Goal: Task Accomplishment & Management: Use online tool/utility

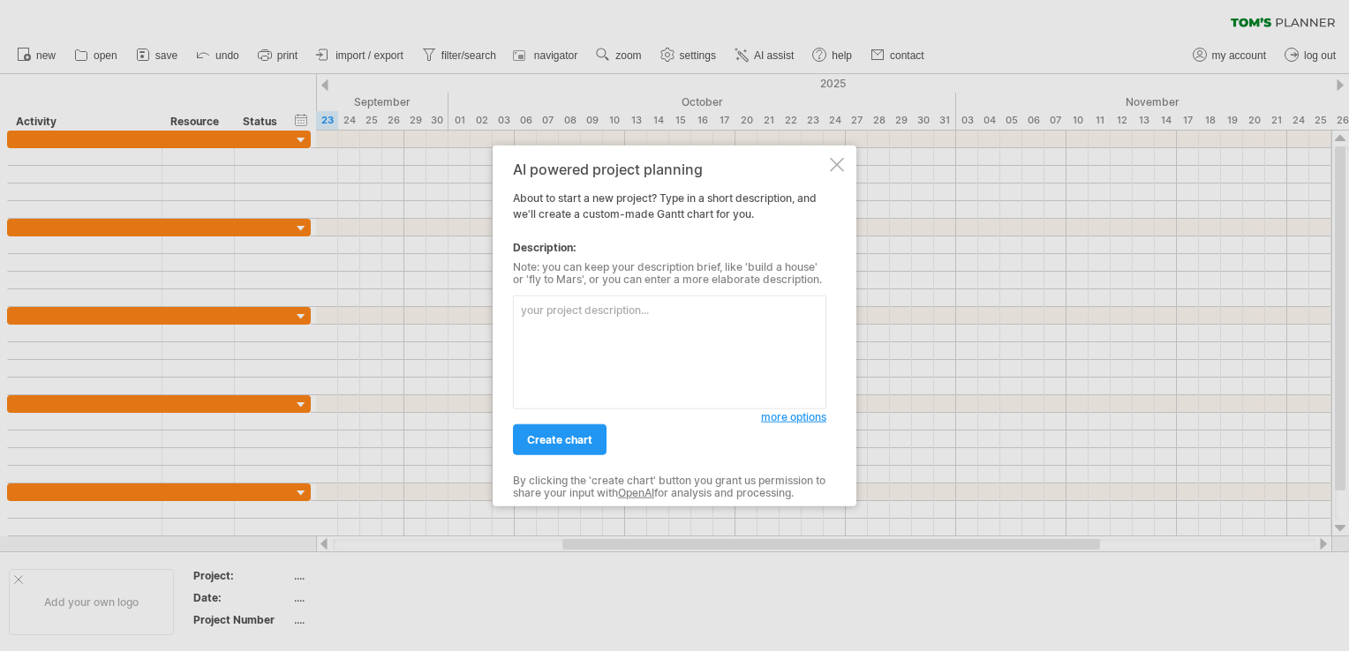
click at [674, 358] on textarea at bounding box center [669, 353] width 313 height 114
click at [836, 165] on div at bounding box center [837, 165] width 14 height 14
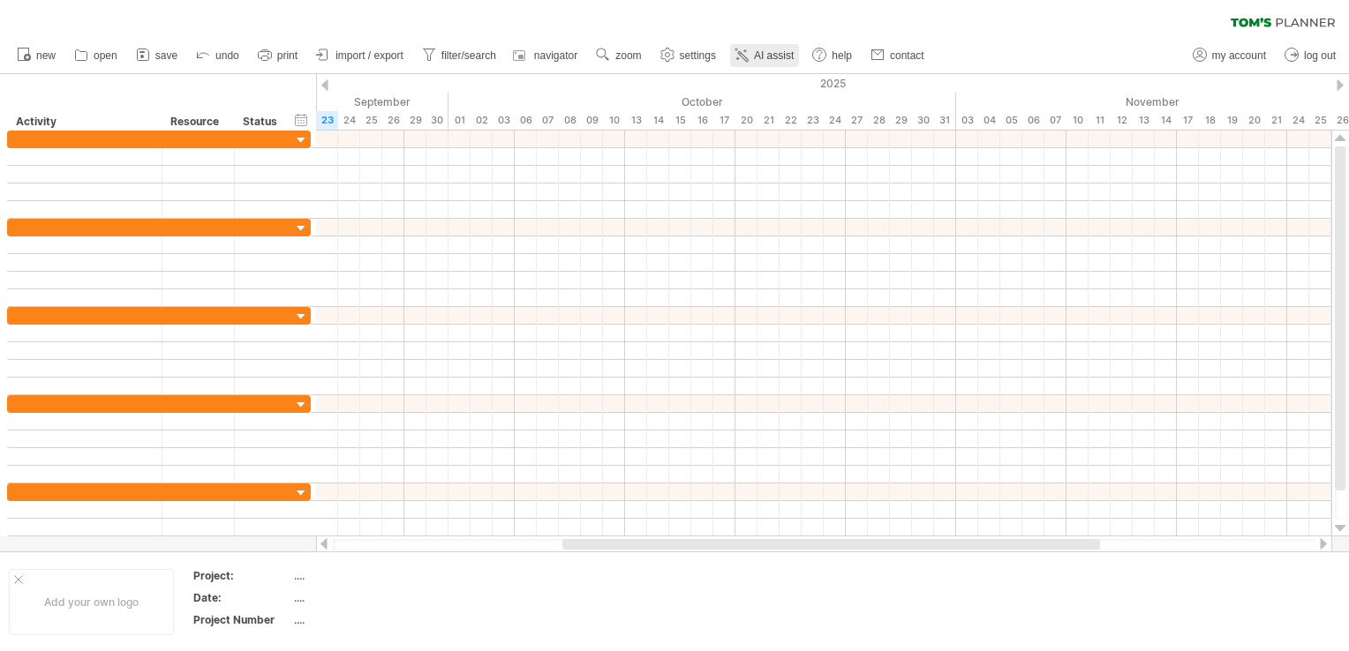
click at [790, 52] on span "AI assist" at bounding box center [774, 55] width 40 height 12
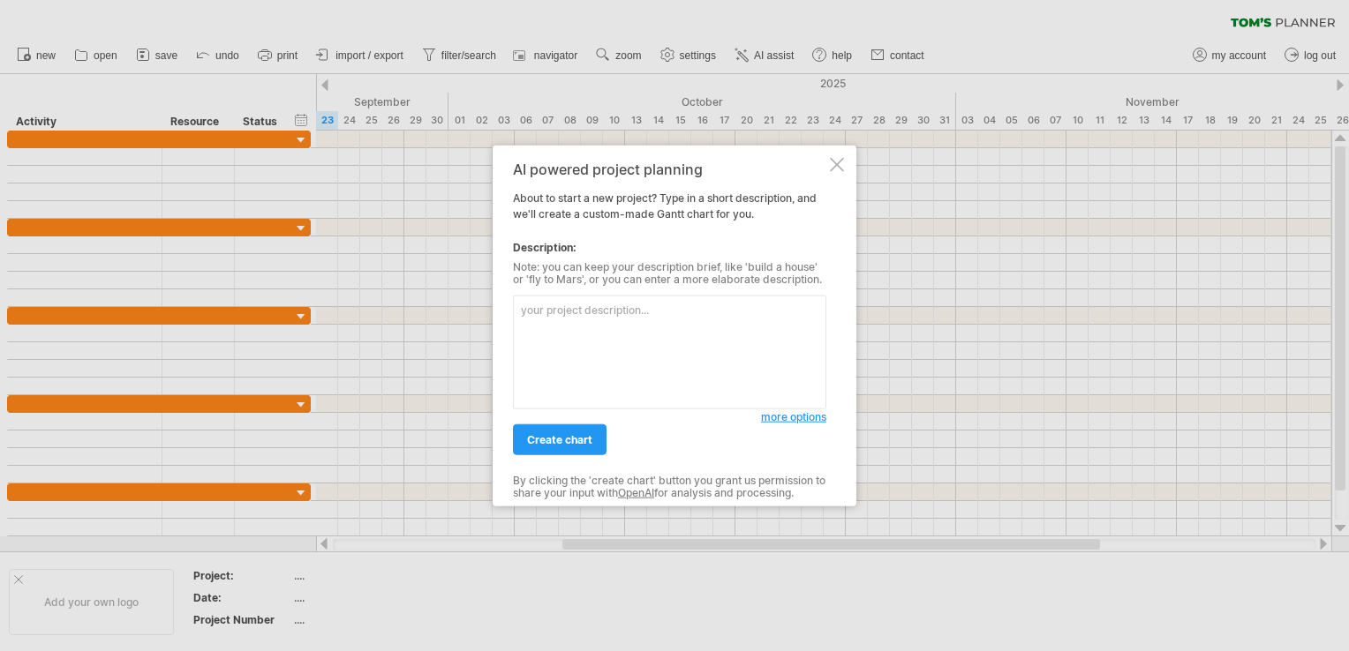
click at [685, 335] on textarea at bounding box center [669, 353] width 313 height 114
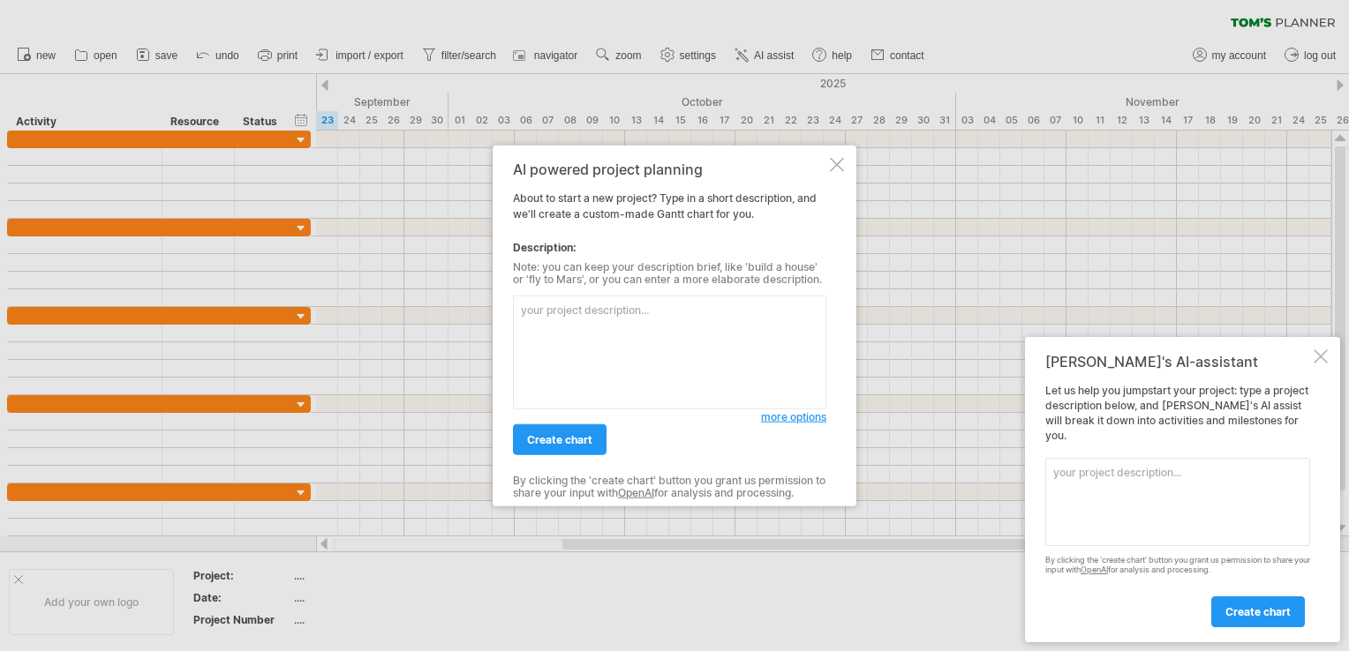
click at [846, 160] on div "AI powered project planning About to start a new project? Type in a short descr…" at bounding box center [675, 326] width 364 height 361
click at [837, 165] on div at bounding box center [837, 165] width 14 height 14
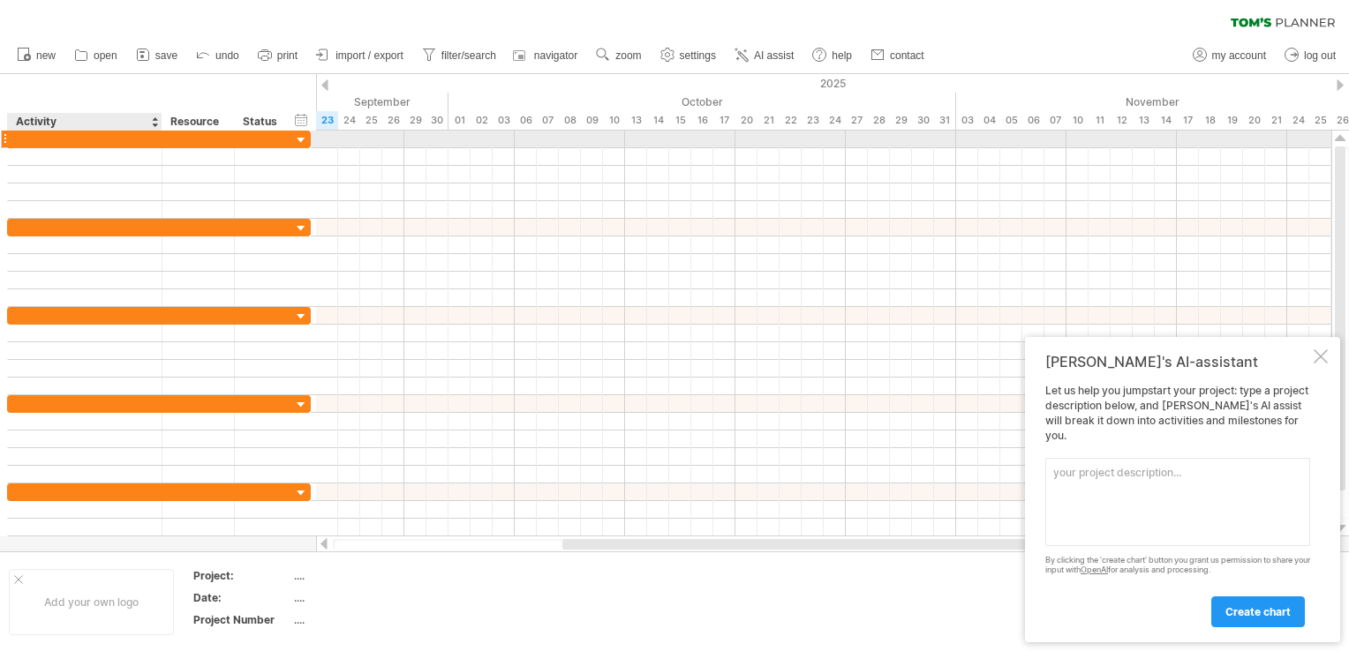
click at [80, 132] on div at bounding box center [85, 139] width 136 height 17
click at [74, 140] on input "text" at bounding box center [85, 139] width 136 height 17
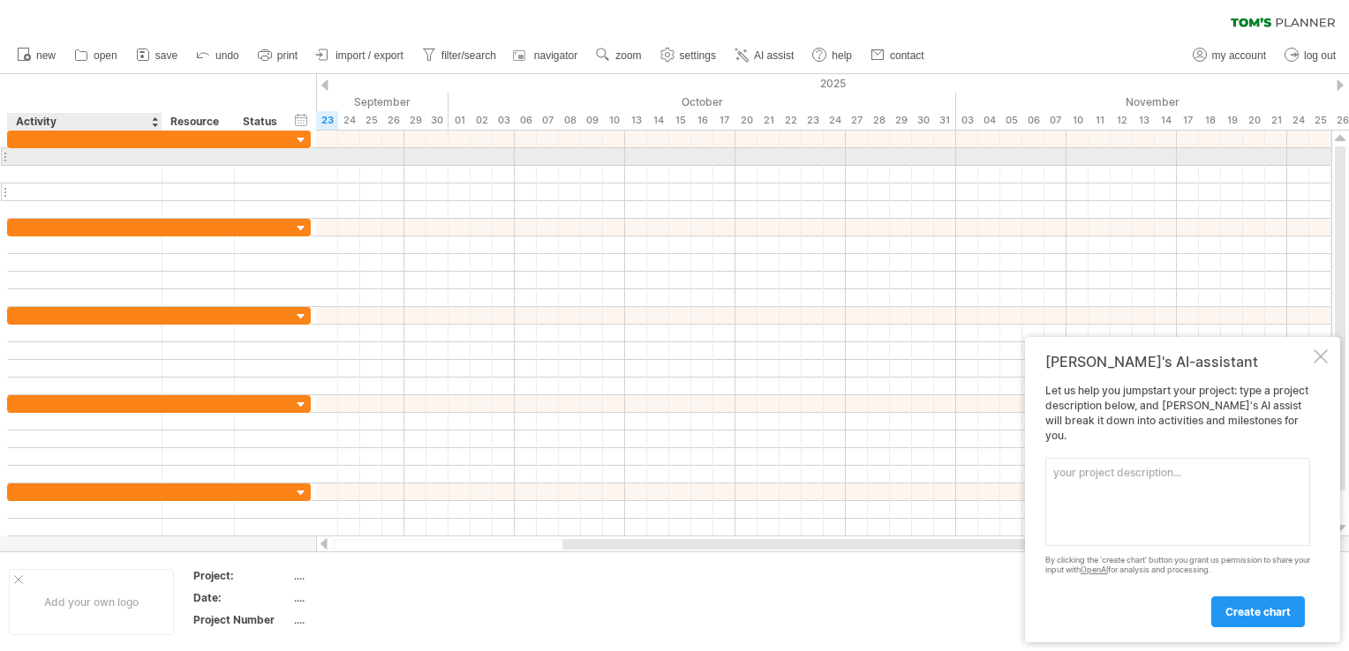
paste input "**********"
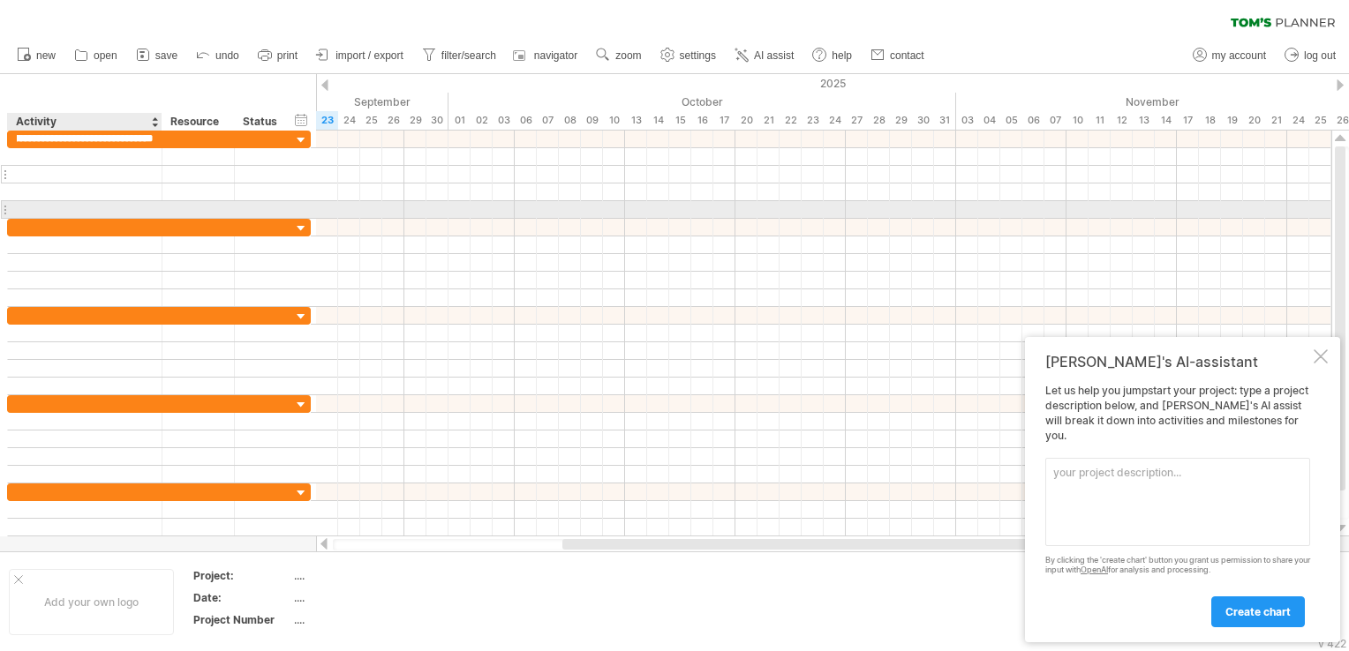
type input "**********"
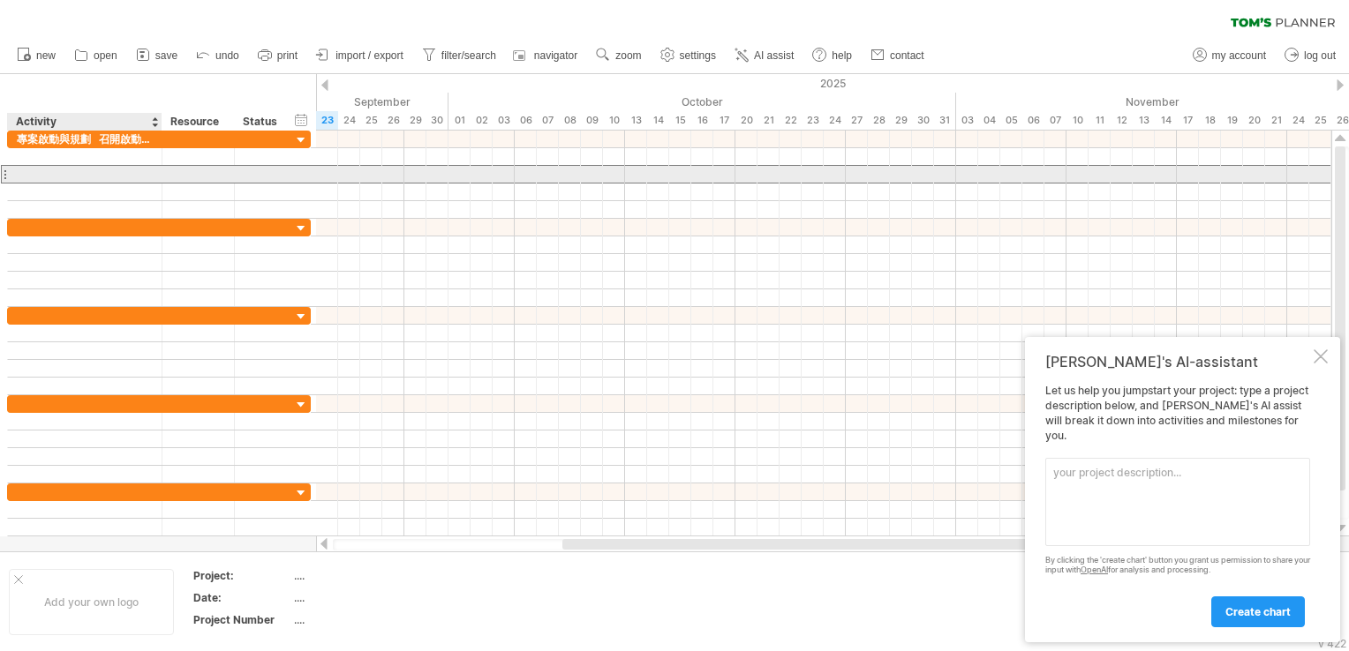
click at [139, 166] on div at bounding box center [85, 174] width 136 height 17
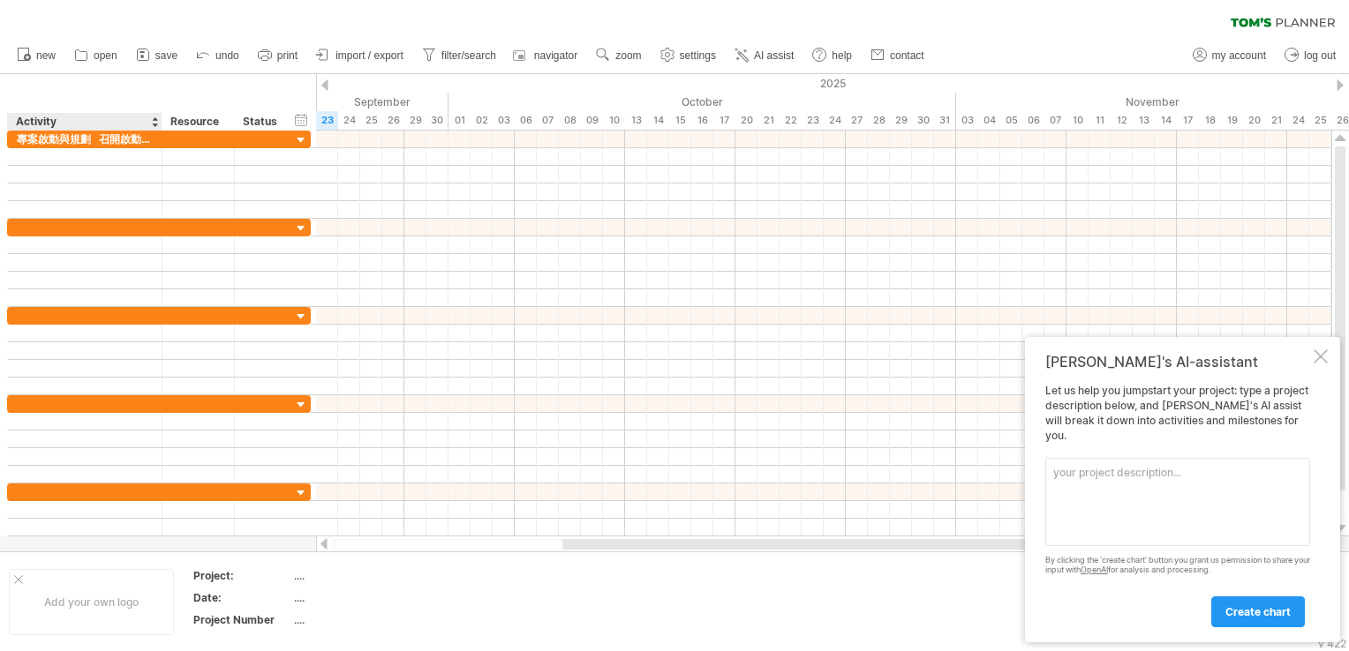
click at [117, 125] on div "Activity" at bounding box center [84, 122] width 136 height 18
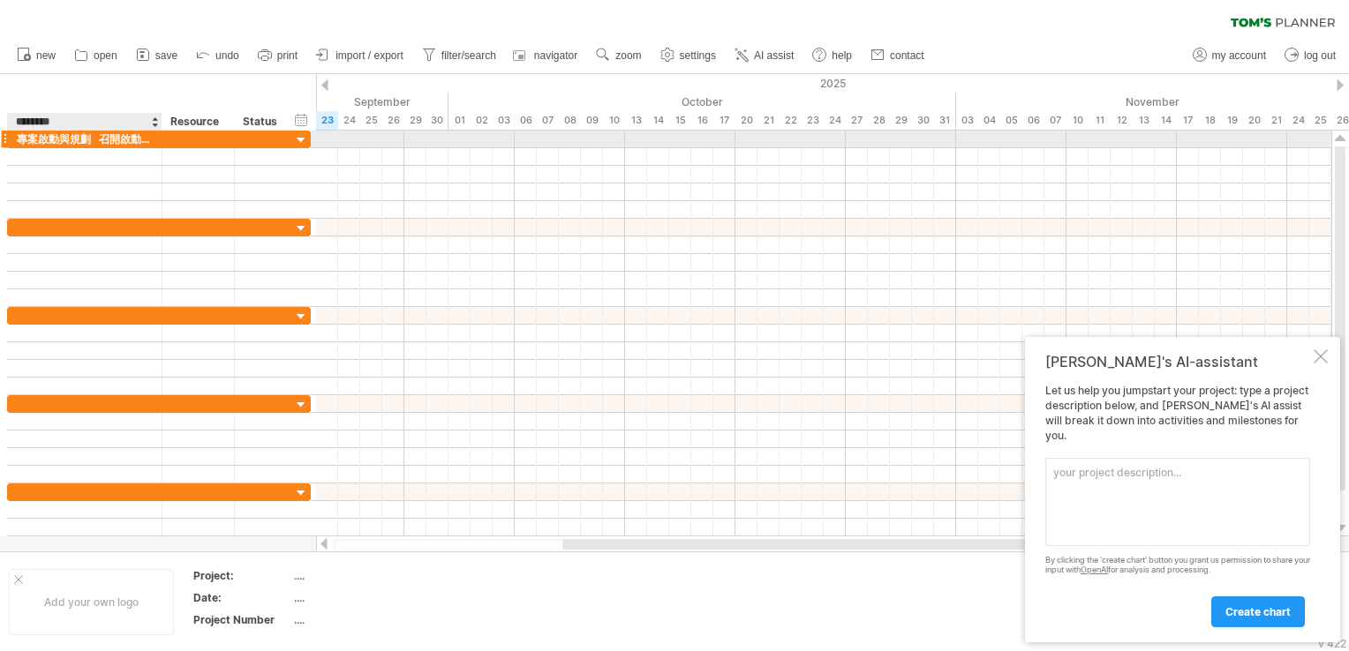
click at [141, 140] on div "專案啟動與規劃 召開啟動會議，確認團隊分工 凍結技術架構設計 制定標註規範與指南 數據準備與處理 收集政治獻金法規與判例 標註1000組訓練數據 數據清洗與格…" at bounding box center [85, 139] width 136 height 17
drag, startPoint x: 159, startPoint y: 144, endPoint x: 145, endPoint y: 150, distance: 15.4
click at [145, 150] on div "**********" at bounding box center [144, 175] width 274 height 88
click at [108, 141] on div "專案啟動與規劃 召開啟動會議，確認團隊分工 凍結技術架構設計 制定標註規範與指南 數據準備與處理 收集政治獻金法規與判例 標註1000組訓練數據 數據清洗與格…" at bounding box center [78, 139] width 122 height 17
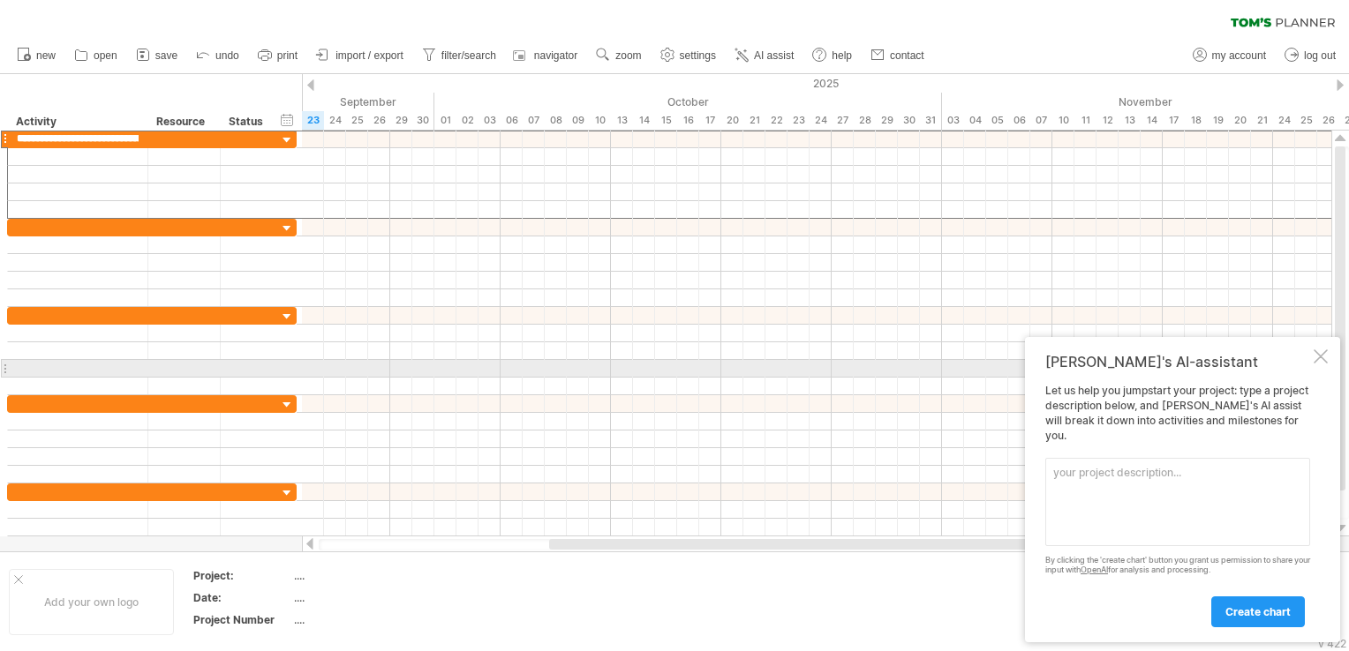
click at [1324, 364] on div at bounding box center [1321, 357] width 14 height 14
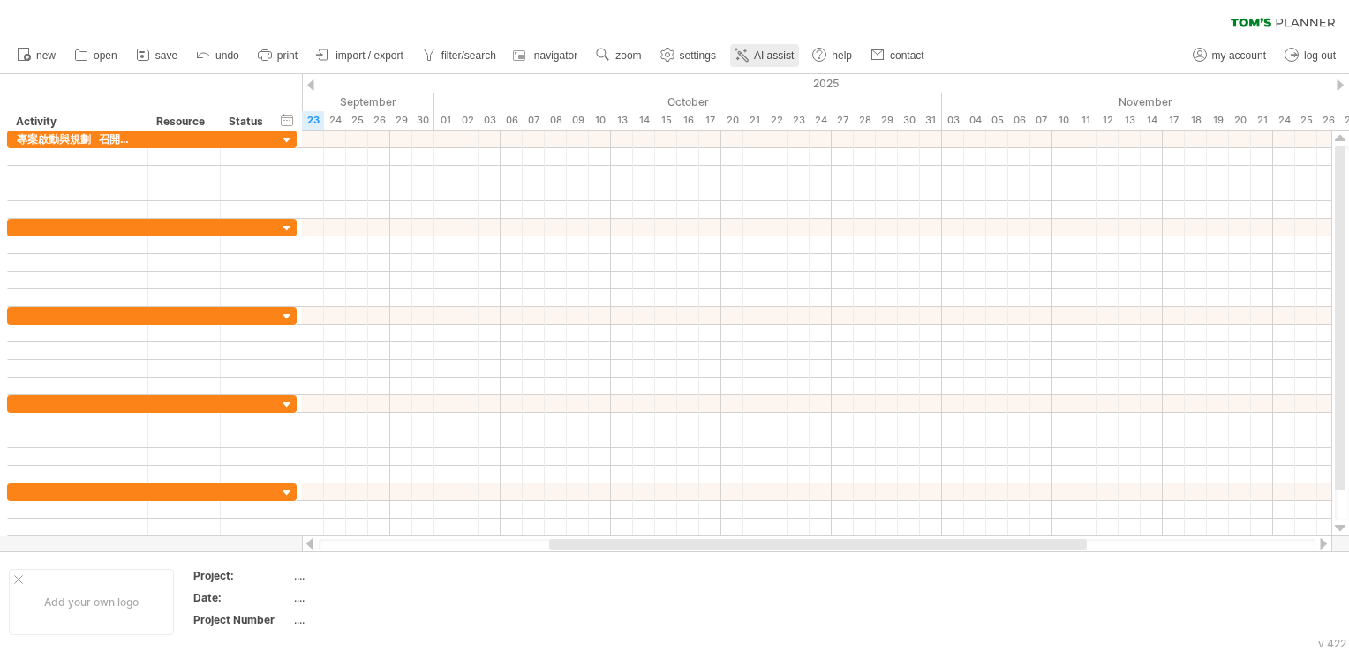
click at [758, 61] on span "AI assist" at bounding box center [774, 55] width 40 height 12
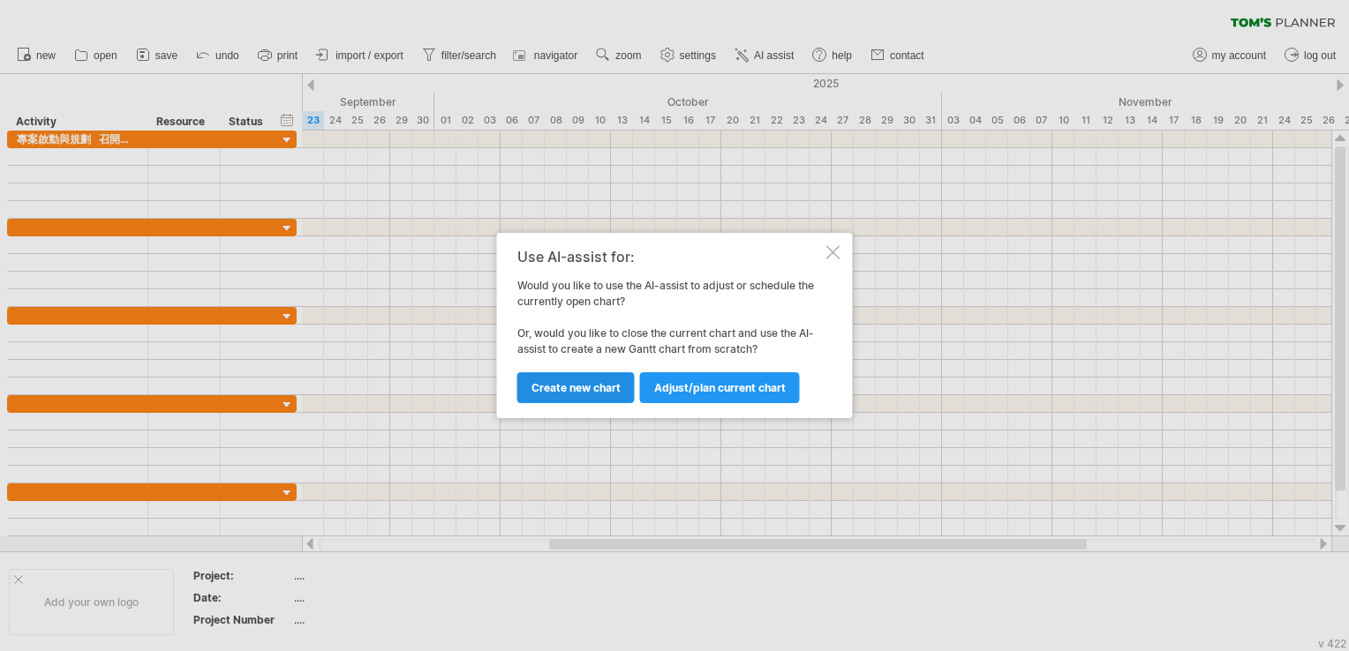
click at [617, 391] on span "Create new chart" at bounding box center [575, 387] width 89 height 13
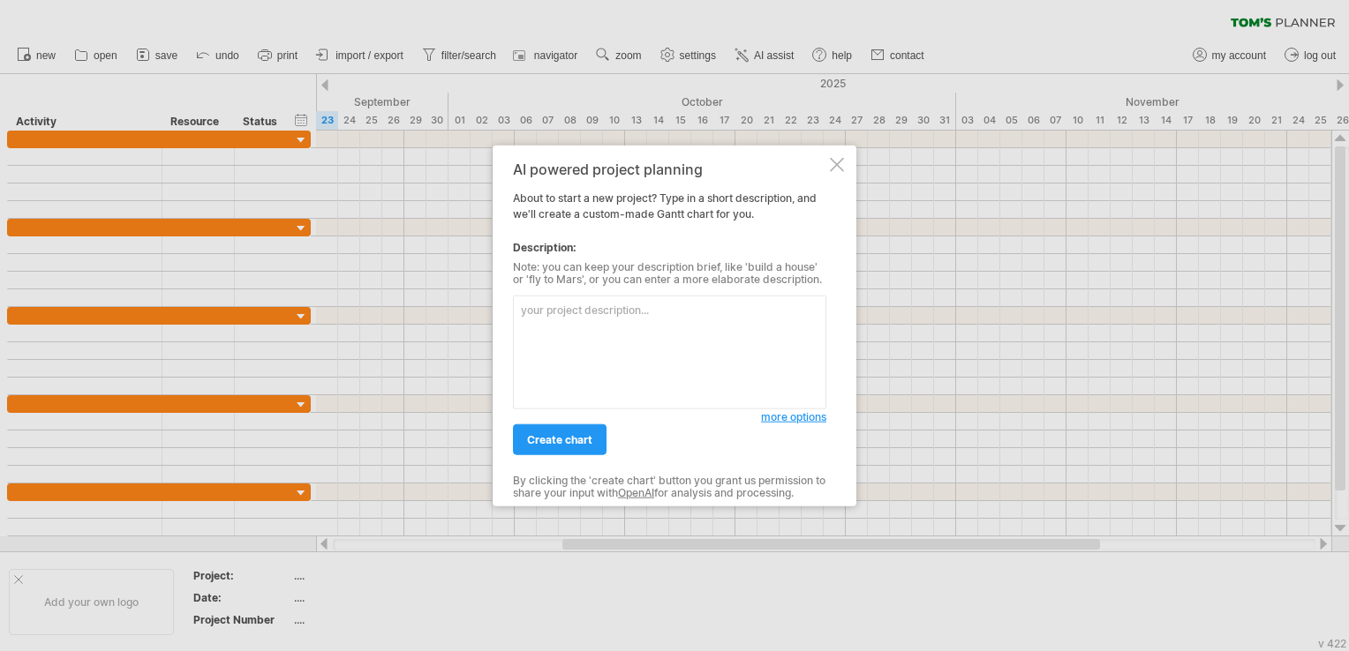
click at [622, 308] on textarea at bounding box center [669, 353] width 313 height 114
type textarea "專案啟動與規劃 召開啟動會議，確認團隊分工 凍結技術架構設計 制定標註規範與指南 數據準備與處理 收集政治獻金法規與判例 標註1000組訓練數據 數據清洗與格…"
click at [558, 440] on span "create chart" at bounding box center [559, 439] width 65 height 13
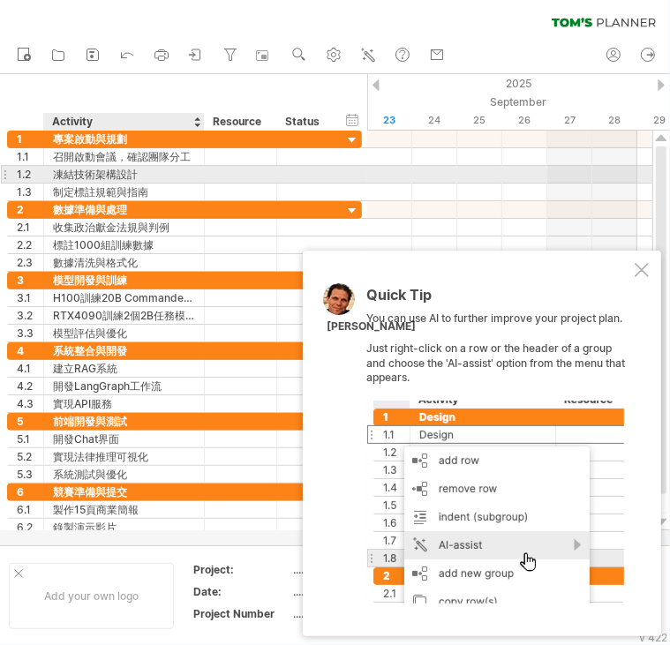
click at [155, 181] on div "凍結技術架構設計" at bounding box center [124, 174] width 142 height 17
click at [155, 181] on input "********" at bounding box center [124, 174] width 142 height 17
drag, startPoint x: 153, startPoint y: 181, endPoint x: 134, endPoint y: 176, distance: 19.3
click at [144, 179] on input "********" at bounding box center [124, 174] width 142 height 17
click at [109, 169] on input "********" at bounding box center [124, 174] width 142 height 17
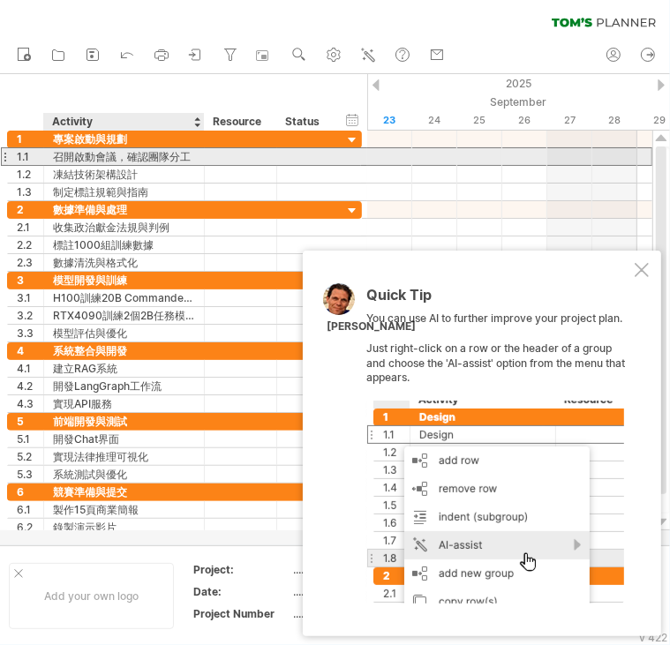
click at [190, 157] on div "召開啟動會議，確認團隊分工" at bounding box center [124, 156] width 142 height 17
click at [190, 157] on input "**********" at bounding box center [124, 156] width 142 height 17
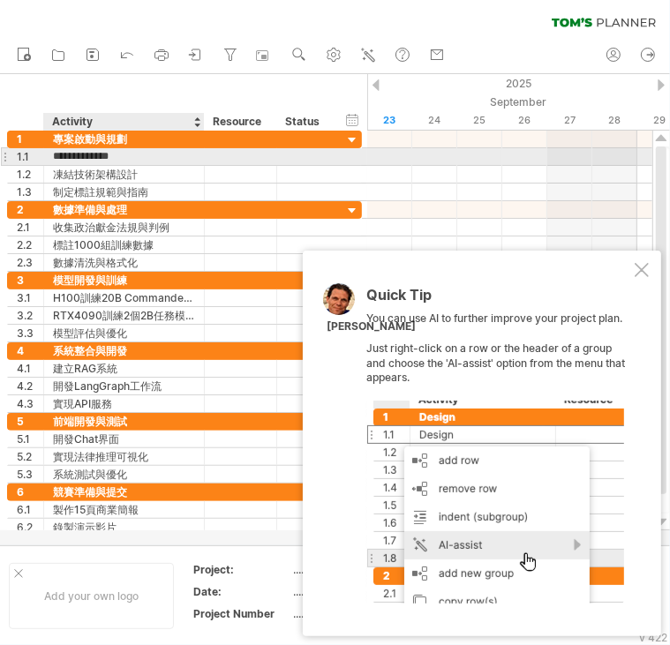
click at [190, 157] on input "**********" at bounding box center [124, 156] width 142 height 17
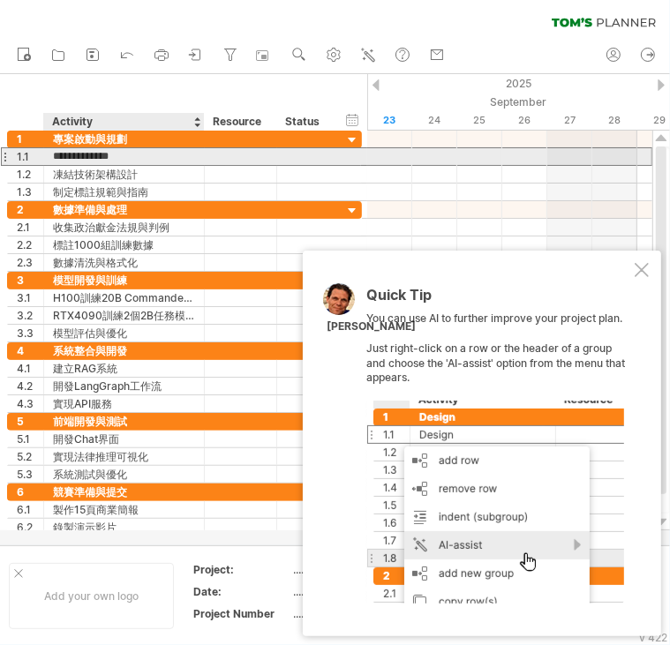
click at [190, 157] on input "**********" at bounding box center [124, 156] width 142 height 17
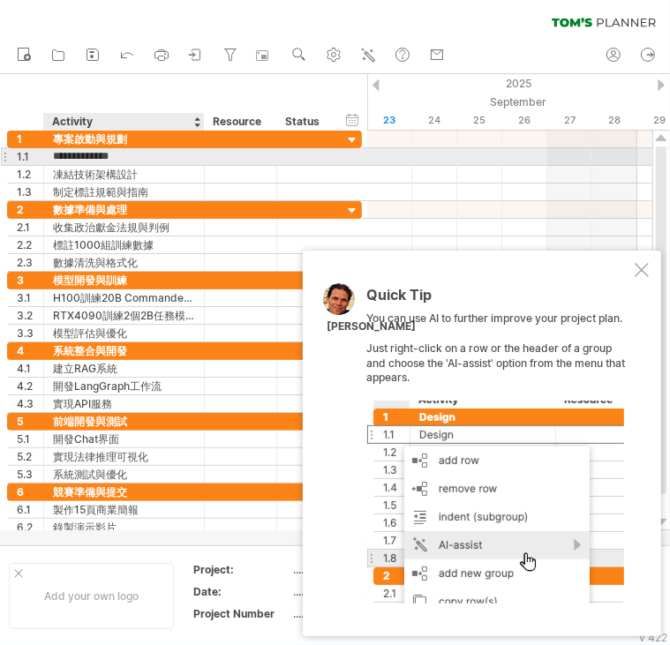
click at [190, 157] on input "**********" at bounding box center [124, 156] width 142 height 17
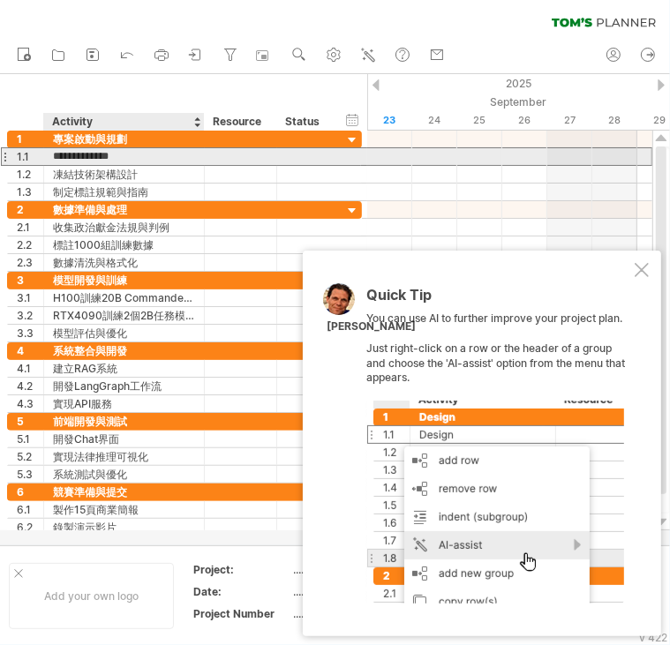
click at [190, 157] on input "**********" at bounding box center [124, 156] width 142 height 17
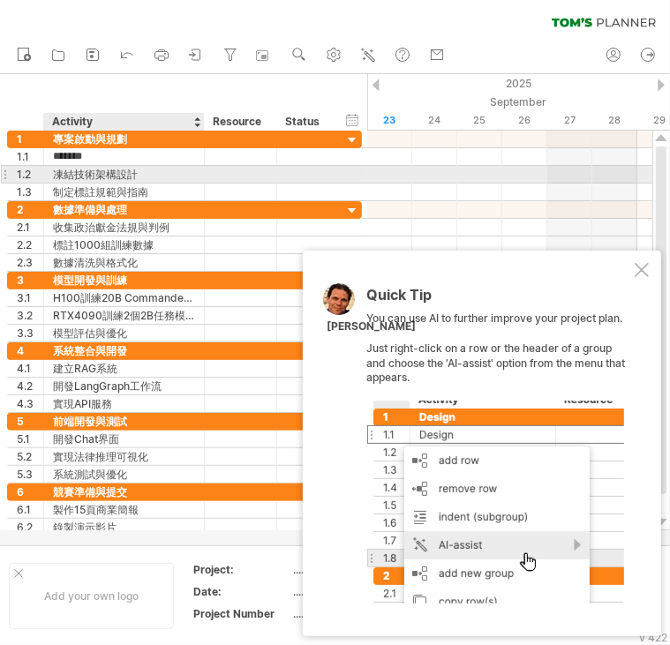
type input "******"
click at [153, 175] on div "凍結技術架構設計" at bounding box center [124, 174] width 142 height 17
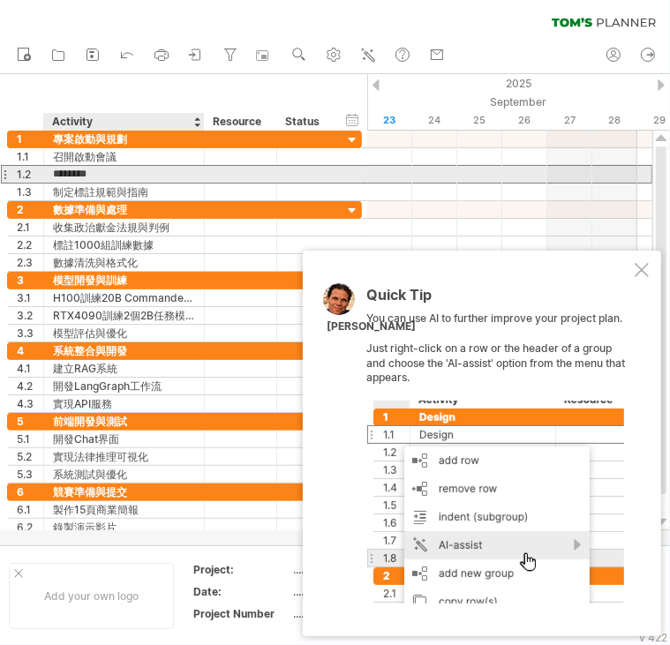
click at [153, 175] on input "********" at bounding box center [124, 174] width 142 height 17
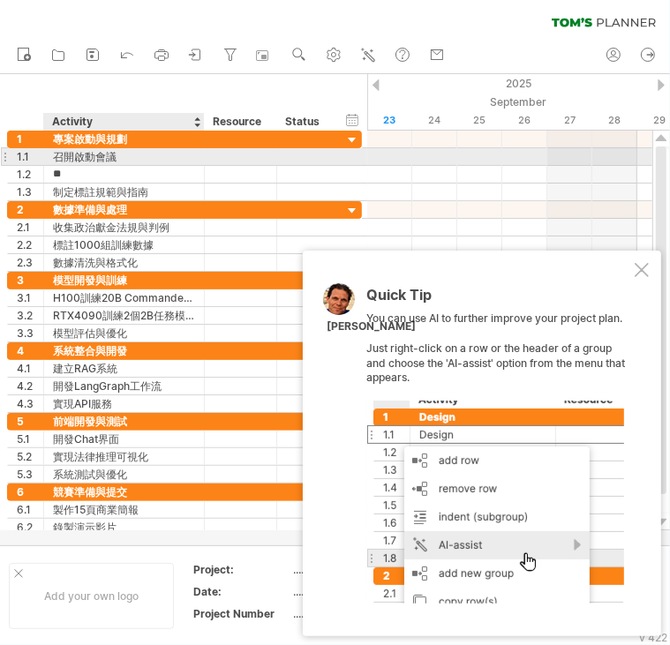
type input "*"
type input "*********"
type input "******"
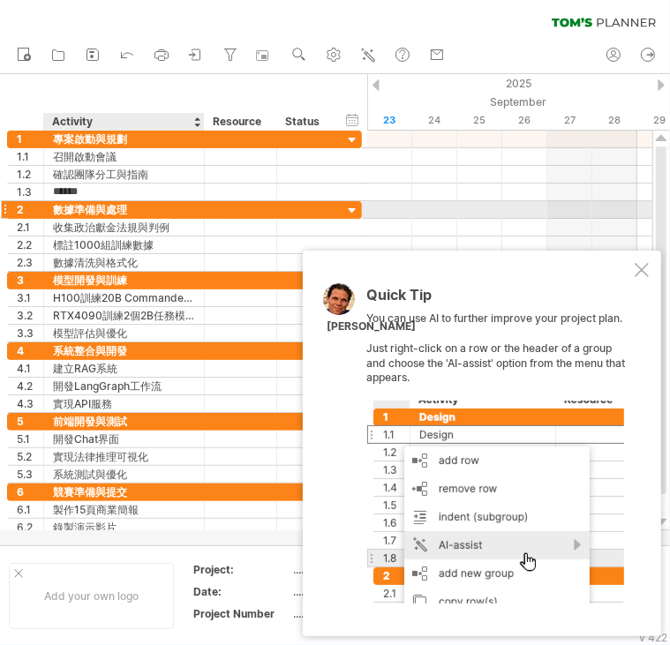
click at [56, 206] on div "數據準備與處理" at bounding box center [124, 209] width 142 height 17
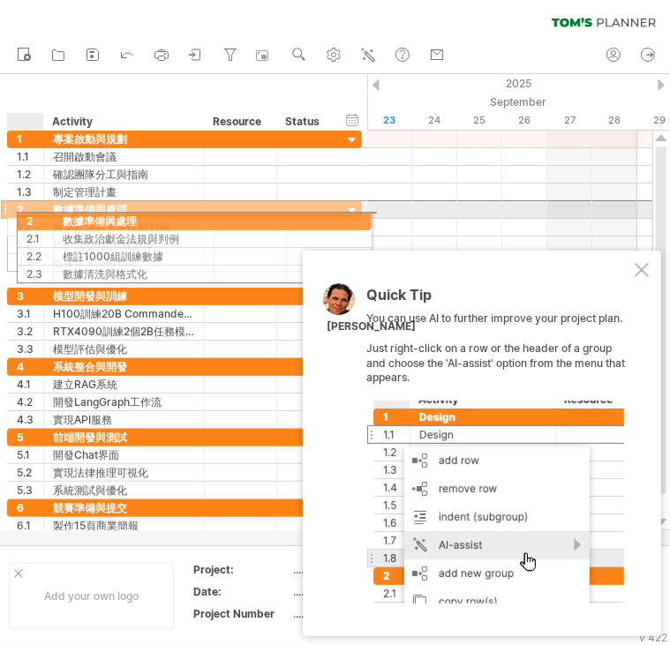
drag, startPoint x: 7, startPoint y: 206, endPoint x: 18, endPoint y: 218, distance: 16.3
click at [18, 218] on div "**********" at bounding box center [184, 236] width 355 height 72
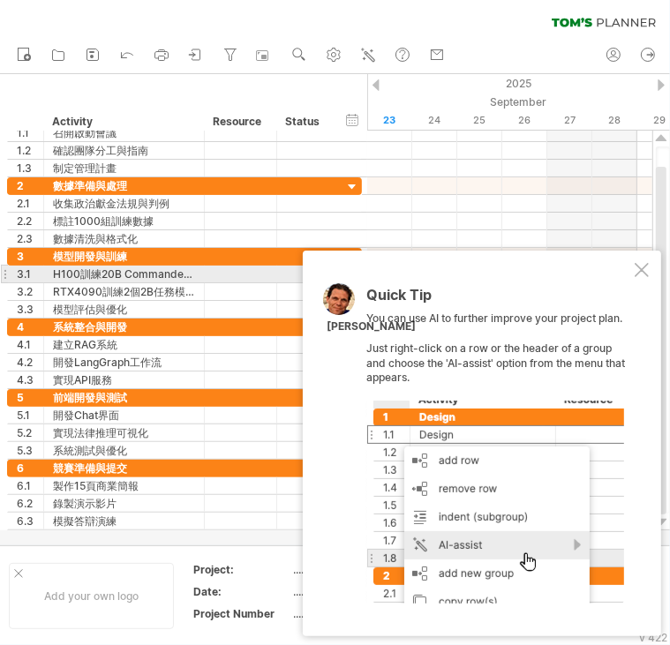
click at [644, 271] on div at bounding box center [642, 270] width 14 height 14
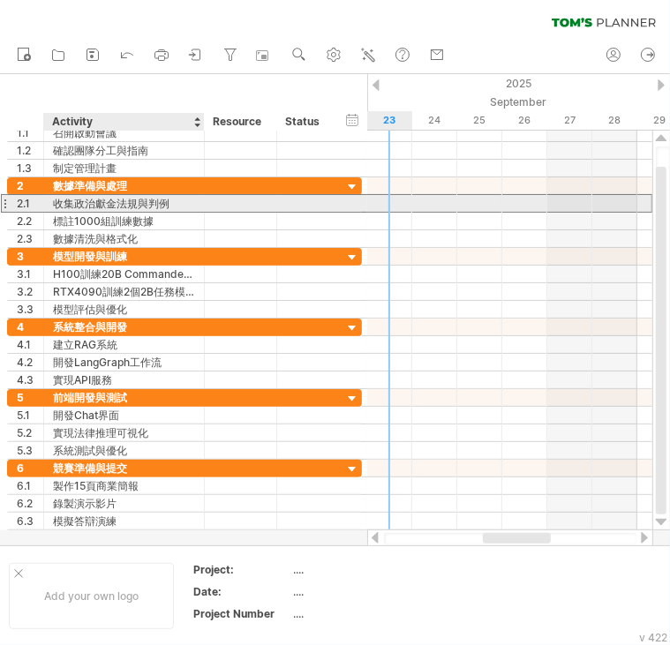
click at [134, 200] on div "收集政治獻金法規與判例" at bounding box center [124, 203] width 142 height 17
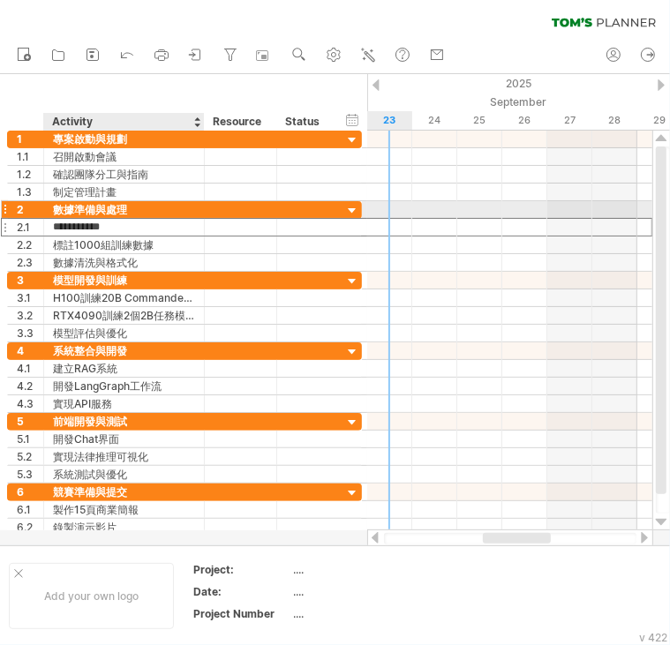
click at [143, 207] on div "數據準備與處理" at bounding box center [124, 209] width 142 height 17
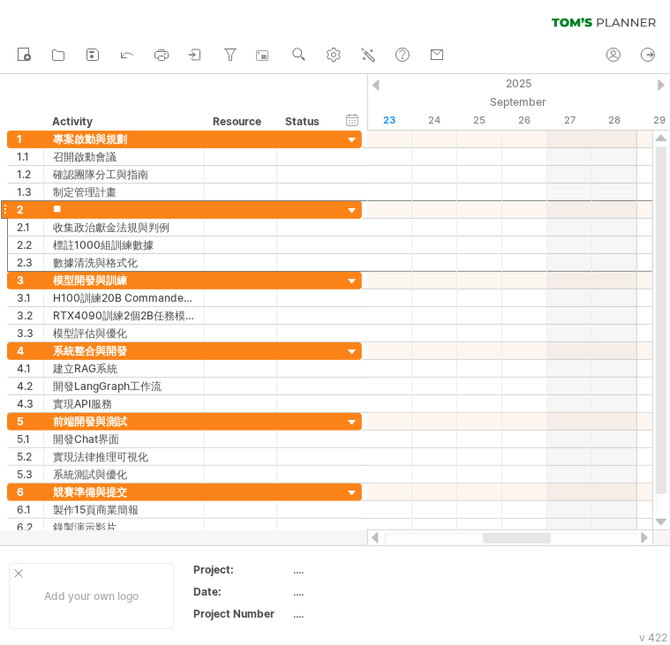
type input "*"
type input "******"
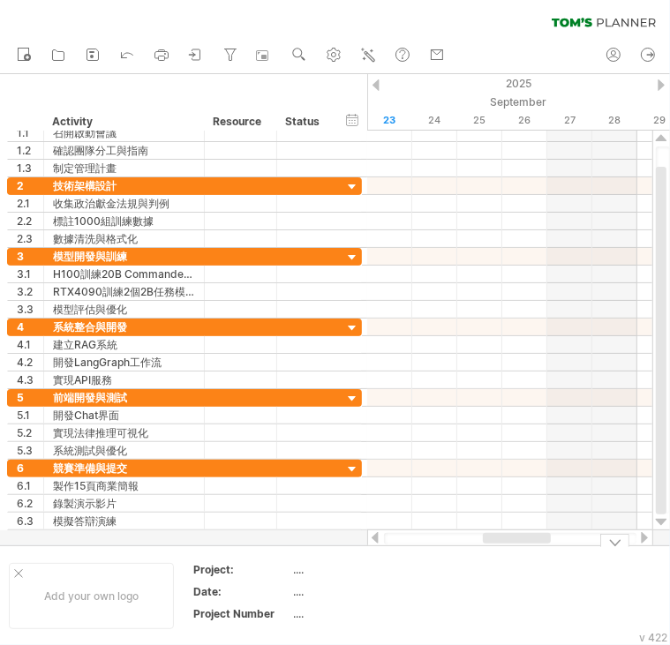
drag, startPoint x: 530, startPoint y: 543, endPoint x: 521, endPoint y: 533, distance: 13.1
click at [527, 543] on div at bounding box center [517, 538] width 68 height 11
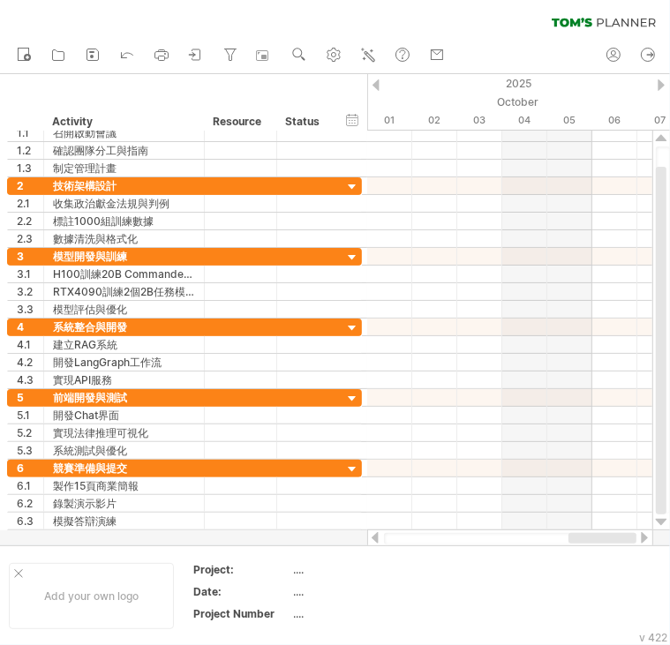
drag, startPoint x: 521, startPoint y: 533, endPoint x: 885, endPoint y: 567, distance: 366.1
click at [670, 567] on html "progress(100%) Trying to reach [DOMAIN_NAME] Connected again... 0% clear filter…" at bounding box center [335, 324] width 670 height 649
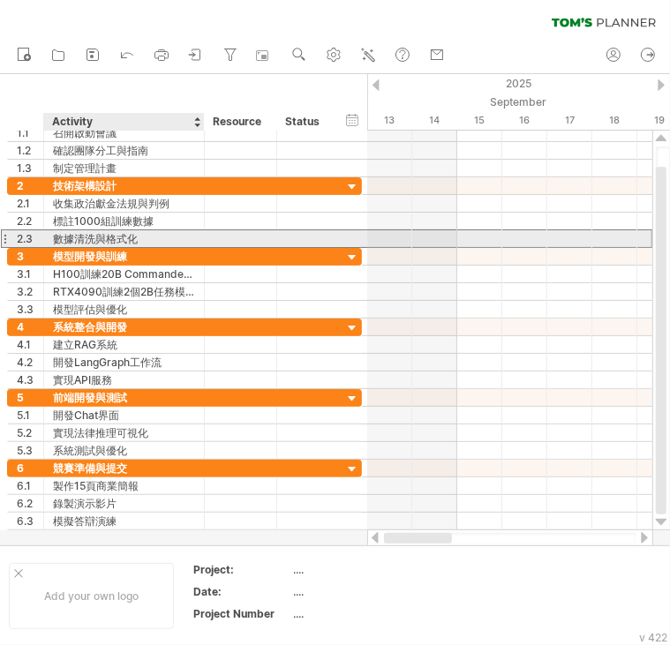
click at [134, 239] on div "數據清洗與格式化" at bounding box center [124, 238] width 142 height 17
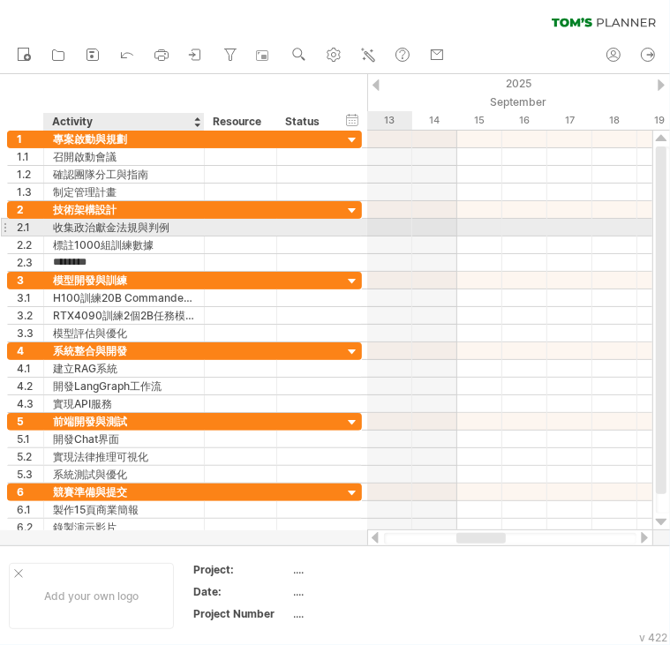
click at [175, 233] on div "收集政治獻金法規與判例" at bounding box center [124, 227] width 142 height 17
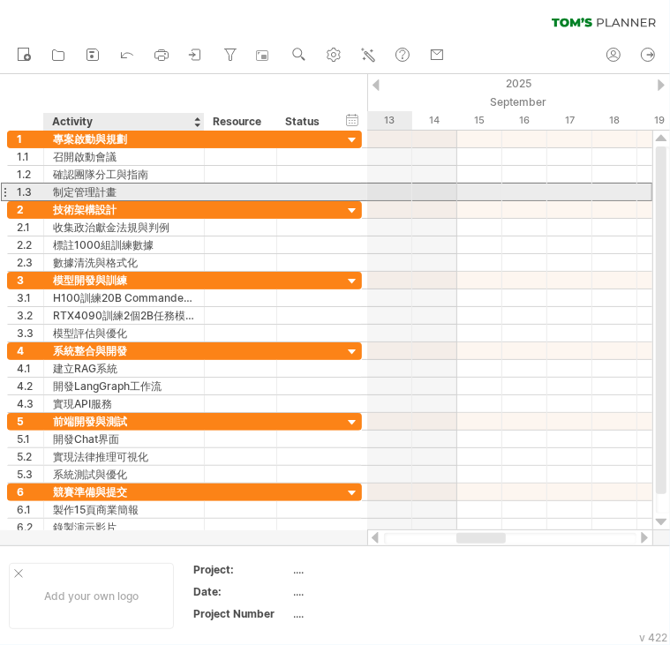
click at [144, 190] on div "制定管理計畫" at bounding box center [124, 192] width 142 height 17
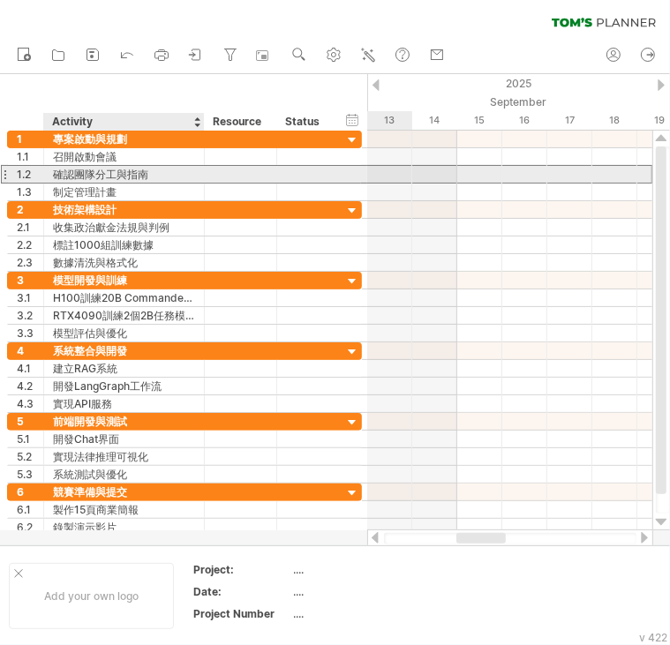
click at [155, 169] on div "確認團隊分工與指南" at bounding box center [124, 174] width 142 height 17
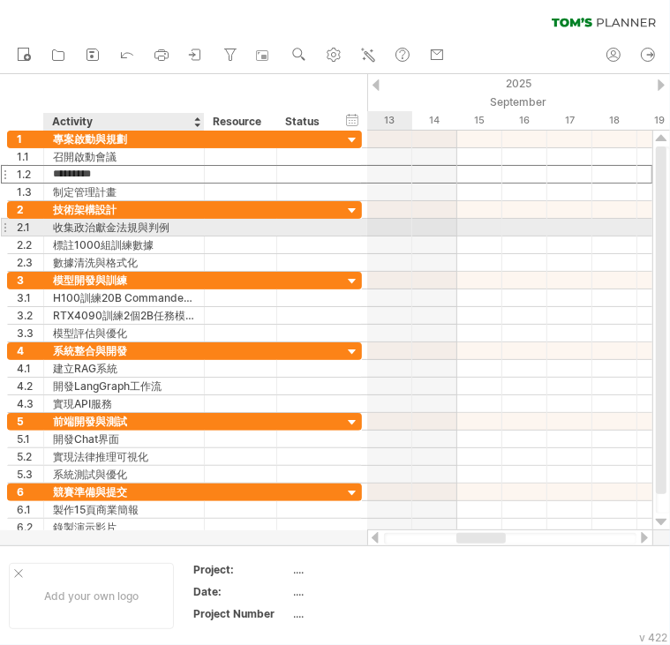
click at [70, 228] on div "收集政治獻金法規與判例" at bounding box center [124, 227] width 142 height 17
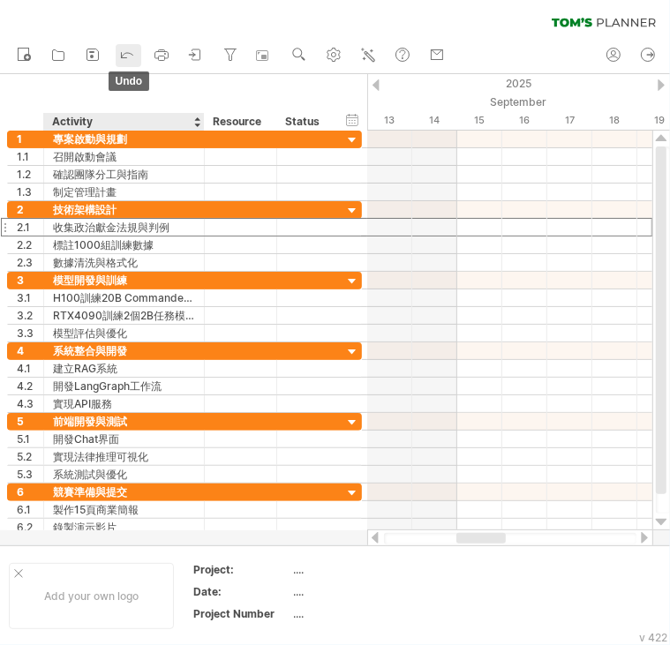
click at [127, 64] on div at bounding box center [127, 56] width 18 height 18
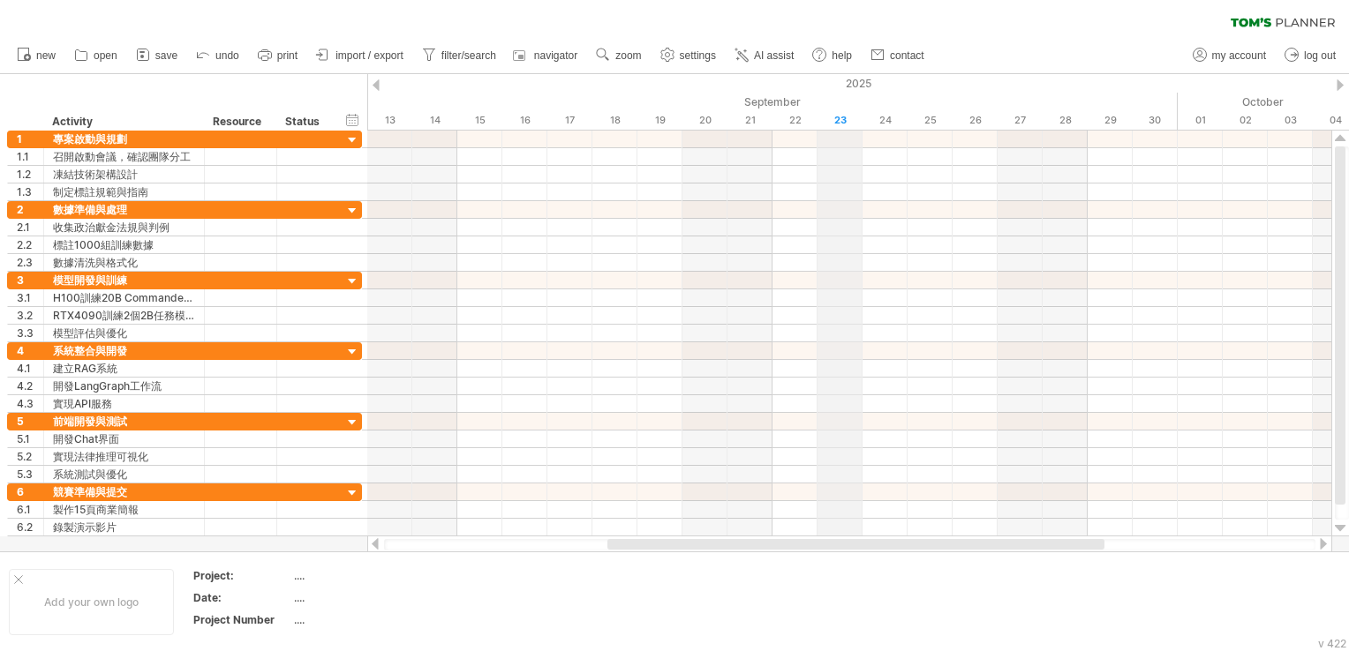
click at [842, 67] on ul "new open" at bounding box center [469, 55] width 923 height 37
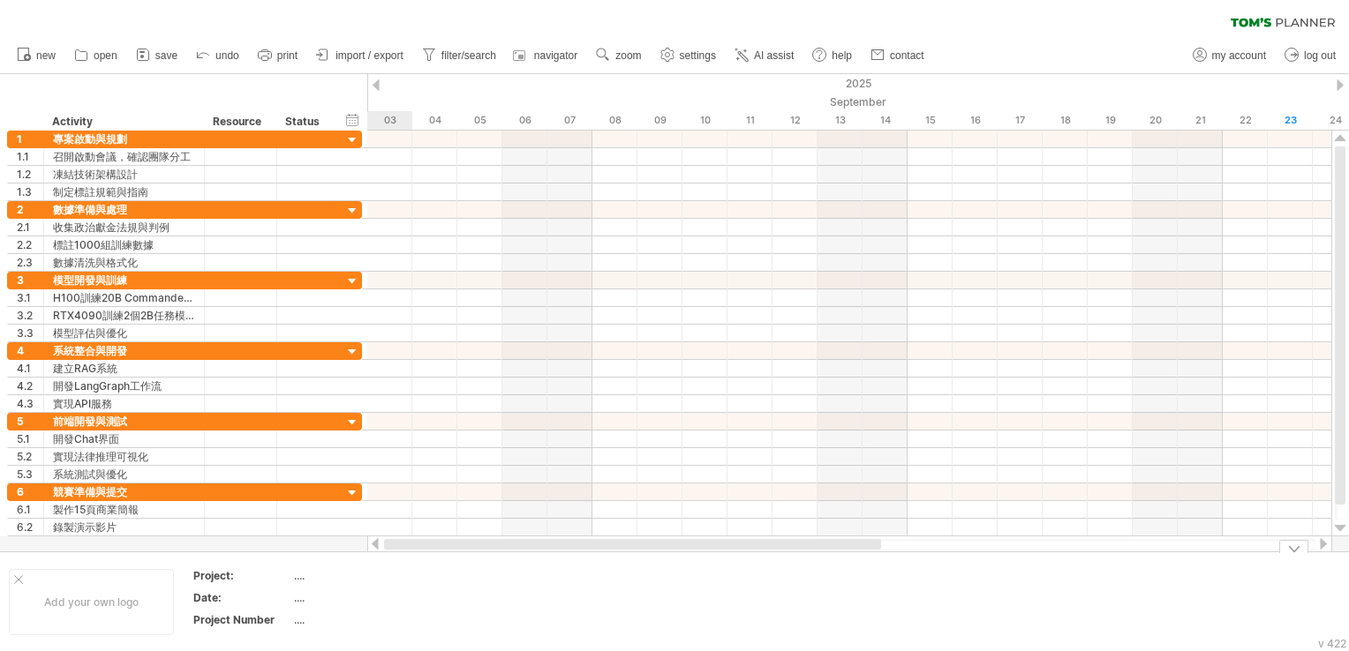
drag, startPoint x: 922, startPoint y: 538, endPoint x: 521, endPoint y: 580, distance: 402.9
click at [521, 580] on div "Trying to reach [DOMAIN_NAME] Connected again... 0% clear filter new 1" at bounding box center [674, 325] width 1349 height 651
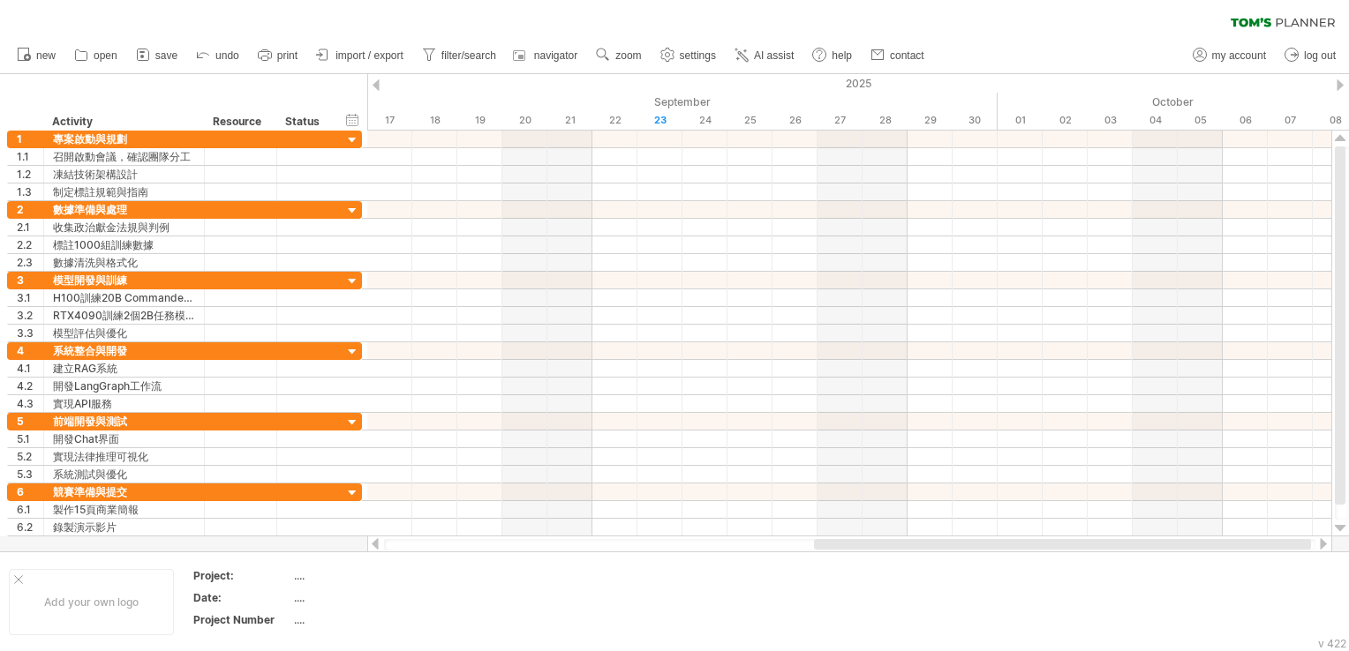
drag, startPoint x: 873, startPoint y: 549, endPoint x: 1123, endPoint y: 549, distance: 249.8
click at [1123, 549] on div at bounding box center [1062, 544] width 497 height 11
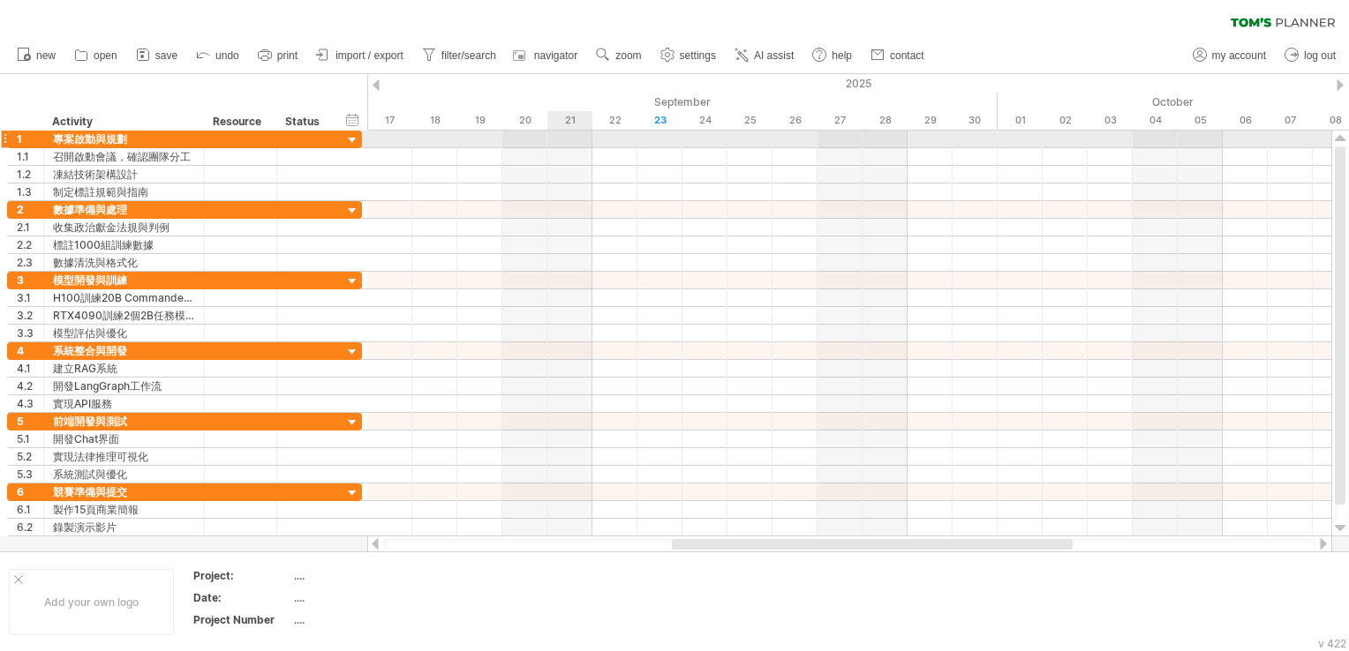
click at [579, 141] on div at bounding box center [849, 140] width 964 height 18
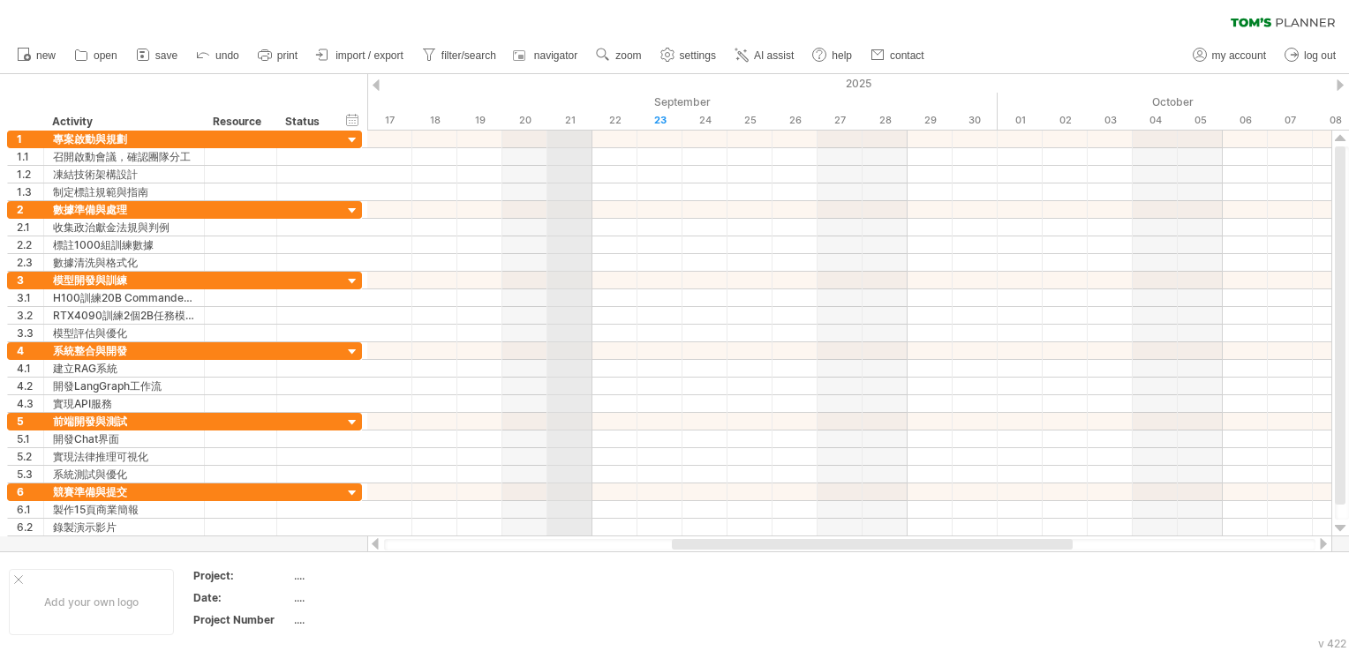
click at [561, 110] on div "September" at bounding box center [322, 102] width 1351 height 19
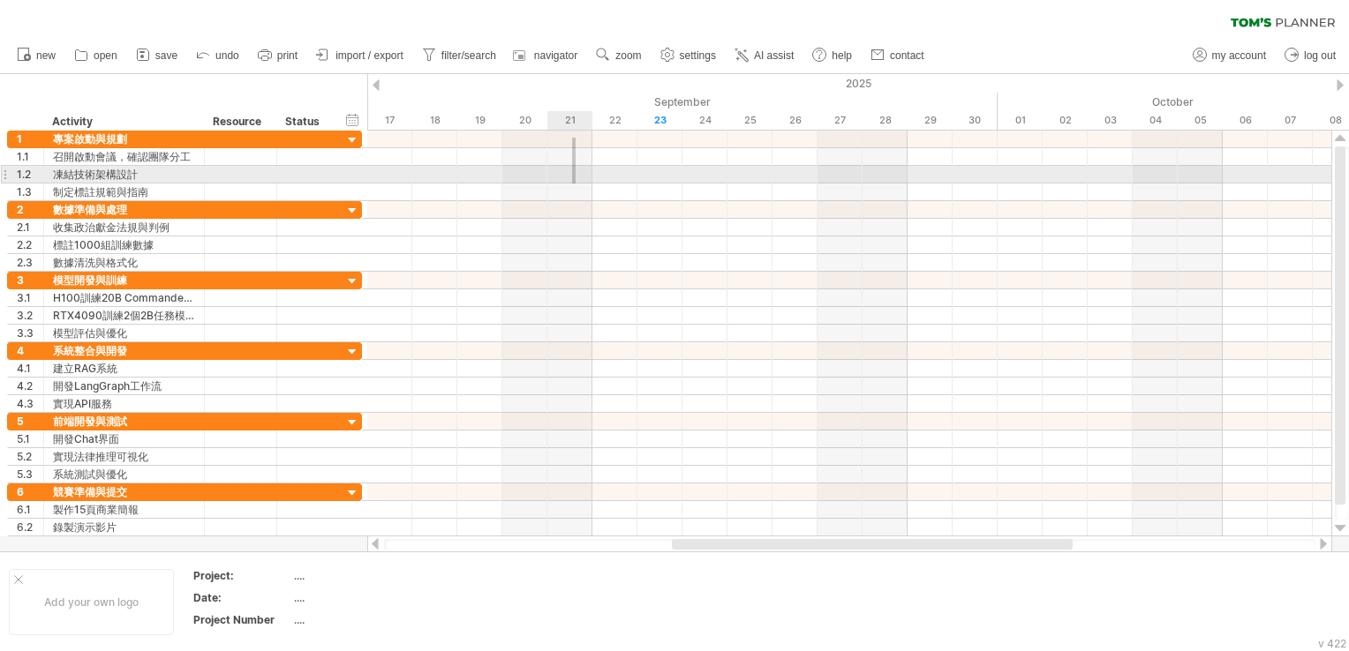
drag, startPoint x: 572, startPoint y: 138, endPoint x: 576, endPoint y: 192, distance: 54.8
click at [576, 192] on div at bounding box center [849, 166] width 964 height 71
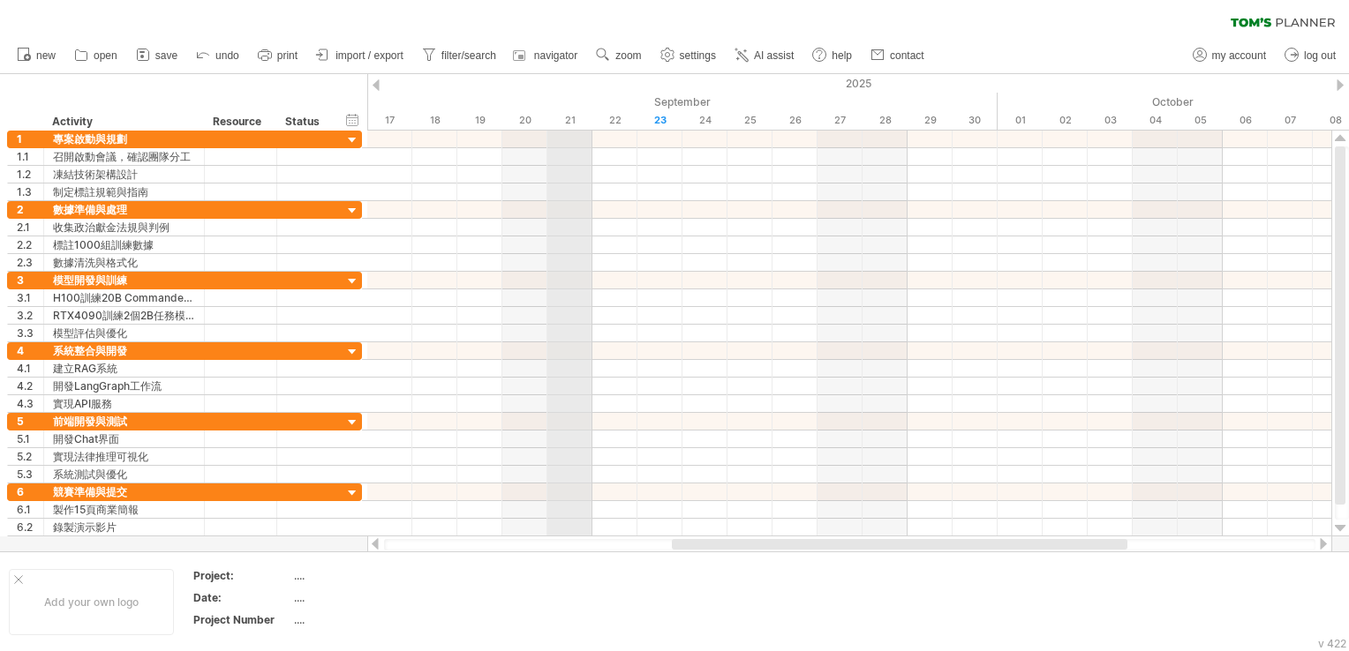
click at [548, 125] on div "21" at bounding box center [569, 120] width 45 height 19
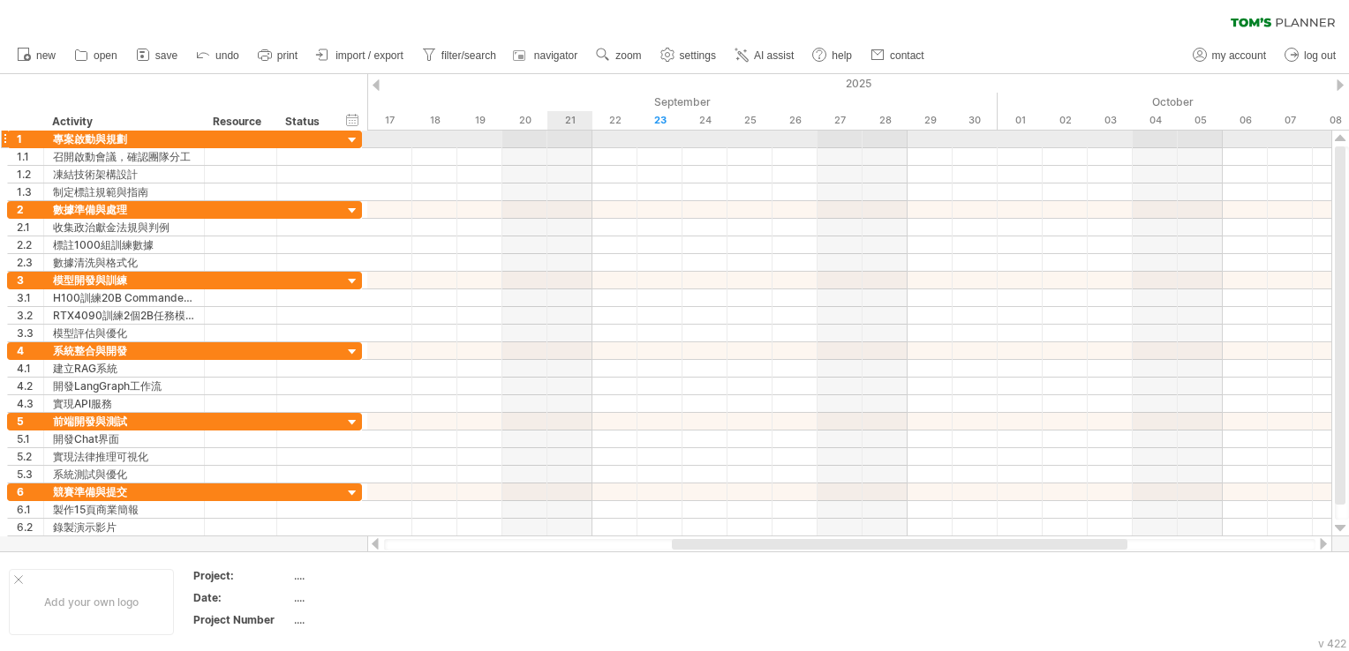
click at [561, 140] on div at bounding box center [849, 140] width 964 height 18
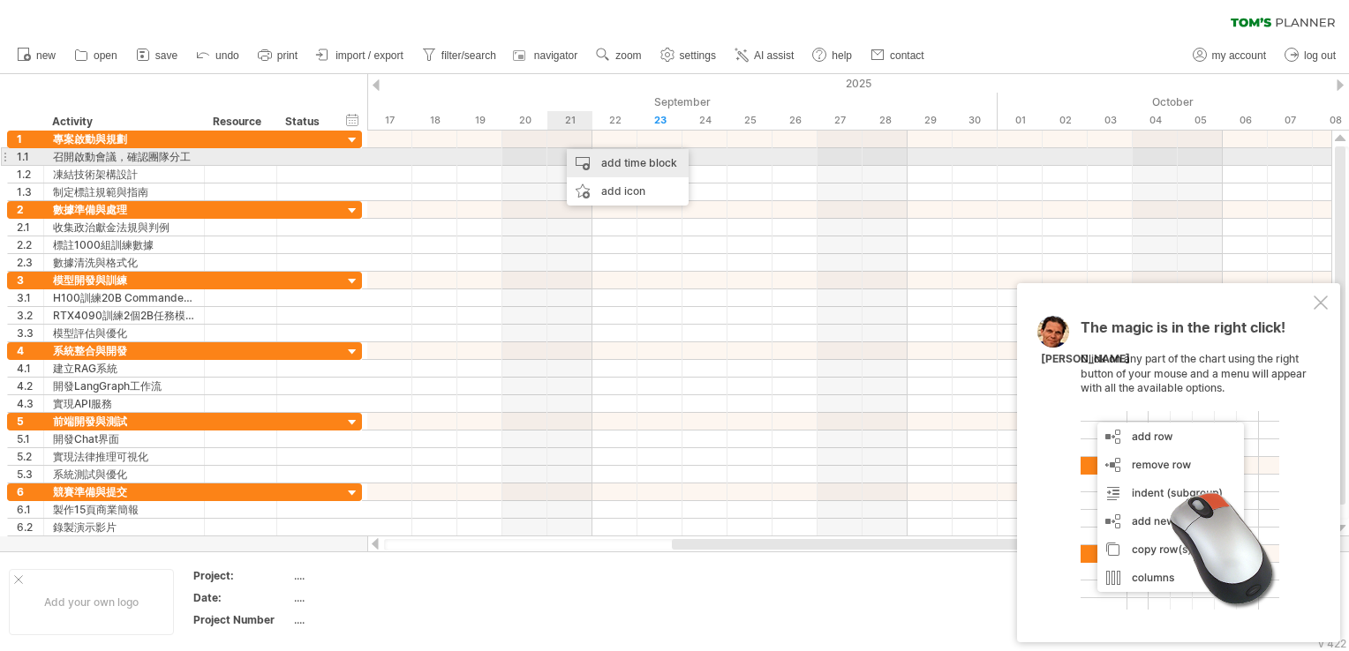
click at [610, 159] on div "add time block" at bounding box center [628, 163] width 122 height 28
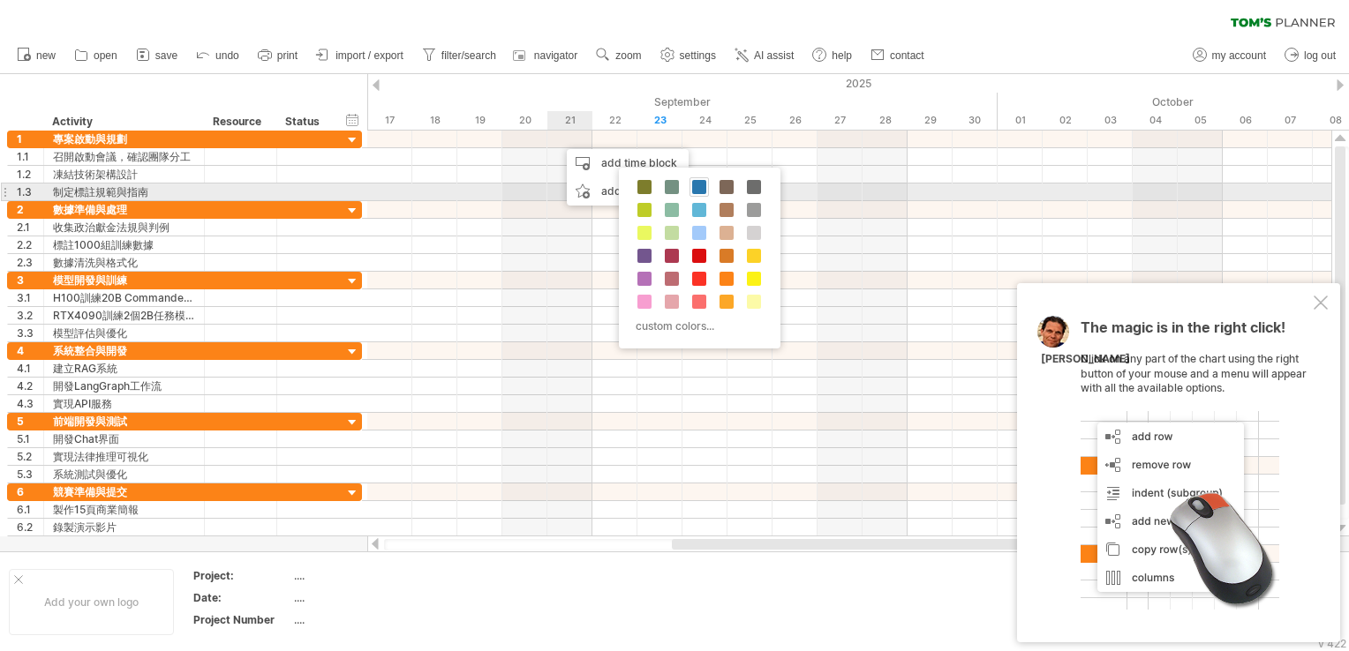
click at [703, 184] on span at bounding box center [699, 187] width 14 height 14
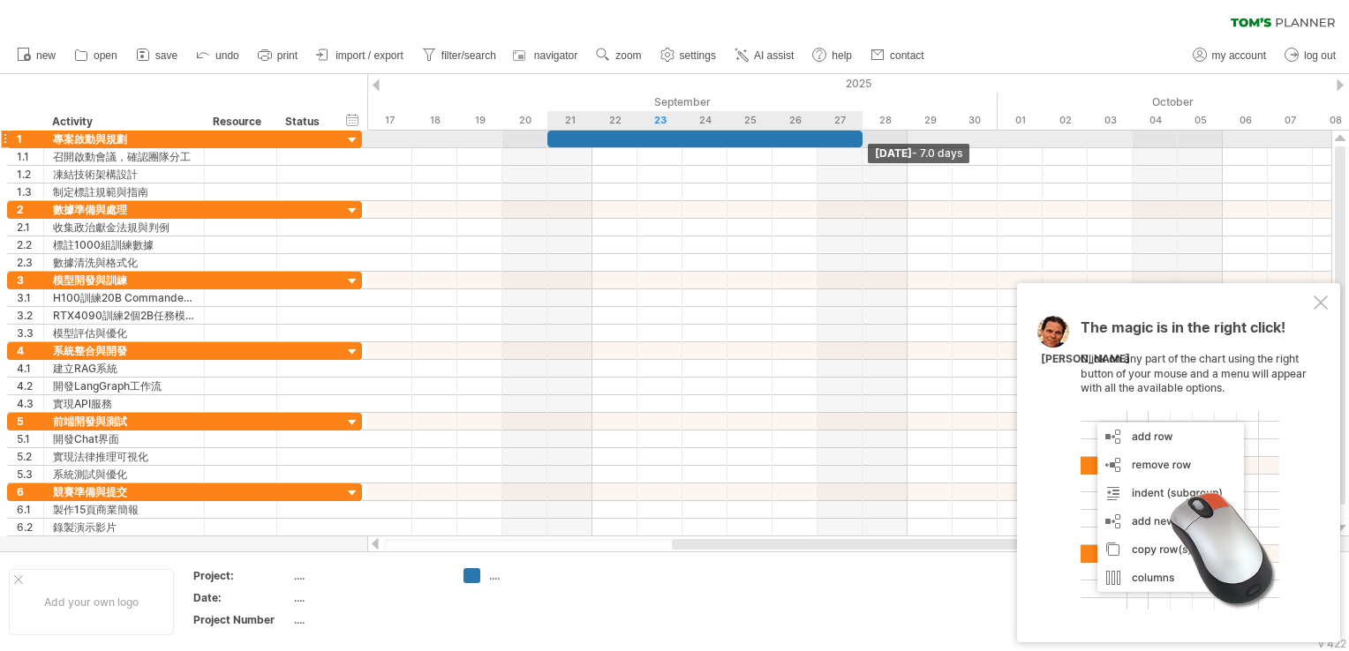
drag, startPoint x: 594, startPoint y: 138, endPoint x: 863, endPoint y: 144, distance: 269.3
click at [863, 144] on span at bounding box center [862, 139] width 7 height 17
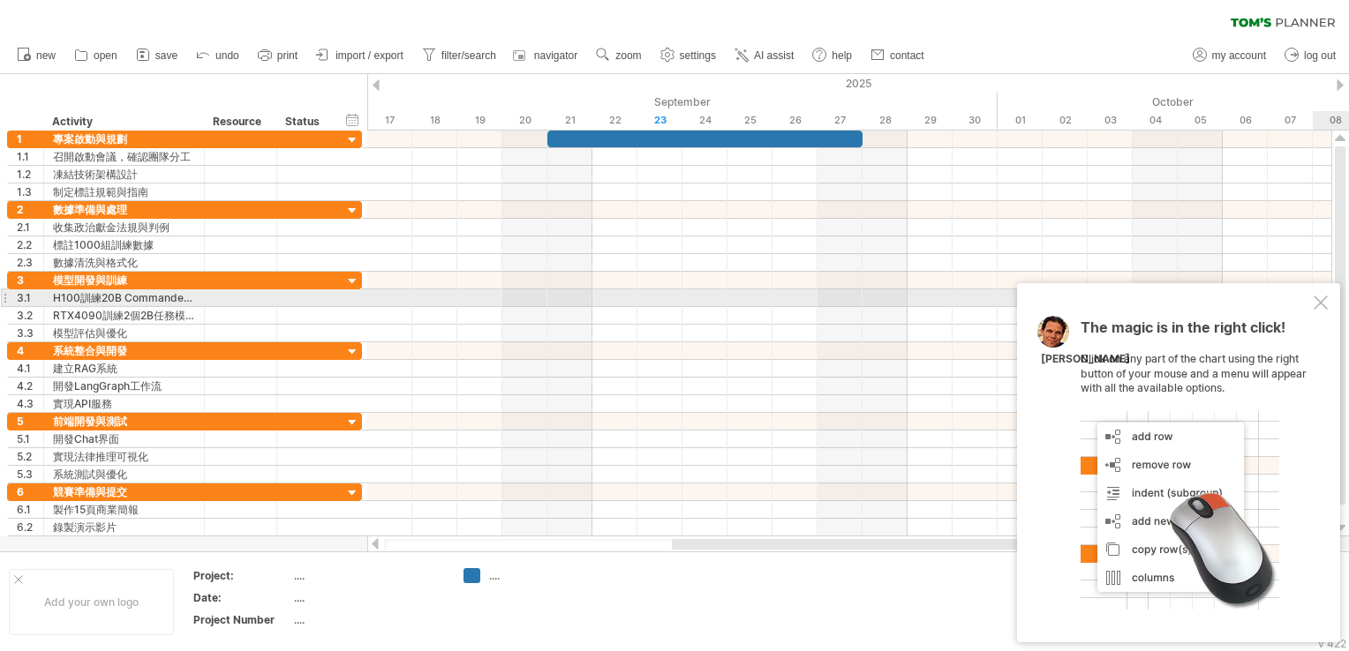
click at [1327, 307] on div at bounding box center [1321, 303] width 14 height 14
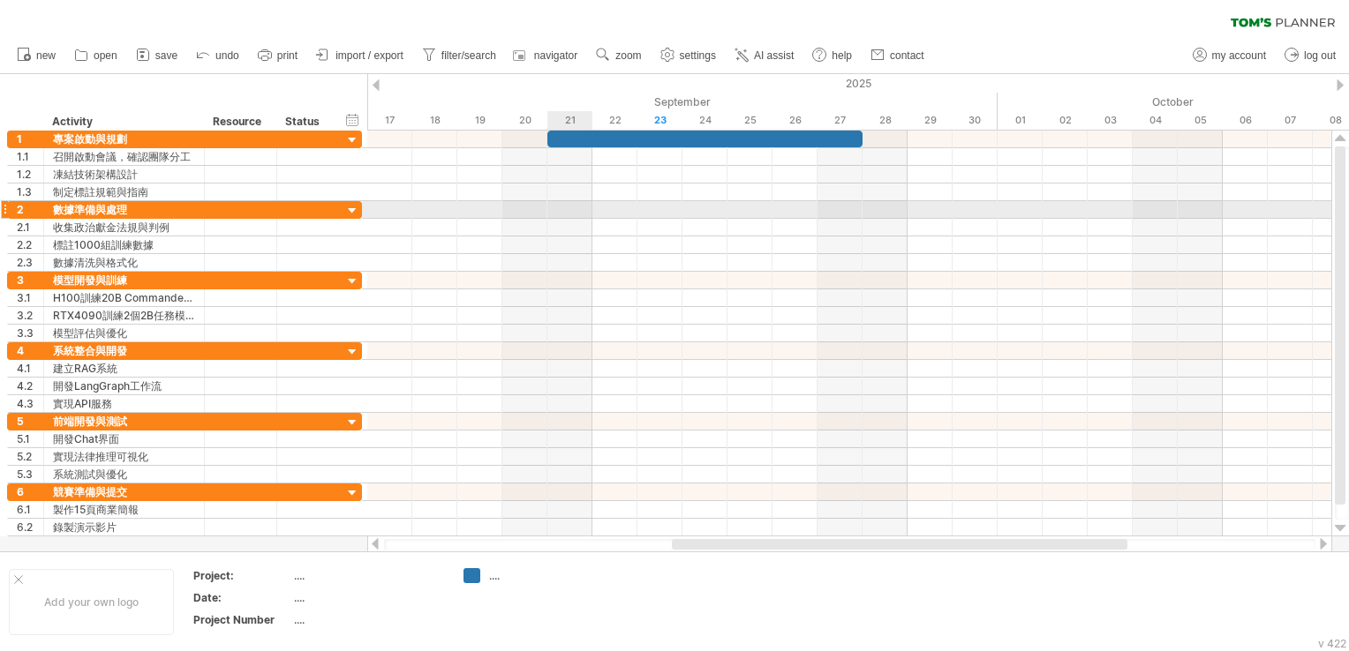
click at [570, 207] on div at bounding box center [849, 210] width 964 height 18
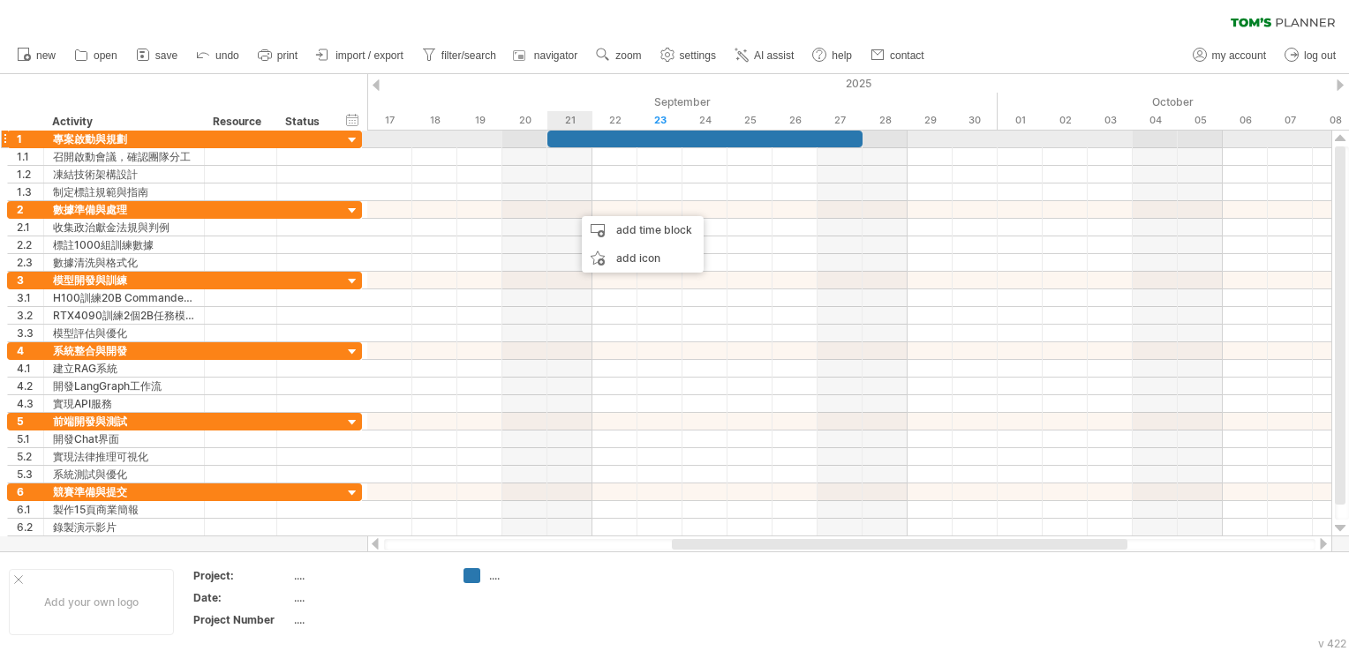
click at [570, 136] on div at bounding box center [704, 139] width 315 height 17
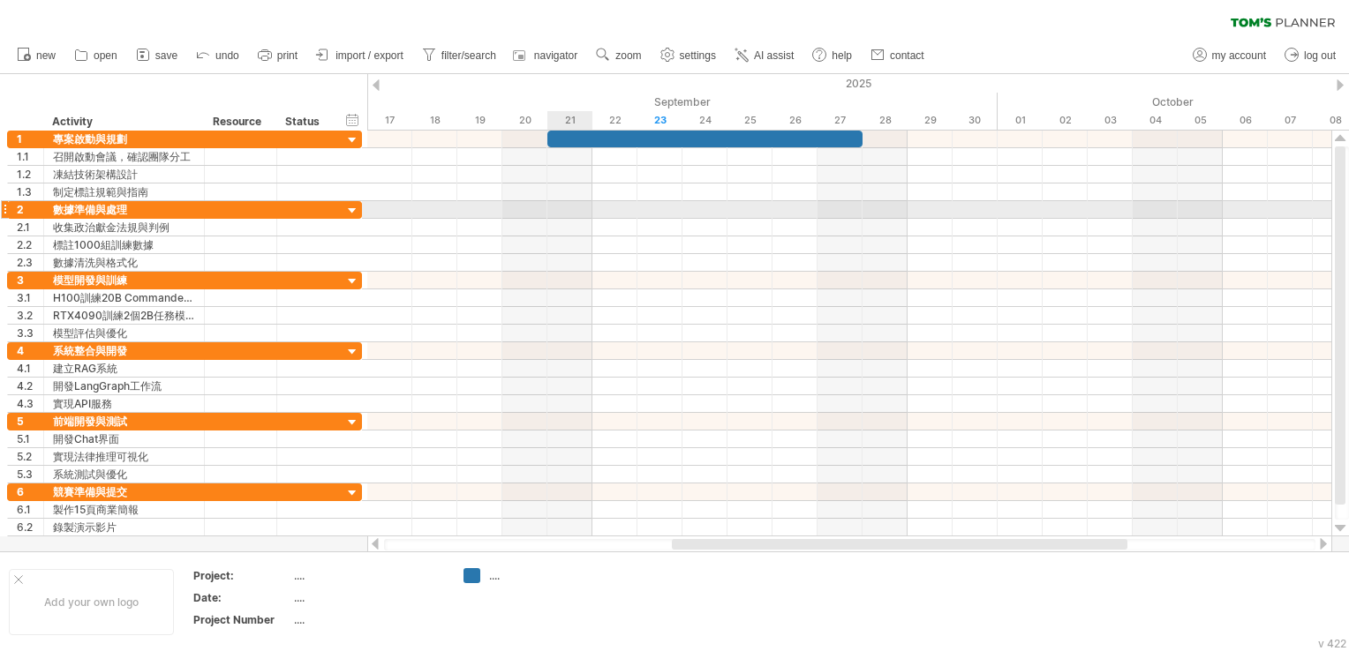
click at [573, 203] on div at bounding box center [849, 210] width 964 height 18
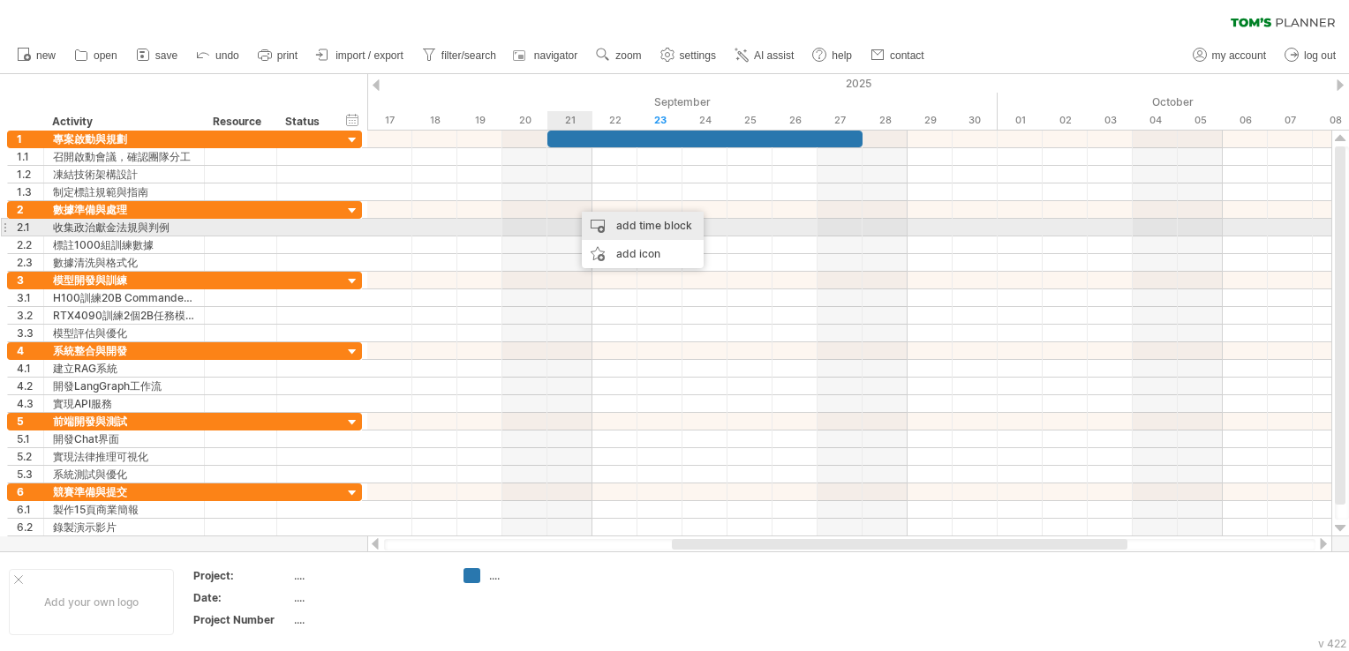
click at [610, 228] on div "add time block" at bounding box center [643, 226] width 122 height 28
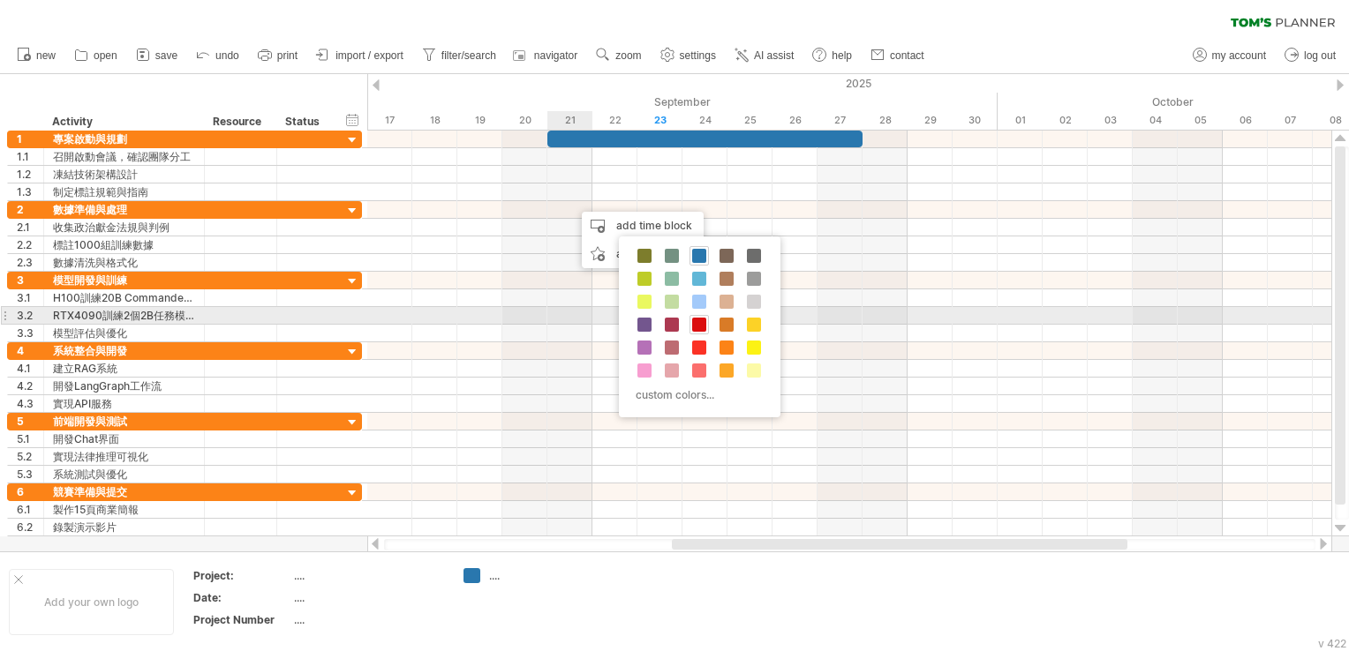
click at [696, 323] on span at bounding box center [699, 325] width 14 height 14
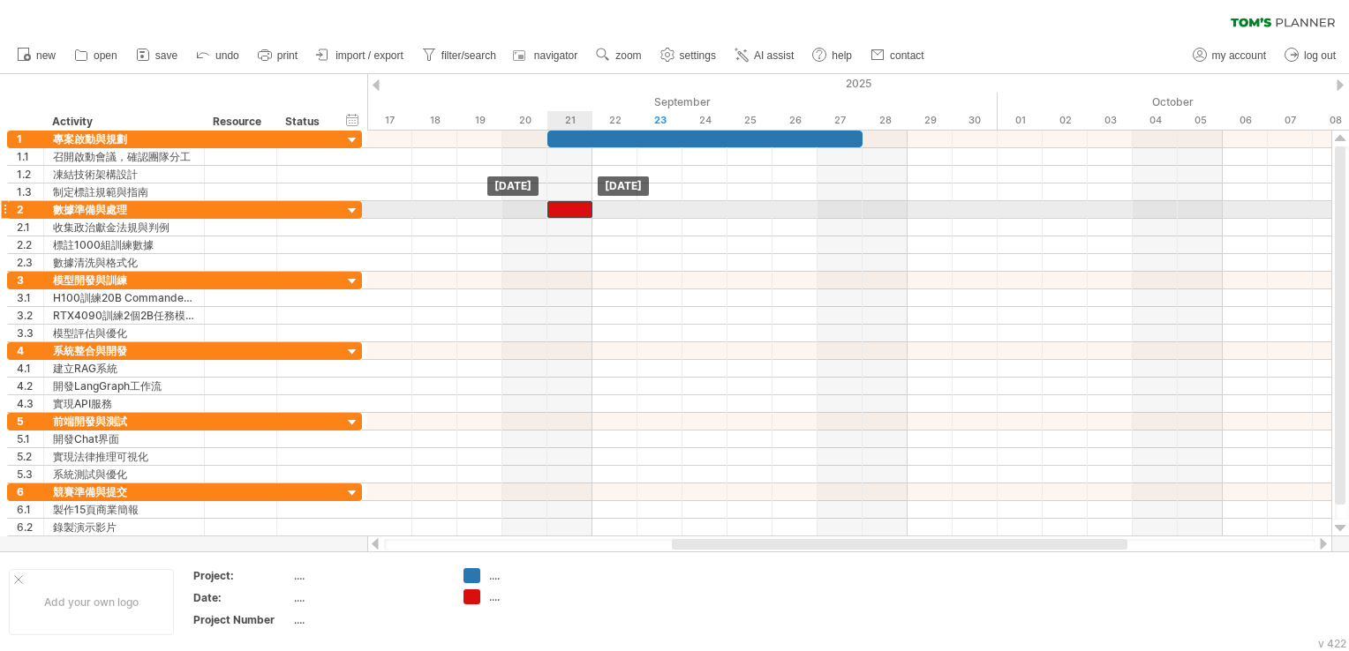
drag, startPoint x: 576, startPoint y: 203, endPoint x: 561, endPoint y: 203, distance: 15.0
click at [561, 203] on div at bounding box center [569, 209] width 45 height 17
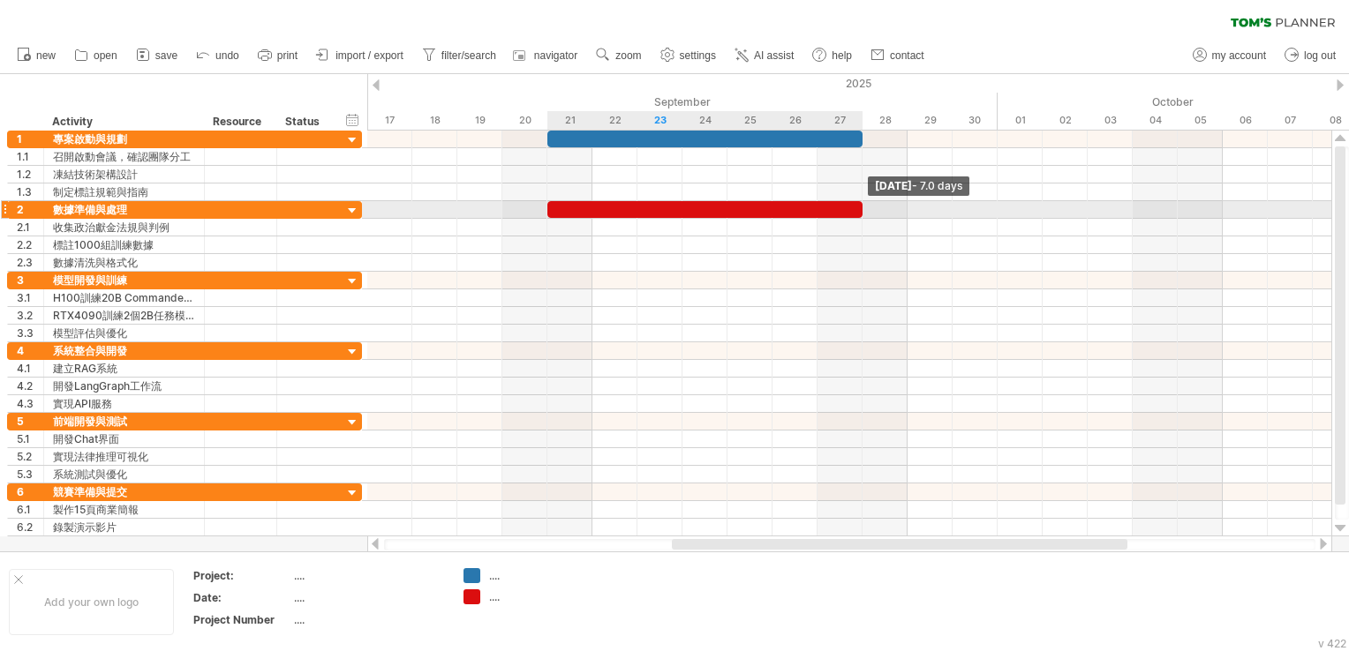
drag, startPoint x: 594, startPoint y: 212, endPoint x: 866, endPoint y: 212, distance: 271.9
click at [866, 212] on div "[DATE] - 7.0 days [DATE]" at bounding box center [849, 334] width 964 height 406
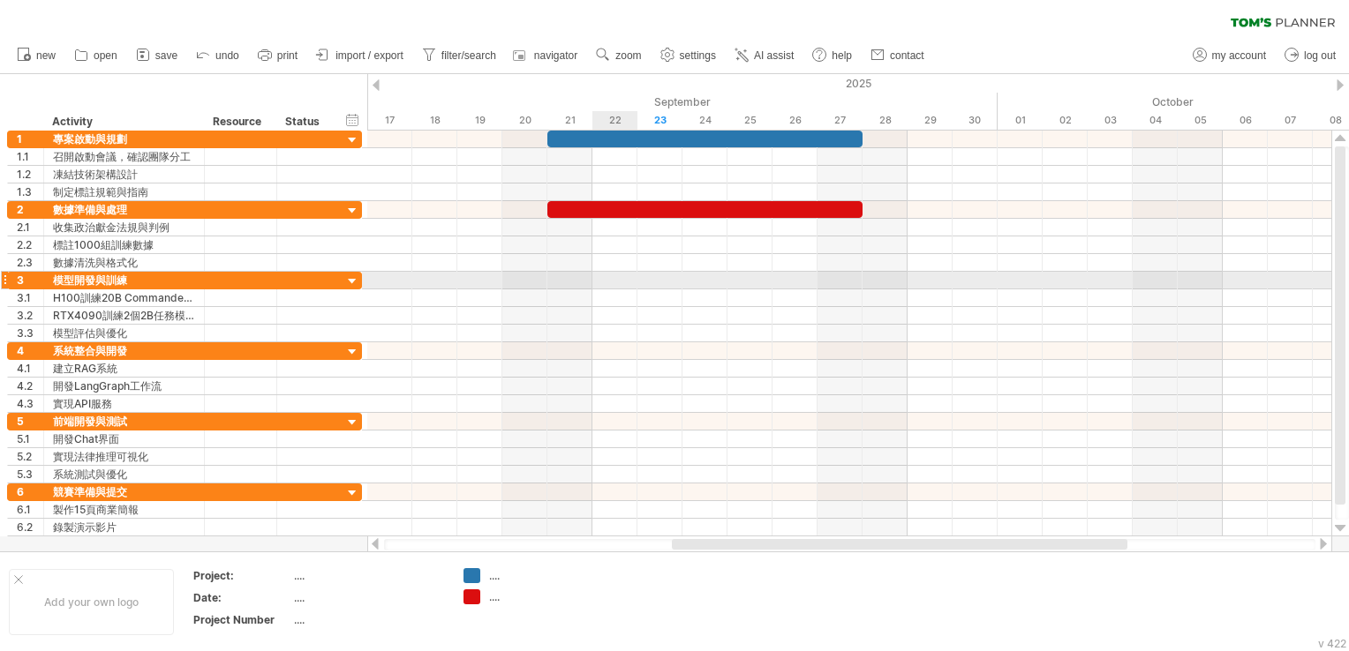
click at [607, 286] on div at bounding box center [849, 281] width 964 height 18
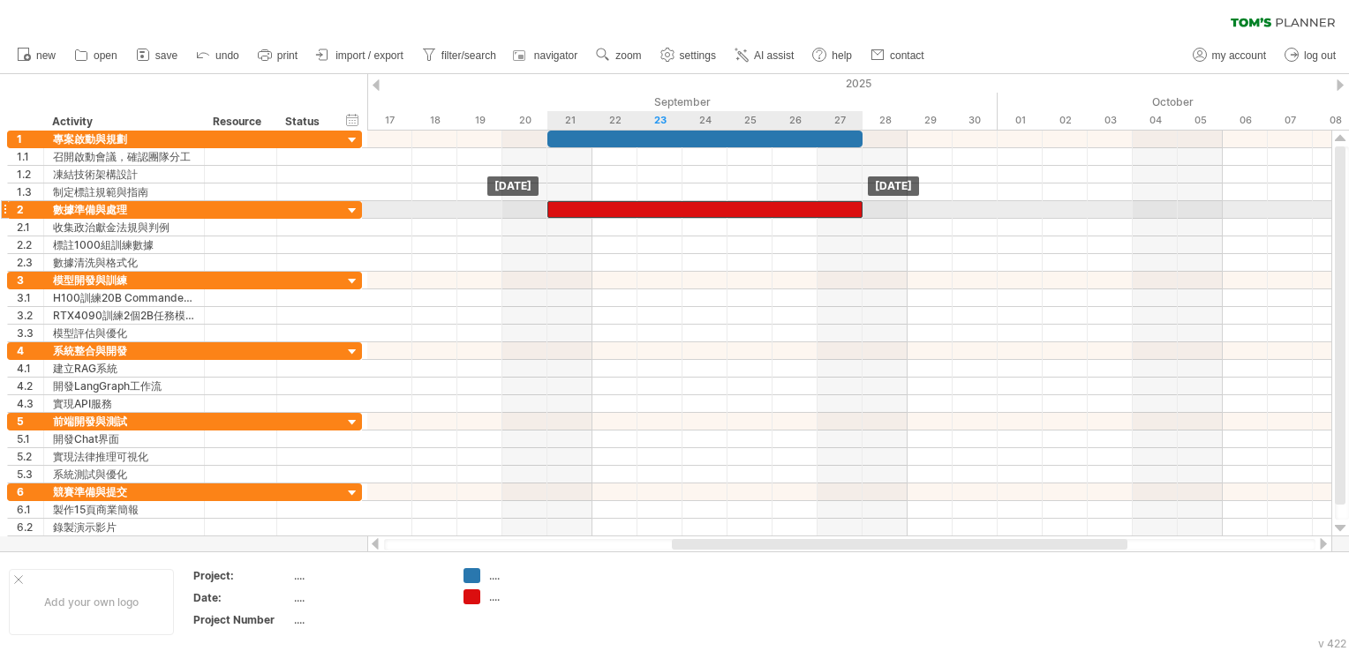
click at [619, 206] on div at bounding box center [704, 209] width 315 height 17
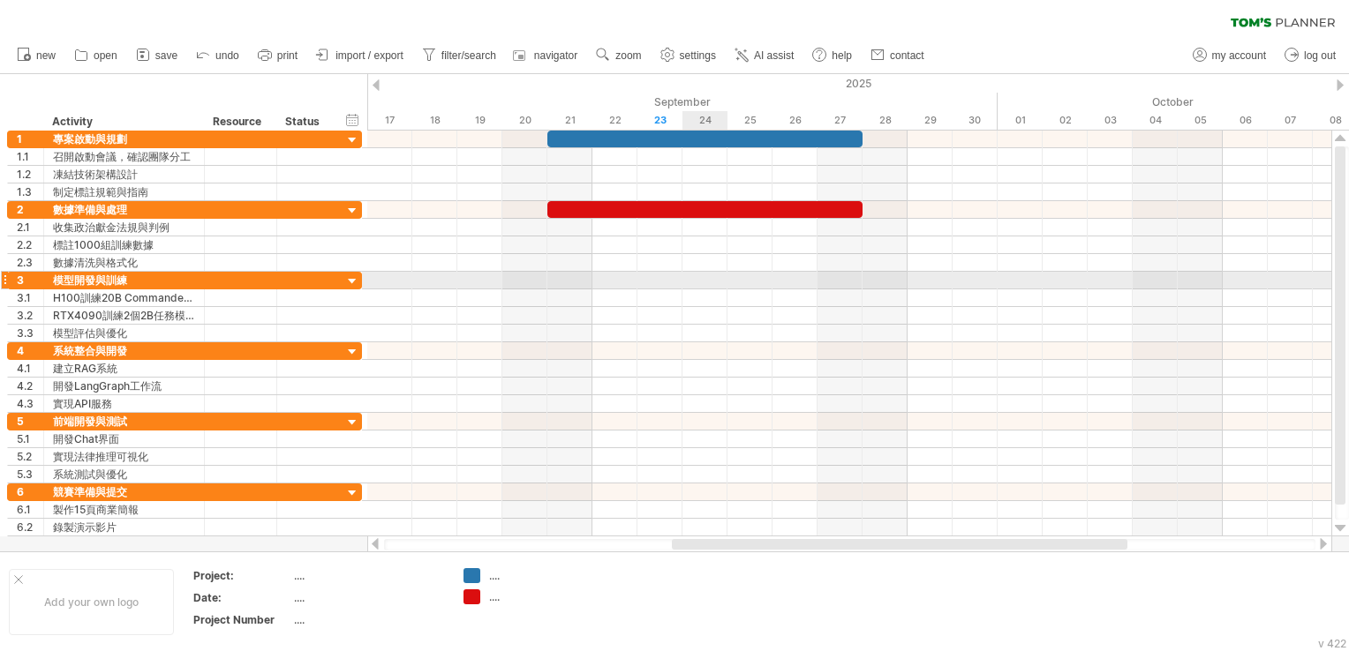
click at [710, 277] on div at bounding box center [849, 281] width 964 height 18
click at [583, 290] on div at bounding box center [849, 299] width 964 height 18
click at [879, 282] on div at bounding box center [849, 281] width 964 height 18
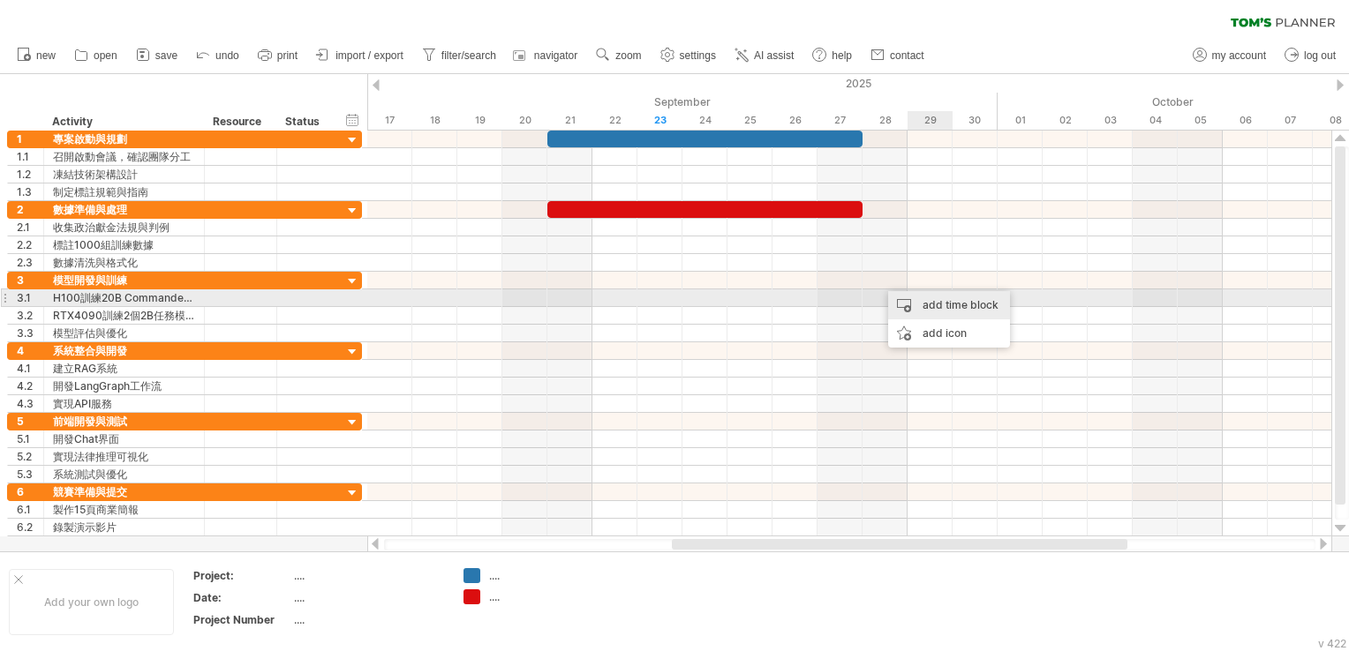
click at [931, 297] on div "add time block" at bounding box center [949, 305] width 122 height 28
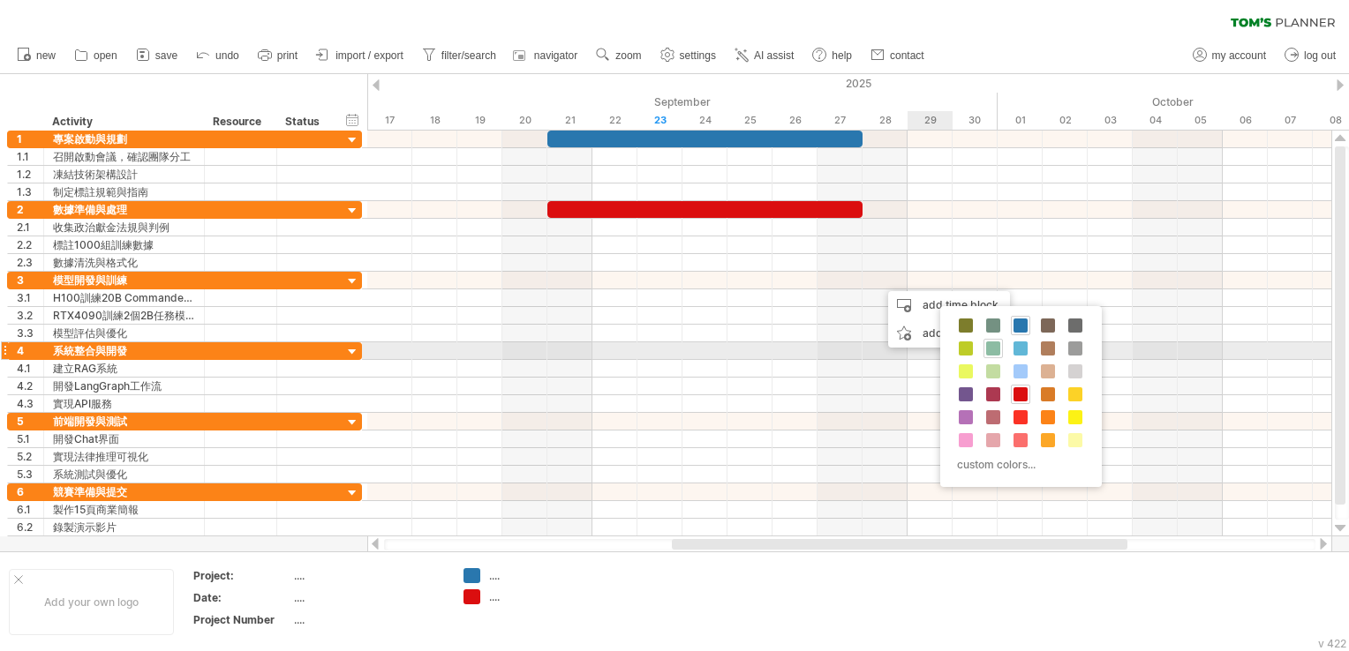
click at [984, 357] on div at bounding box center [992, 348] width 19 height 19
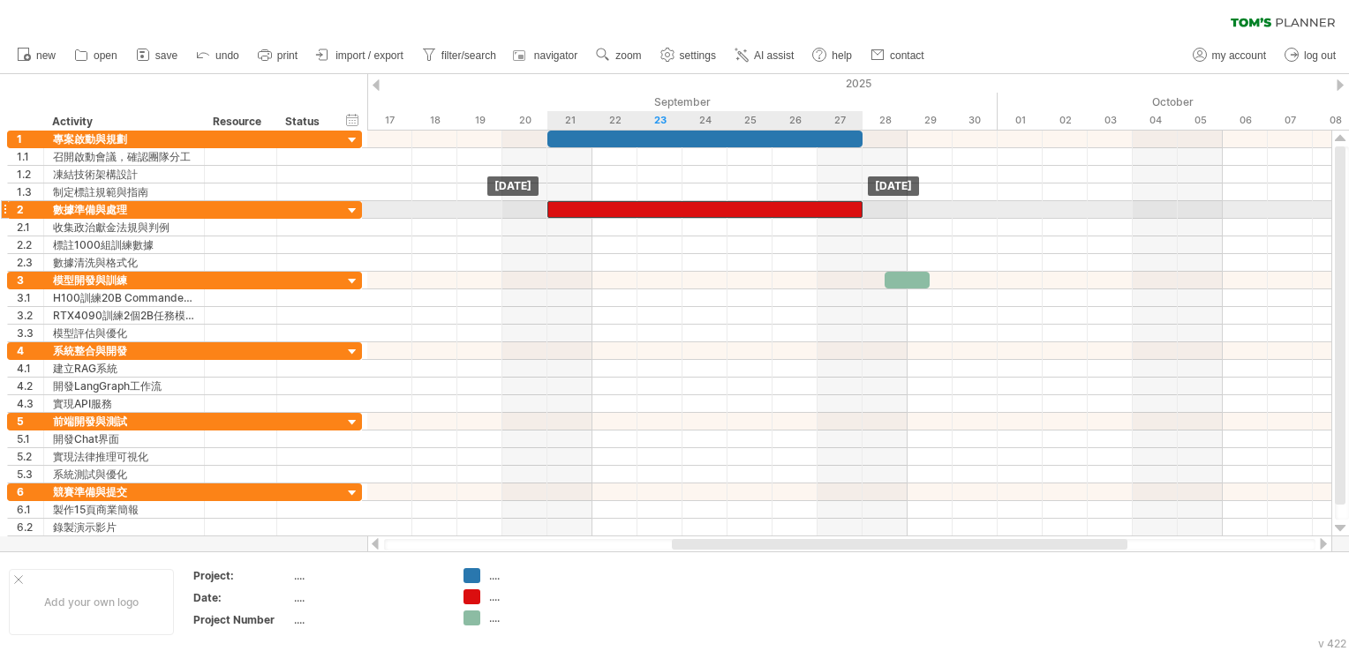
drag, startPoint x: 858, startPoint y: 203, endPoint x: 851, endPoint y: 211, distance: 10.6
click at [851, 211] on div at bounding box center [704, 209] width 315 height 17
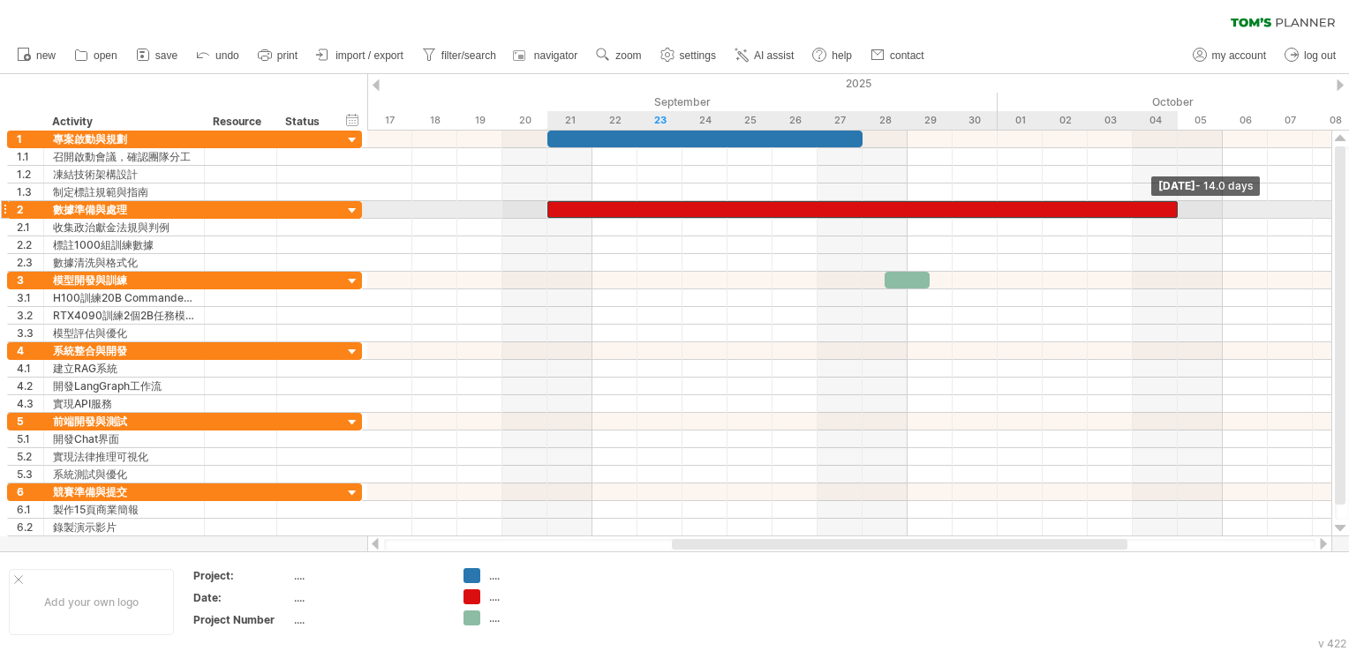
drag, startPoint x: 863, startPoint y: 208, endPoint x: 1178, endPoint y: 208, distance: 315.1
click at [1178, 208] on span at bounding box center [1177, 209] width 7 height 17
click at [1117, 206] on div at bounding box center [862, 209] width 630 height 17
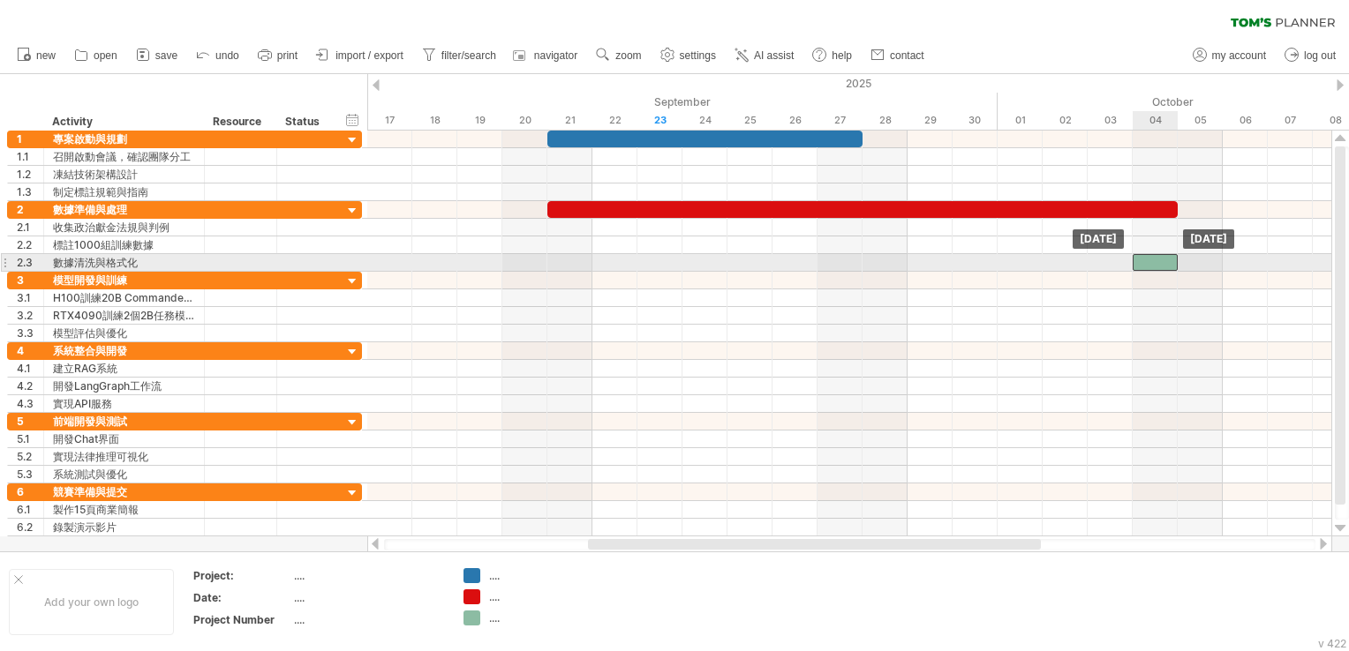
drag, startPoint x: 898, startPoint y: 279, endPoint x: 1151, endPoint y: 261, distance: 254.0
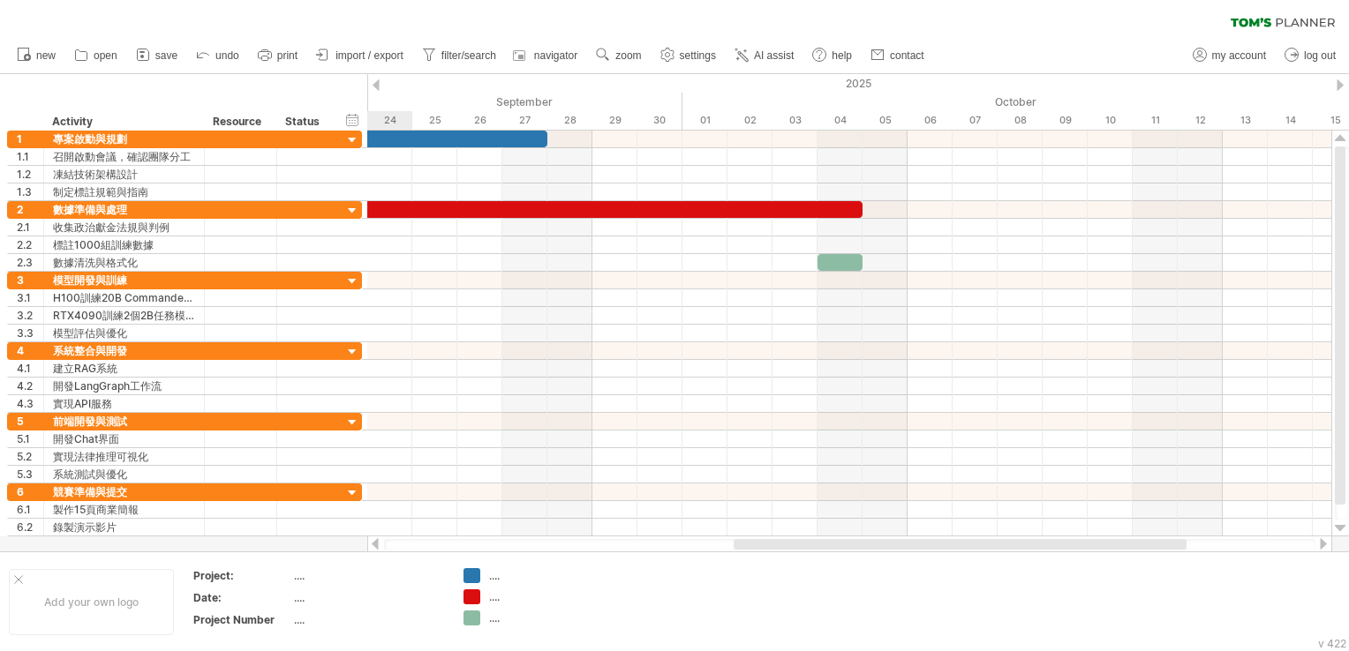
drag, startPoint x: 990, startPoint y: 542, endPoint x: 1135, endPoint y: 542, distance: 145.7
click at [1135, 542] on div at bounding box center [960, 544] width 453 height 11
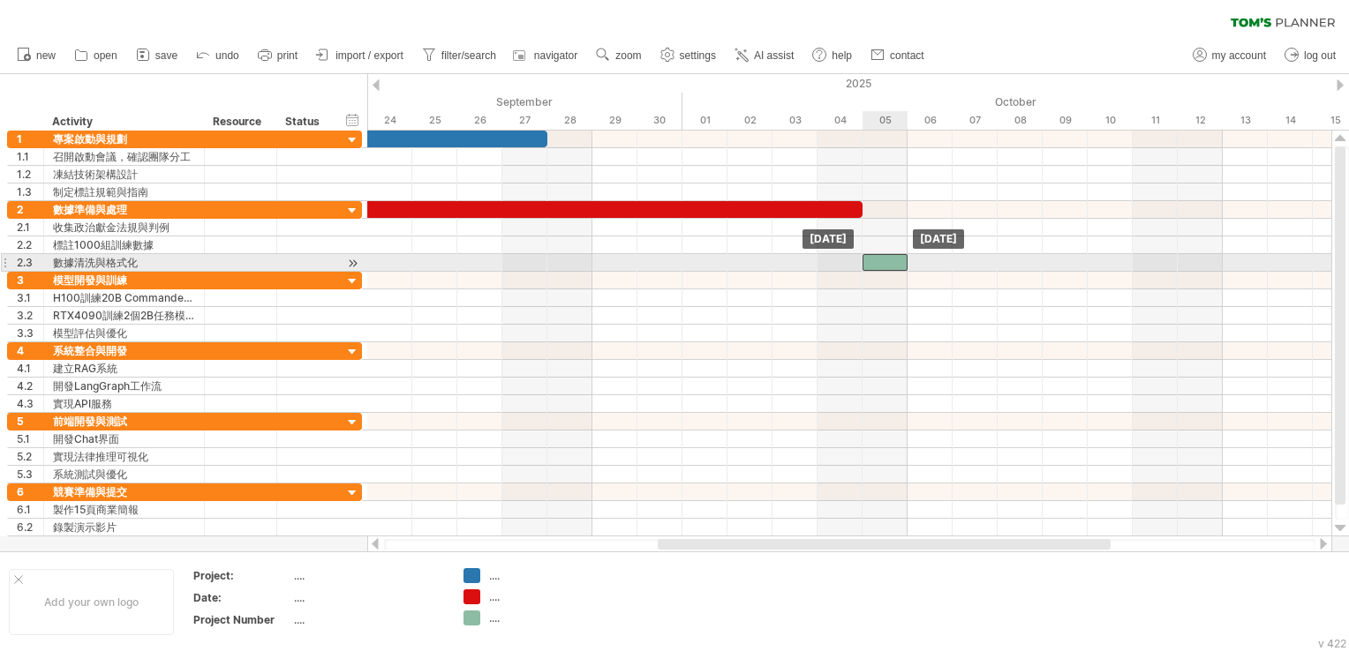
drag, startPoint x: 839, startPoint y: 259, endPoint x: 882, endPoint y: 264, distance: 42.7
click at [882, 264] on div at bounding box center [884, 262] width 45 height 17
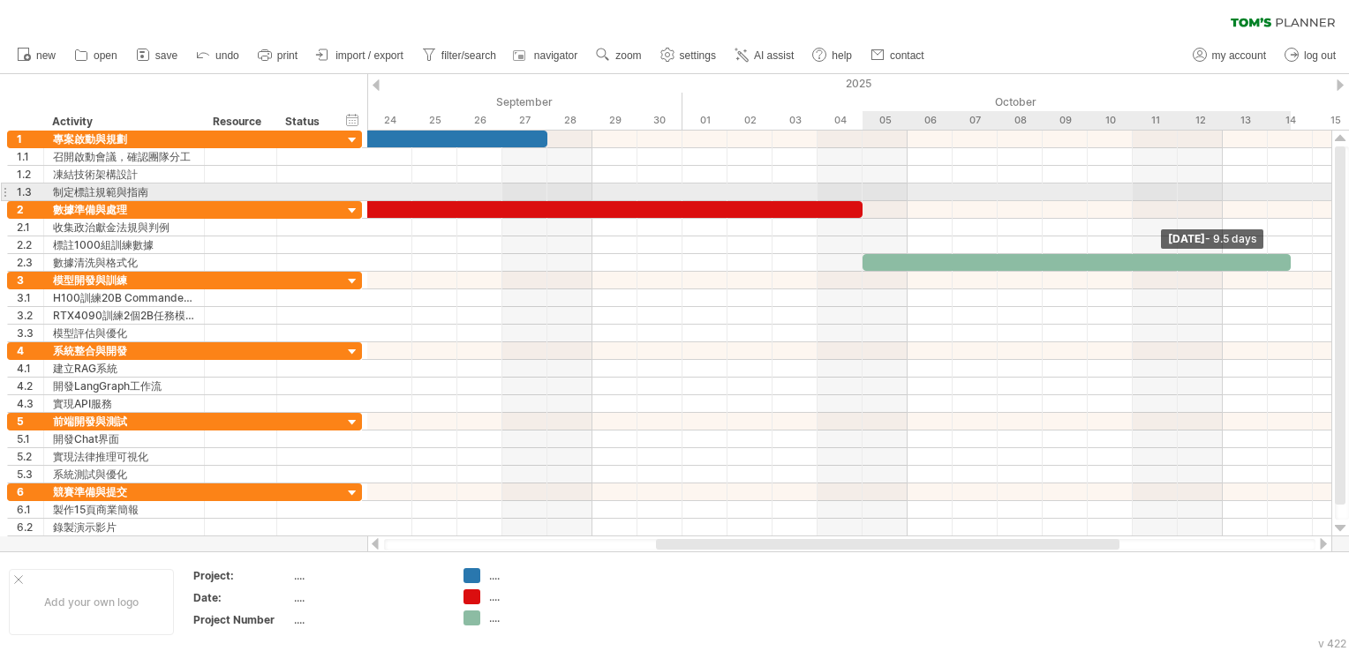
drag, startPoint x: 909, startPoint y: 261, endPoint x: 1292, endPoint y: 200, distance: 388.1
click at [1289, 200] on div "[DATE] - 9.5 days [DATE]" at bounding box center [849, 334] width 964 height 406
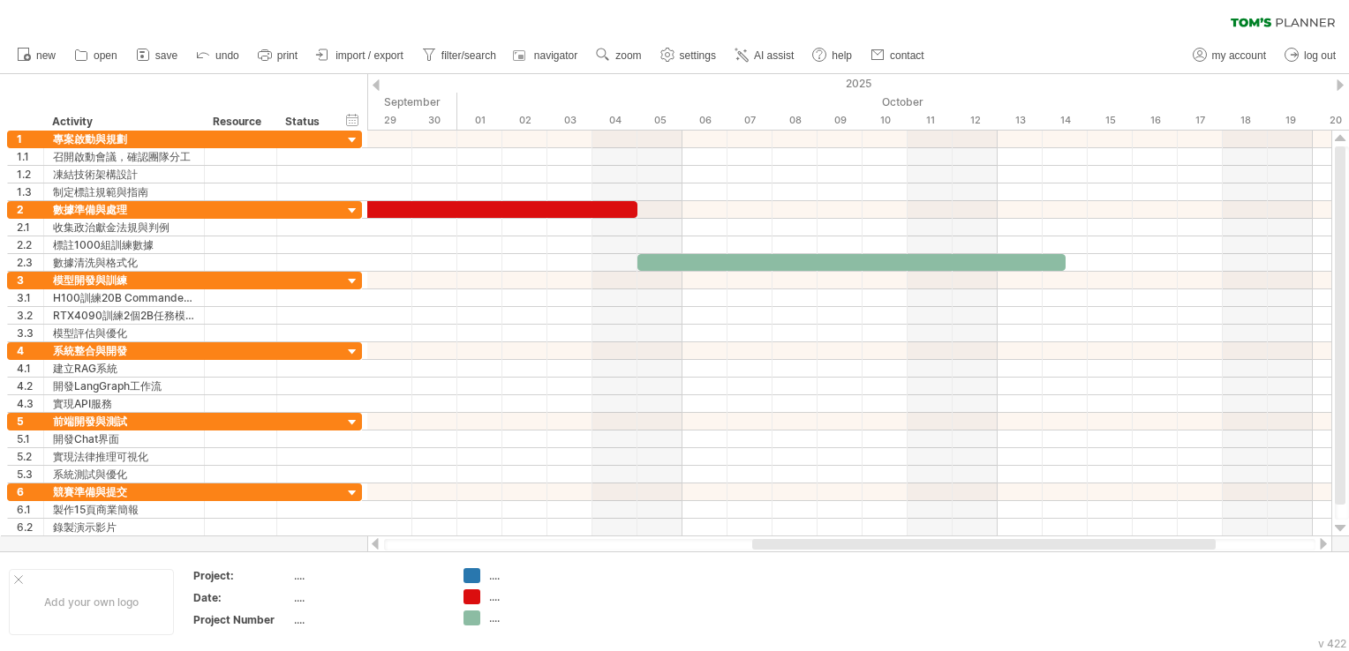
drag, startPoint x: 1055, startPoint y: 537, endPoint x: 1107, endPoint y: 537, distance: 52.1
click at [1107, 537] on div at bounding box center [849, 545] width 965 height 18
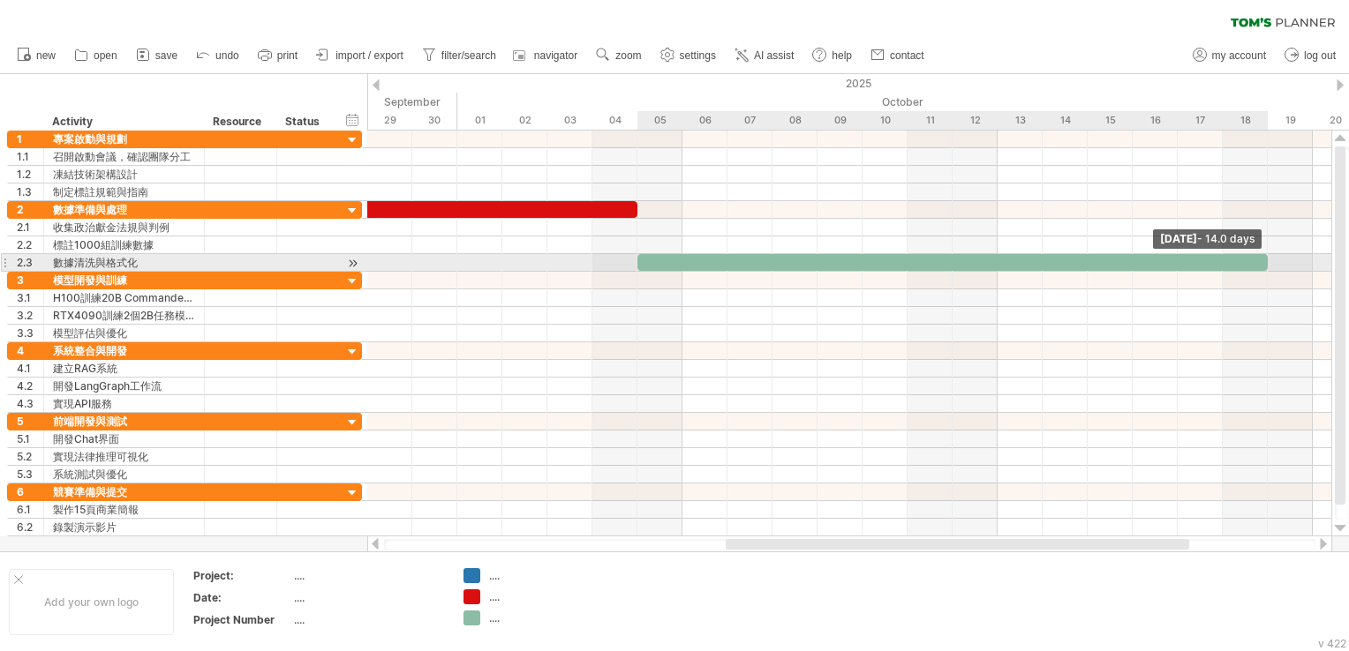
drag, startPoint x: 1066, startPoint y: 258, endPoint x: 1271, endPoint y: 270, distance: 205.2
click at [1271, 270] on div "[DATE] - 14.0 days [DATE]" at bounding box center [849, 334] width 964 height 406
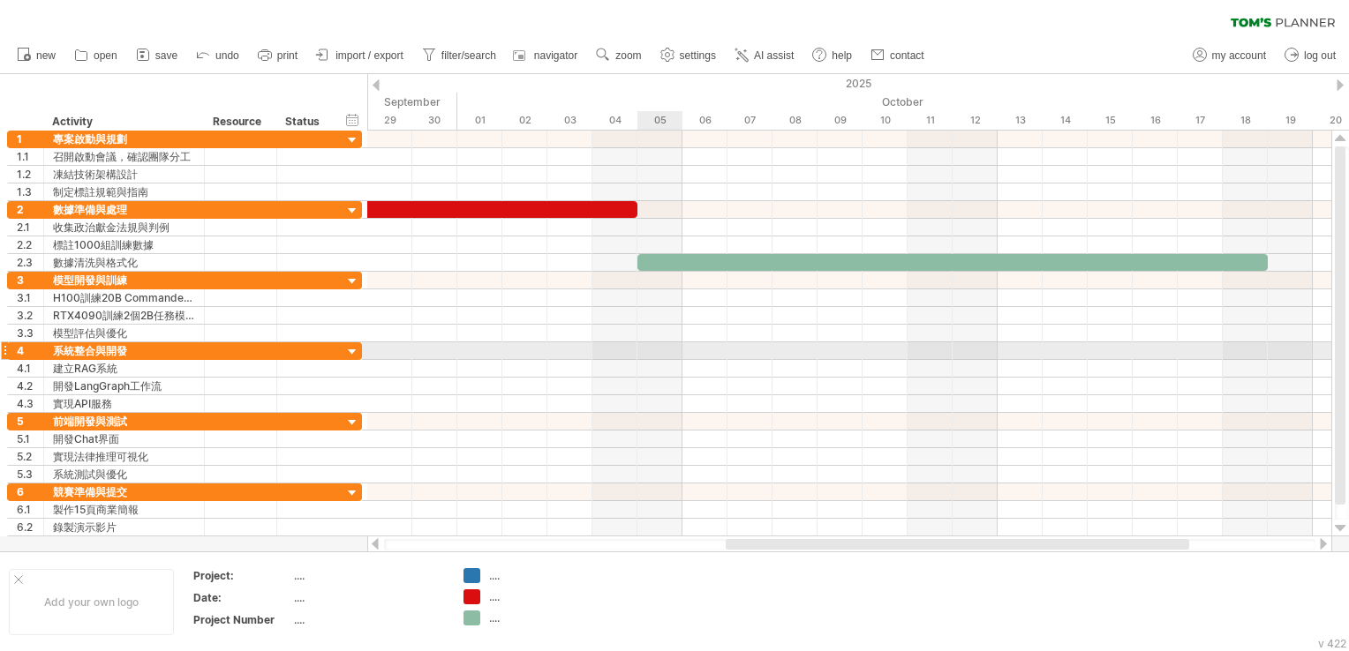
click at [659, 357] on div at bounding box center [849, 352] width 964 height 18
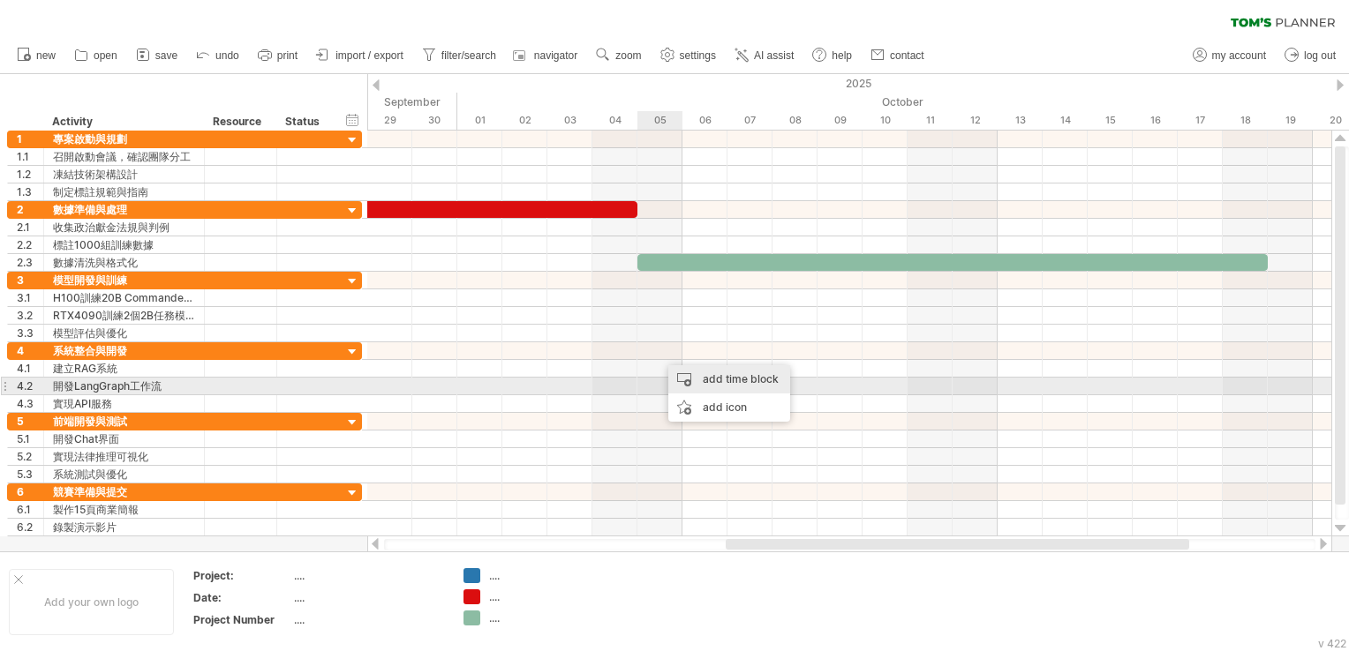
click at [714, 382] on div "add time block" at bounding box center [729, 379] width 122 height 28
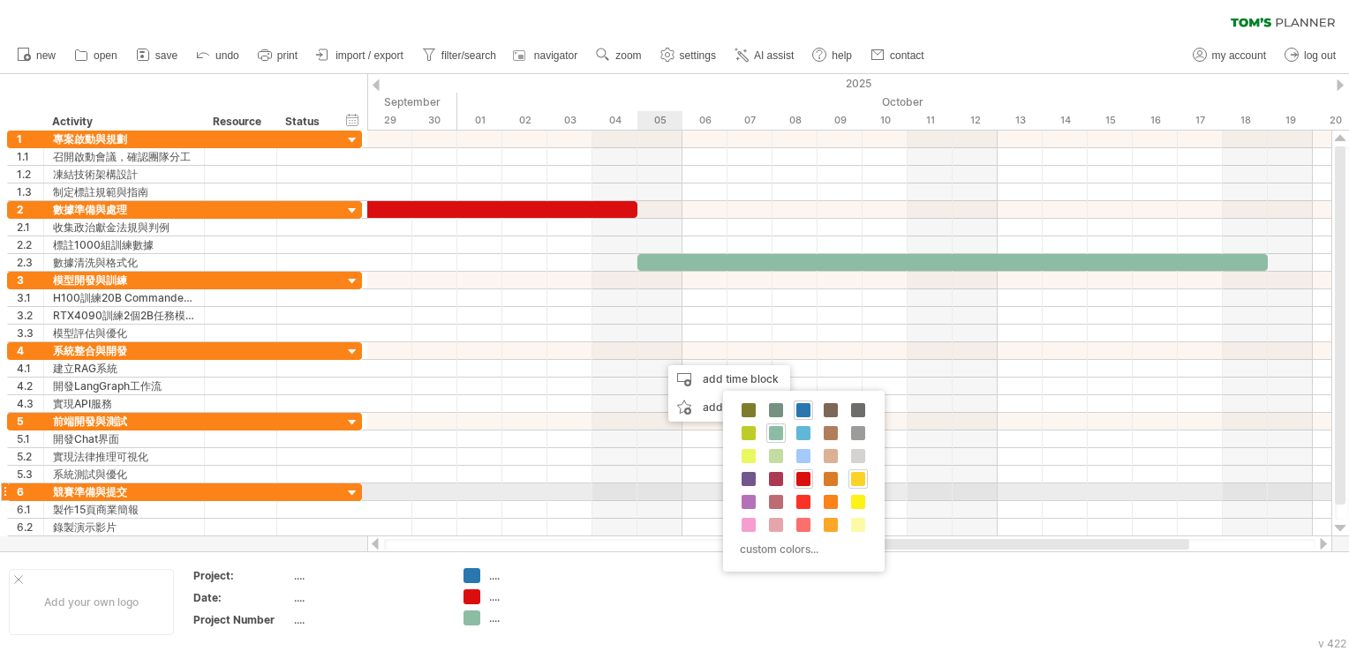
click at [854, 486] on div at bounding box center [857, 479] width 19 height 19
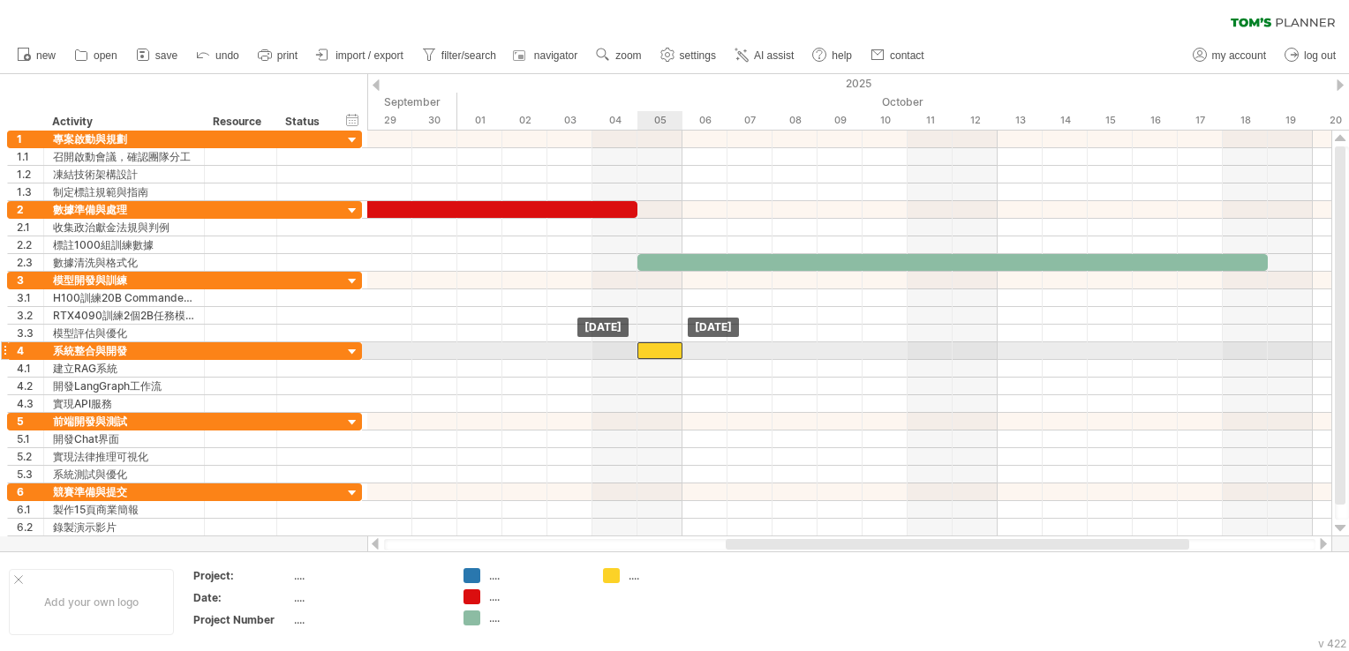
drag, startPoint x: 671, startPoint y: 350, endPoint x: 650, endPoint y: 344, distance: 22.1
click at [650, 344] on div at bounding box center [659, 351] width 45 height 17
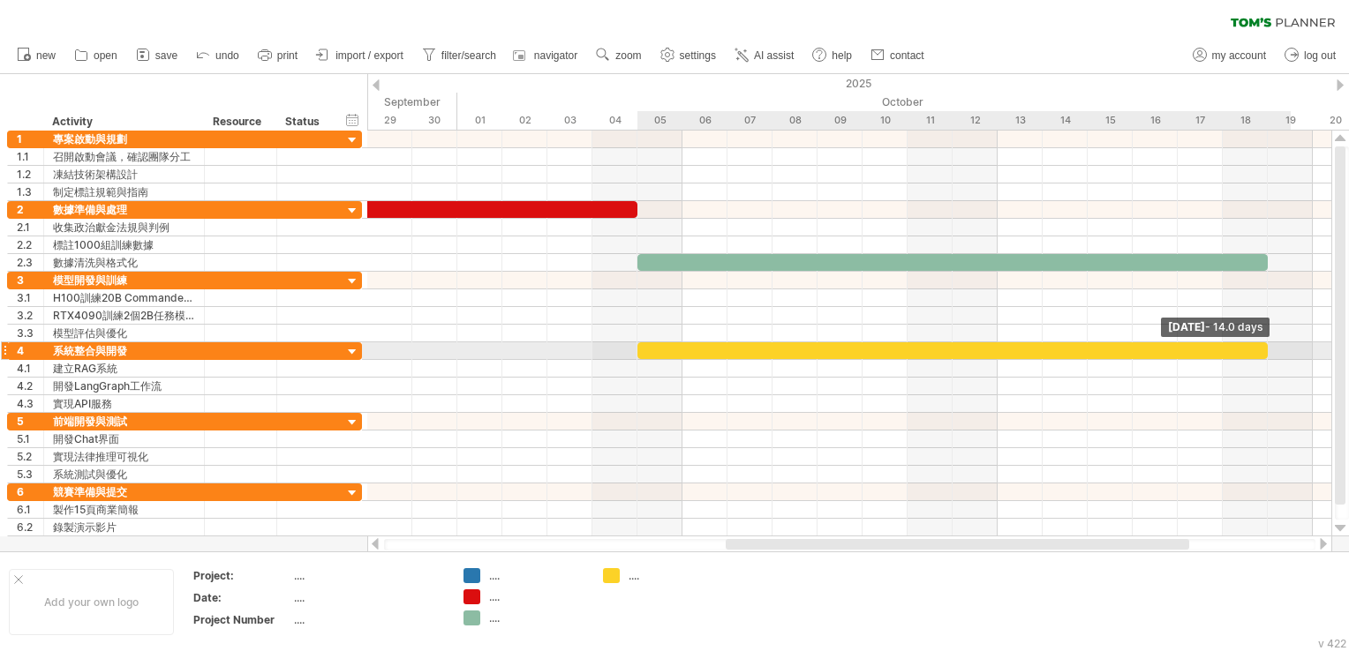
drag, startPoint x: 684, startPoint y: 344, endPoint x: 1277, endPoint y: 351, distance: 593.2
click at [1277, 351] on div "[DATE] - 14.0 days [DATE]" at bounding box center [849, 334] width 964 height 406
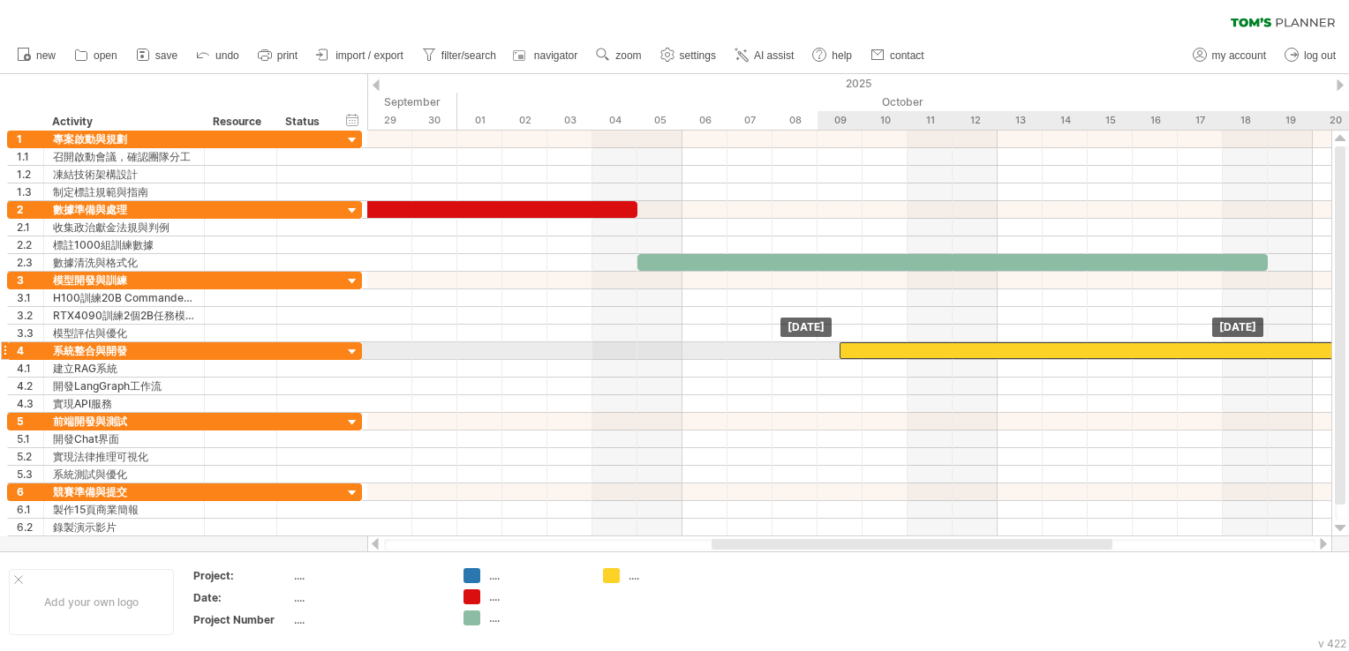
drag, startPoint x: 1141, startPoint y: 344, endPoint x: 1351, endPoint y: 335, distance: 210.3
click at [1348, 335] on html "progress(100%) Trying to reach [DOMAIN_NAME] Connected again... 0% clear filter…" at bounding box center [674, 327] width 1349 height 655
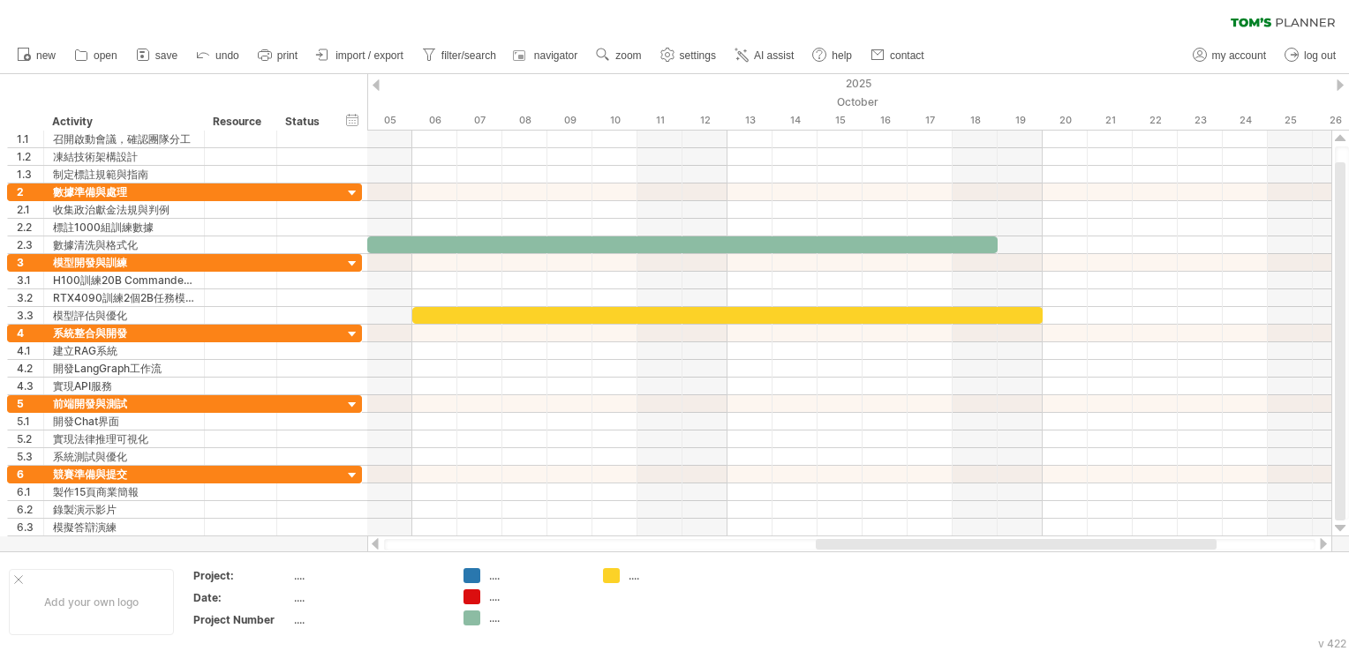
drag, startPoint x: 810, startPoint y: 546, endPoint x: 897, endPoint y: 542, distance: 86.6
click at [897, 542] on div at bounding box center [1016, 544] width 401 height 11
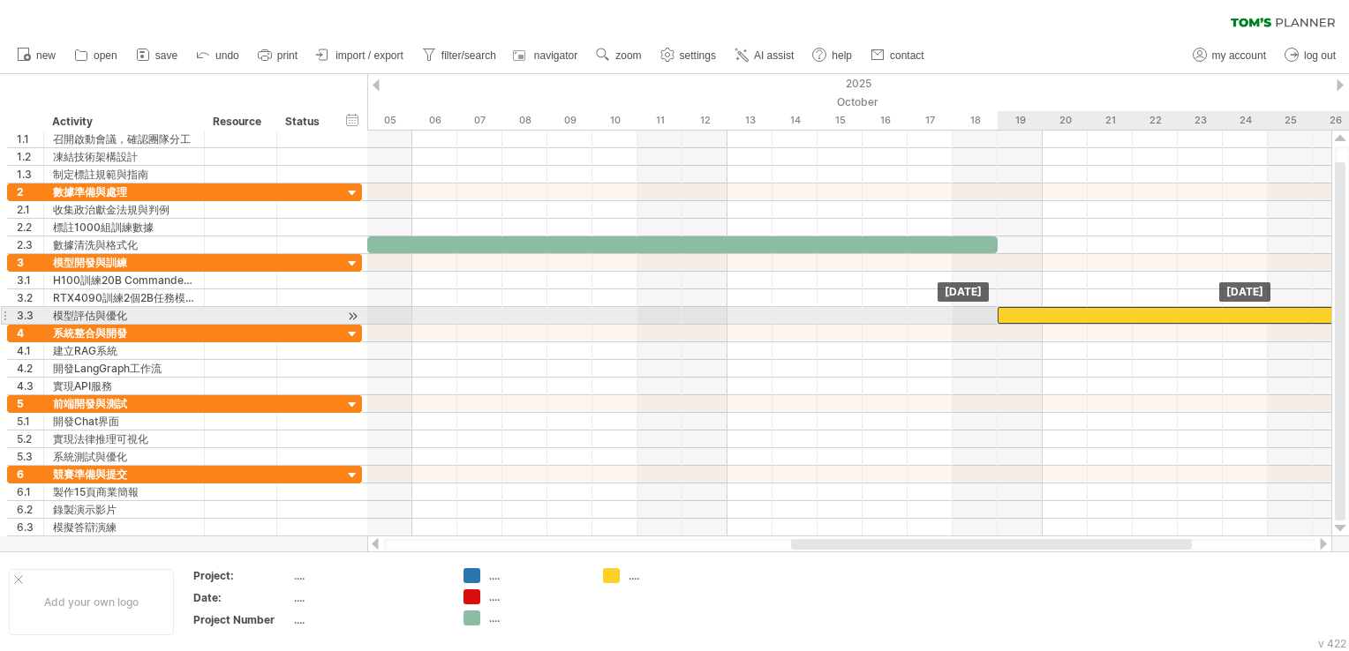
drag, startPoint x: 699, startPoint y: 307, endPoint x: 1283, endPoint y: 314, distance: 583.5
click at [1283, 314] on div at bounding box center [1313, 315] width 630 height 17
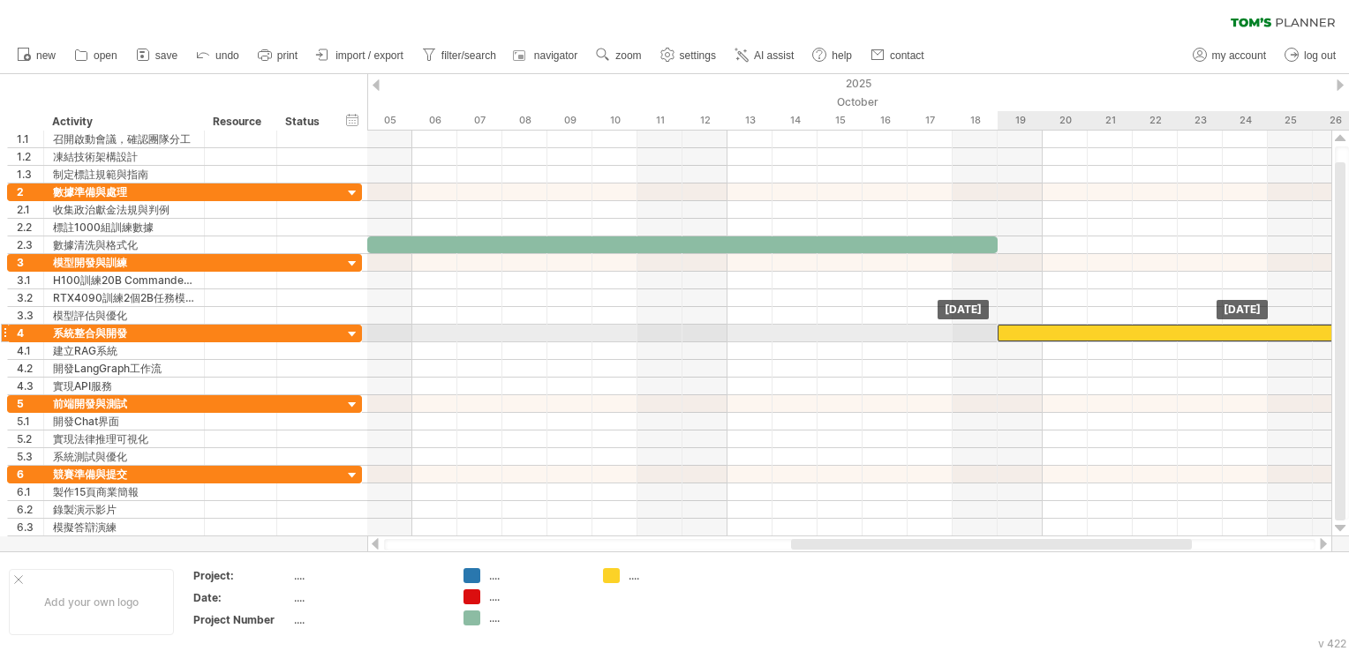
drag, startPoint x: 1070, startPoint y: 316, endPoint x: 1076, endPoint y: 326, distance: 11.5
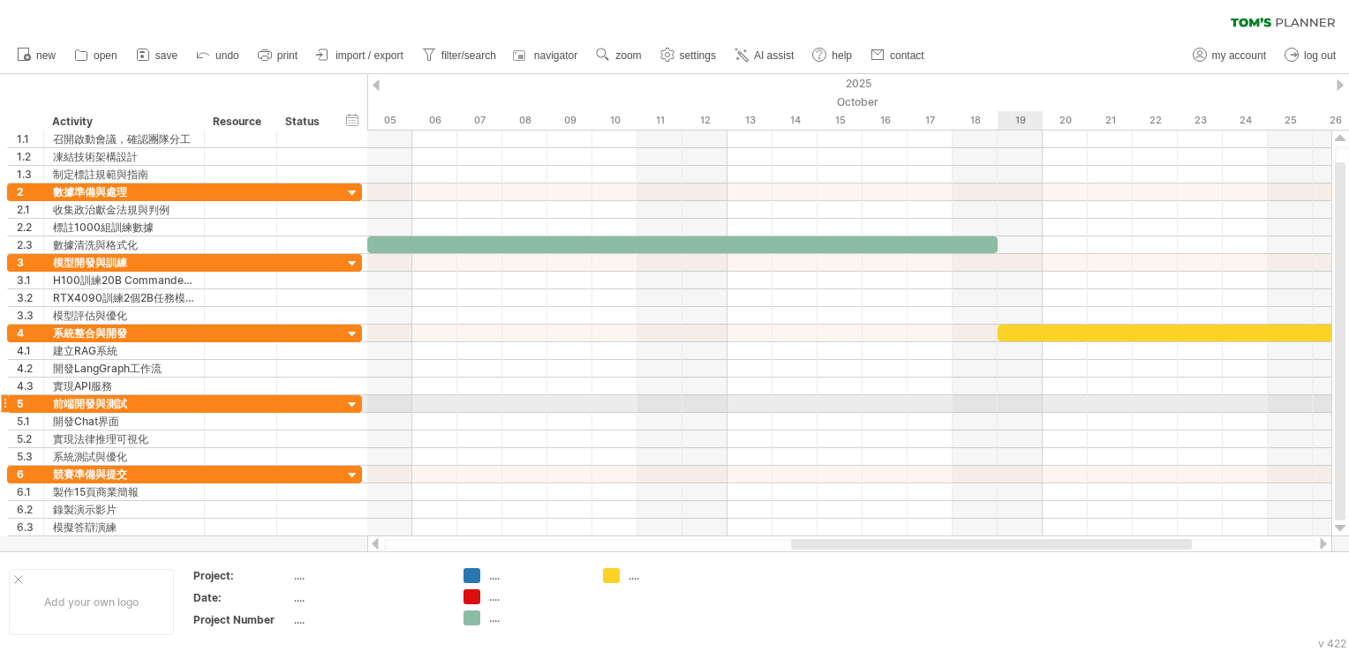
click at [1034, 395] on div at bounding box center [849, 404] width 964 height 18
click at [1020, 413] on div at bounding box center [849, 422] width 964 height 18
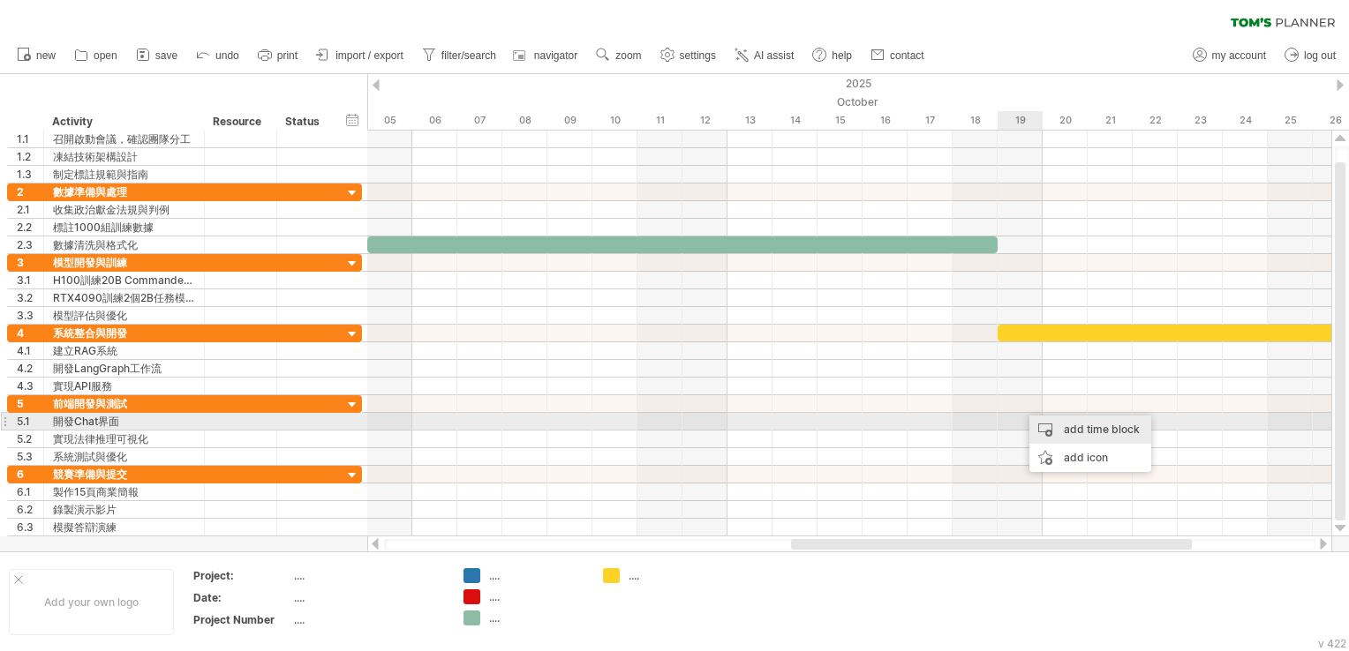
click at [1058, 431] on div "add time block" at bounding box center [1090, 430] width 122 height 28
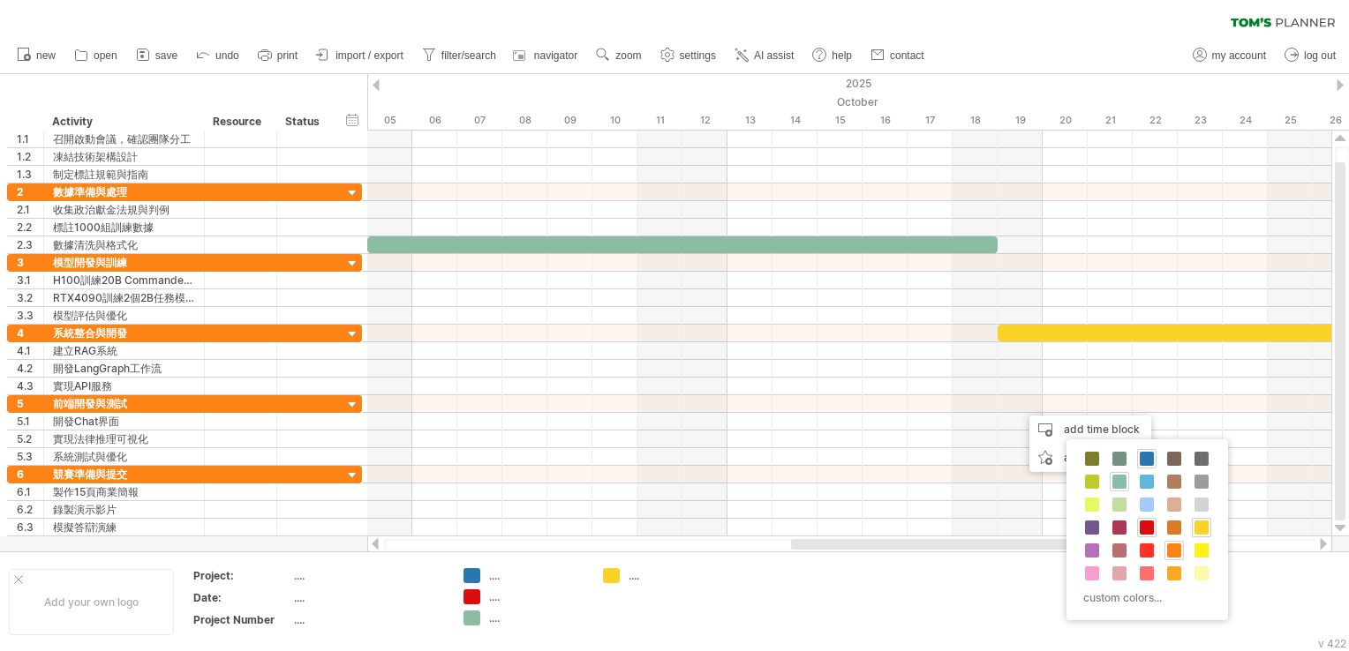
click at [1176, 555] on span at bounding box center [1174, 551] width 14 height 14
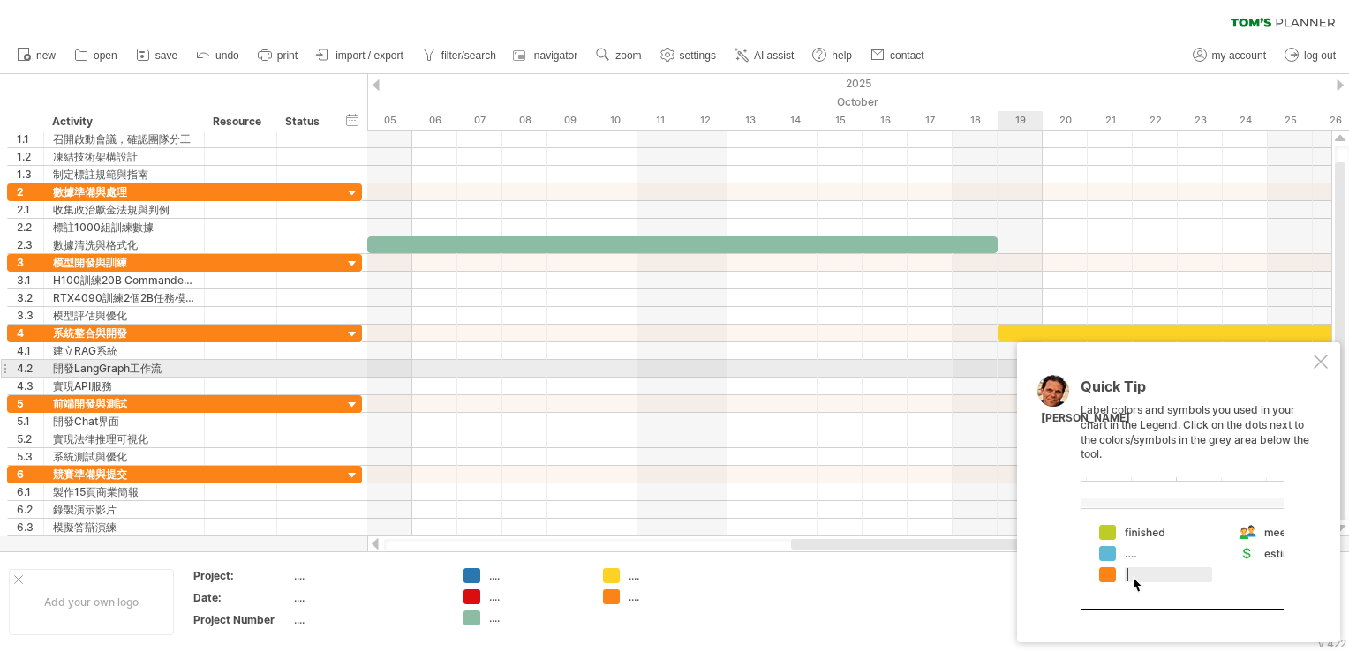
click at [1311, 373] on div "Quick Tip Label colors and symbols you used in your chart in the Legend. Click …" at bounding box center [1178, 493] width 323 height 300
click at [1317, 366] on div at bounding box center [1321, 362] width 14 height 14
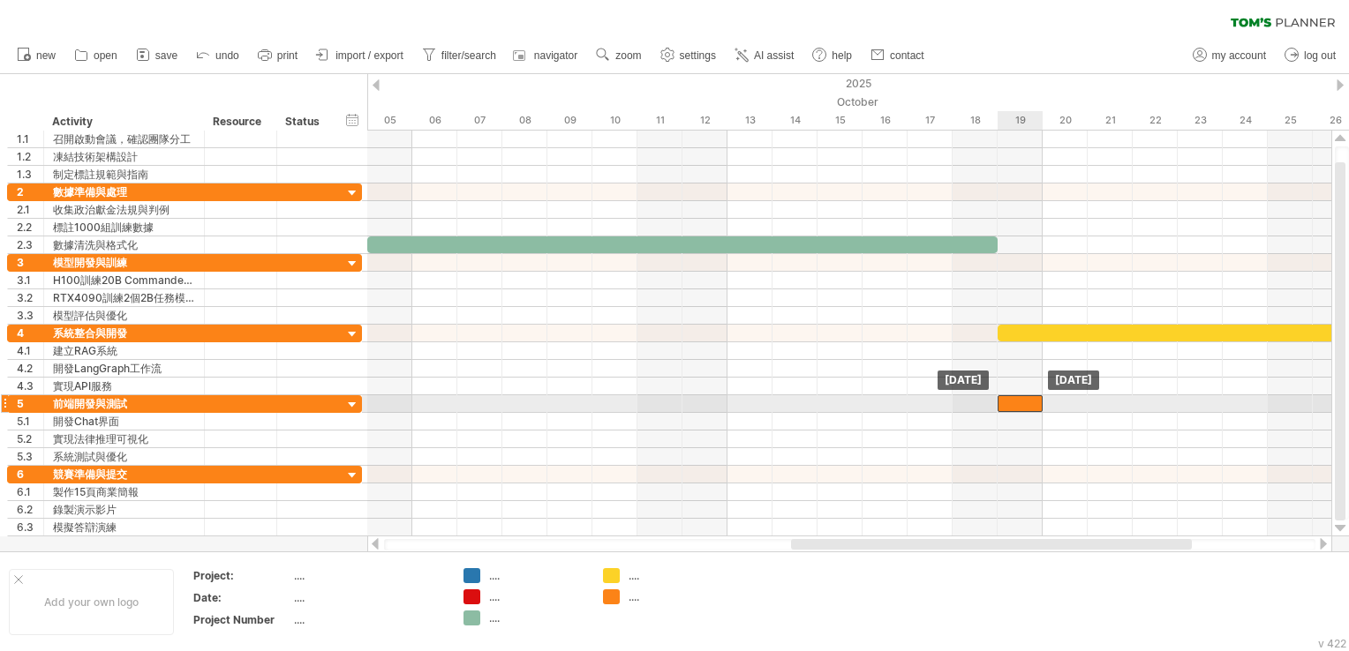
drag, startPoint x: 1043, startPoint y: 397, endPoint x: 1028, endPoint y: 397, distance: 15.0
click at [1028, 397] on div at bounding box center [1020, 403] width 45 height 17
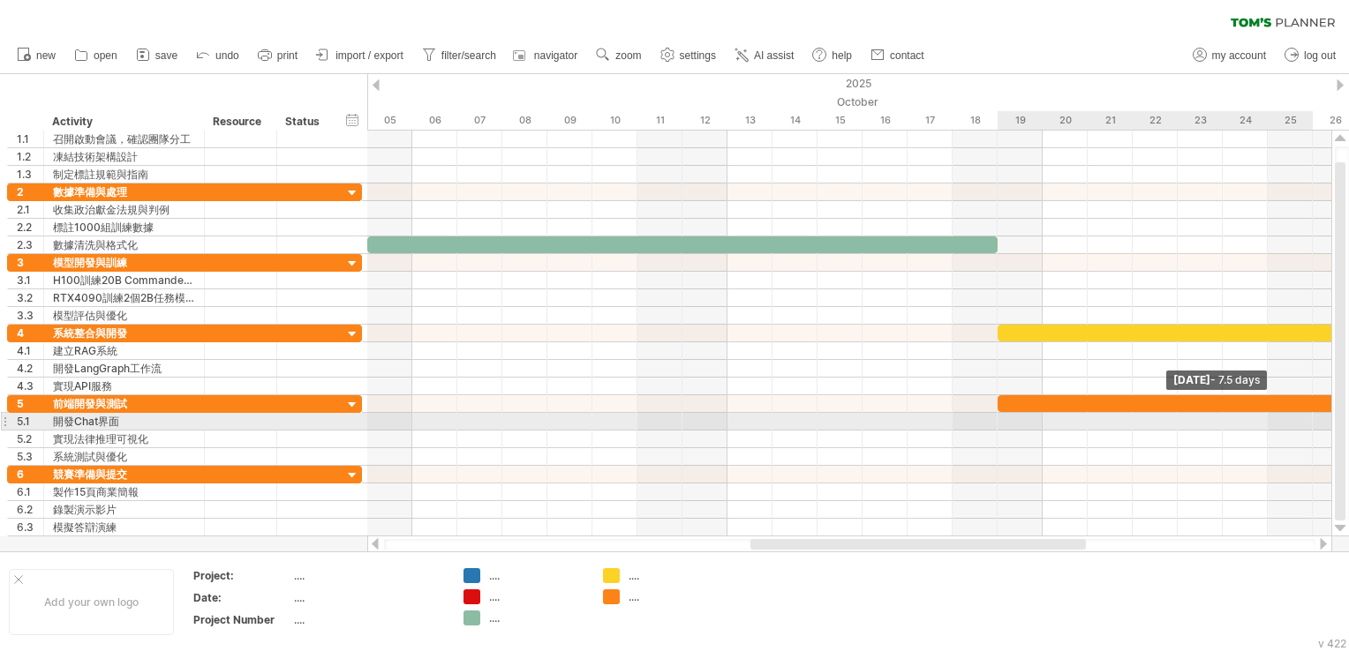
drag, startPoint x: 1045, startPoint y: 397, endPoint x: 1351, endPoint y: 422, distance: 307.3
click at [1348, 422] on html "progress(100%) Trying to reach [DOMAIN_NAME] Connected again... 0% clear filter…" at bounding box center [674, 327] width 1349 height 655
click at [1274, 422] on div at bounding box center [849, 422] width 964 height 18
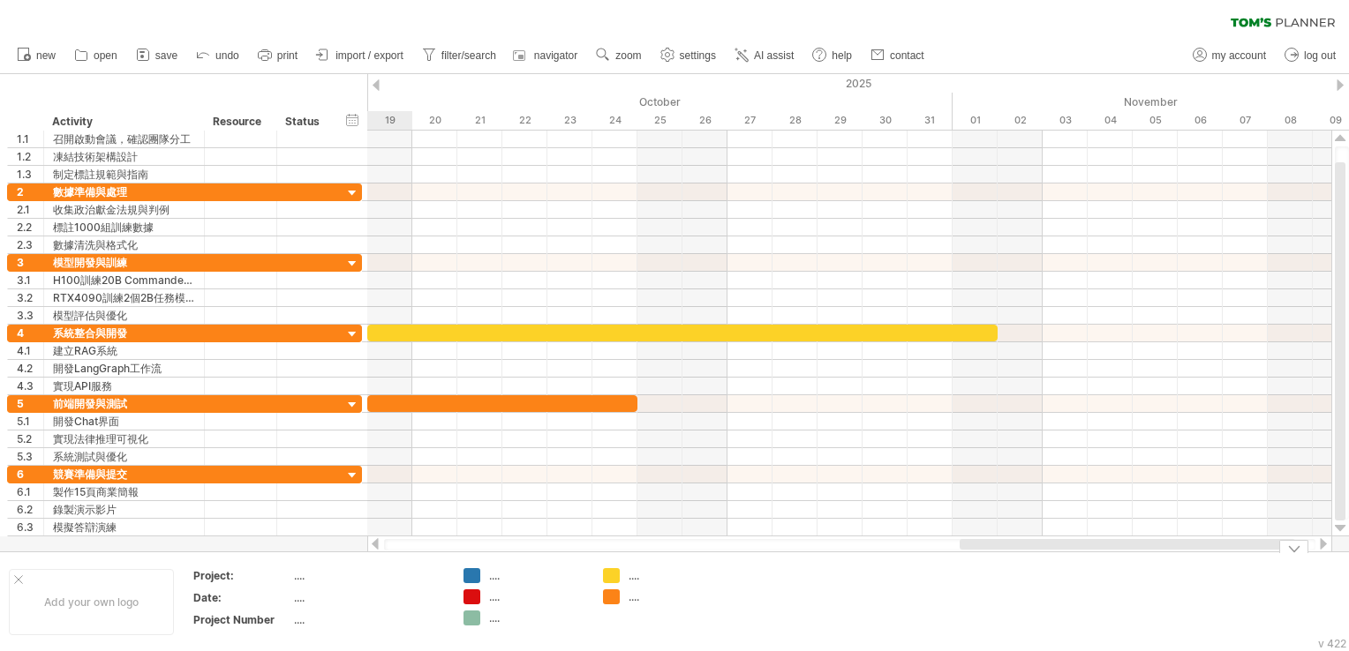
drag, startPoint x: 1024, startPoint y: 549, endPoint x: 1233, endPoint y: 555, distance: 209.3
click at [1233, 555] on div "Trying to reach [DOMAIN_NAME] Connected again... 0% clear filter new 1" at bounding box center [674, 325] width 1349 height 651
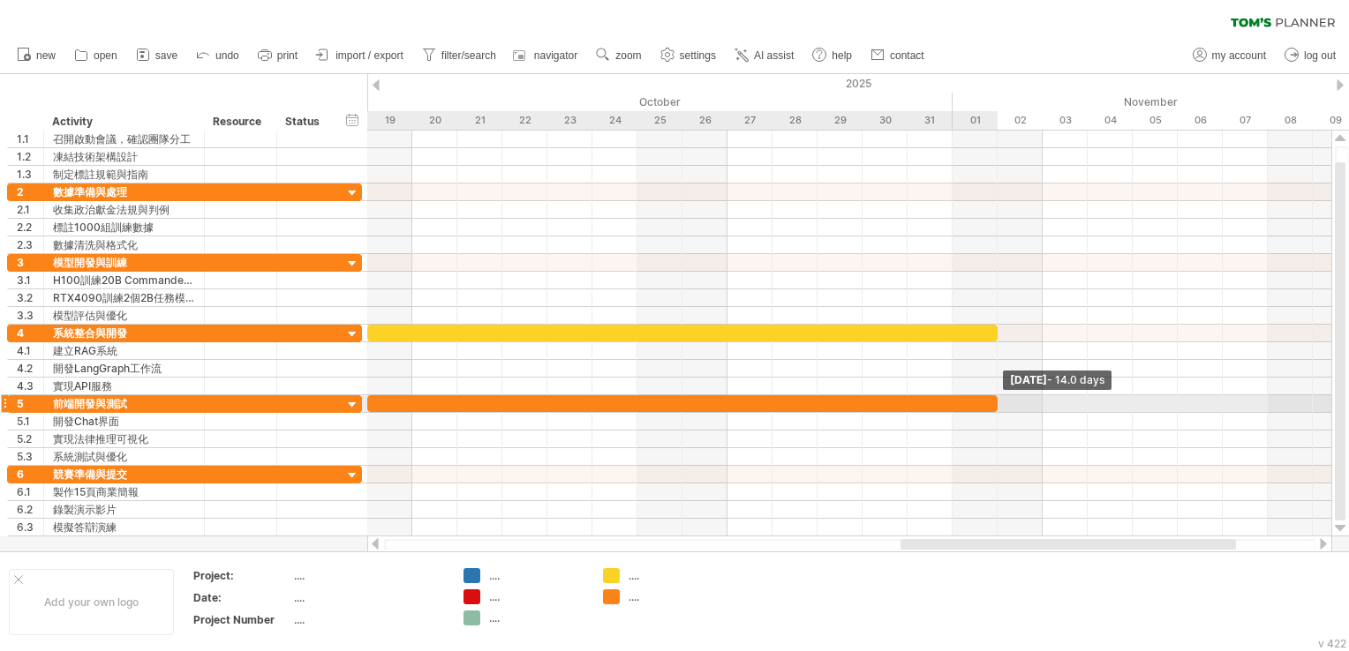
drag, startPoint x: 644, startPoint y: 401, endPoint x: 999, endPoint y: 406, distance: 355.8
click at [999, 406] on span at bounding box center [997, 403] width 7 height 17
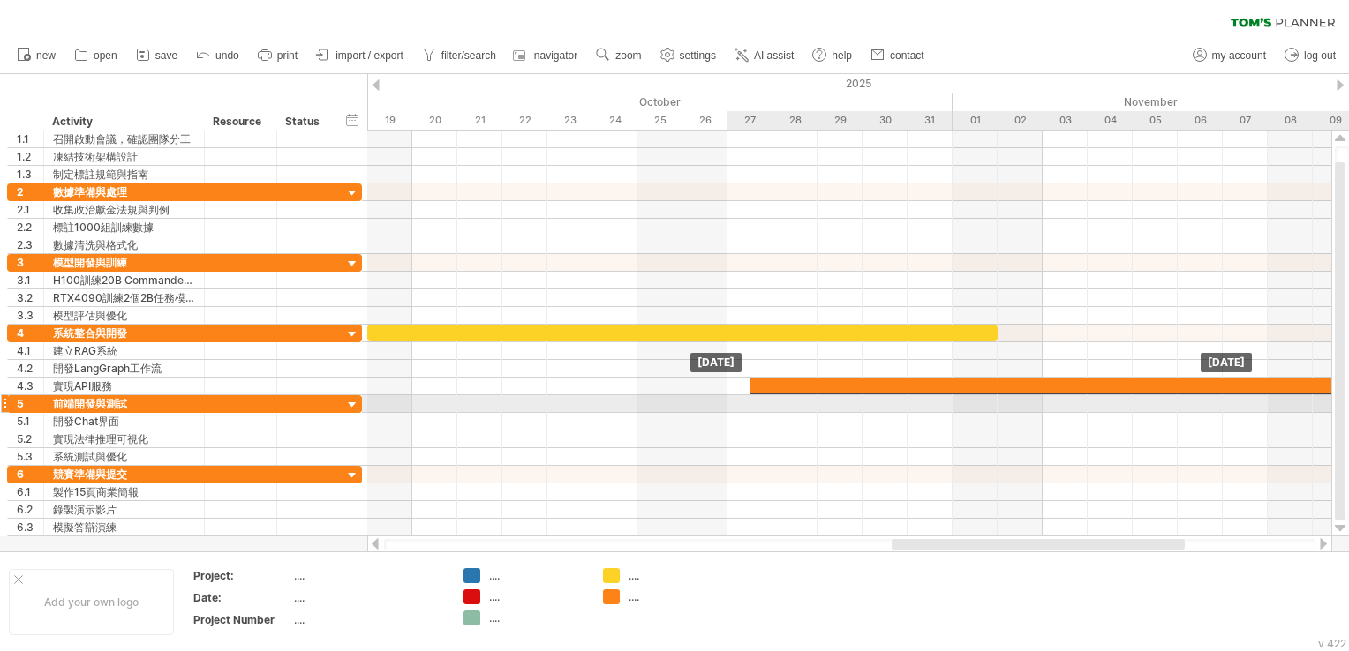
drag, startPoint x: 952, startPoint y: 404, endPoint x: 1351, endPoint y: 391, distance: 399.2
click at [1348, 391] on html "progress(100%) Trying to reach [DOMAIN_NAME] Connected again... 0% clear filter…" at bounding box center [674, 327] width 1349 height 655
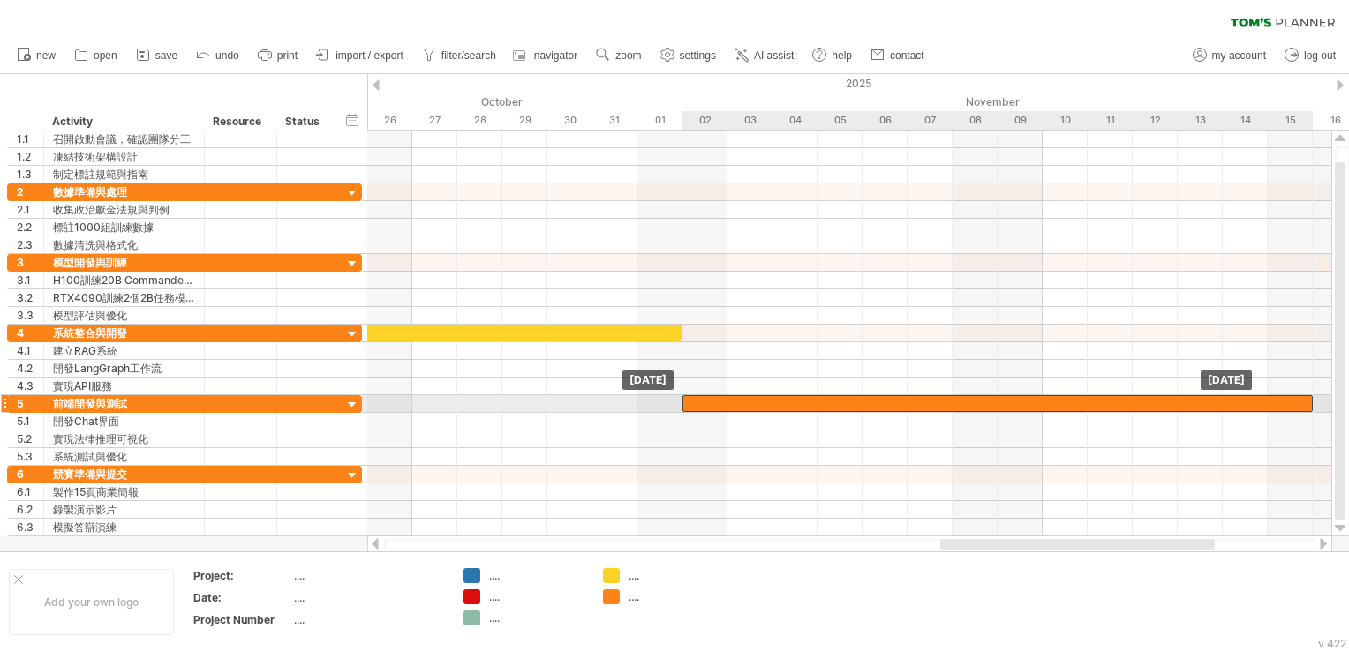
click at [1265, 407] on div at bounding box center [997, 403] width 630 height 17
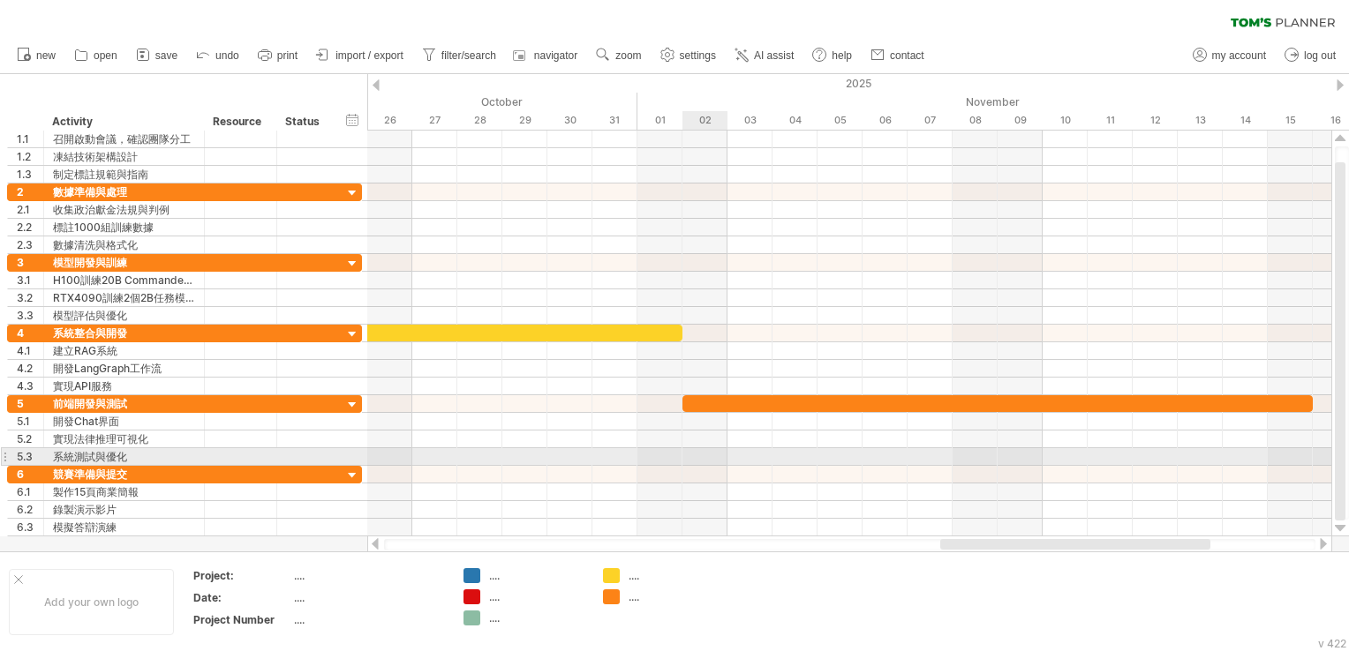
click at [691, 466] on div at bounding box center [849, 475] width 964 height 18
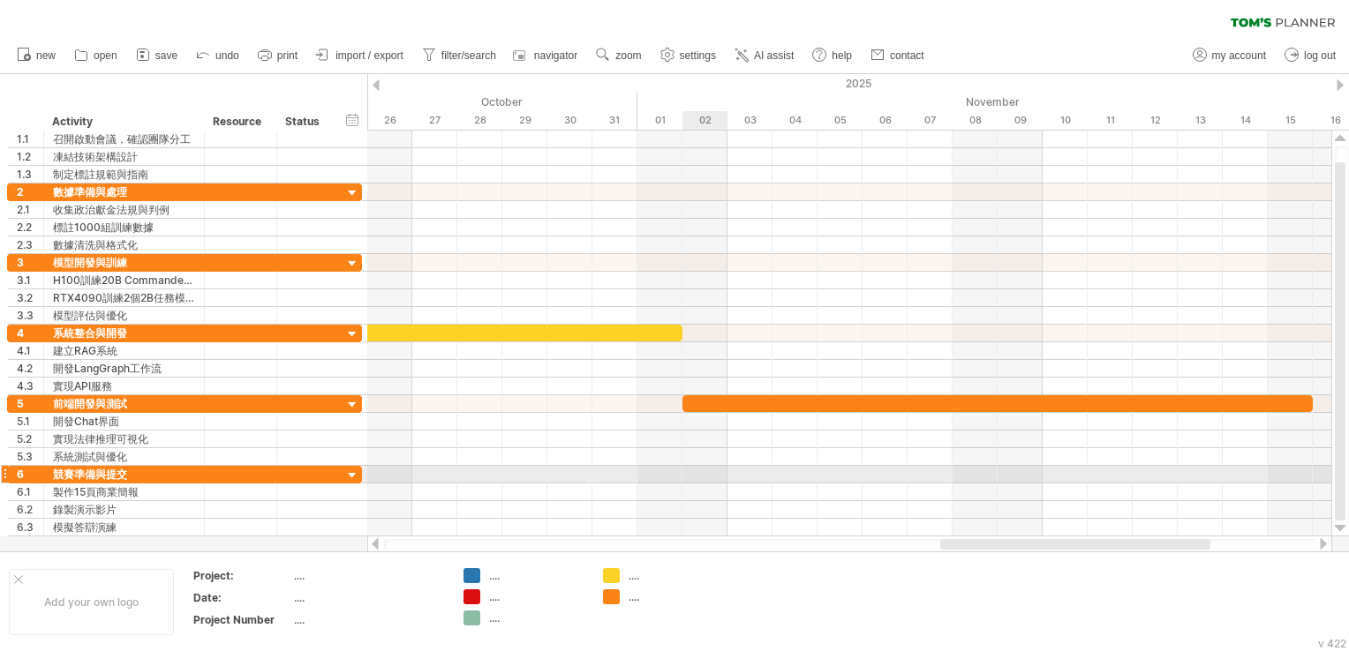
click at [691, 468] on div at bounding box center [849, 475] width 964 height 18
click at [715, 477] on div at bounding box center [849, 475] width 964 height 18
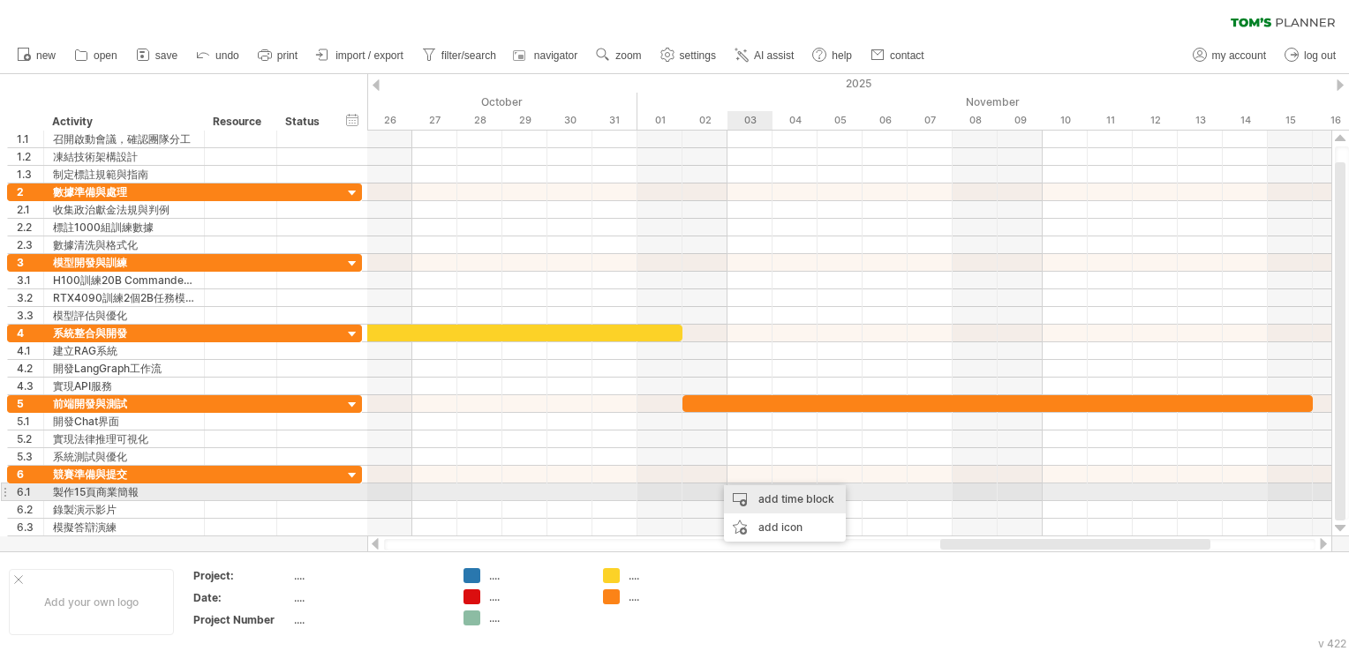
click at [764, 496] on div "add time block" at bounding box center [785, 500] width 122 height 28
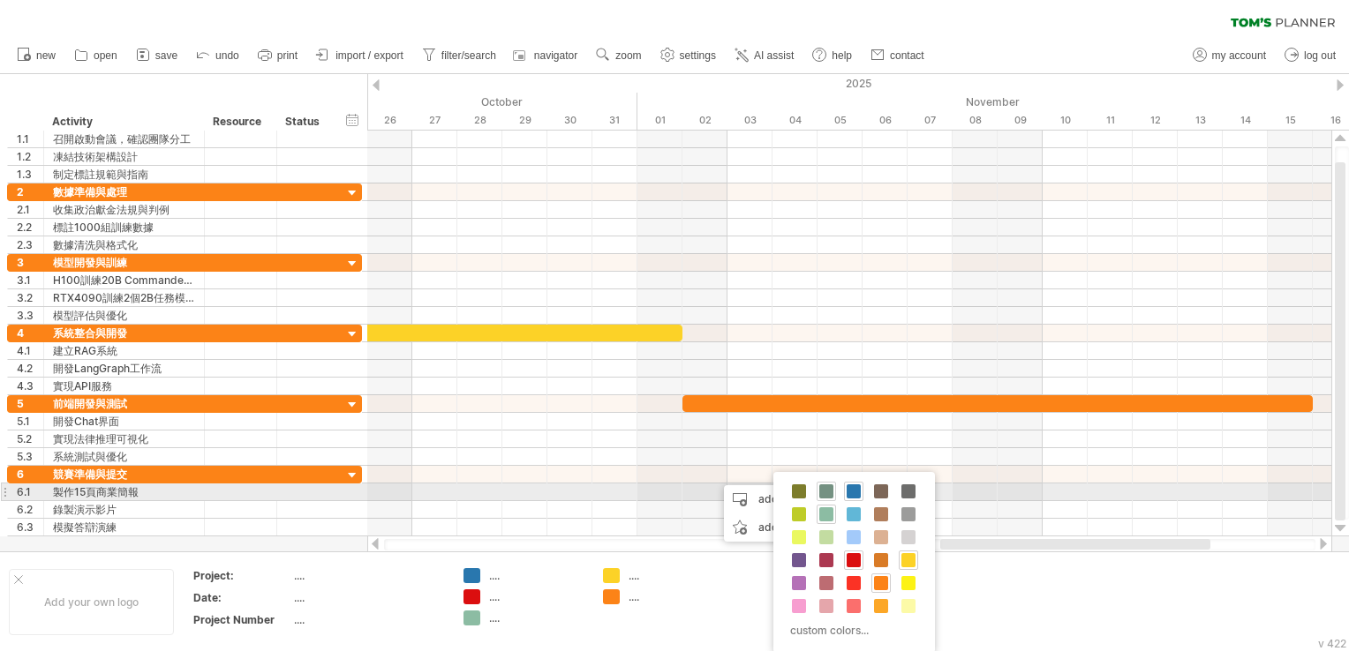
click at [817, 486] on div at bounding box center [826, 491] width 19 height 19
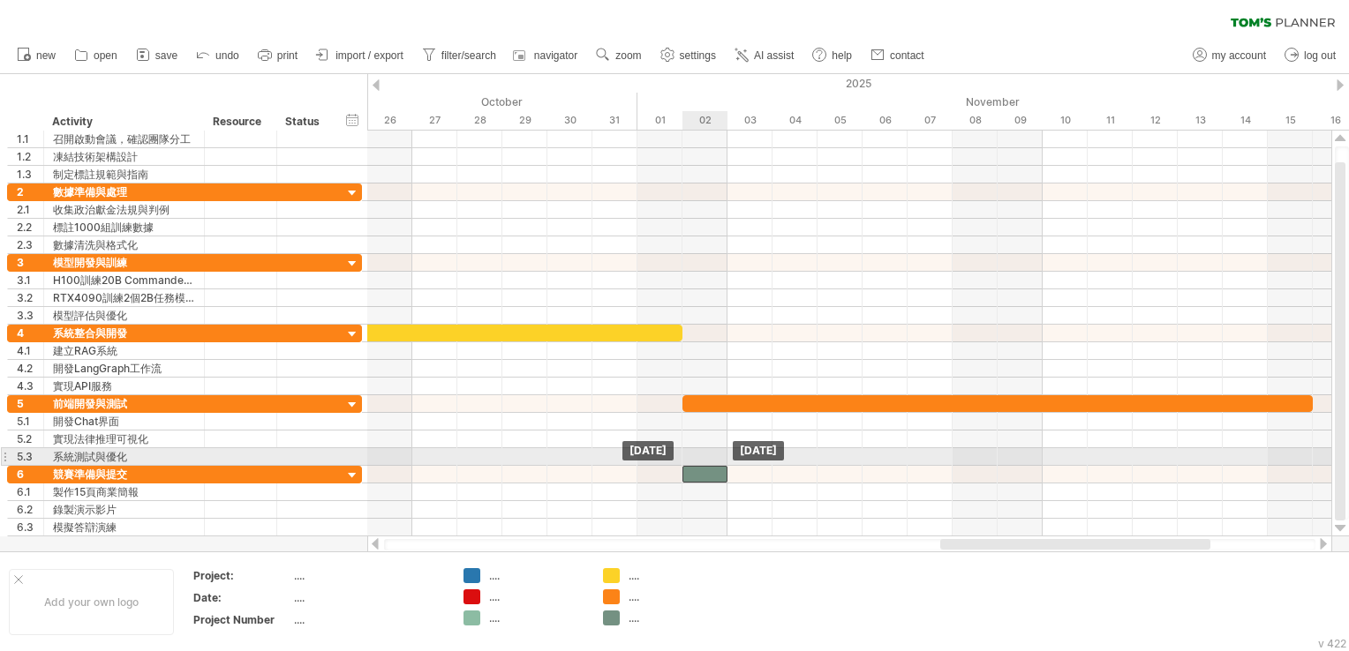
drag, startPoint x: 725, startPoint y: 468, endPoint x: 706, endPoint y: 465, distance: 18.7
click at [706, 466] on div at bounding box center [704, 474] width 45 height 17
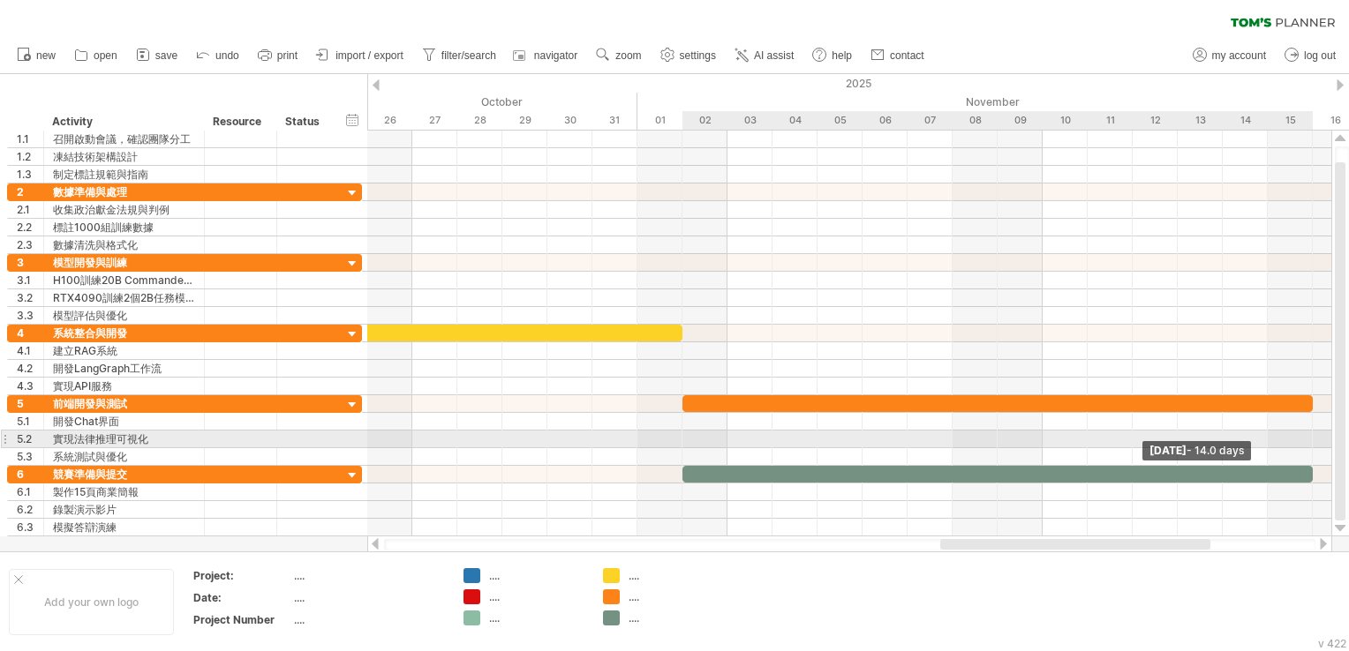
drag, startPoint x: 727, startPoint y: 471, endPoint x: 1311, endPoint y: 434, distance: 584.7
click at [1308, 434] on div "[DATE] - 14.0 days [DATE]" at bounding box center [849, 334] width 964 height 406
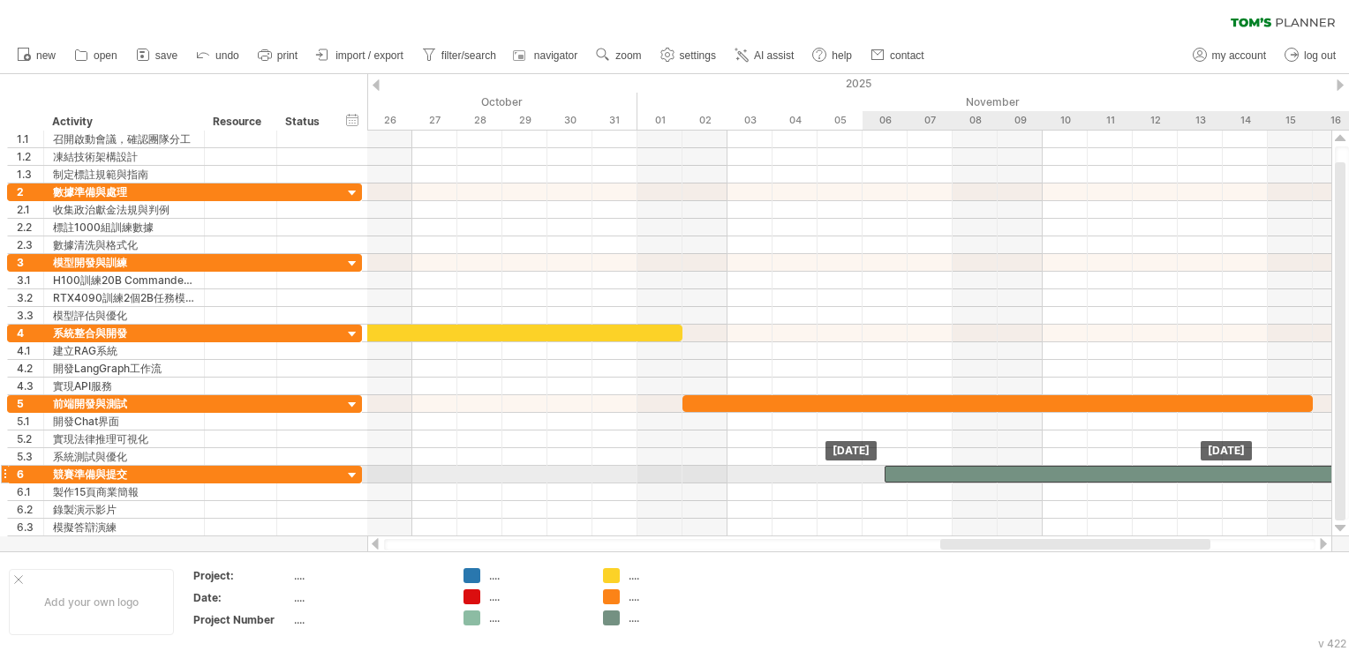
drag, startPoint x: 802, startPoint y: 471, endPoint x: 996, endPoint y: 468, distance: 194.2
click at [996, 468] on div at bounding box center [1200, 474] width 630 height 17
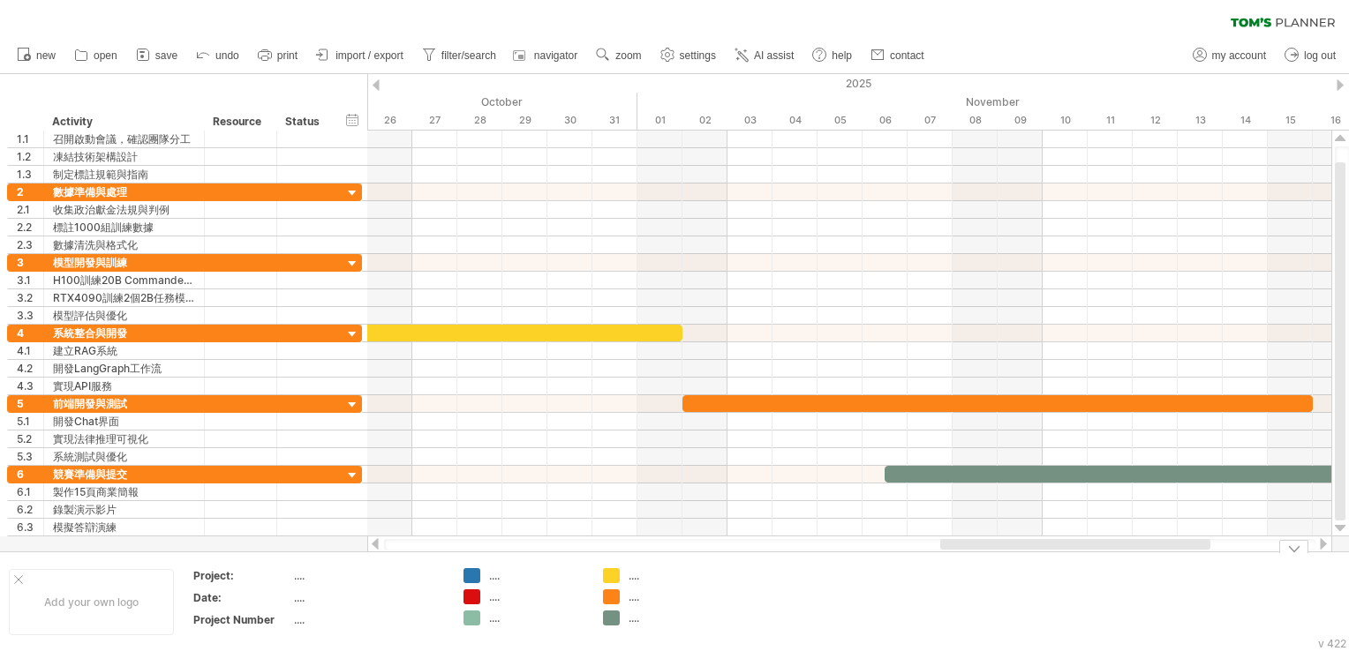
drag, startPoint x: 987, startPoint y: 551, endPoint x: 1129, endPoint y: 551, distance: 142.1
click at [1129, 552] on div "Add your own logo Project: .... Date: .... Project Number .... .... .... .... .…" at bounding box center [674, 602] width 1349 height 101
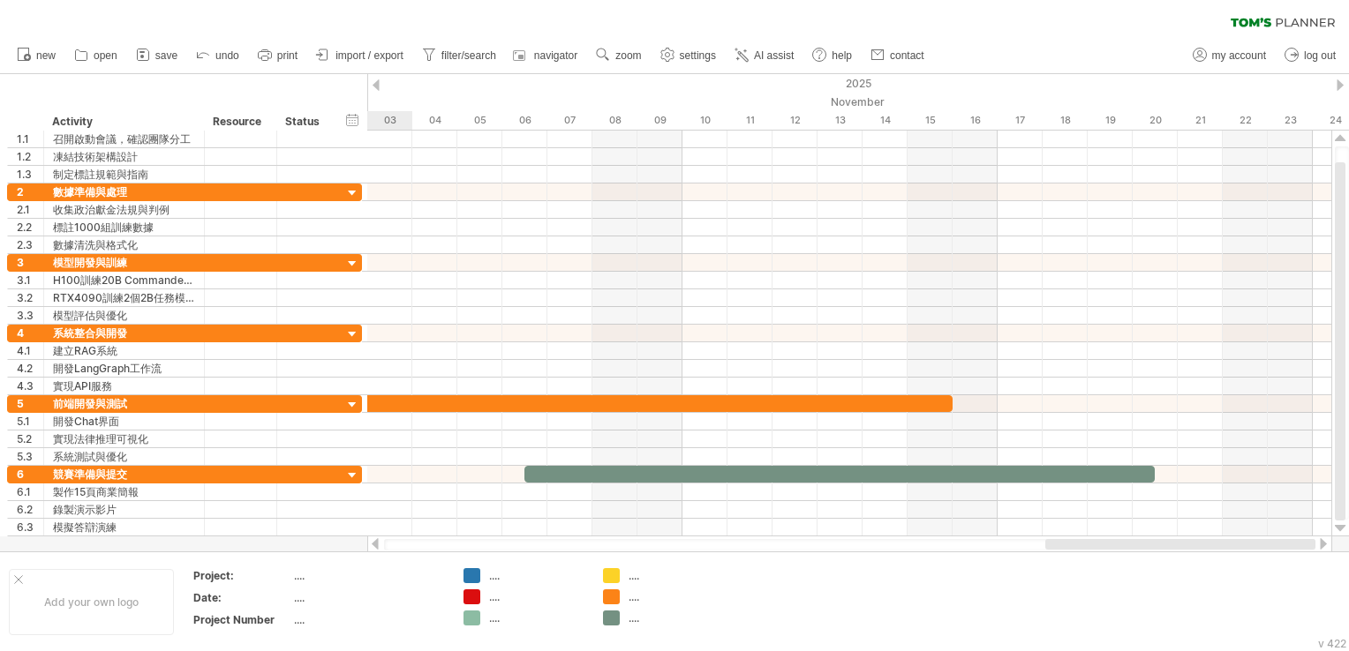
drag, startPoint x: 1086, startPoint y: 539, endPoint x: 1231, endPoint y: 539, distance: 144.8
click at [1231, 539] on div at bounding box center [1180, 544] width 270 height 11
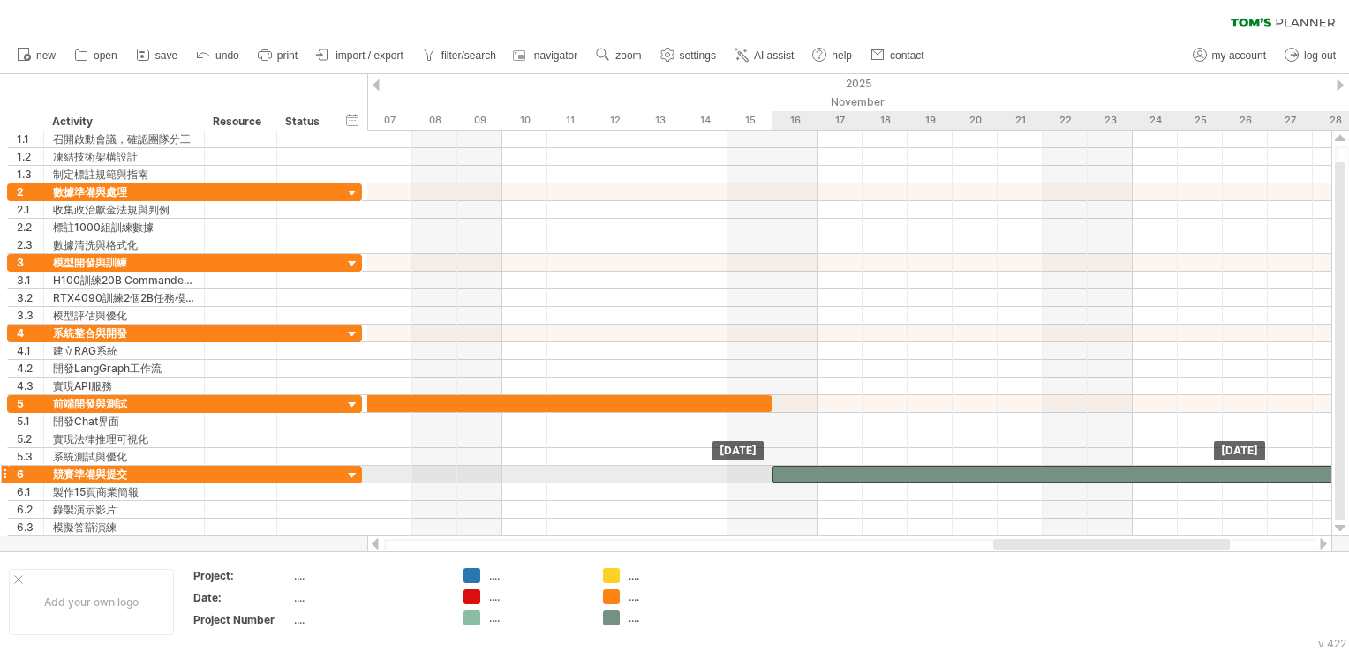
drag, startPoint x: 983, startPoint y: 474, endPoint x: 1239, endPoint y: 471, distance: 256.0
click at [1239, 471] on div at bounding box center [1087, 474] width 630 height 17
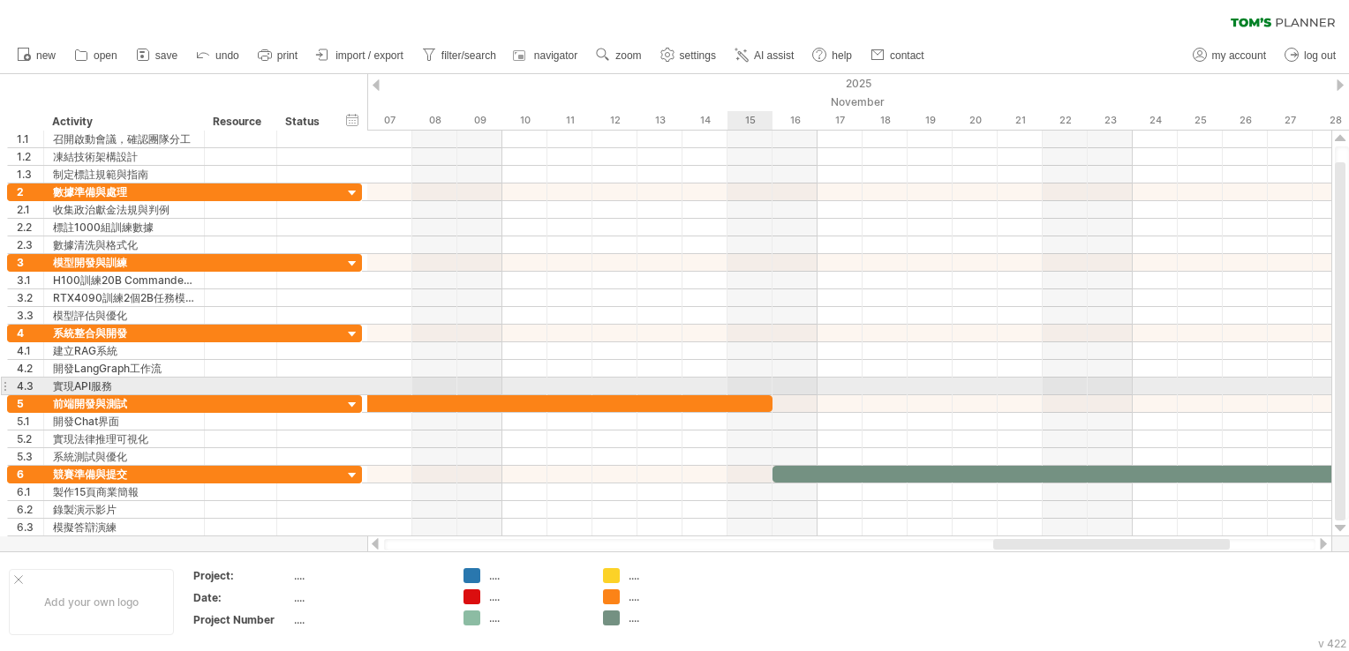
click at [762, 395] on div at bounding box center [457, 403] width 630 height 17
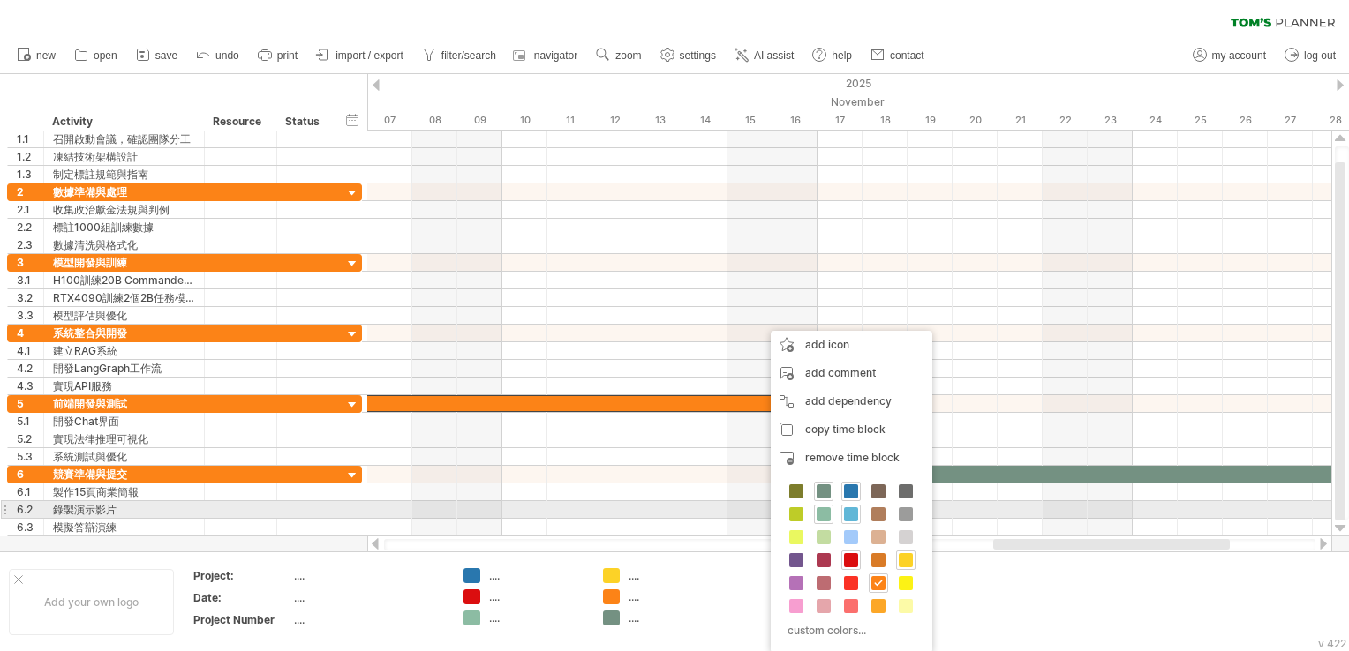
click at [845, 515] on span at bounding box center [851, 515] width 14 height 14
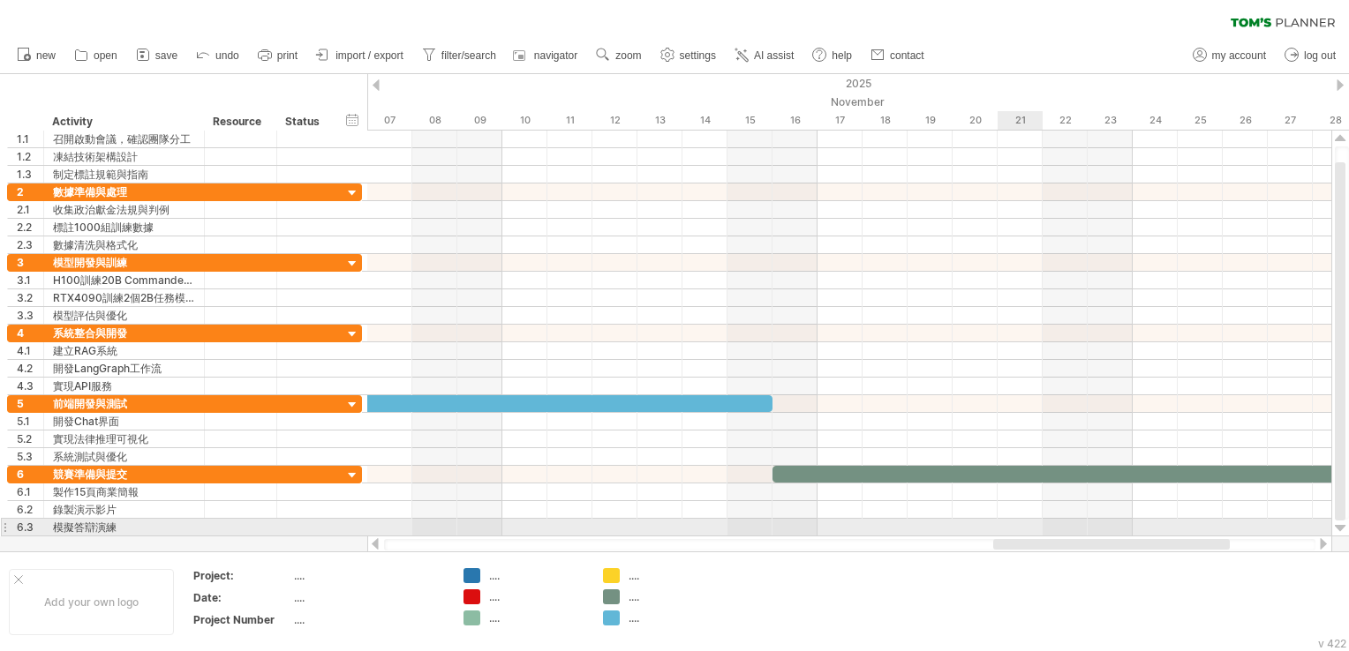
click at [1034, 533] on div "[DATE] [DATE]" at bounding box center [849, 334] width 964 height 406
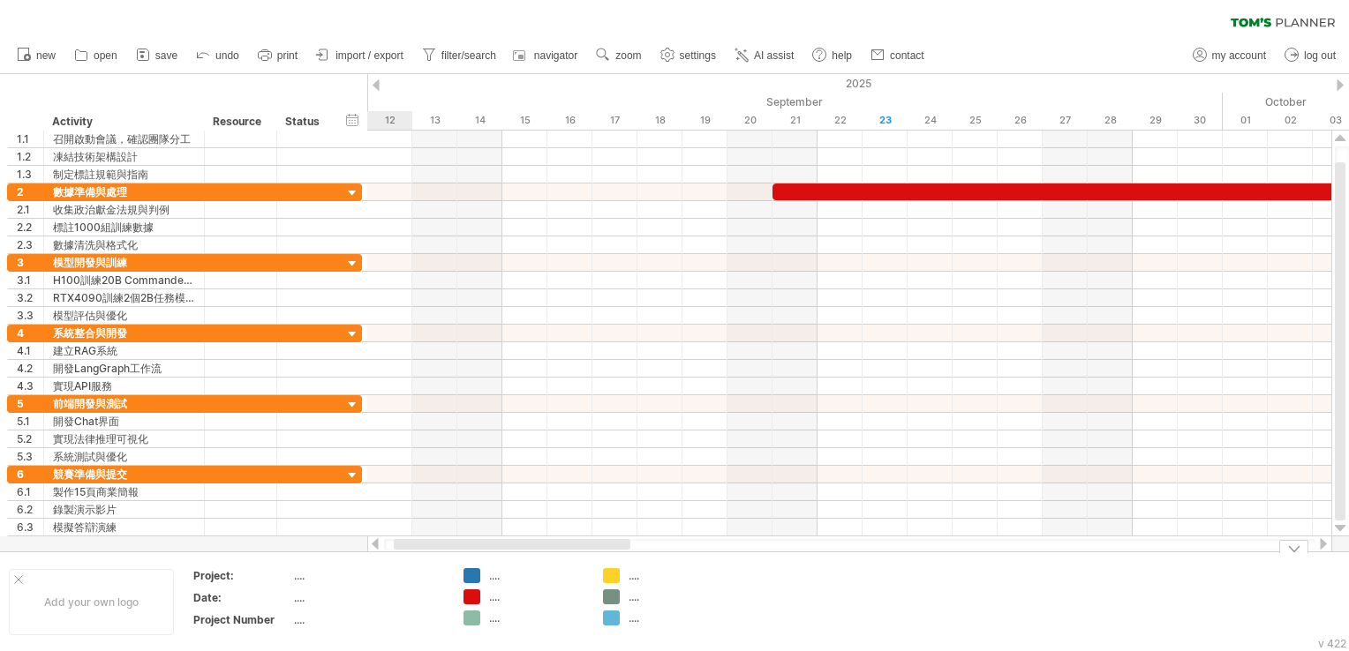
drag, startPoint x: 1034, startPoint y: 542, endPoint x: 434, endPoint y: 582, distance: 600.7
click at [434, 582] on div "Trying to reach [DOMAIN_NAME] Connected again... 0% clear filter new 1" at bounding box center [674, 325] width 1349 height 651
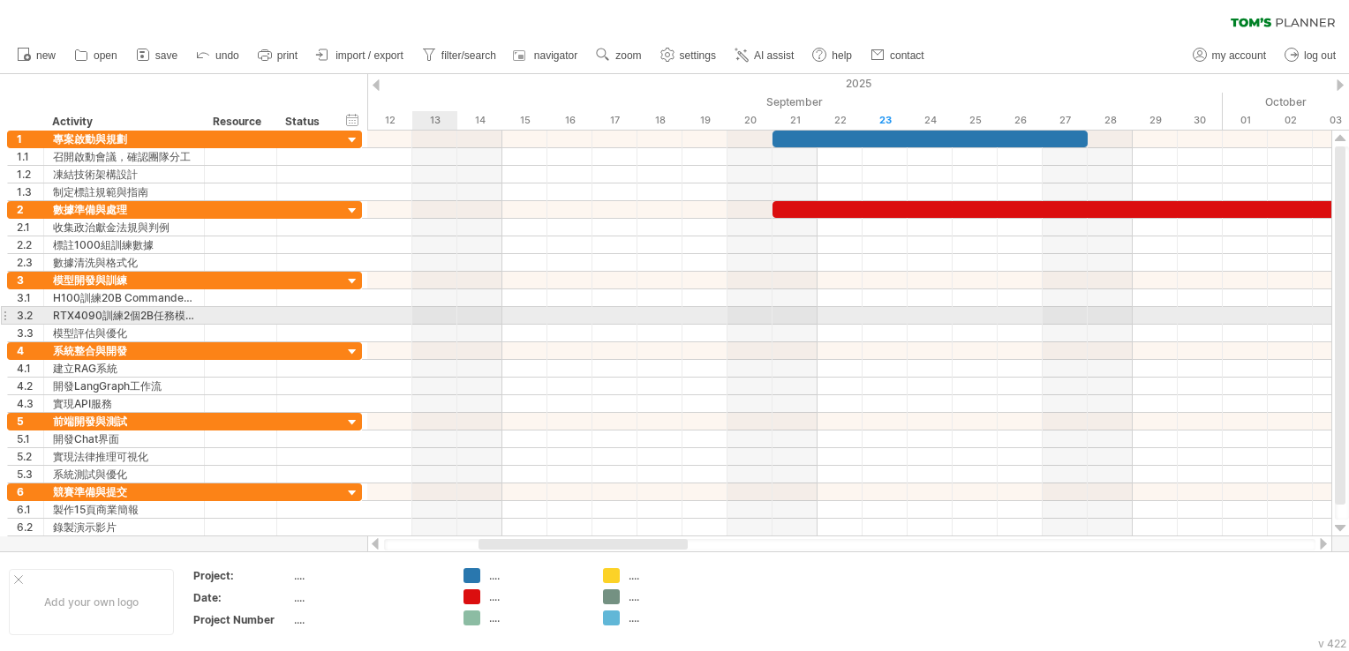
click at [425, 315] on div at bounding box center [849, 316] width 964 height 18
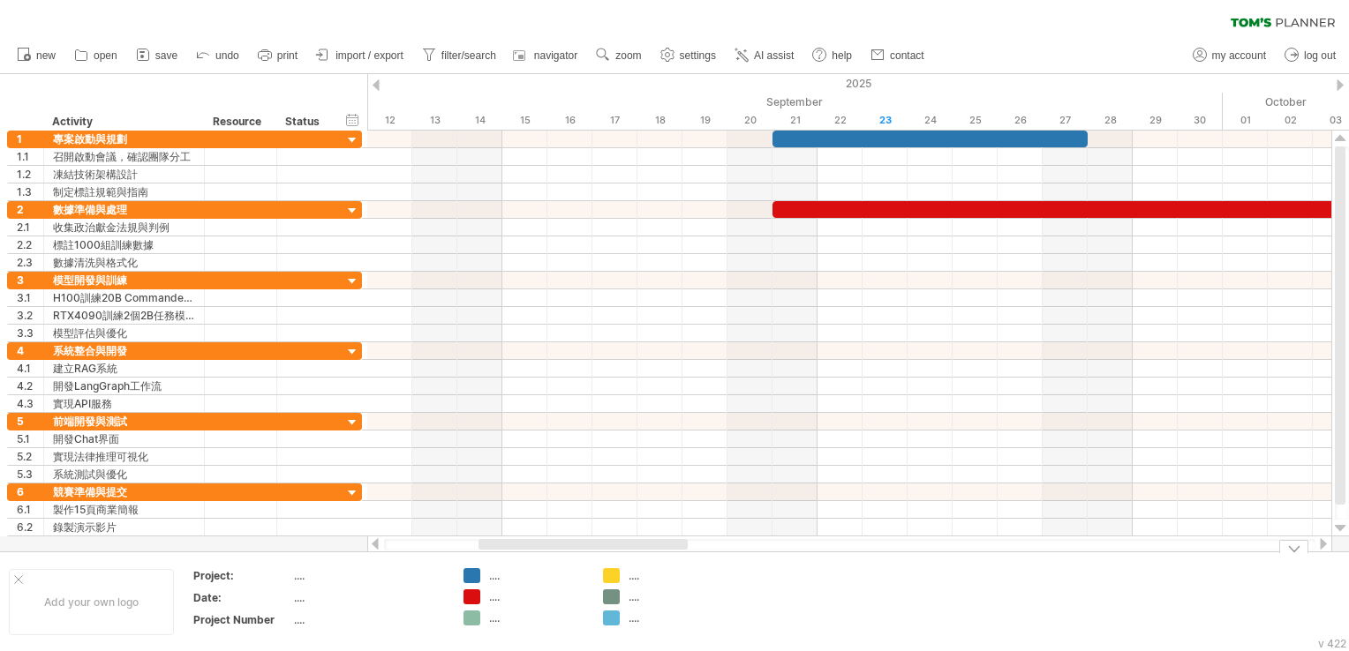
click at [489, 586] on td ".... .... ...." at bounding box center [524, 602] width 139 height 68
click at [242, 120] on div "Resource" at bounding box center [240, 122] width 54 height 18
drag, startPoint x: 260, startPoint y: 122, endPoint x: 193, endPoint y: 114, distance: 67.6
click at [193, 114] on div "******** Activity ******** Resource ****** Status" at bounding box center [170, 122] width 327 height 18
click at [261, 125] on div "Resource" at bounding box center [240, 122] width 54 height 18
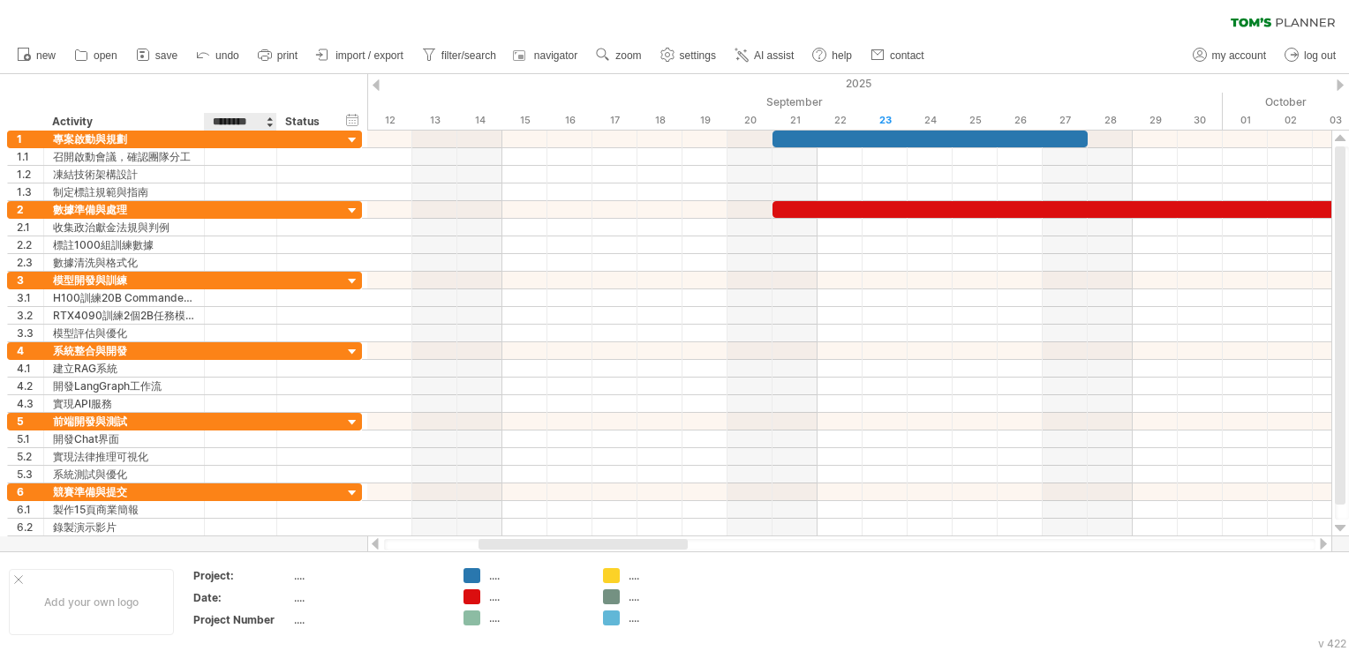
click at [261, 125] on input "********" at bounding box center [240, 122] width 54 height 18
type input "*"
type input "***"
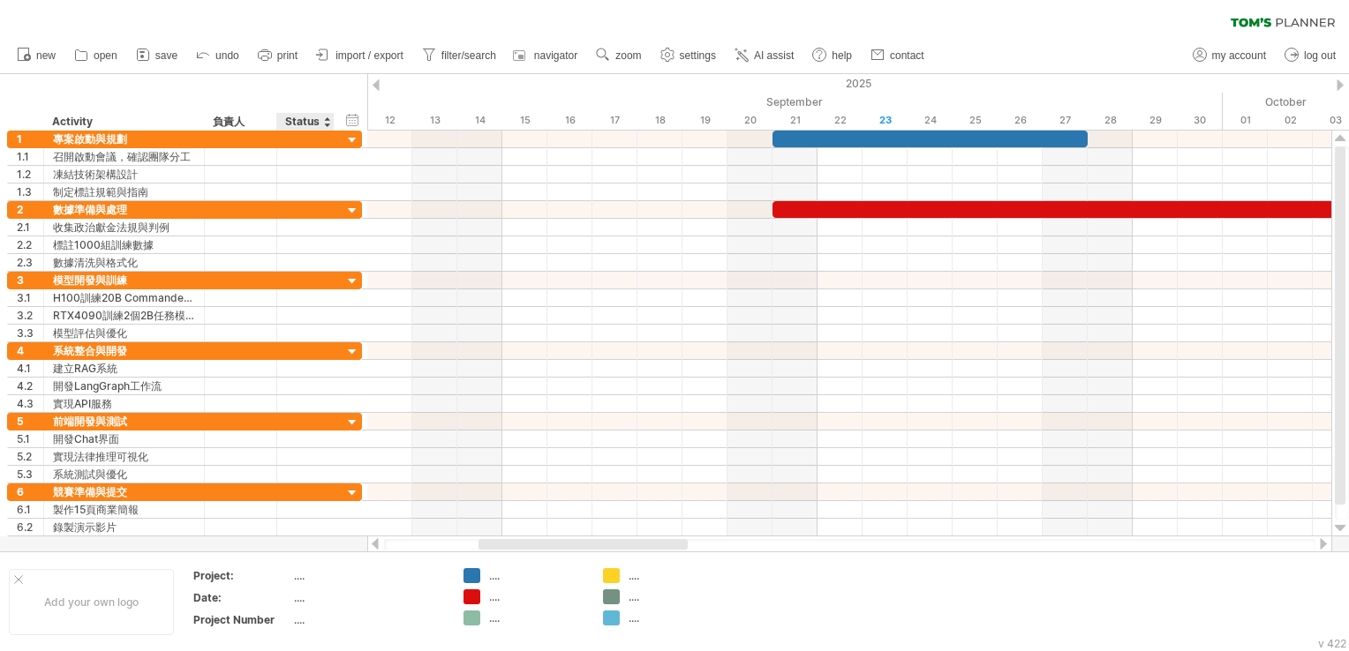
click at [311, 123] on div "Status" at bounding box center [304, 122] width 39 height 18
drag, startPoint x: 323, startPoint y: 120, endPoint x: 308, endPoint y: 120, distance: 15.0
click at [308, 120] on div "****** Status" at bounding box center [304, 122] width 57 height 18
click at [317, 120] on input "******" at bounding box center [304, 122] width 39 height 18
type input "*"
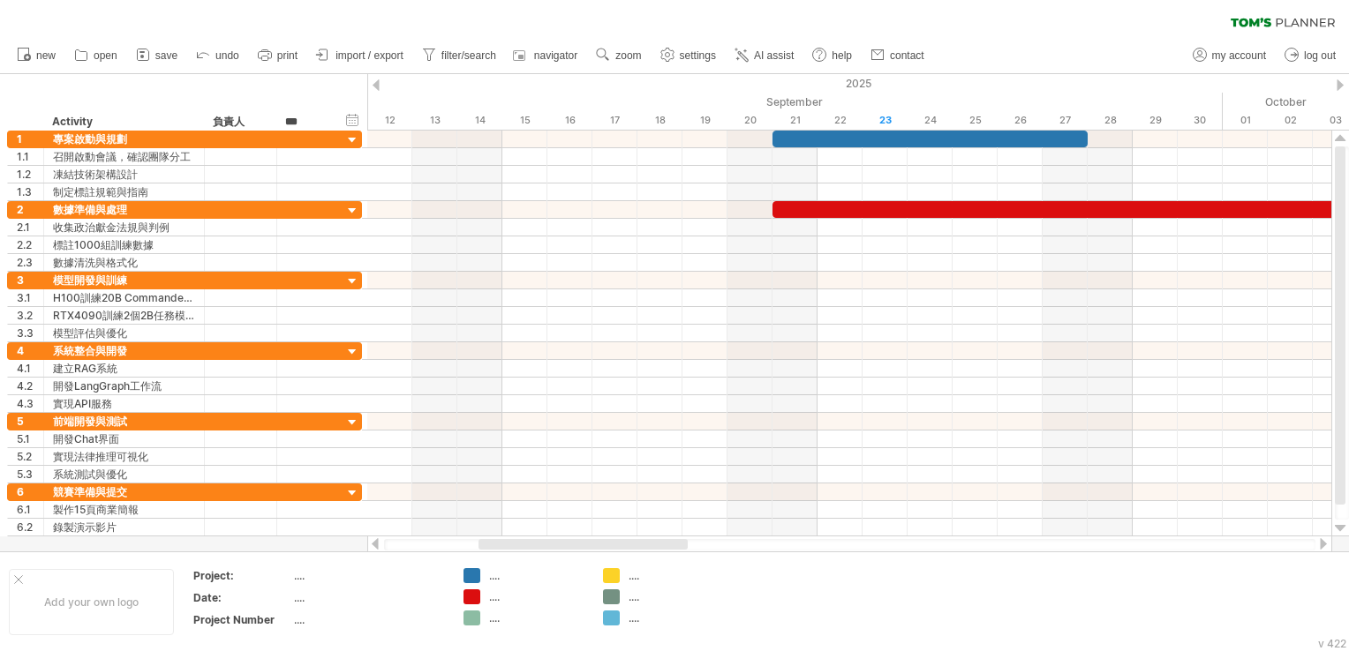
type input "**"
click at [354, 119] on div "hide start/end/duration show start/end/duration" at bounding box center [352, 119] width 17 height 19
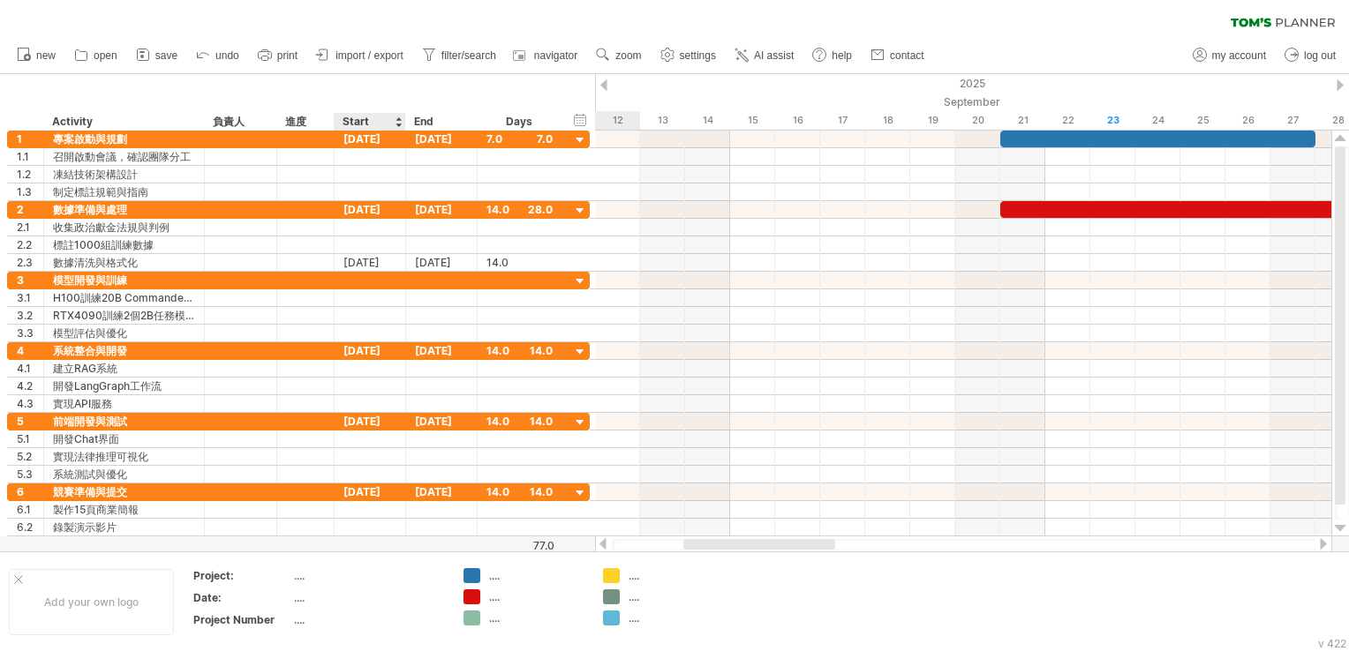
click at [369, 119] on div "Start" at bounding box center [369, 122] width 53 height 18
click at [344, 122] on div "Start" at bounding box center [369, 122] width 53 height 18
click at [357, 116] on div "Start" at bounding box center [369, 122] width 53 height 18
click at [365, 122] on div "Start" at bounding box center [369, 122] width 53 height 18
click at [372, 122] on div "Start" at bounding box center [369, 122] width 53 height 18
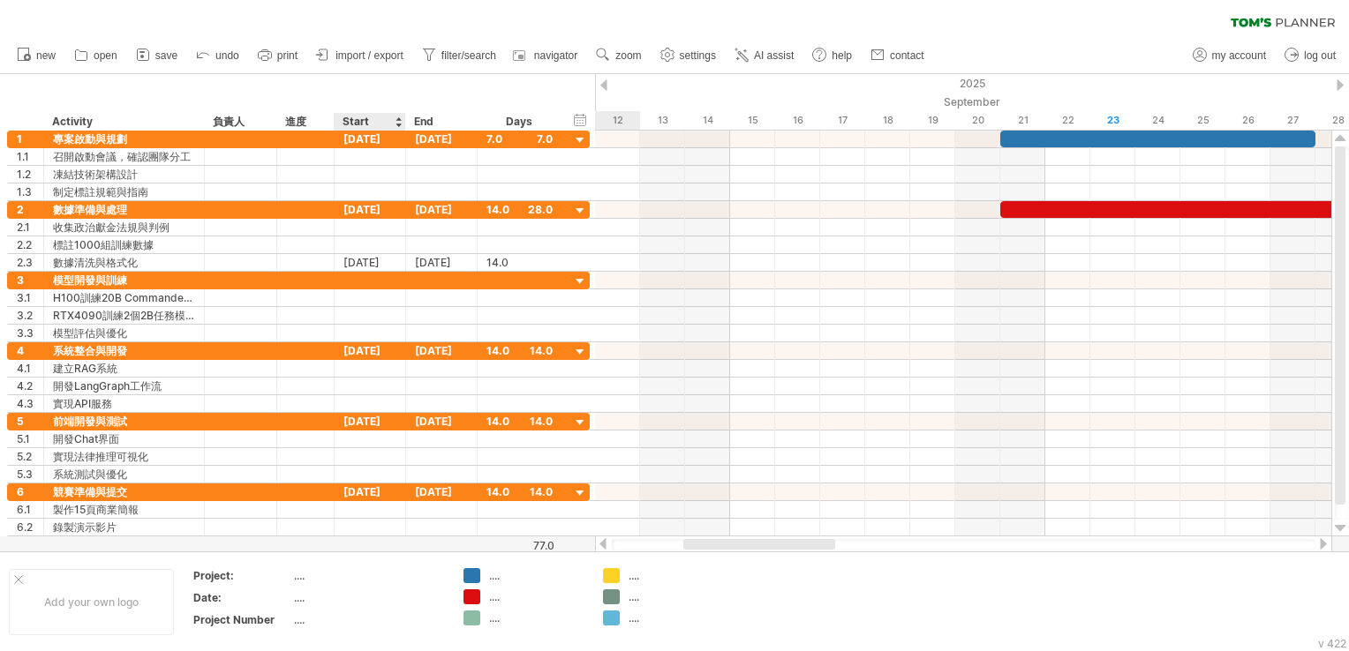
click at [374, 122] on div "Start" at bounding box center [369, 122] width 53 height 18
click at [388, 117] on div "Start" at bounding box center [369, 122] width 53 height 18
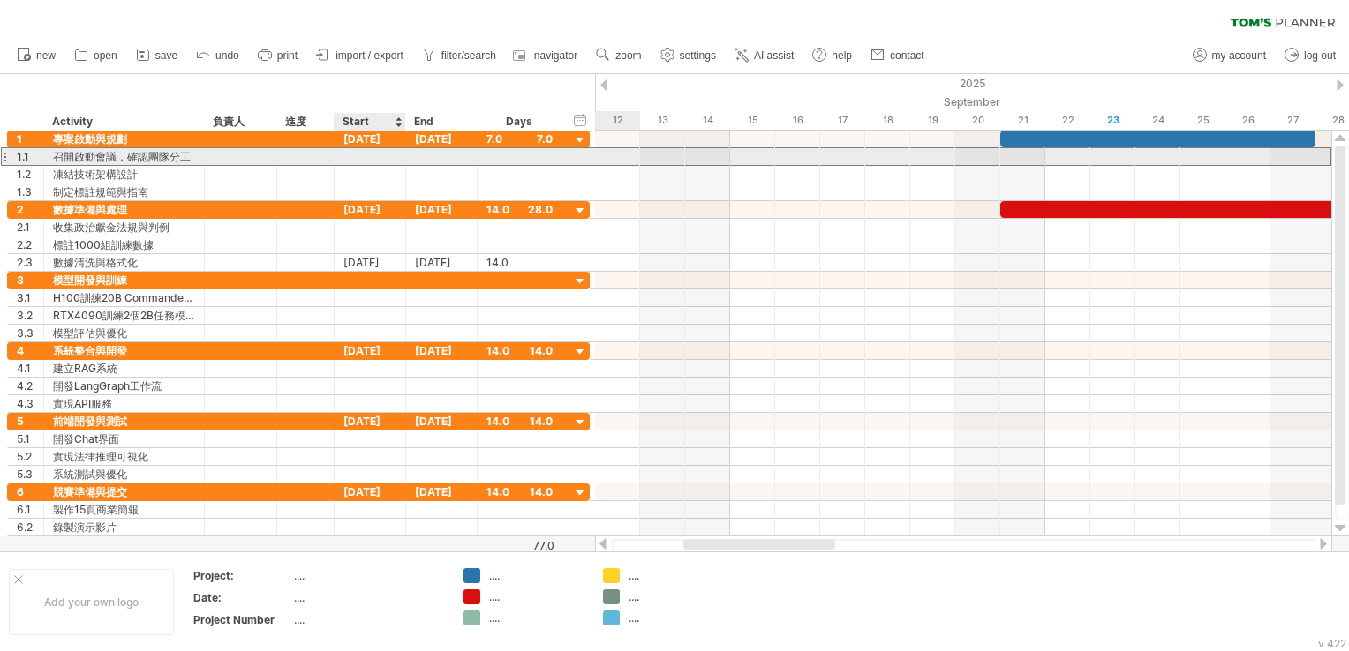
click at [375, 154] on div at bounding box center [371, 156] width 72 height 17
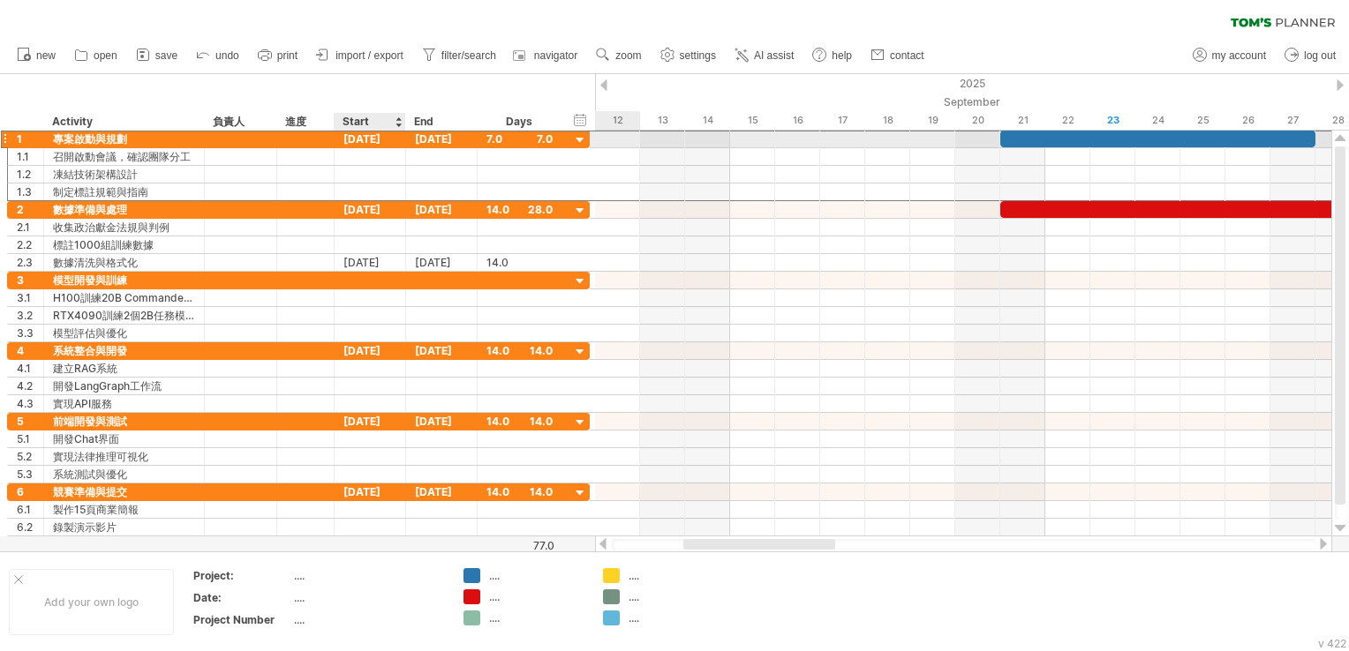
click at [378, 144] on div "[DATE]" at bounding box center [371, 139] width 72 height 17
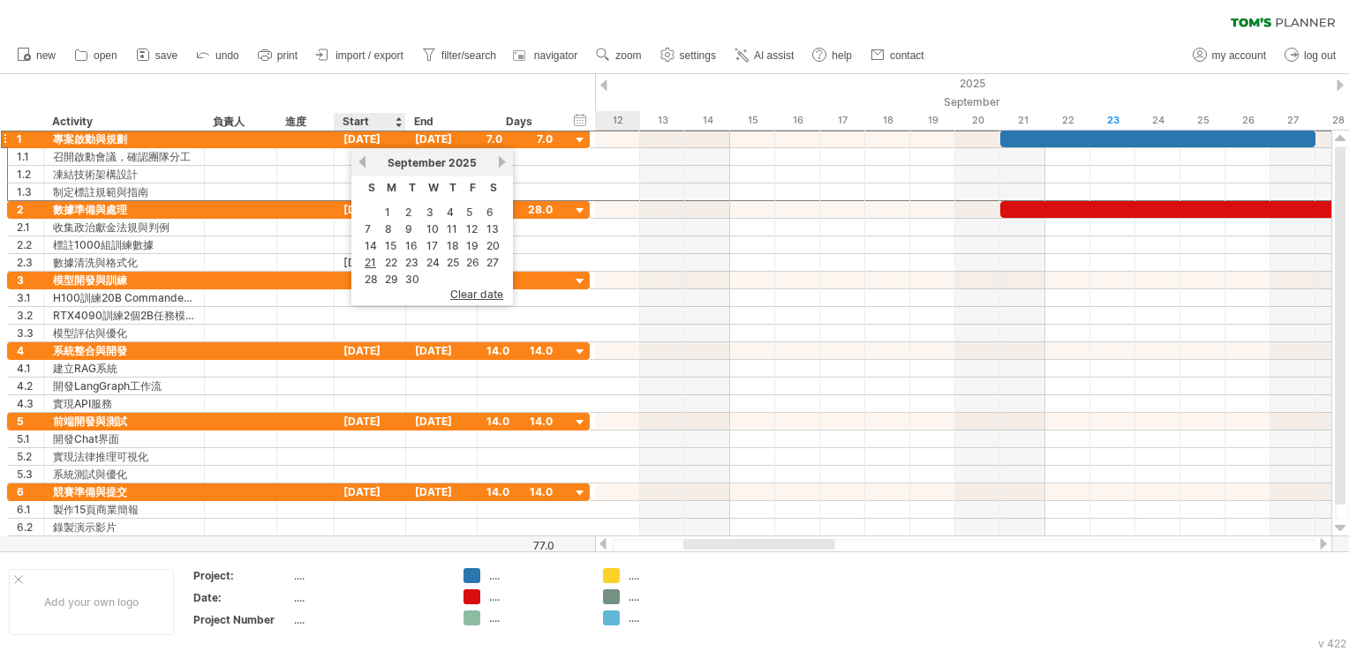
click at [364, 123] on div "Start" at bounding box center [369, 122] width 53 height 18
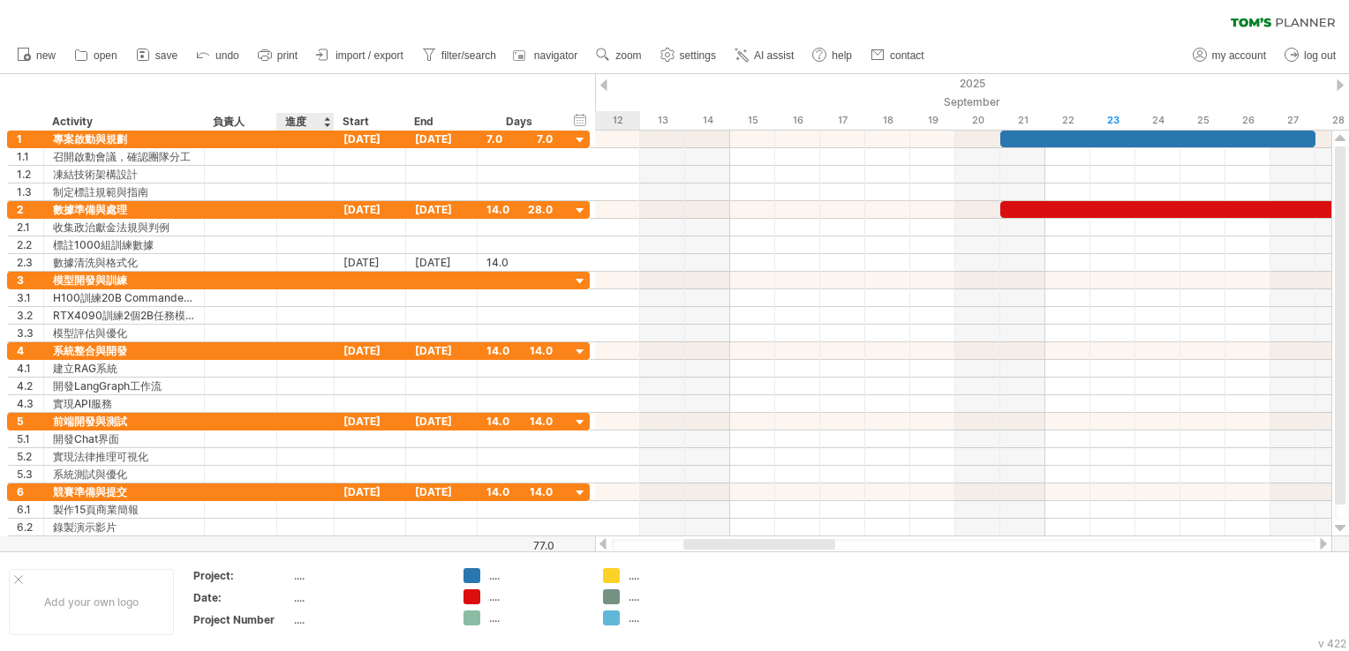
click at [339, 117] on div "Start" at bounding box center [370, 122] width 72 height 18
click at [357, 119] on div "Start" at bounding box center [369, 122] width 53 height 18
click at [396, 119] on div at bounding box center [398, 122] width 7 height 18
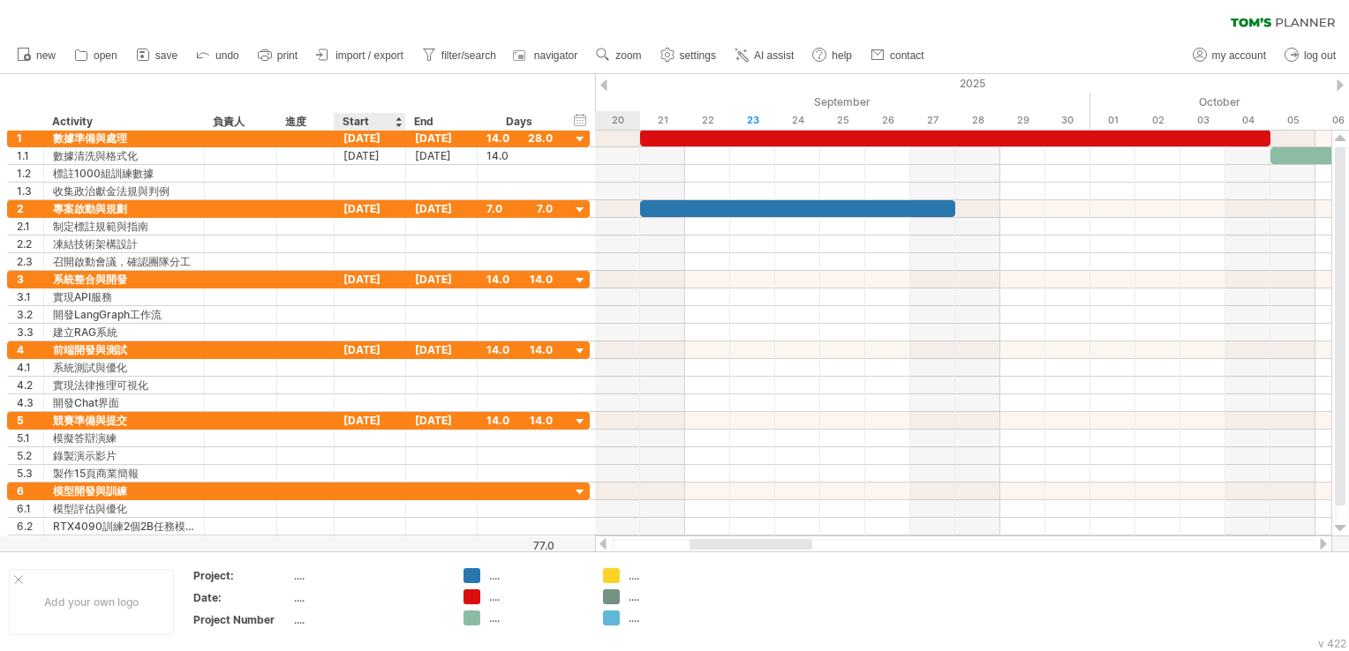
click at [399, 125] on div at bounding box center [398, 122] width 7 height 18
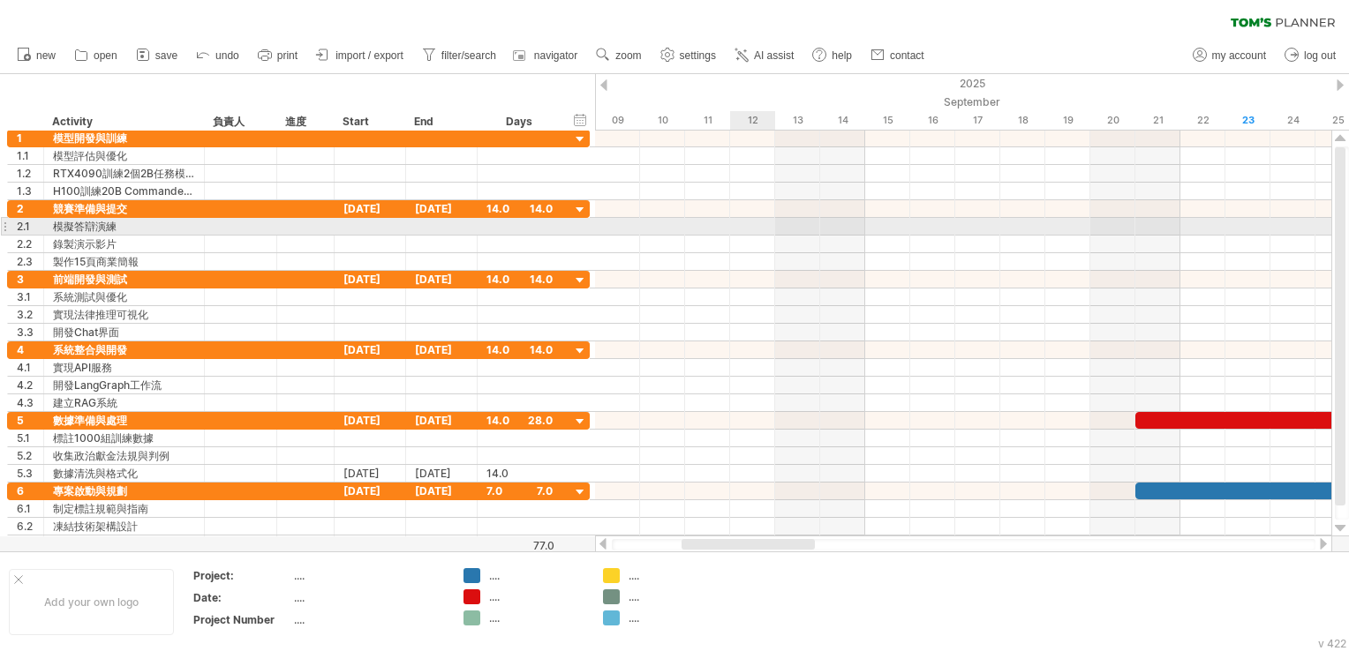
click at [953, 344] on div at bounding box center [963, 351] width 736 height 18
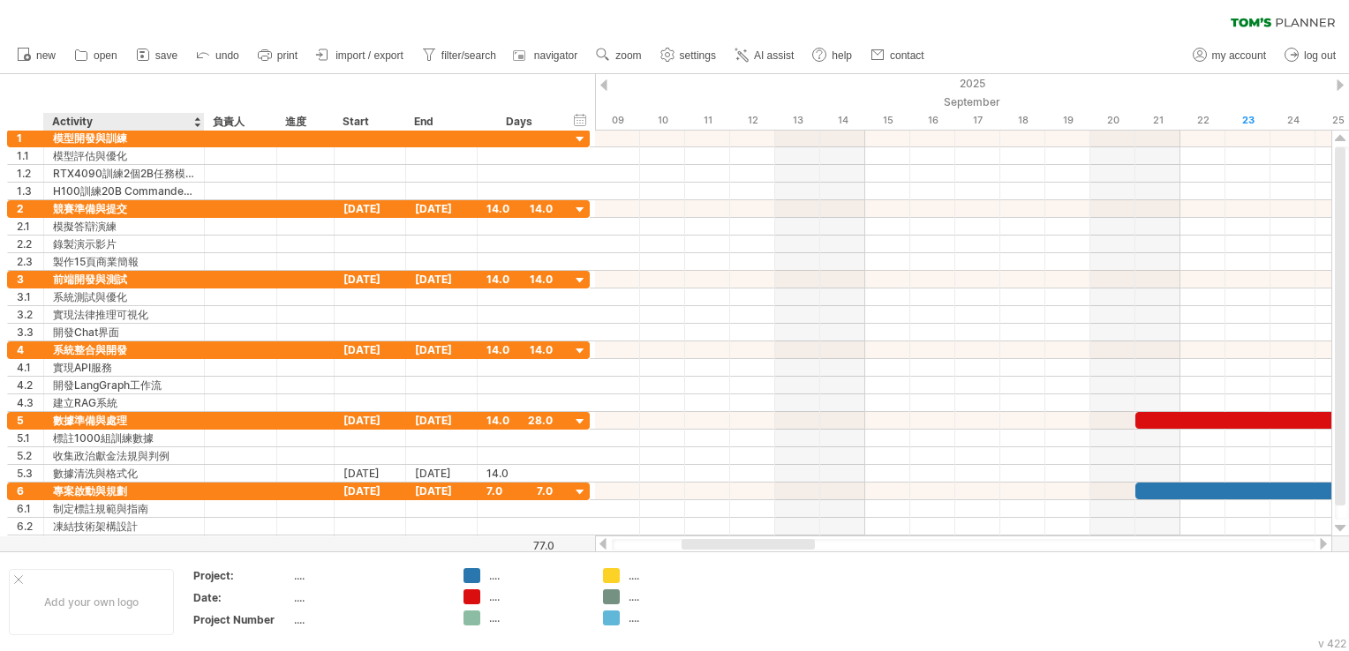
click at [202, 67] on ul "new open" at bounding box center [469, 55] width 923 height 37
click at [200, 61] on icon at bounding box center [203, 54] width 18 height 18
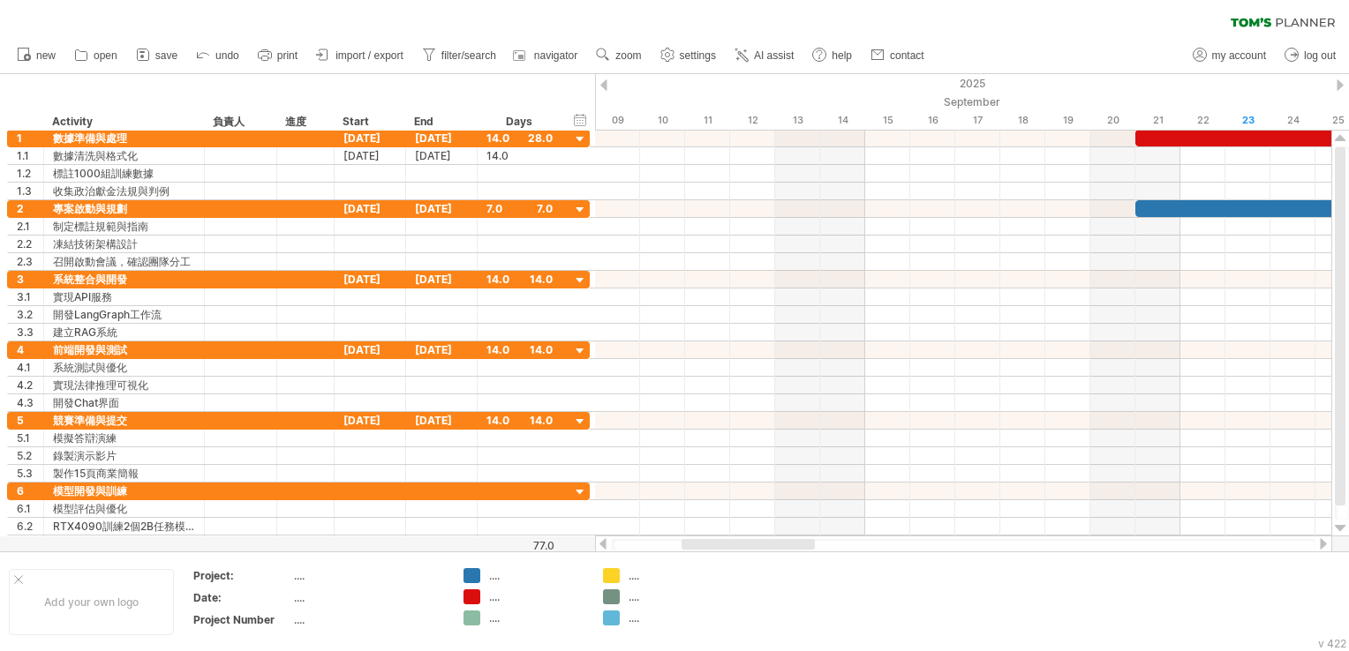
click at [218, 34] on div "clear filter reapply filter" at bounding box center [674, 18] width 1349 height 37
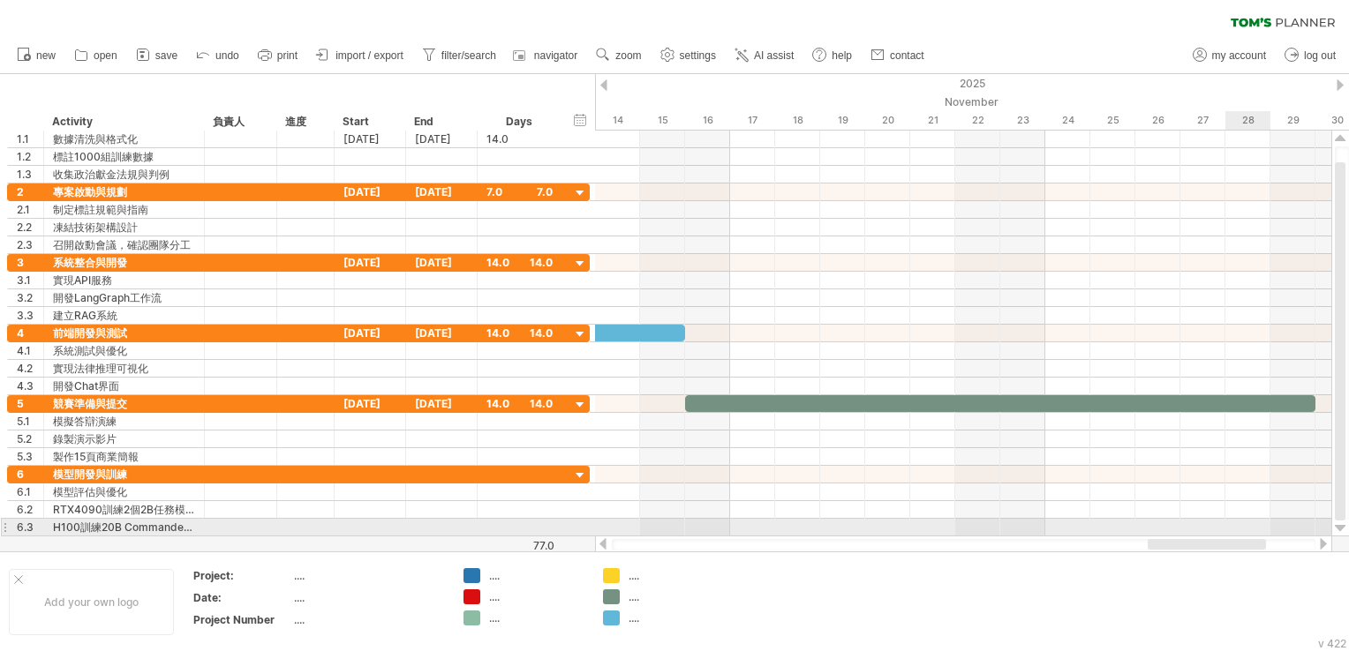
drag, startPoint x: 784, startPoint y: 546, endPoint x: 1250, endPoint y: 530, distance: 466.4
click at [1250, 530] on div "Trying to reach [DOMAIN_NAME] Connected again... 0% clear filter new 1" at bounding box center [674, 325] width 1349 height 651
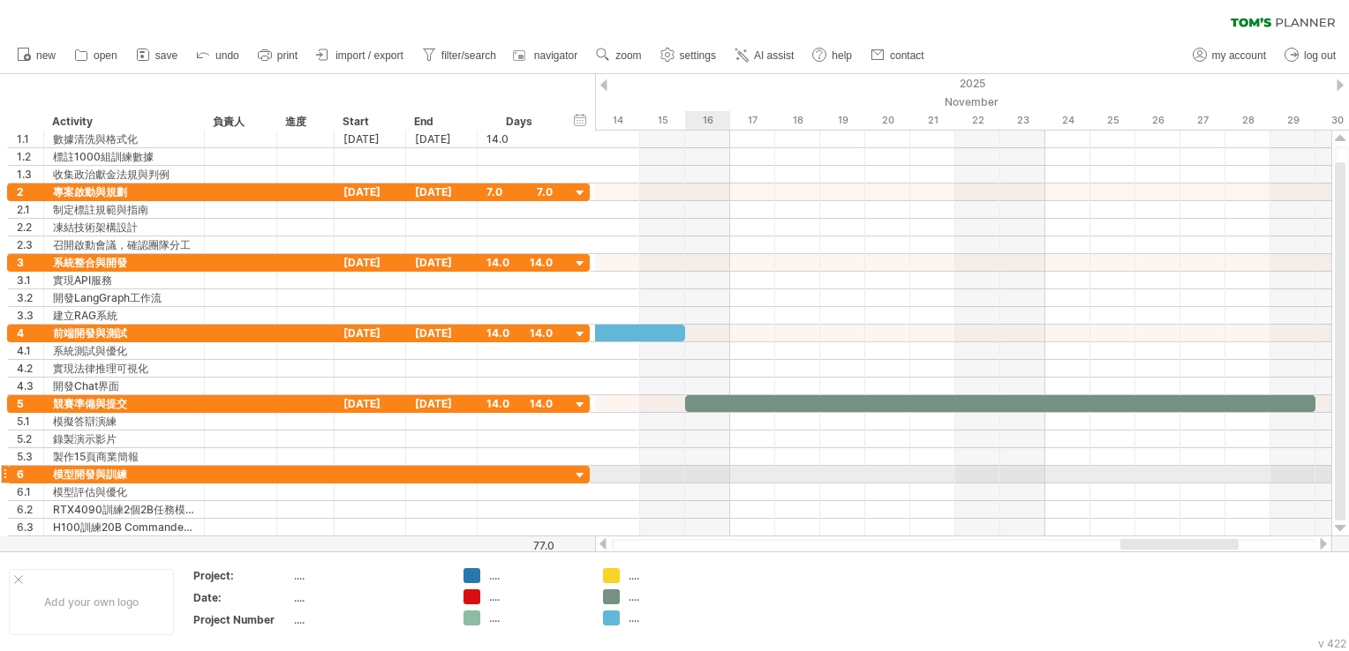
click at [710, 471] on div at bounding box center [963, 475] width 736 height 18
click at [715, 478] on div at bounding box center [963, 475] width 736 height 18
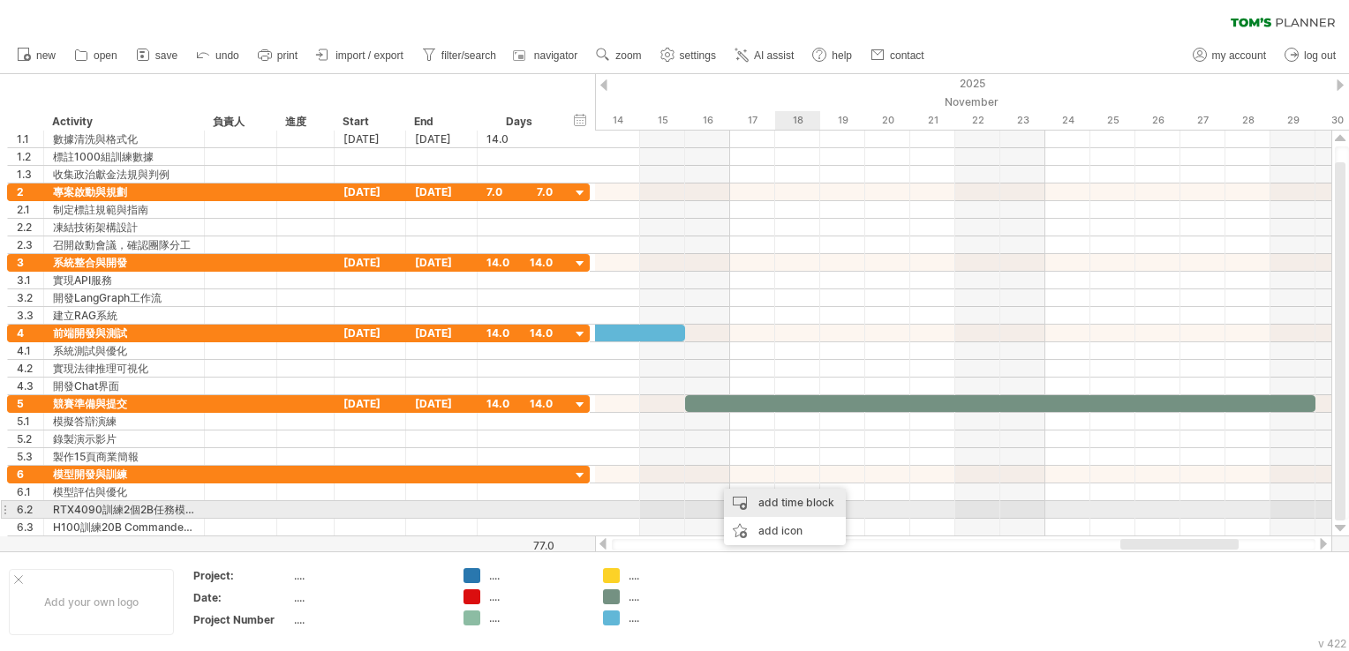
click at [798, 508] on div "add time block" at bounding box center [785, 503] width 122 height 28
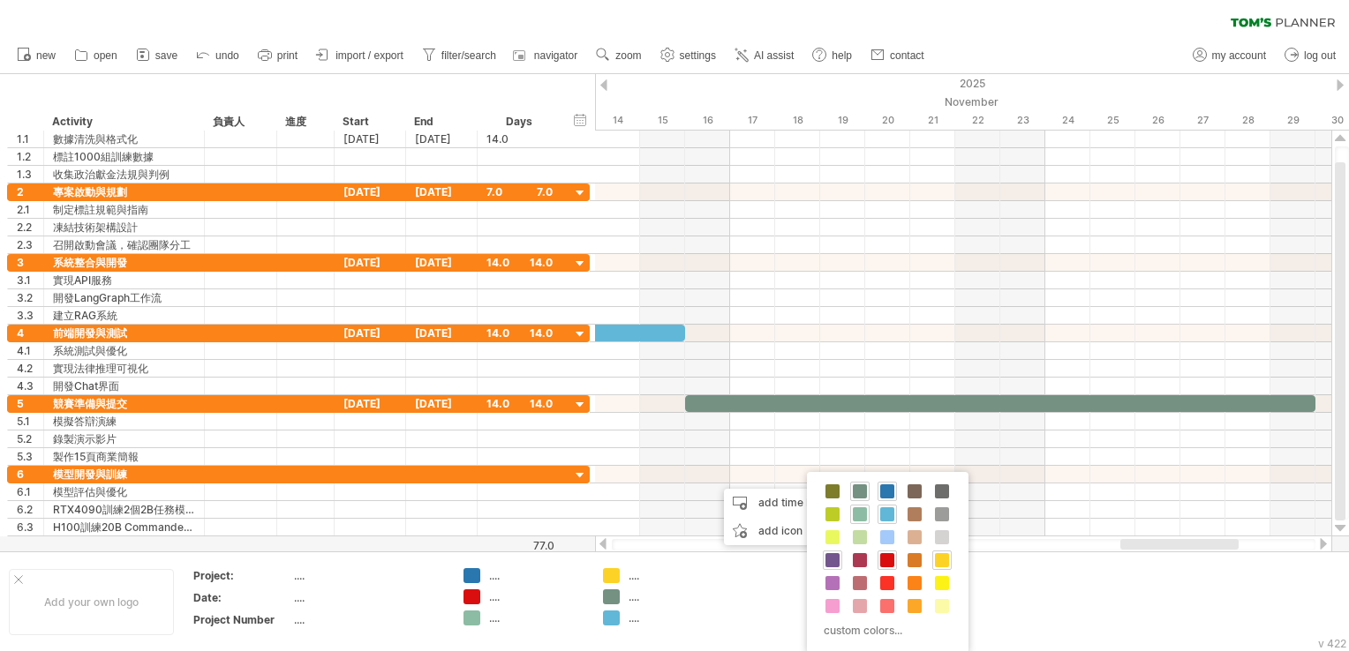
click at [826, 553] on span at bounding box center [832, 560] width 14 height 14
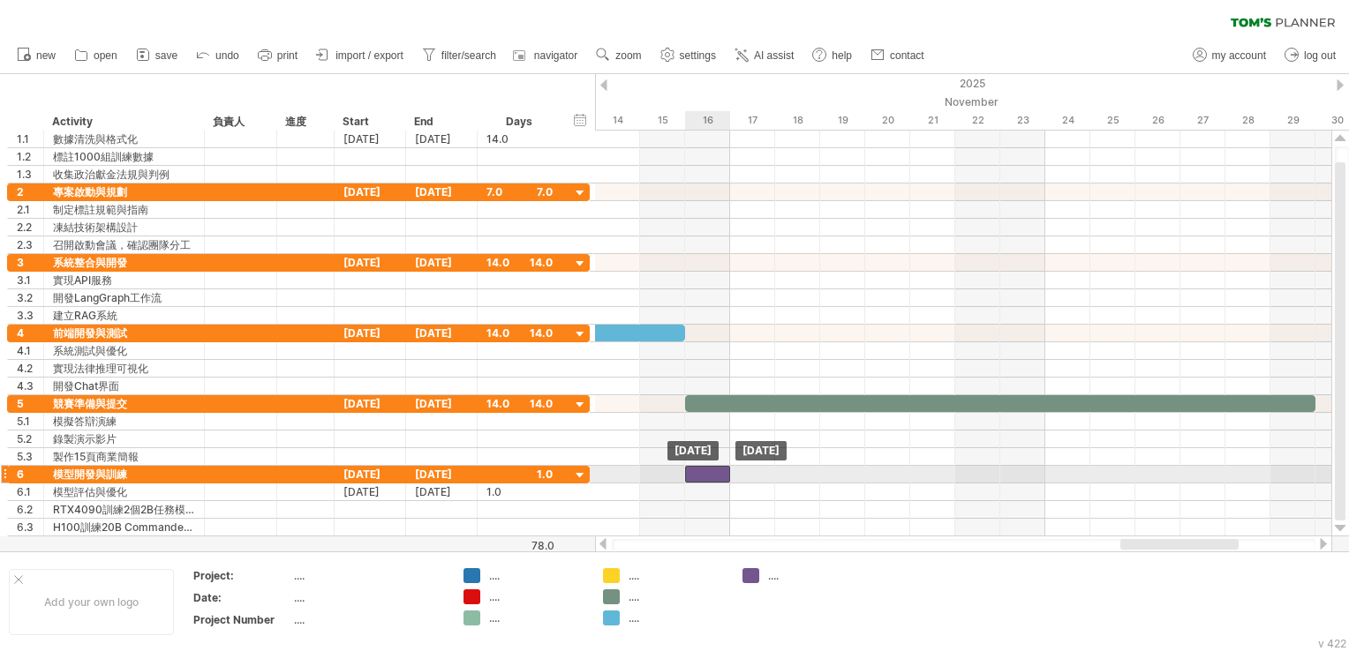
drag, startPoint x: 721, startPoint y: 487, endPoint x: 703, endPoint y: 469, distance: 26.2
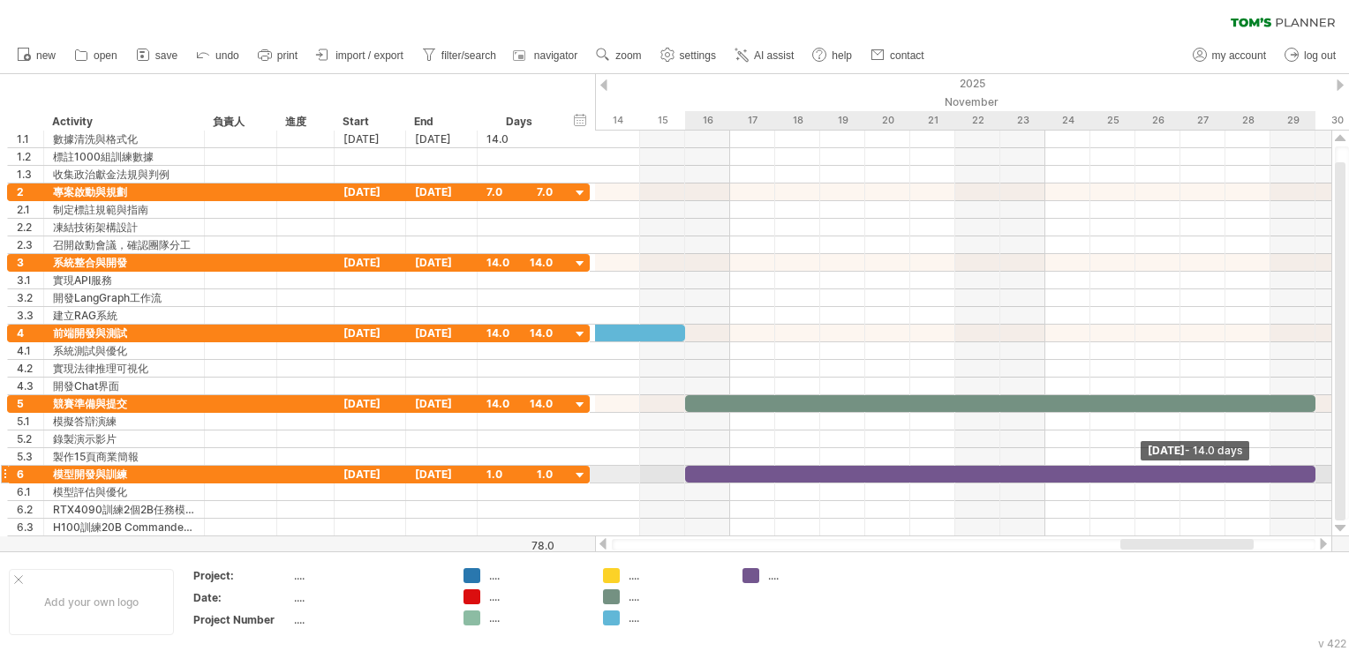
drag, startPoint x: 731, startPoint y: 469, endPoint x: 1308, endPoint y: 469, distance: 577.3
click at [1308, 469] on div at bounding box center [1000, 474] width 630 height 17
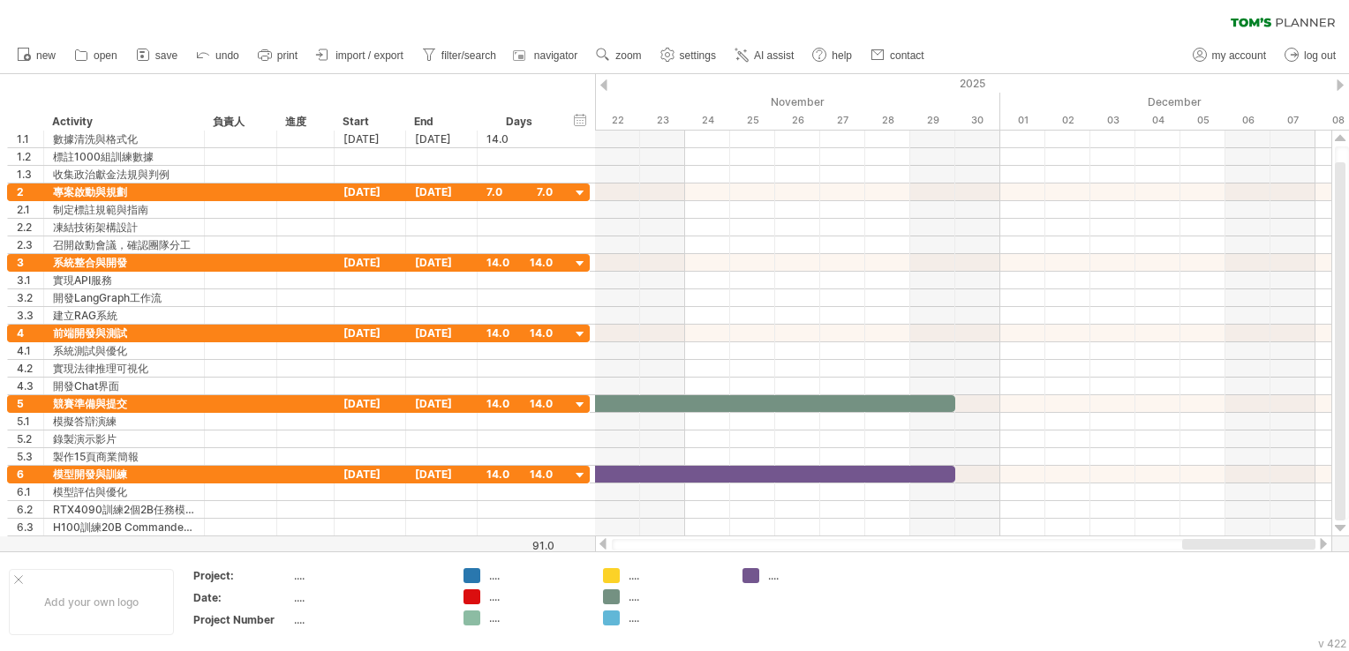
drag, startPoint x: 1154, startPoint y: 546, endPoint x: 1222, endPoint y: 549, distance: 68.1
click at [1222, 549] on div at bounding box center [1248, 544] width 133 height 11
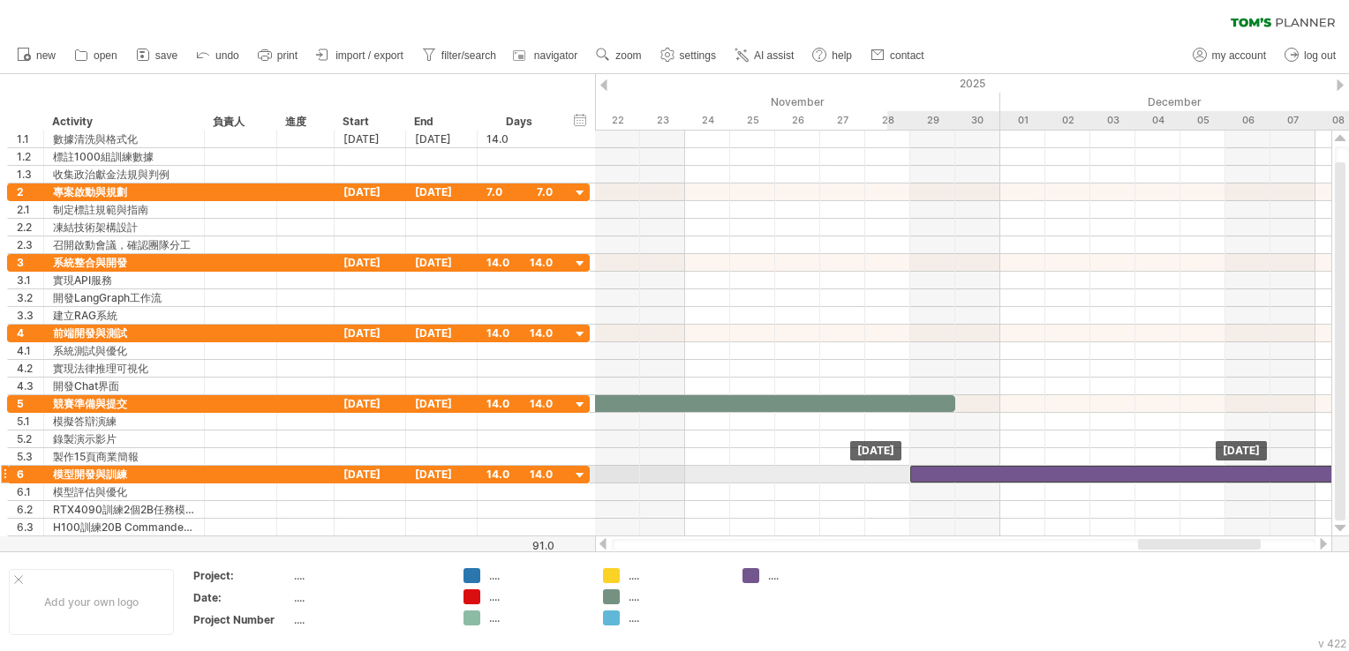
drag, startPoint x: 759, startPoint y: 475, endPoint x: 1351, endPoint y: 469, distance: 592.4
click at [1348, 469] on html "progress(100%) Trying to reach [DOMAIN_NAME] Connected again... 0% clear filter…" at bounding box center [674, 327] width 1349 height 655
click at [1312, 469] on div at bounding box center [1180, 474] width 630 height 17
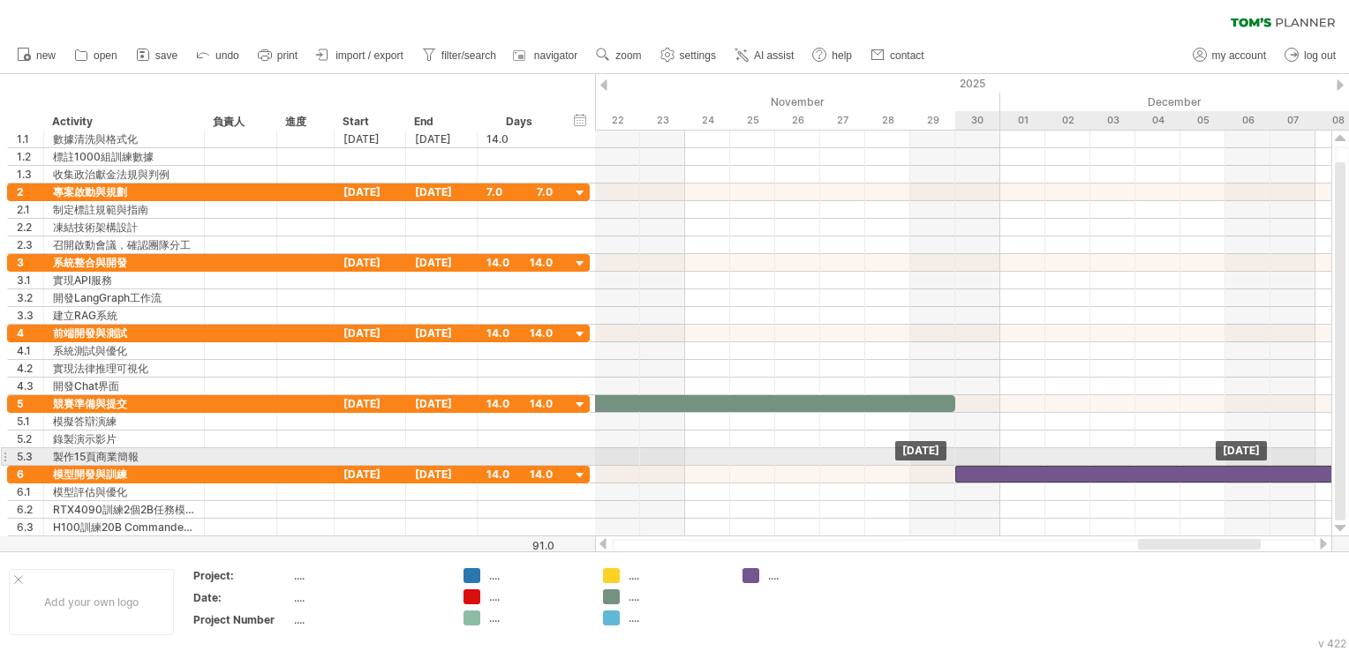
drag, startPoint x: 894, startPoint y: 466, endPoint x: 966, endPoint y: 463, distance: 71.6
click at [966, 466] on div at bounding box center [1270, 474] width 630 height 17
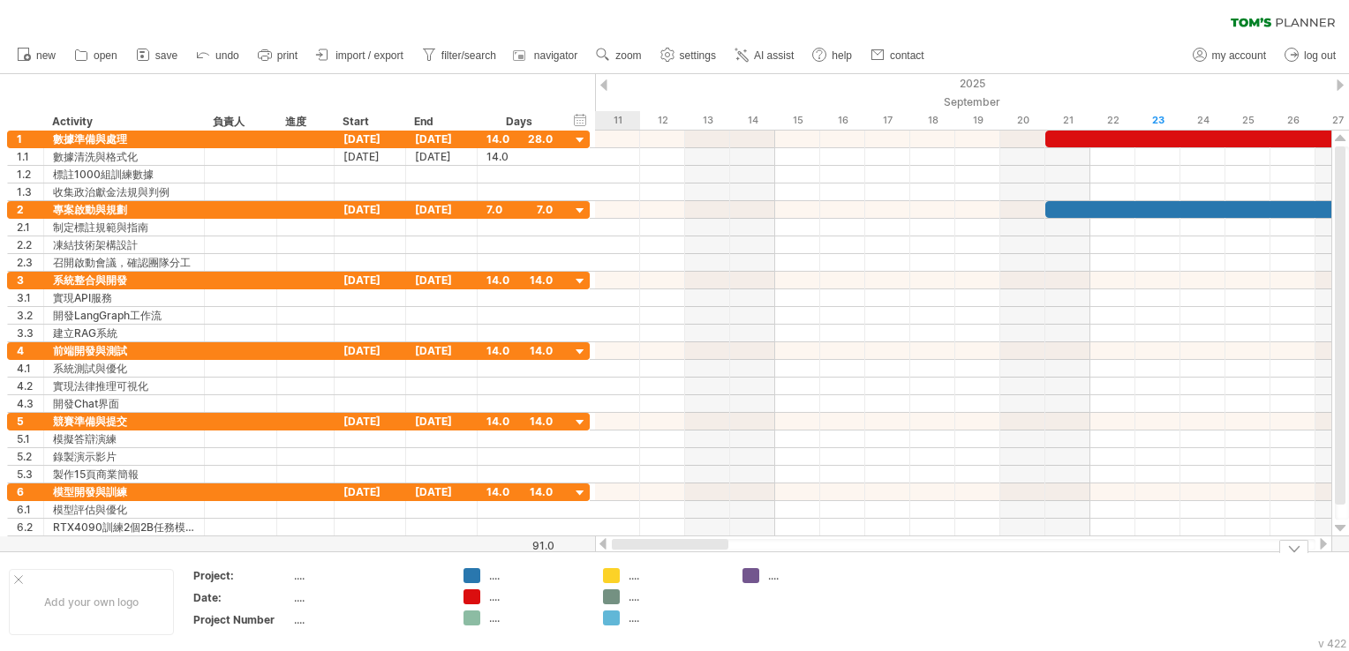
drag, startPoint x: 1151, startPoint y: 546, endPoint x: 586, endPoint y: 595, distance: 567.1
click at [586, 595] on div "Trying to reach [DOMAIN_NAME] Connected again... 0% clear filter new 1" at bounding box center [674, 325] width 1349 height 651
click at [354, 122] on div "Start" at bounding box center [369, 122] width 53 height 18
click at [375, 129] on div "Start" at bounding box center [369, 122] width 53 height 18
click at [381, 126] on div "Start" at bounding box center [369, 122] width 53 height 18
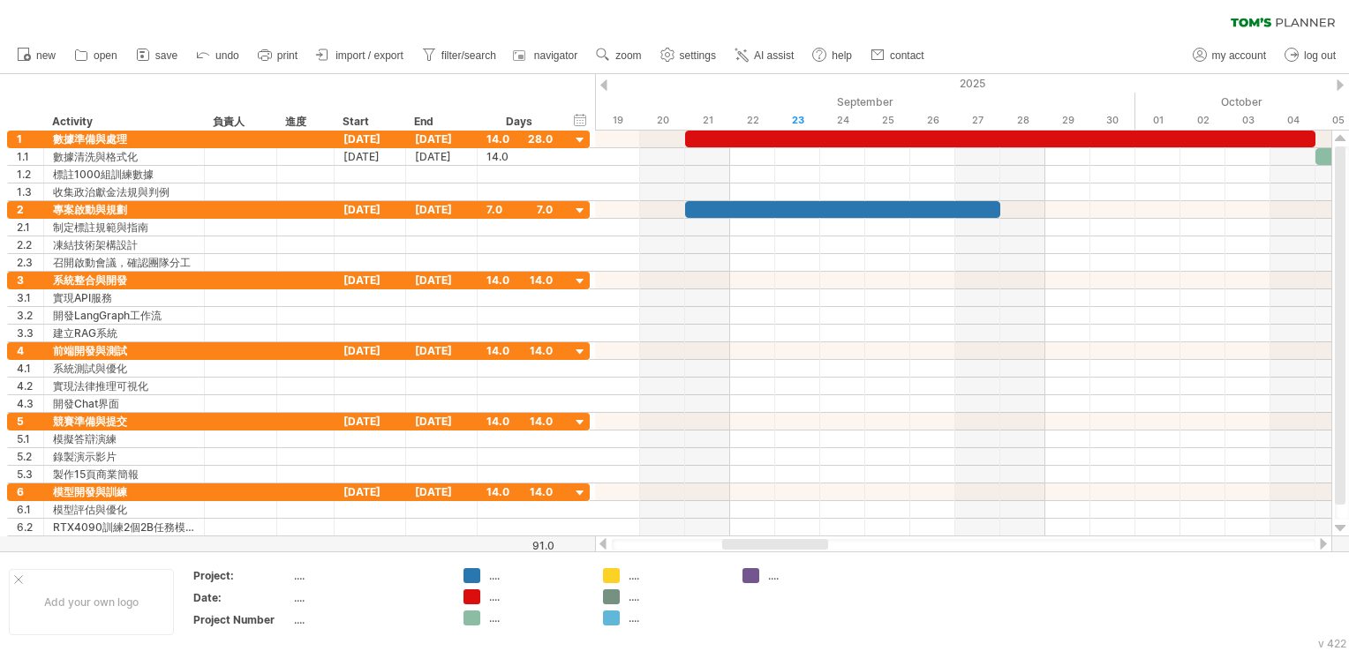
drag, startPoint x: 743, startPoint y: 546, endPoint x: 792, endPoint y: 539, distance: 48.9
click at [792, 539] on div at bounding box center [775, 544] width 106 height 11
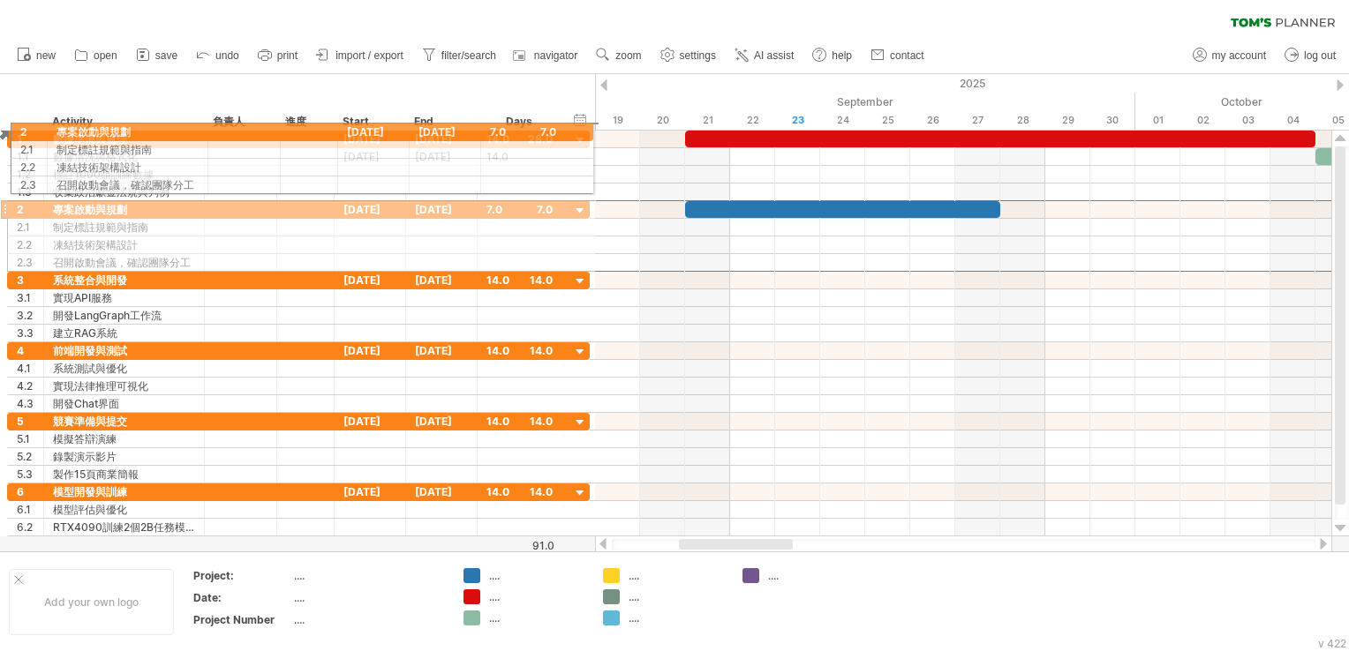
drag, startPoint x: 2, startPoint y: 207, endPoint x: 2, endPoint y: 129, distance: 77.7
click at [2, 129] on div "Trying to reach [DOMAIN_NAME] Connected again... 0% clear filter new 1" at bounding box center [674, 325] width 1349 height 651
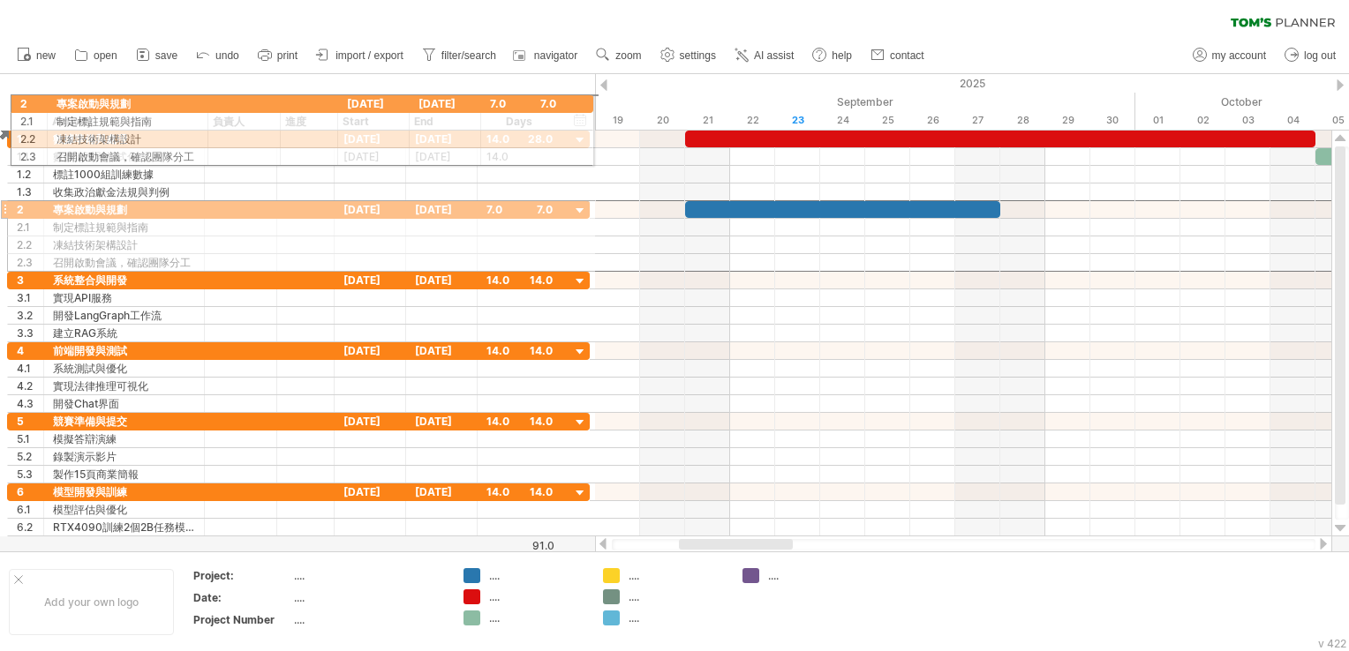
drag, startPoint x: 3, startPoint y: 203, endPoint x: 3, endPoint y: 101, distance: 102.4
click at [3, 101] on div "Trying to reach [DOMAIN_NAME] Connected again... 0% clear filter new 1" at bounding box center [674, 325] width 1349 height 651
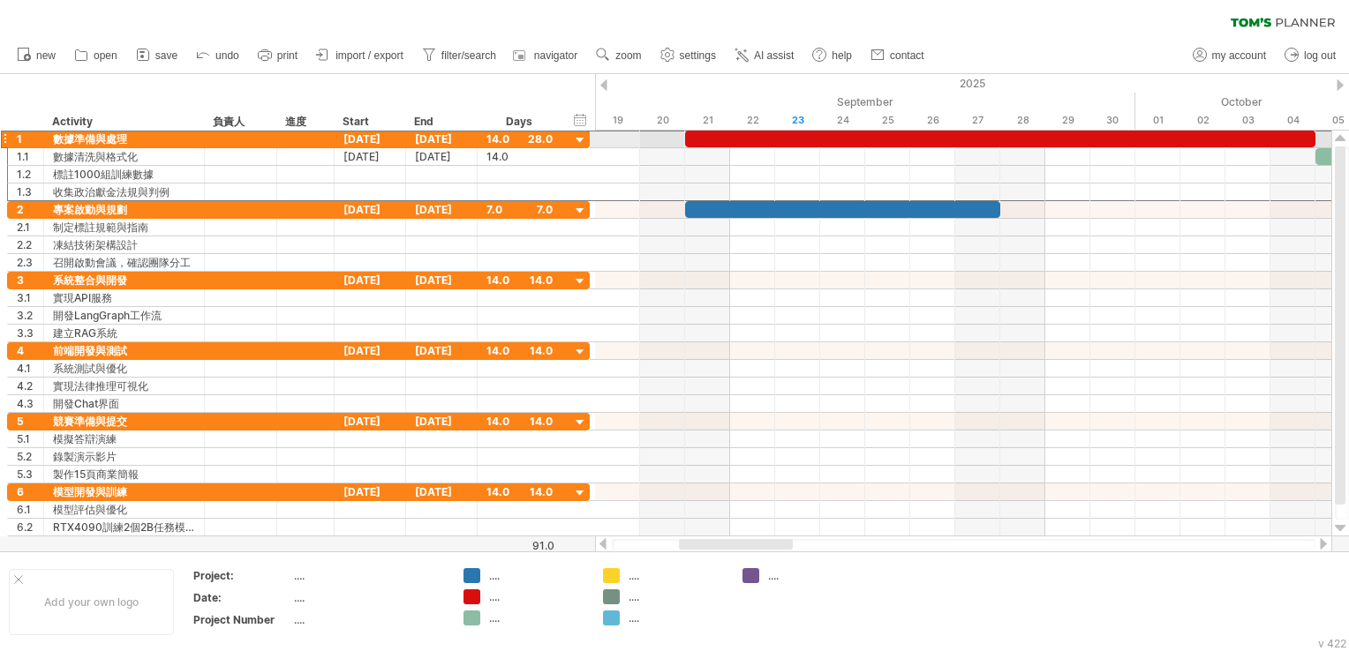
click at [3, 132] on div at bounding box center [4, 139] width 7 height 19
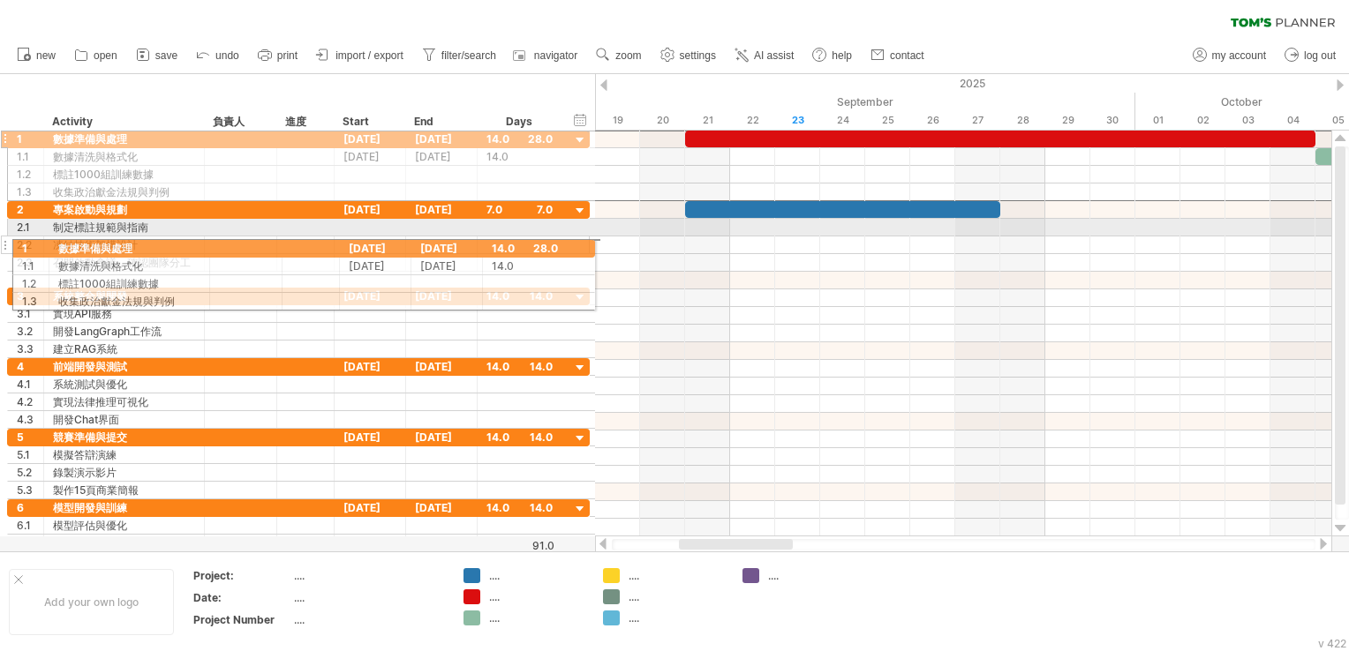
drag, startPoint x: 4, startPoint y: 138, endPoint x: 8, endPoint y: 245, distance: 107.8
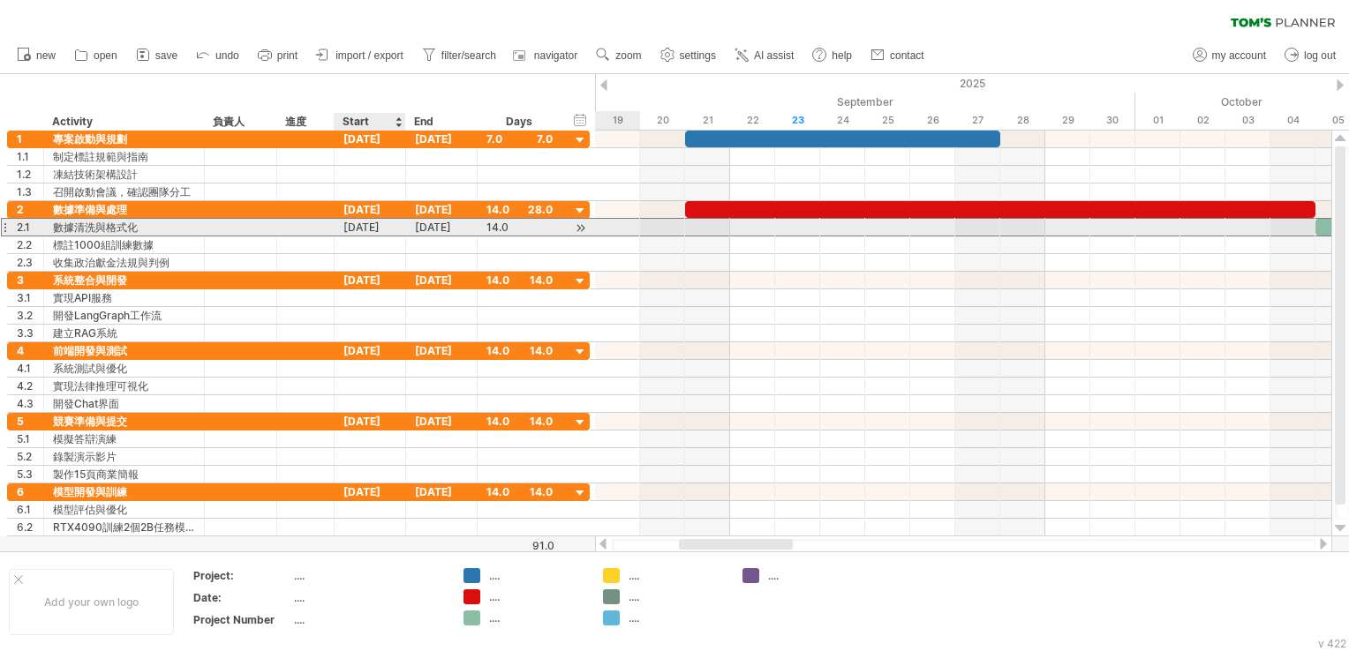
click at [410, 234] on div "[DATE]" at bounding box center [442, 227] width 72 height 17
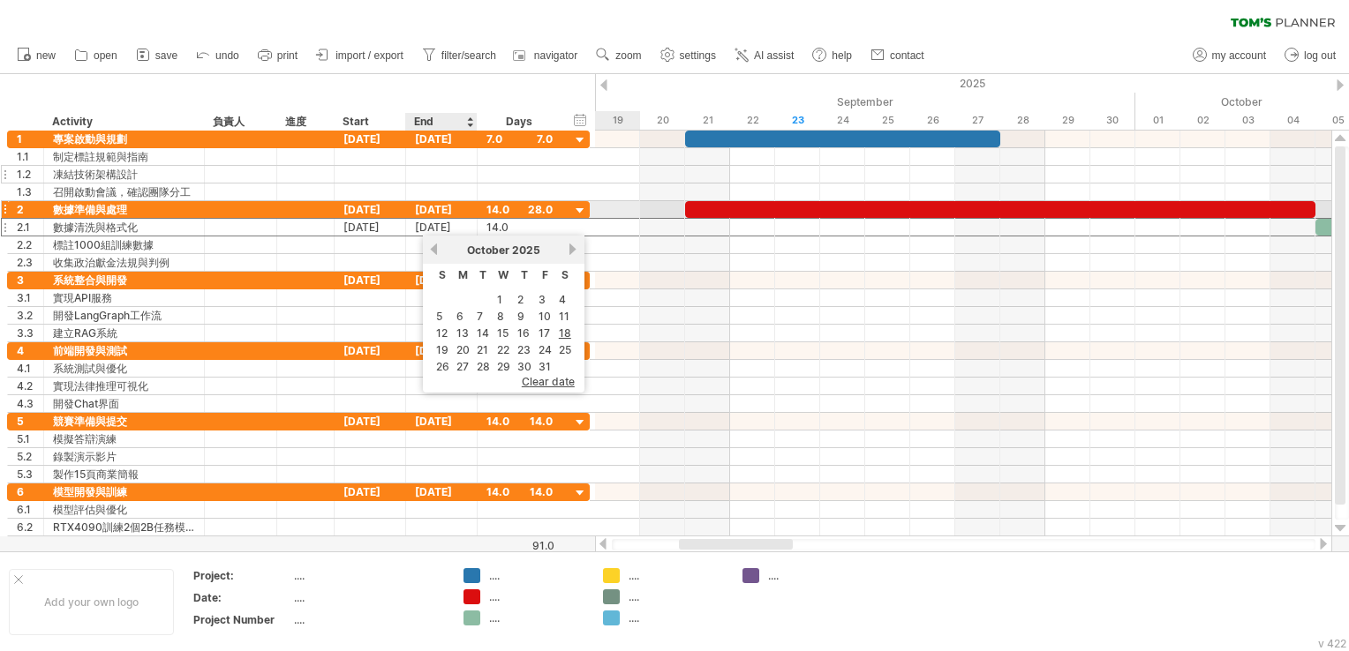
click at [455, 175] on div at bounding box center [442, 174] width 72 height 17
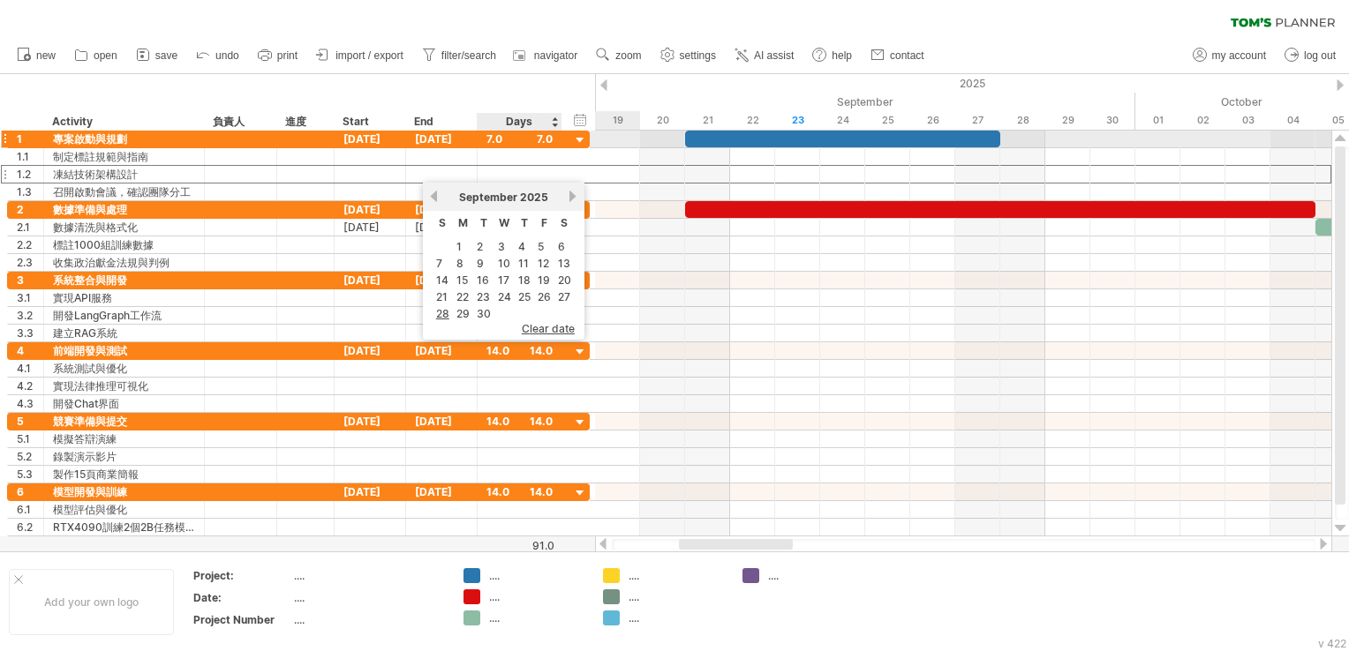
click at [499, 141] on div "7.0" at bounding box center [519, 139] width 66 height 17
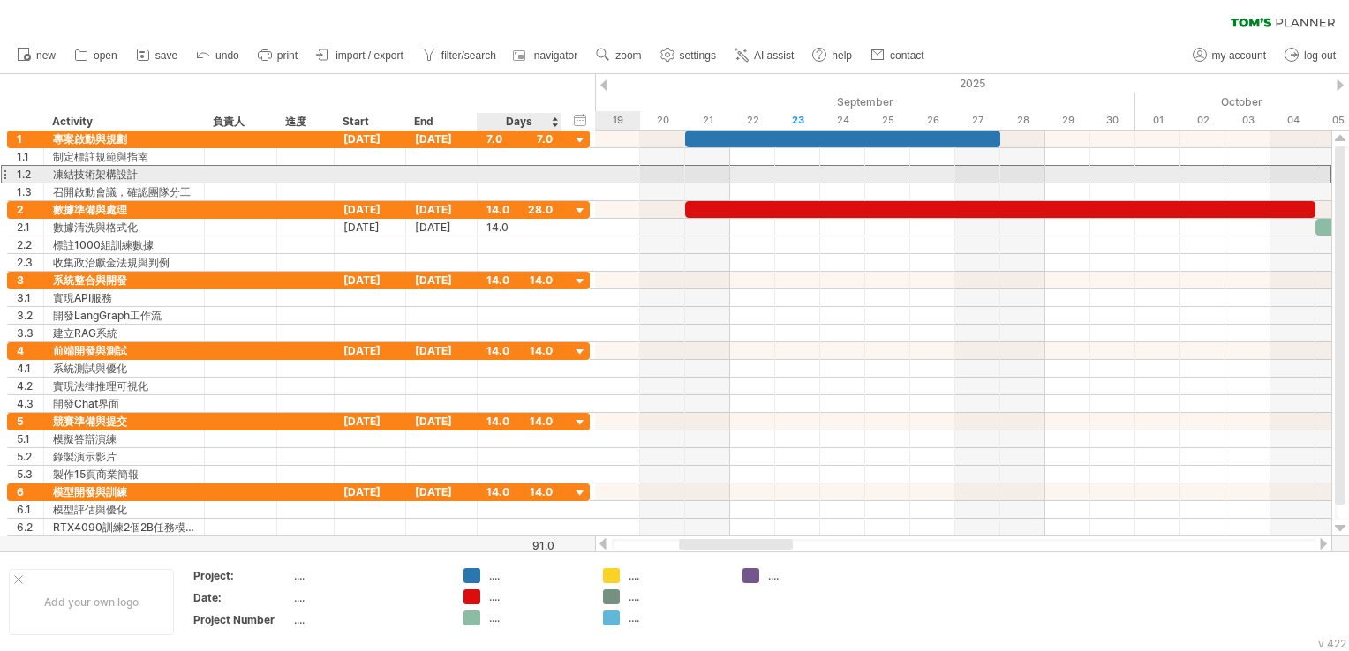
click at [521, 177] on div at bounding box center [519, 174] width 66 height 17
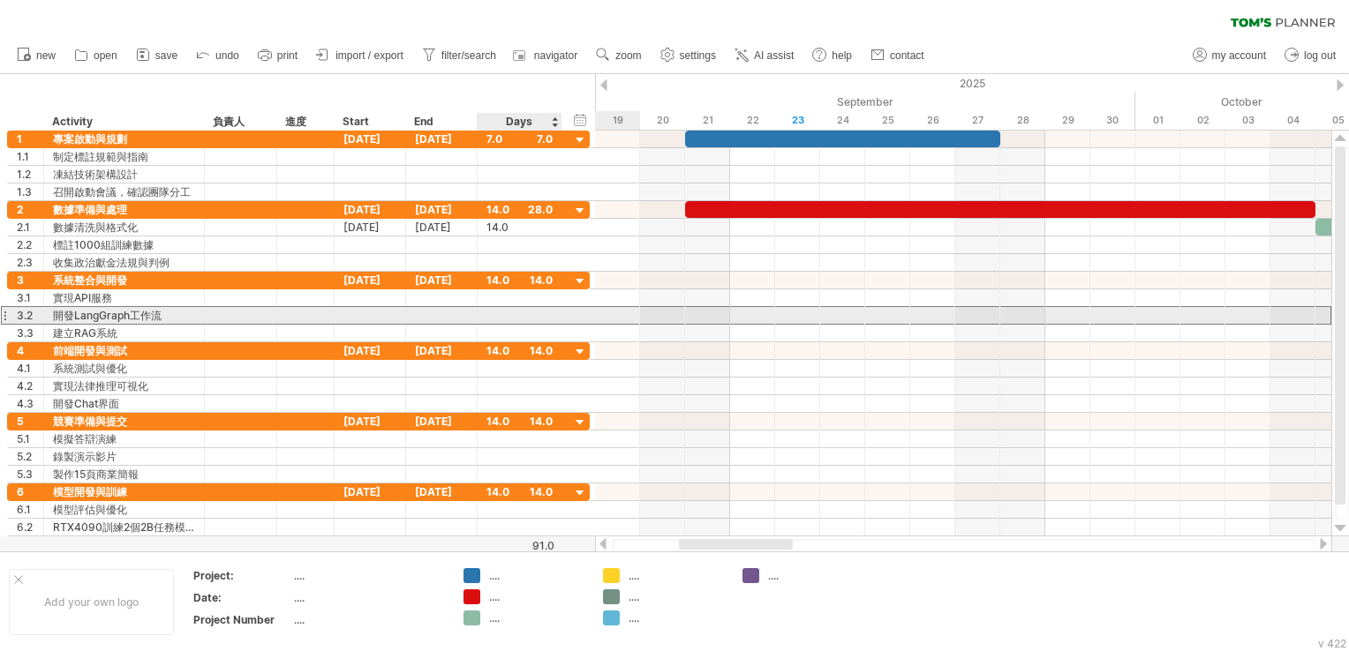
click at [500, 316] on div at bounding box center [519, 315] width 66 height 17
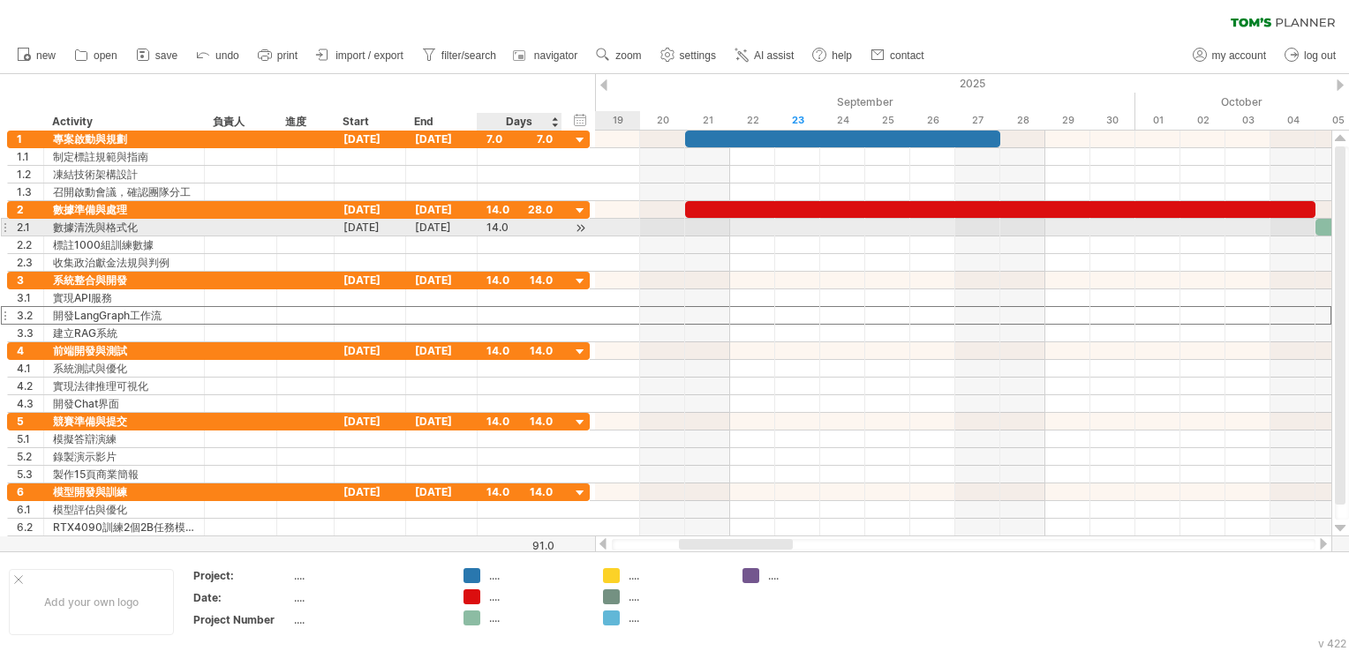
click at [521, 228] on div "14.0" at bounding box center [519, 227] width 66 height 17
click at [762, 233] on div at bounding box center [963, 228] width 736 height 18
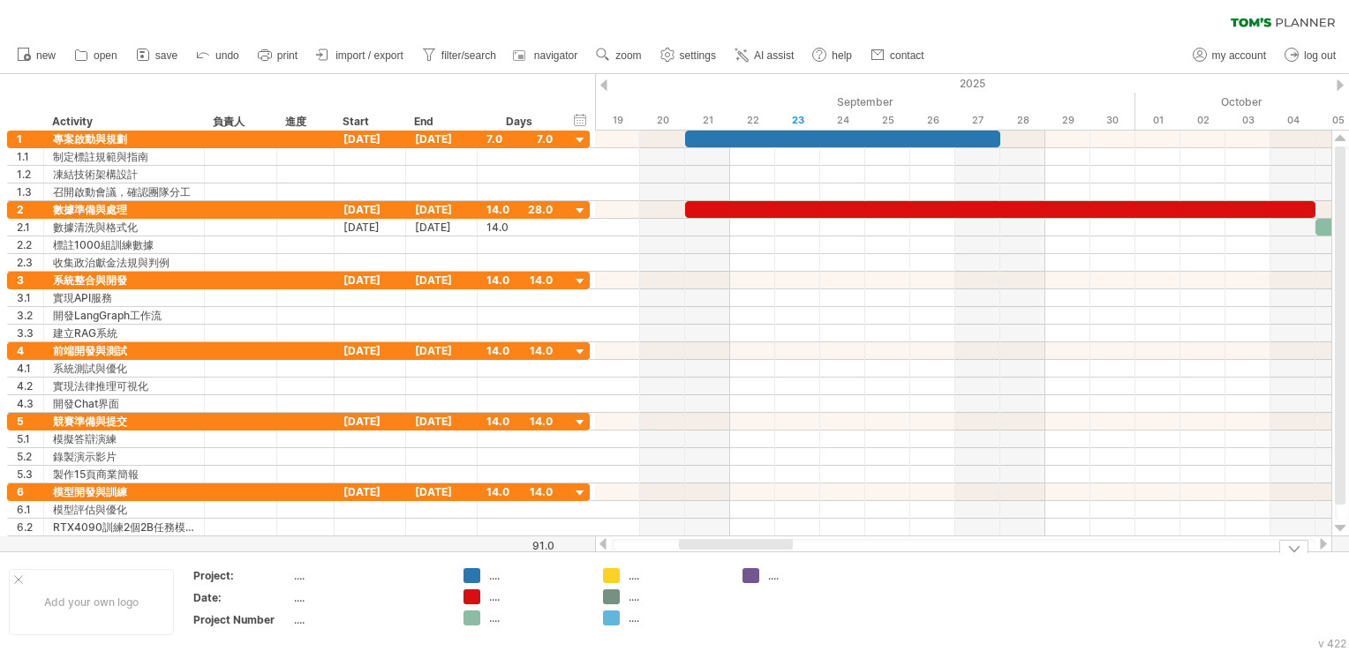
drag, startPoint x: 773, startPoint y: 558, endPoint x: 784, endPoint y: 553, distance: 11.8
click at [815, 553] on div "Add your own logo Project: .... Date: .... Project Number .... .... .... .... .…" at bounding box center [674, 602] width 1349 height 101
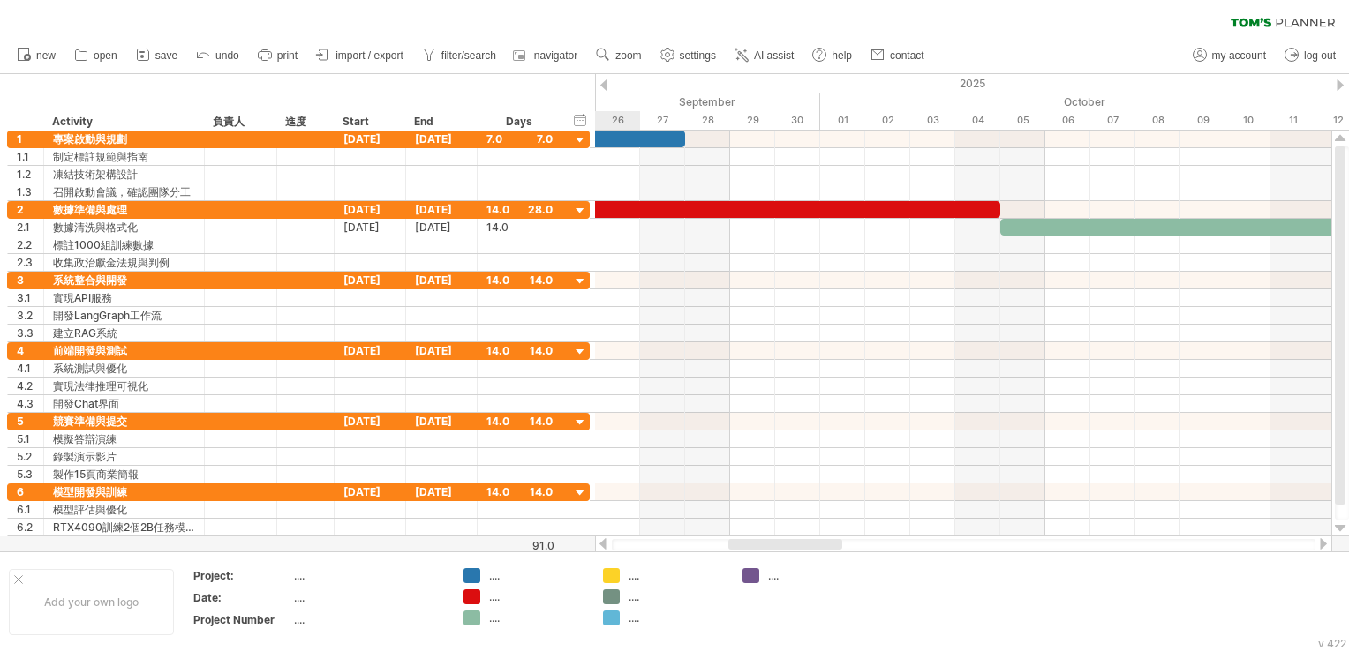
drag, startPoint x: 777, startPoint y: 549, endPoint x: 826, endPoint y: 546, distance: 49.6
click at [826, 546] on div at bounding box center [785, 544] width 114 height 11
drag, startPoint x: 1003, startPoint y: 218, endPoint x: 1024, endPoint y: 227, distance: 23.0
click at [1014, 221] on div "[DATE] [DATE]" at bounding box center [963, 334] width 736 height 406
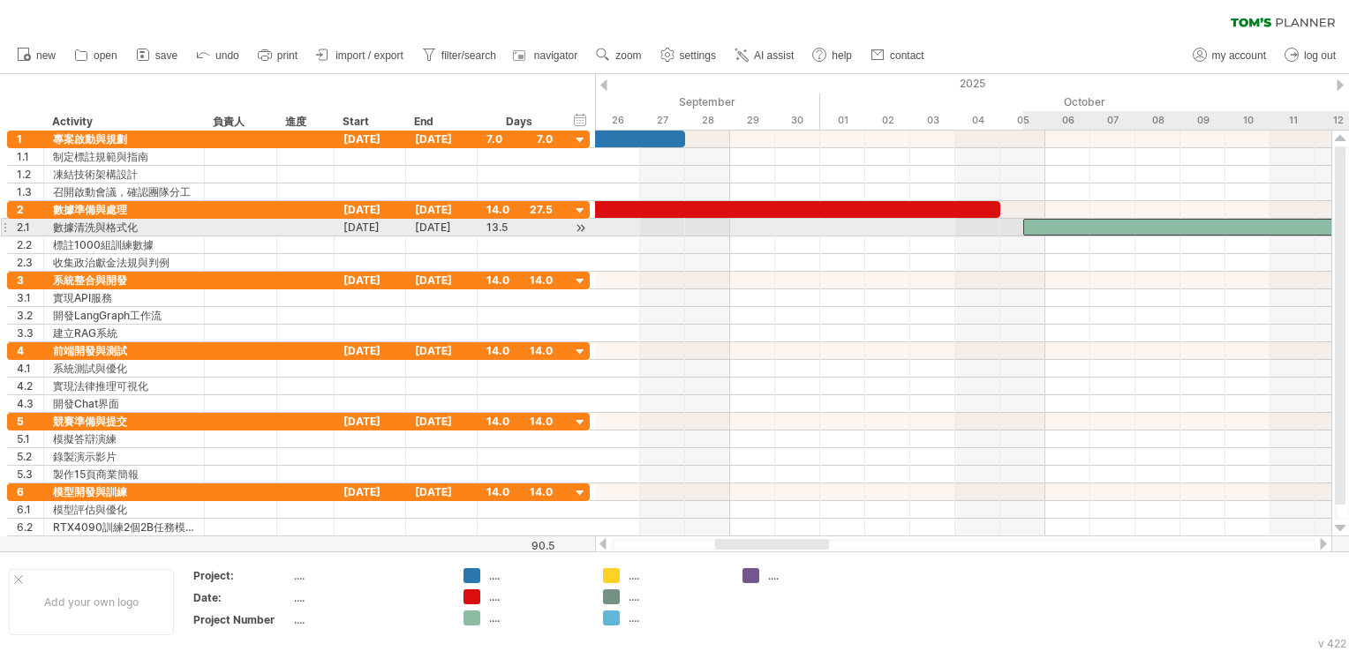
click at [1028, 227] on div at bounding box center [1327, 227] width 608 height 17
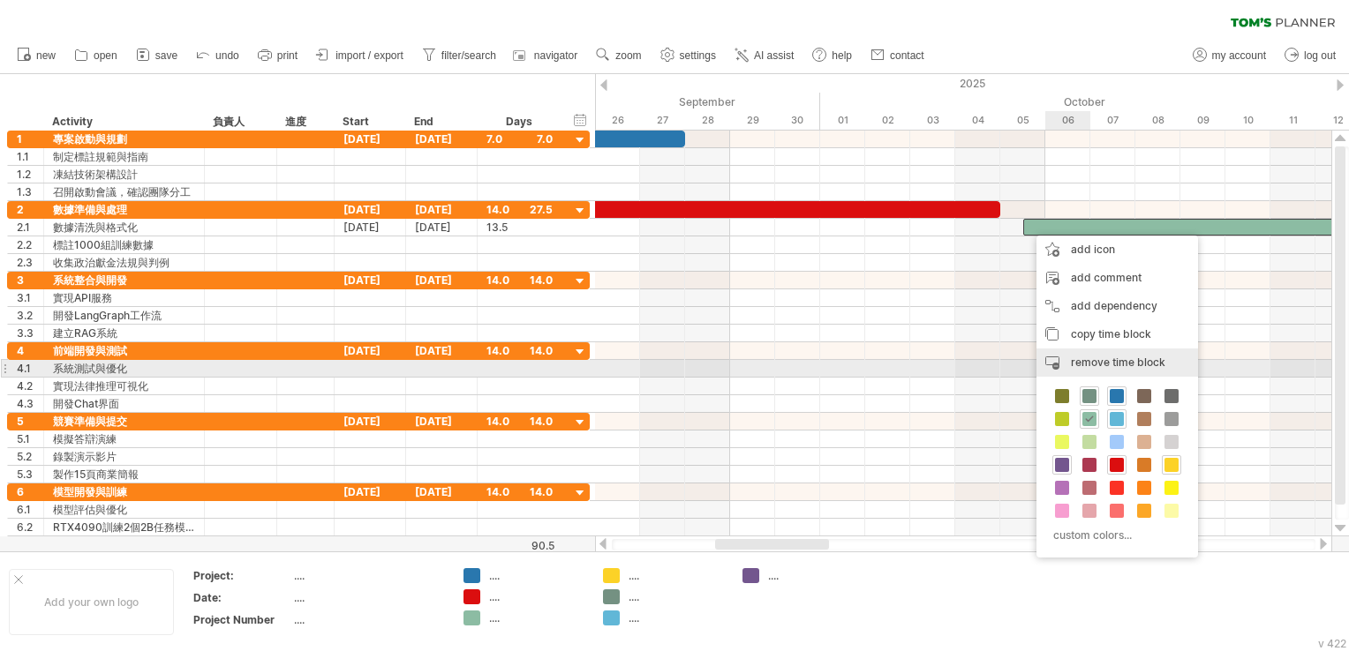
click at [1092, 366] on span "remove time block" at bounding box center [1118, 362] width 94 height 13
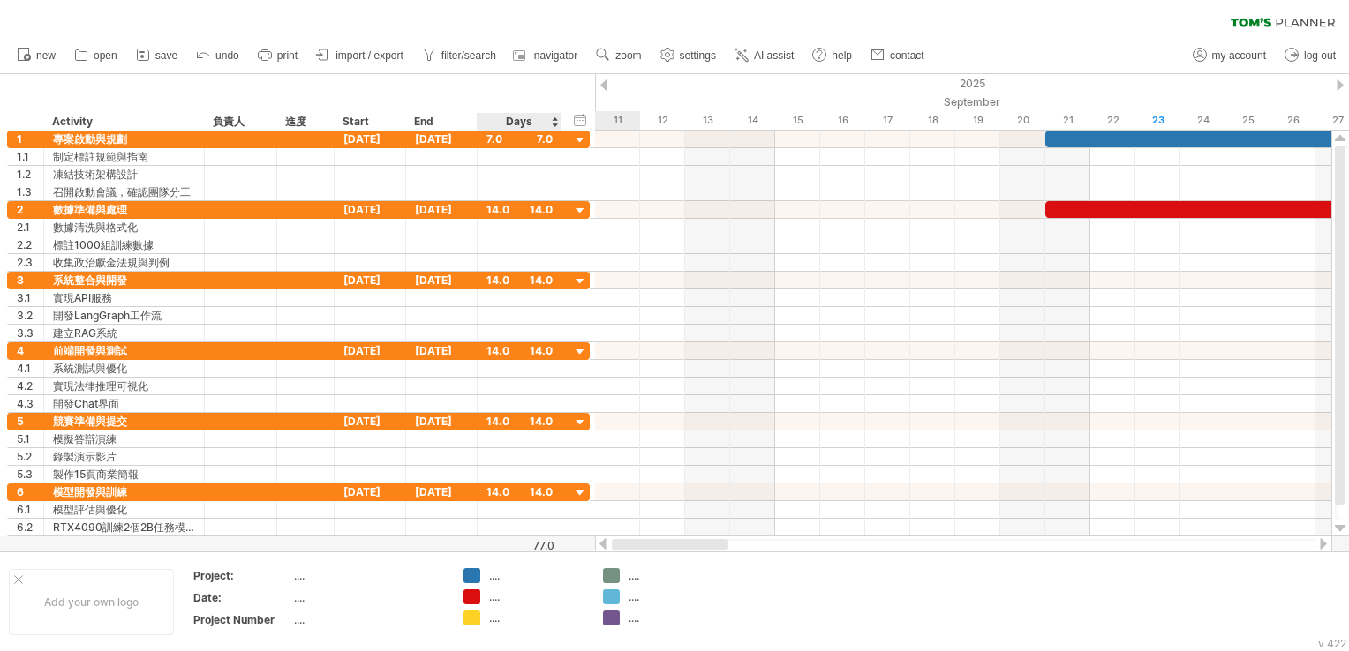
drag, startPoint x: 787, startPoint y: 549, endPoint x: 521, endPoint y: 546, distance: 265.7
click at [521, 546] on div "Trying to reach [DOMAIN_NAME] Connected again... 0% clear filter new 1" at bounding box center [674, 325] width 1349 height 651
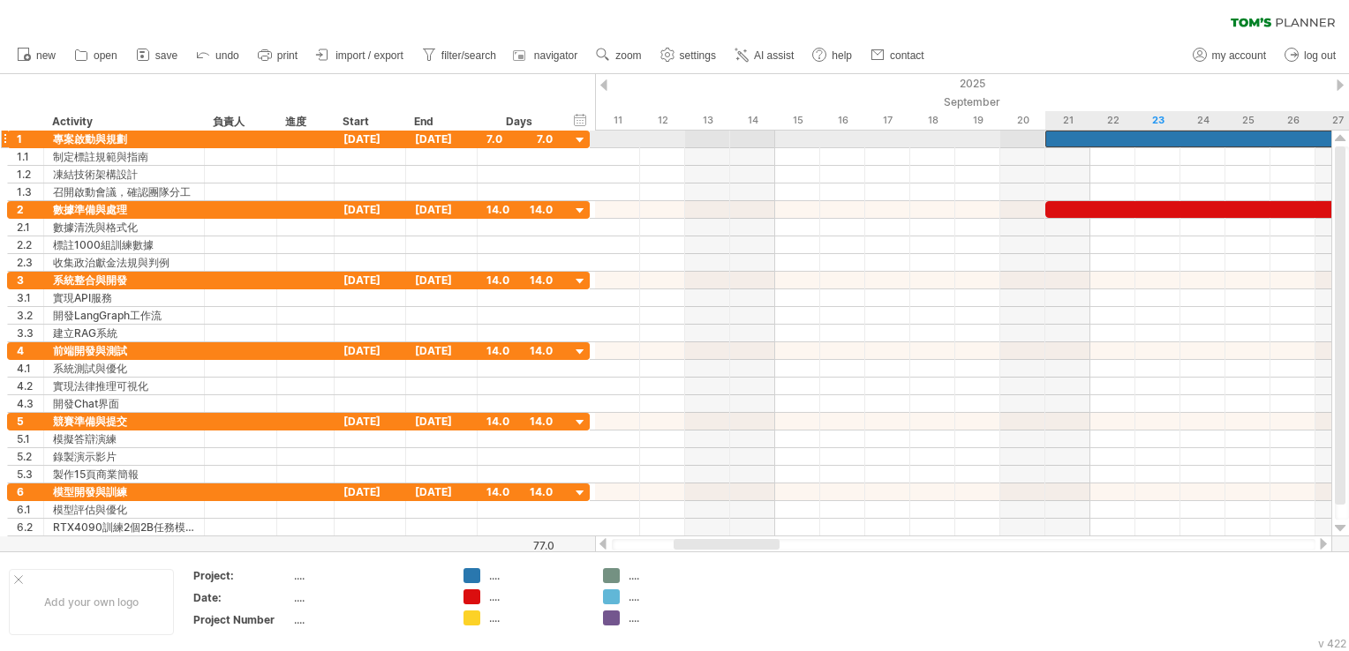
click at [1065, 134] on div at bounding box center [1202, 139] width 315 height 17
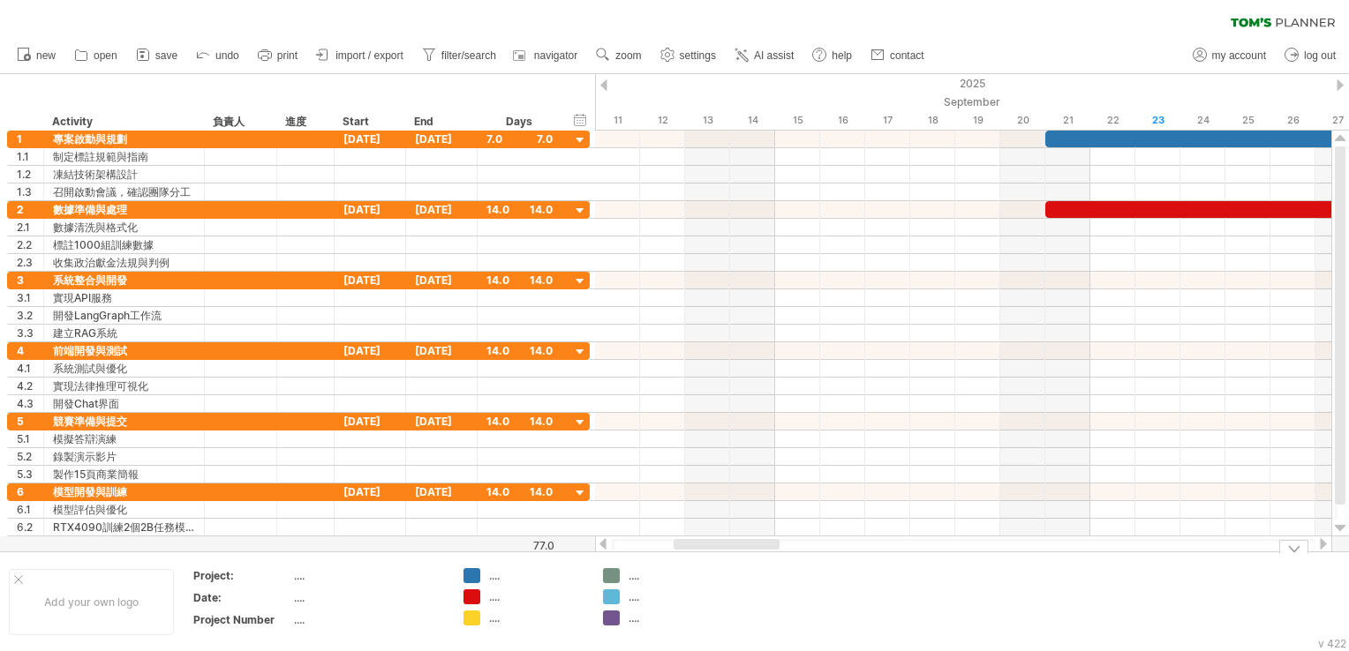
drag, startPoint x: 752, startPoint y: 553, endPoint x: 792, endPoint y: 553, distance: 39.7
click at [792, 553] on div "Add your own logo Project: .... Date: .... Project Number .... .... .... .... .…" at bounding box center [674, 602] width 1349 height 101
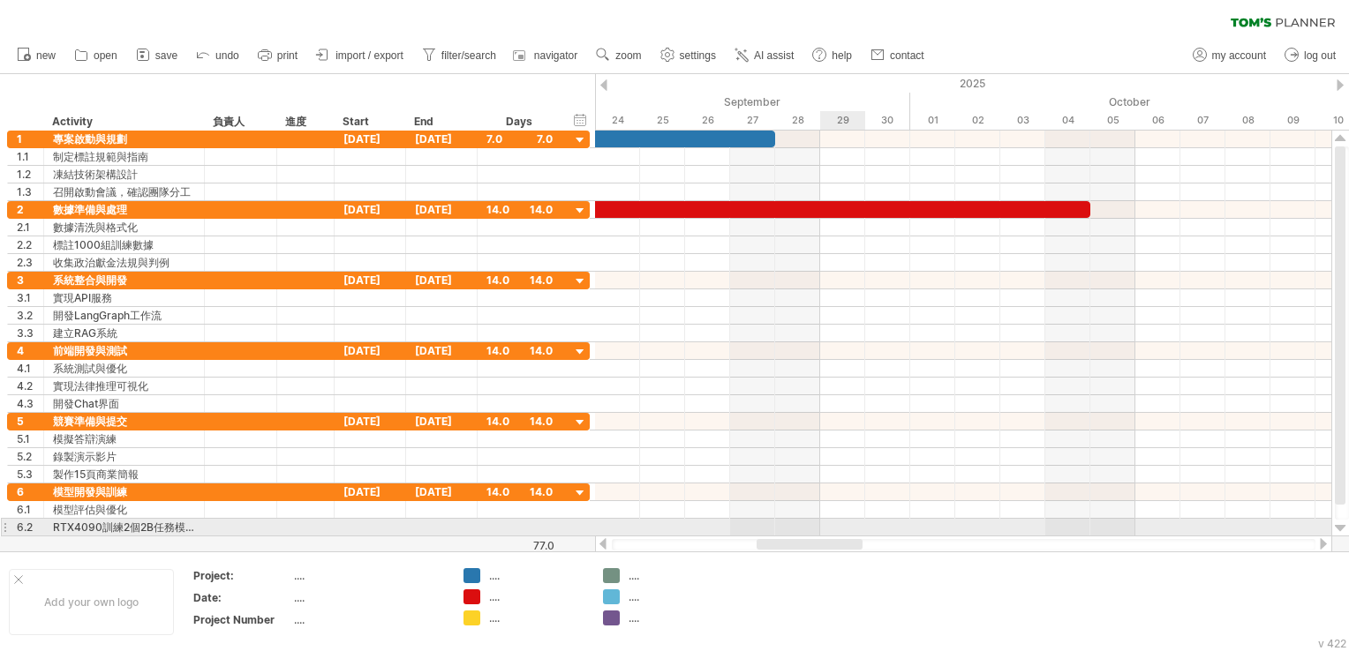
drag, startPoint x: 768, startPoint y: 543, endPoint x: 851, endPoint y: 531, distance: 83.9
click at [851, 531] on div "Trying to reach [DOMAIN_NAME] Connected again... 0% clear filter new 1" at bounding box center [674, 325] width 1349 height 651
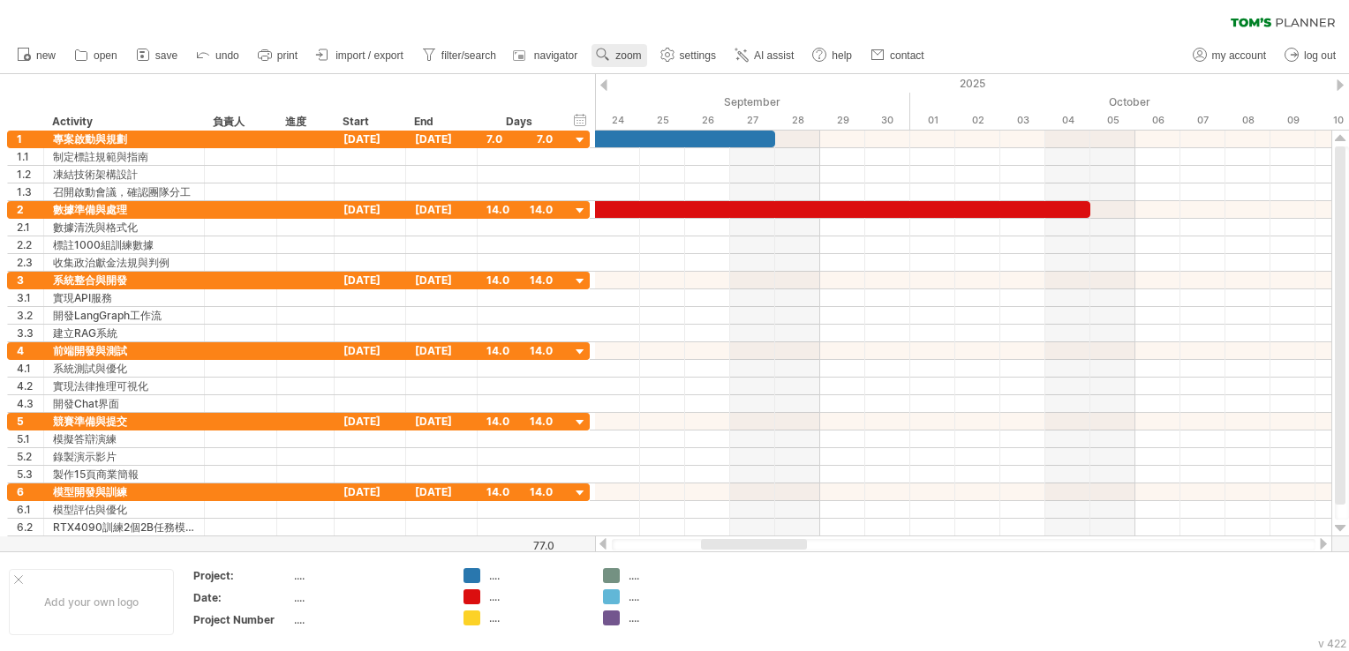
click at [619, 54] on span "zoom" at bounding box center [628, 55] width 26 height 12
click at [666, 83] on div "Month" at bounding box center [677, 77] width 98 height 28
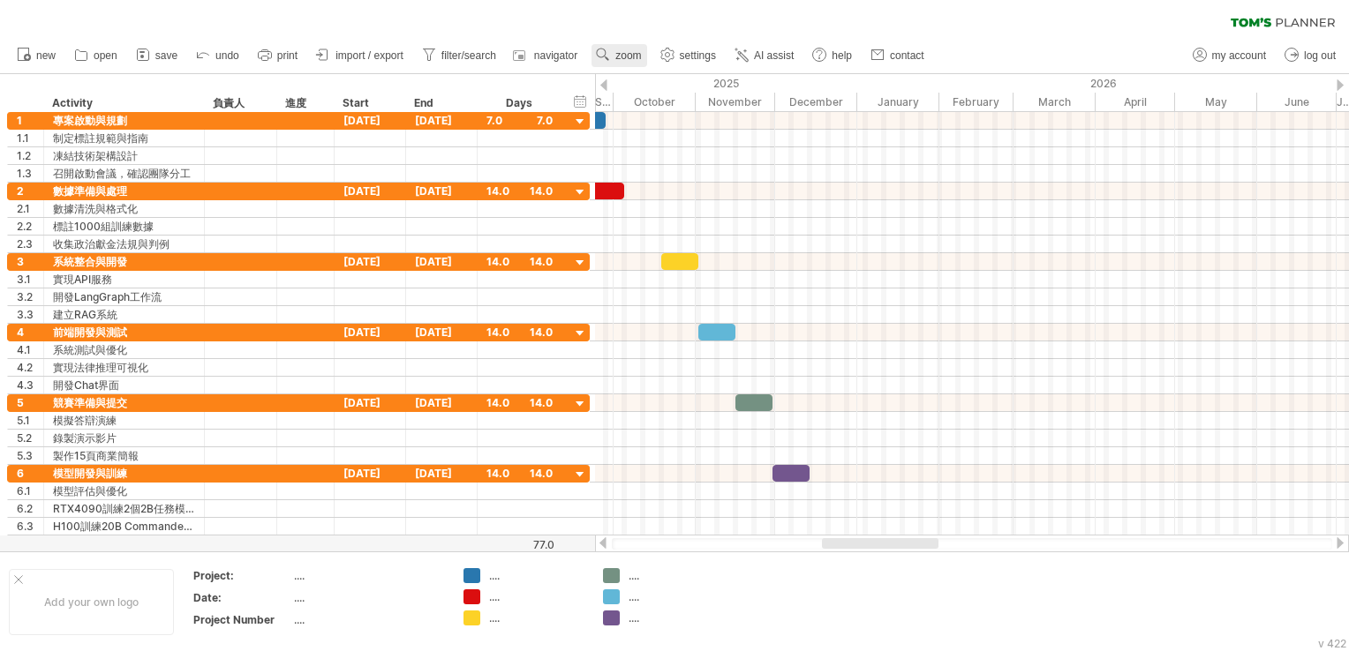
click at [629, 51] on span "zoom" at bounding box center [628, 55] width 26 height 12
click at [672, 109] on div "Week" at bounding box center [686, 102] width 98 height 28
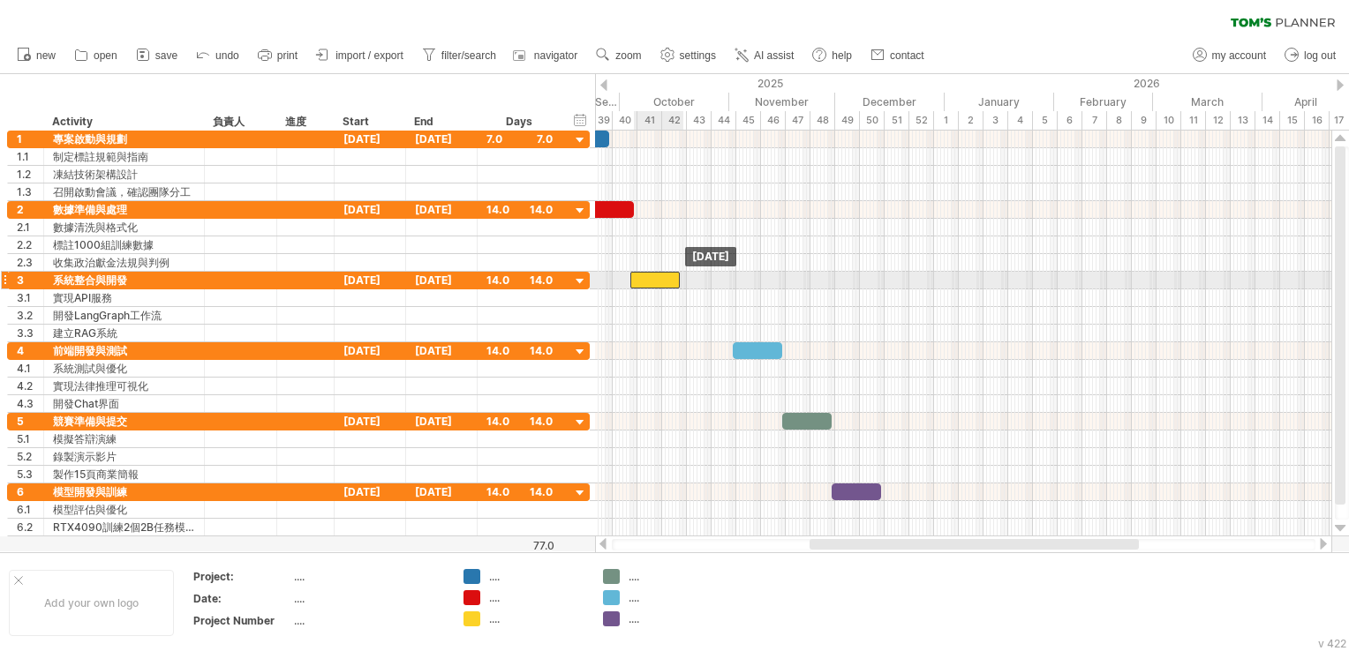
drag, startPoint x: 710, startPoint y: 277, endPoint x: 657, endPoint y: 282, distance: 53.2
click at [657, 282] on div at bounding box center [654, 280] width 49 height 17
click at [378, 282] on div "[DATE]" at bounding box center [371, 280] width 72 height 17
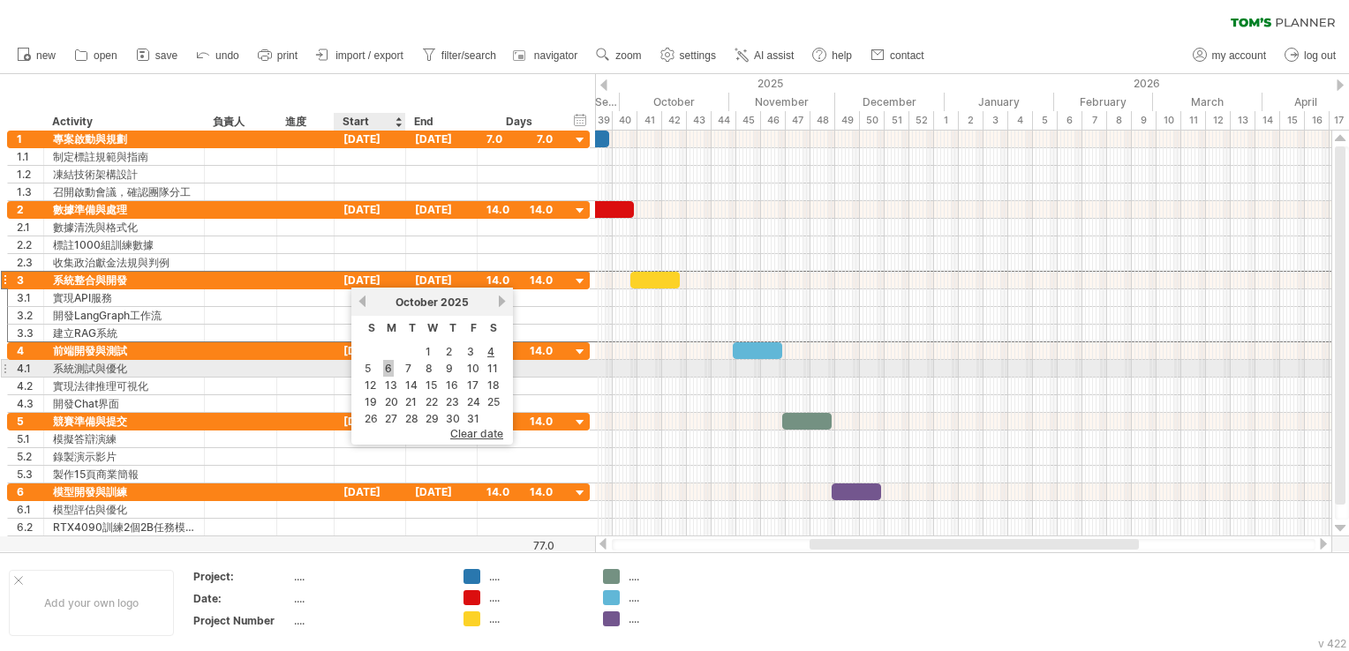
click at [391, 360] on link "6" at bounding box center [388, 368] width 11 height 17
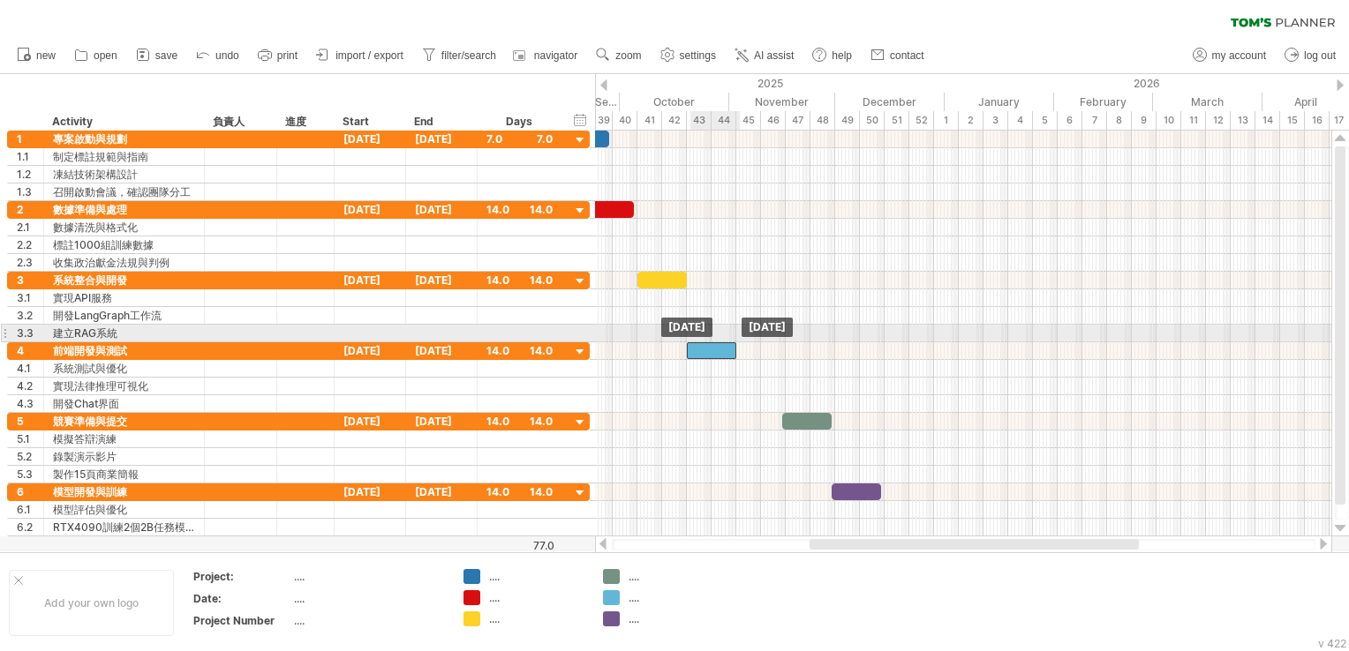
drag, startPoint x: 749, startPoint y: 341, endPoint x: 703, endPoint y: 341, distance: 46.8
click at [703, 343] on div at bounding box center [711, 351] width 49 height 17
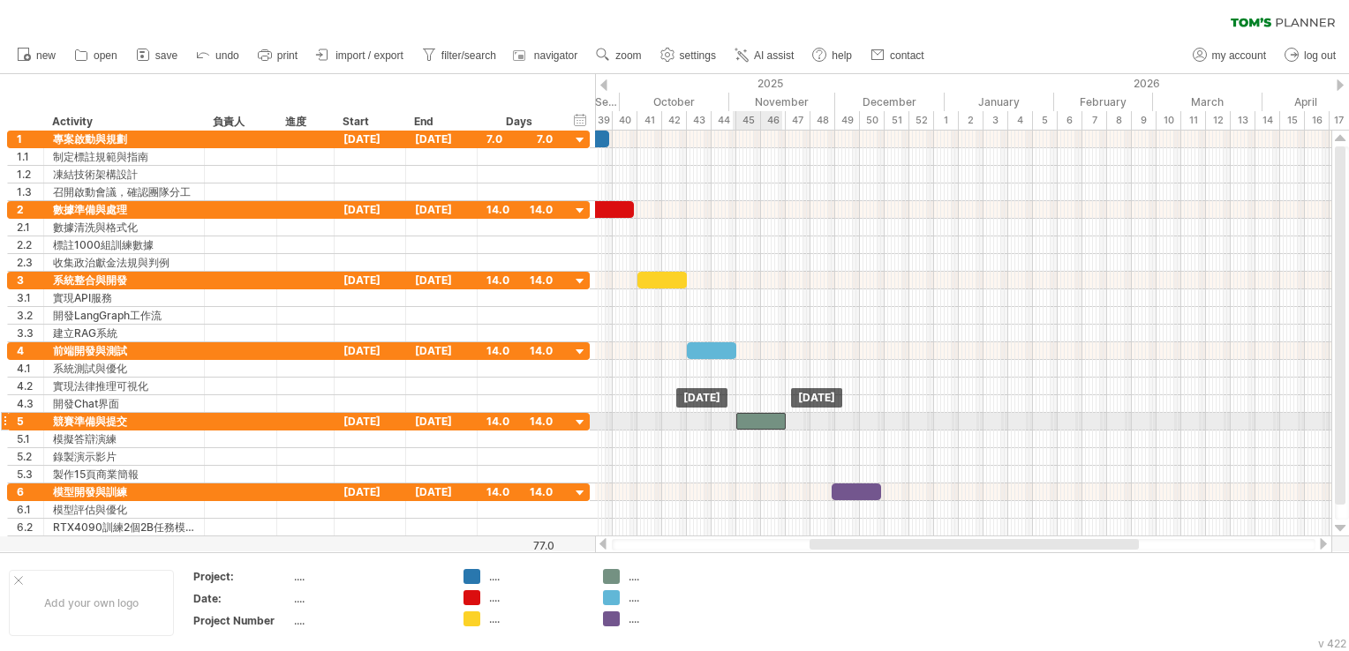
drag, startPoint x: 802, startPoint y: 412, endPoint x: 756, endPoint y: 415, distance: 46.0
click at [756, 415] on div at bounding box center [760, 421] width 49 height 17
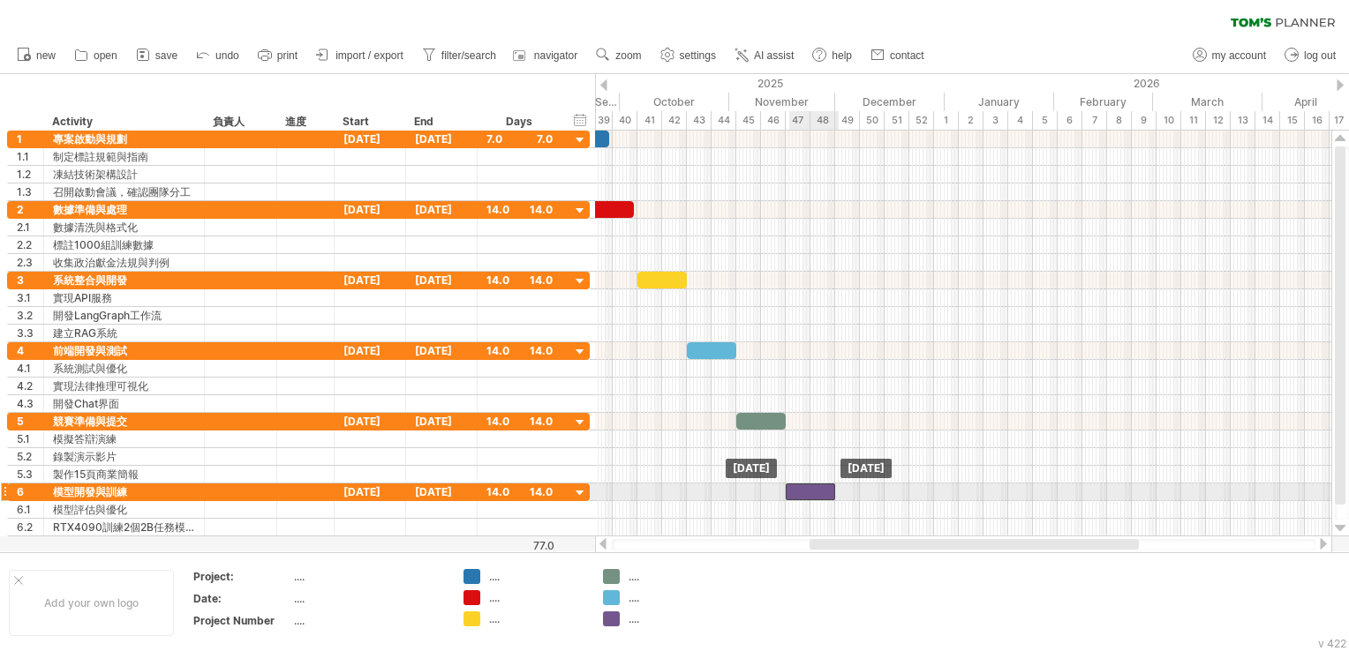
drag, startPoint x: 876, startPoint y: 486, endPoint x: 830, endPoint y: 484, distance: 46.0
click at [830, 484] on div at bounding box center [810, 492] width 49 height 17
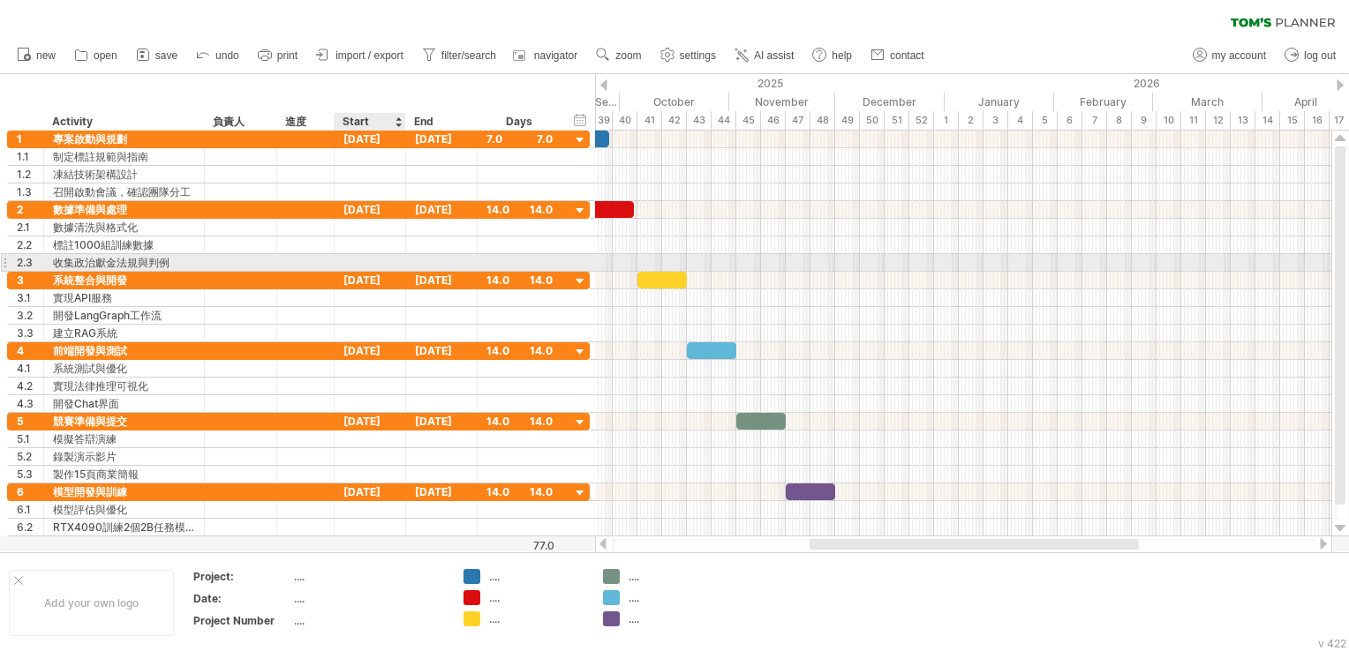
click at [357, 267] on div "**********" at bounding box center [298, 343] width 583 height 424
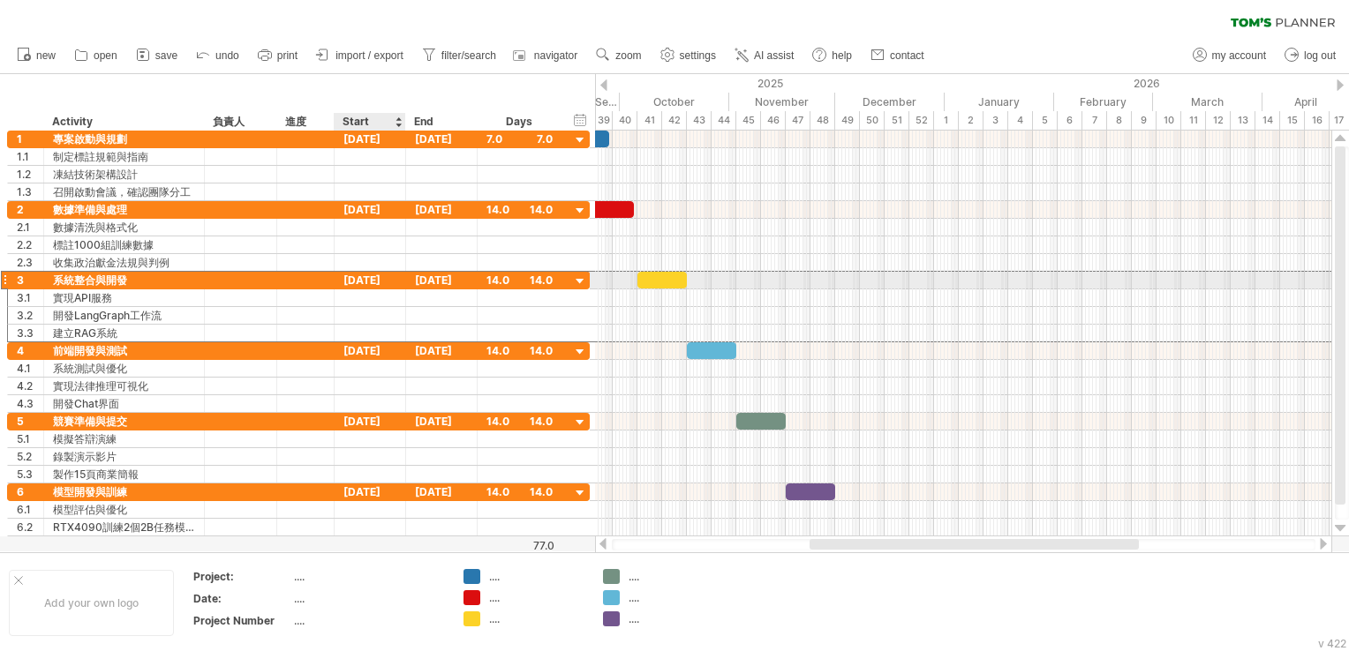
click at [345, 280] on div "[DATE]" at bounding box center [371, 280] width 72 height 17
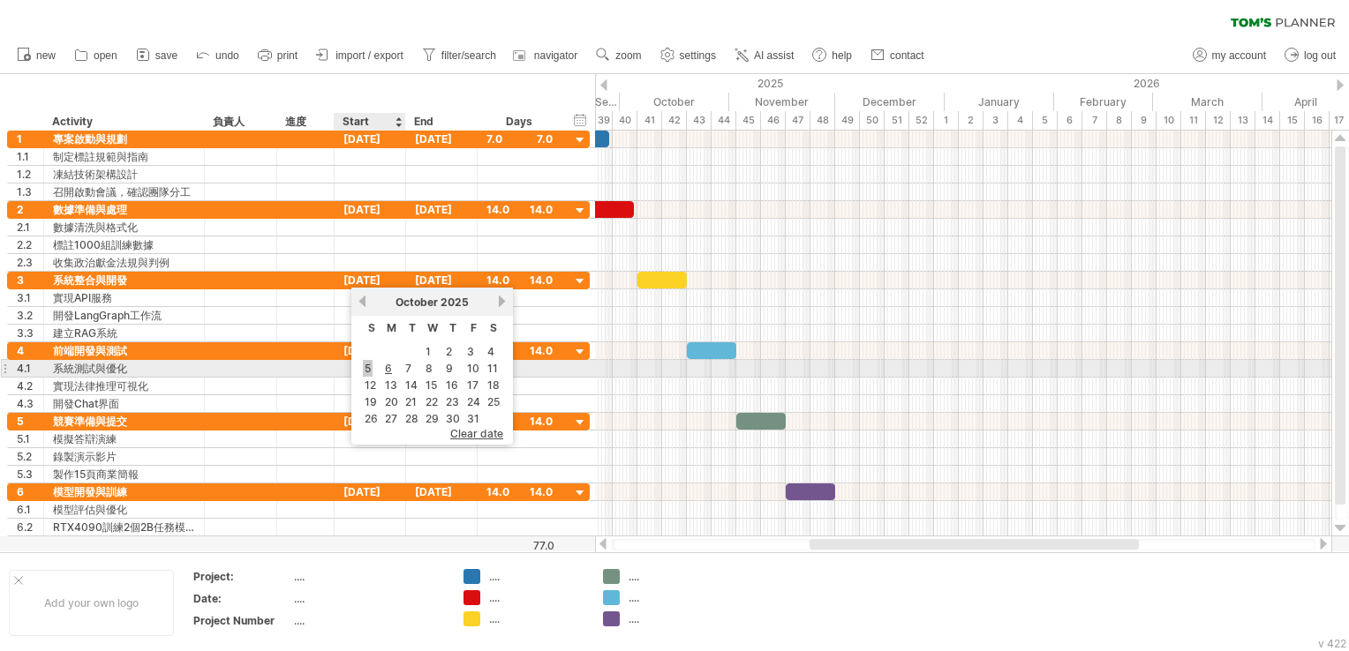
click at [363, 365] on link "5" at bounding box center [368, 368] width 10 height 17
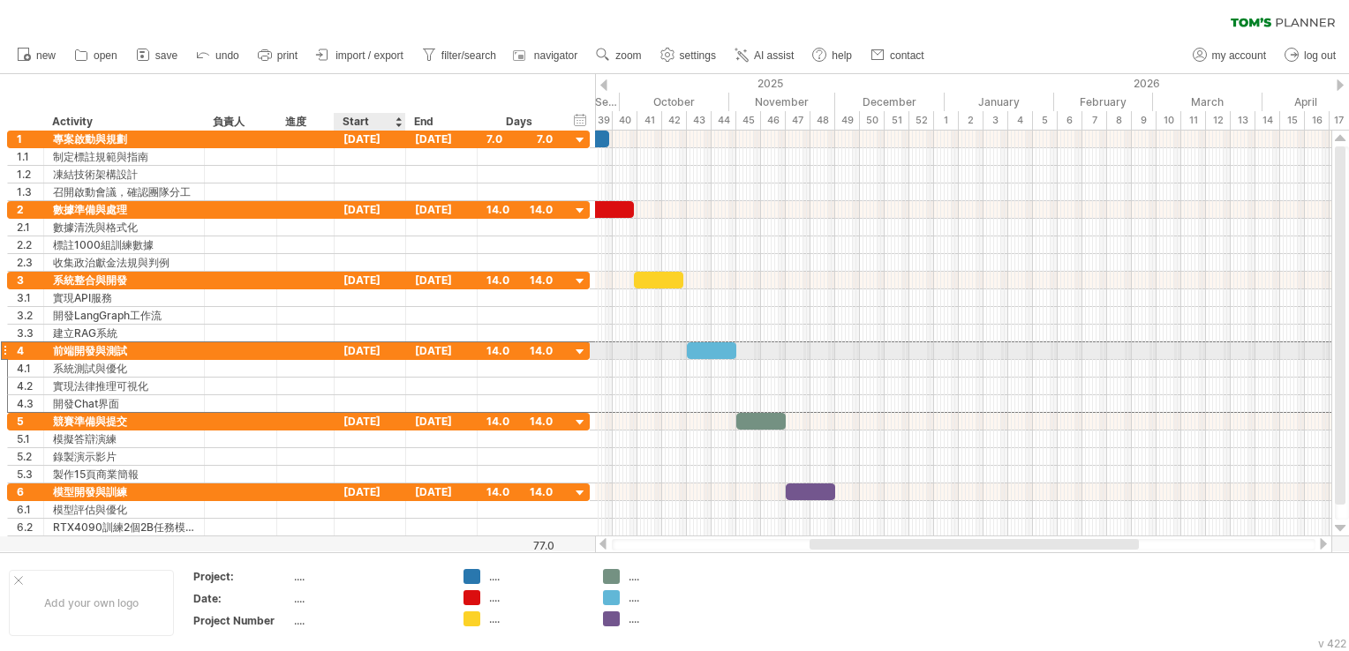
click at [350, 350] on div "[DATE]" at bounding box center [371, 351] width 72 height 17
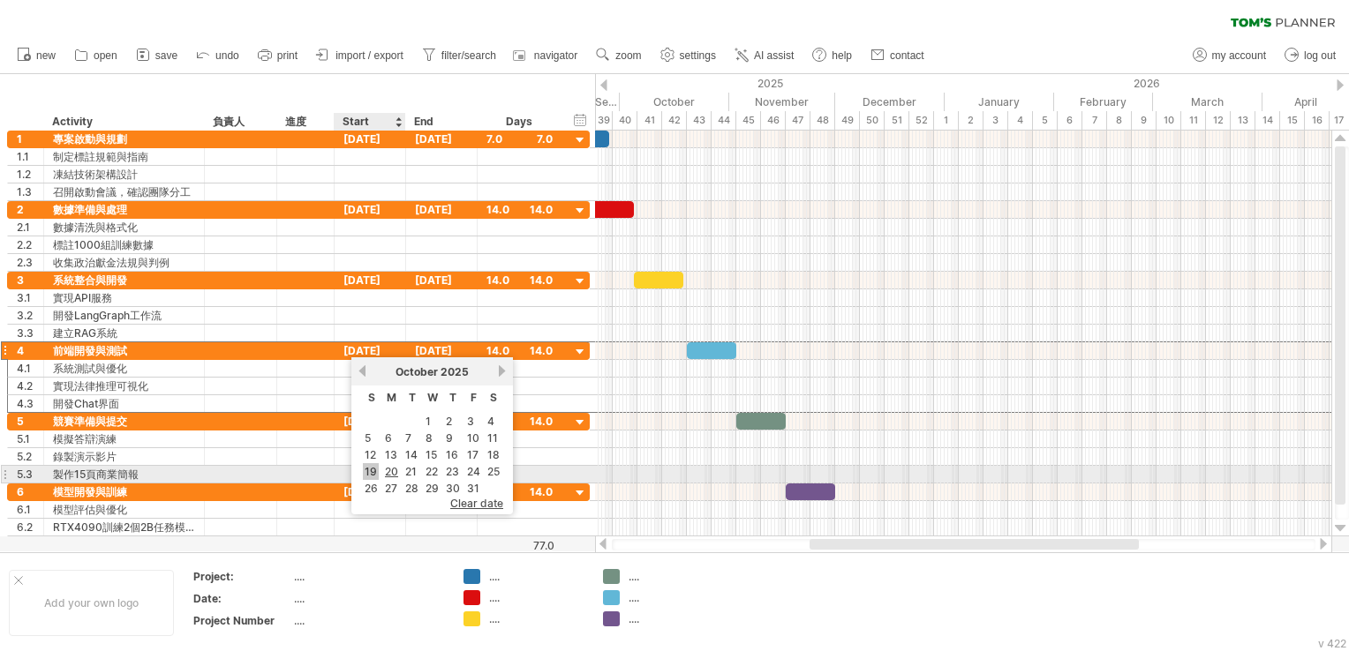
click at [369, 469] on link "19" at bounding box center [371, 471] width 16 height 17
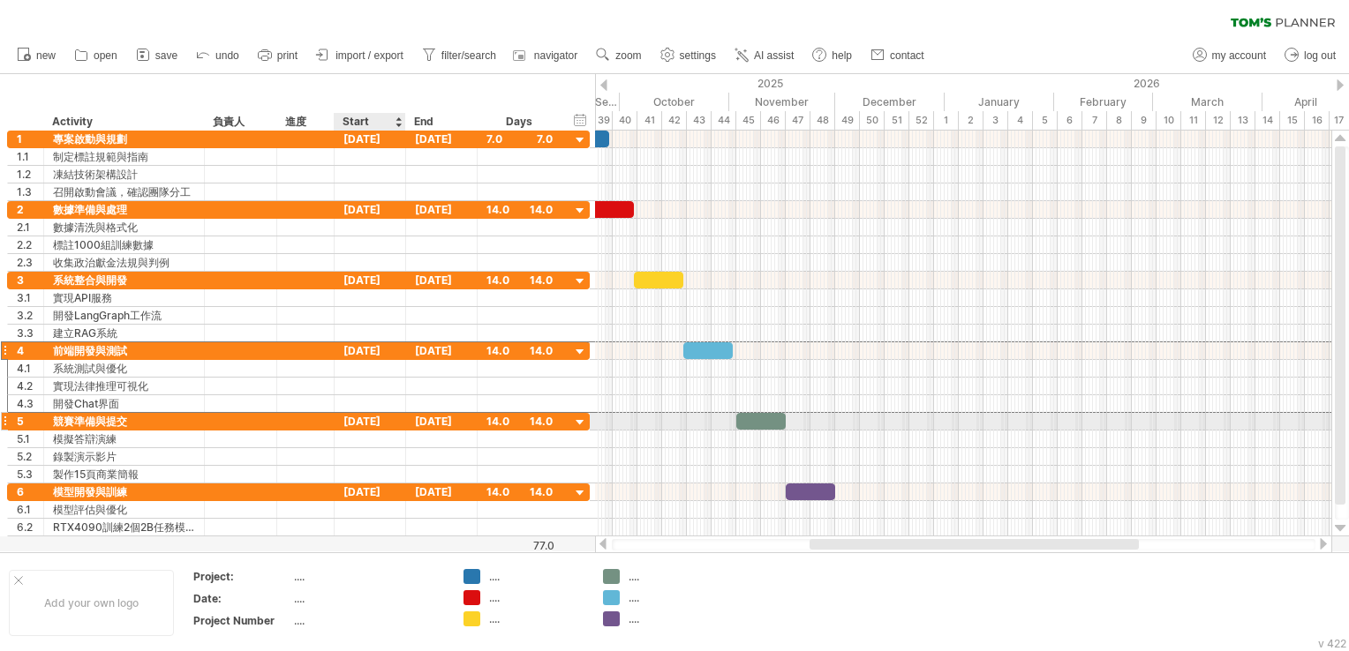
click at [350, 415] on div "[DATE]" at bounding box center [371, 421] width 72 height 17
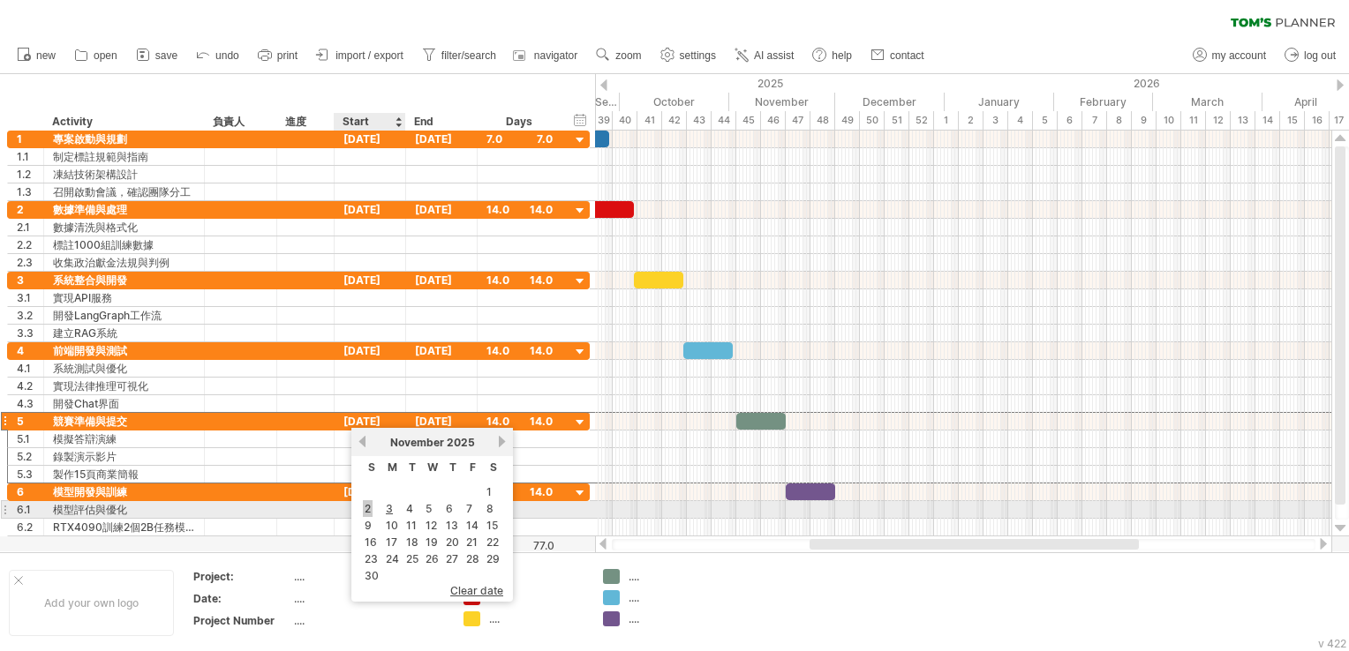
click at [369, 506] on link "2" at bounding box center [368, 509] width 10 height 17
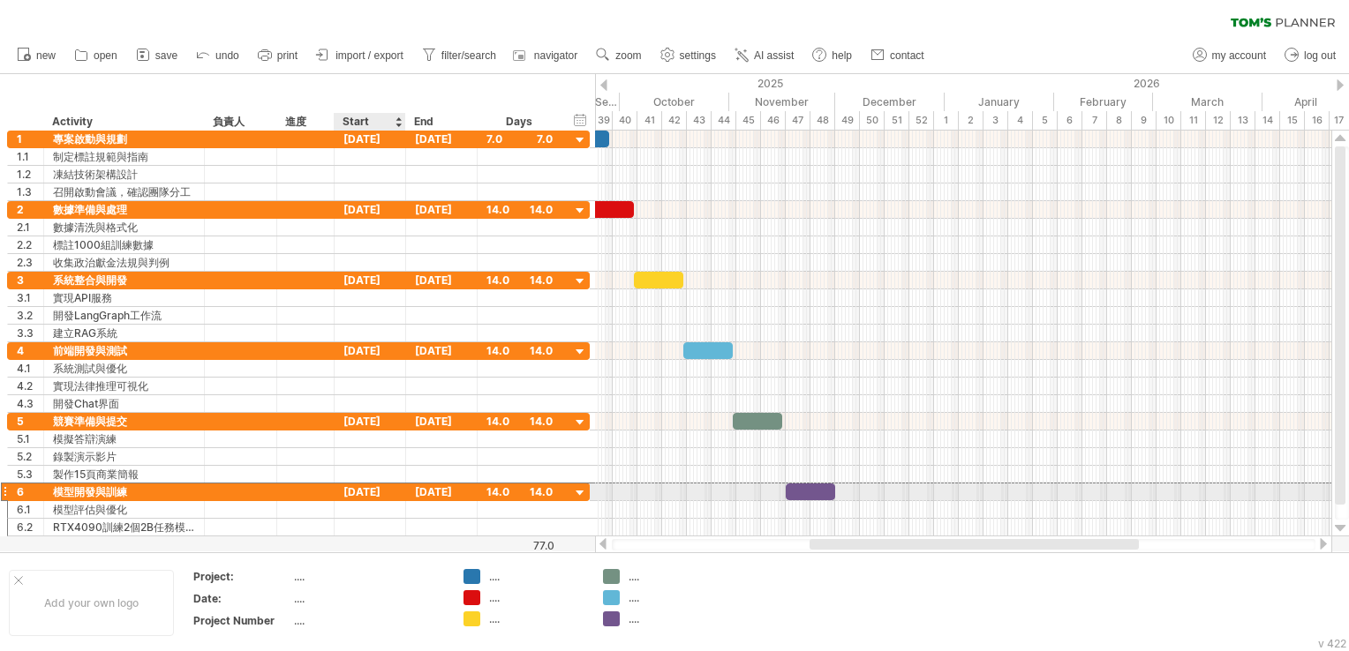
click at [345, 487] on div "[DATE]" at bounding box center [371, 492] width 72 height 17
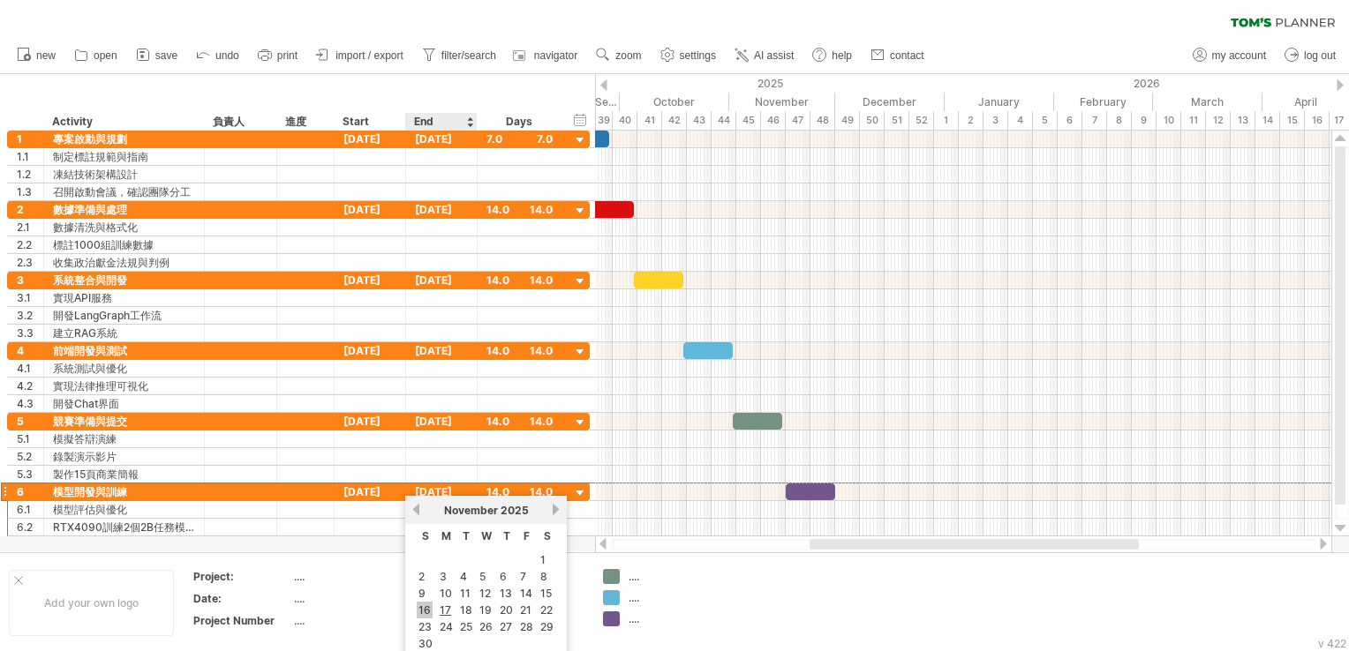
click at [431, 604] on link "16" at bounding box center [425, 610] width 16 height 17
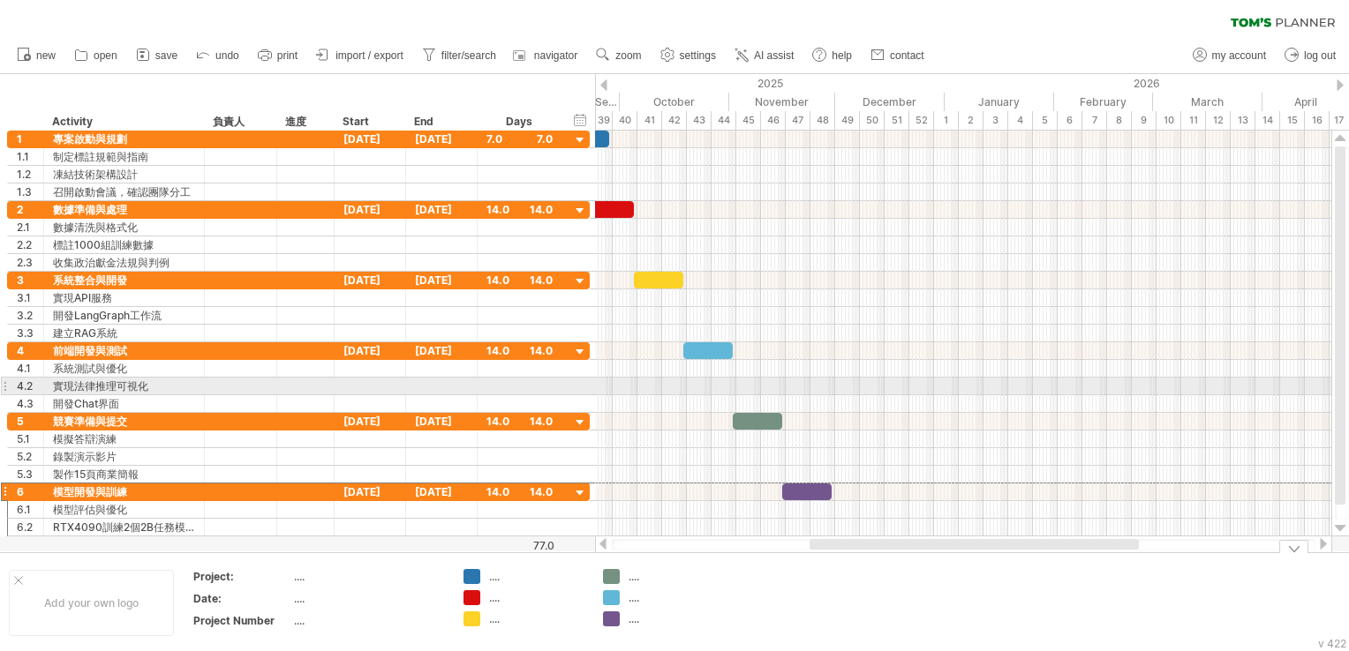
click at [823, 378] on div at bounding box center [963, 387] width 736 height 18
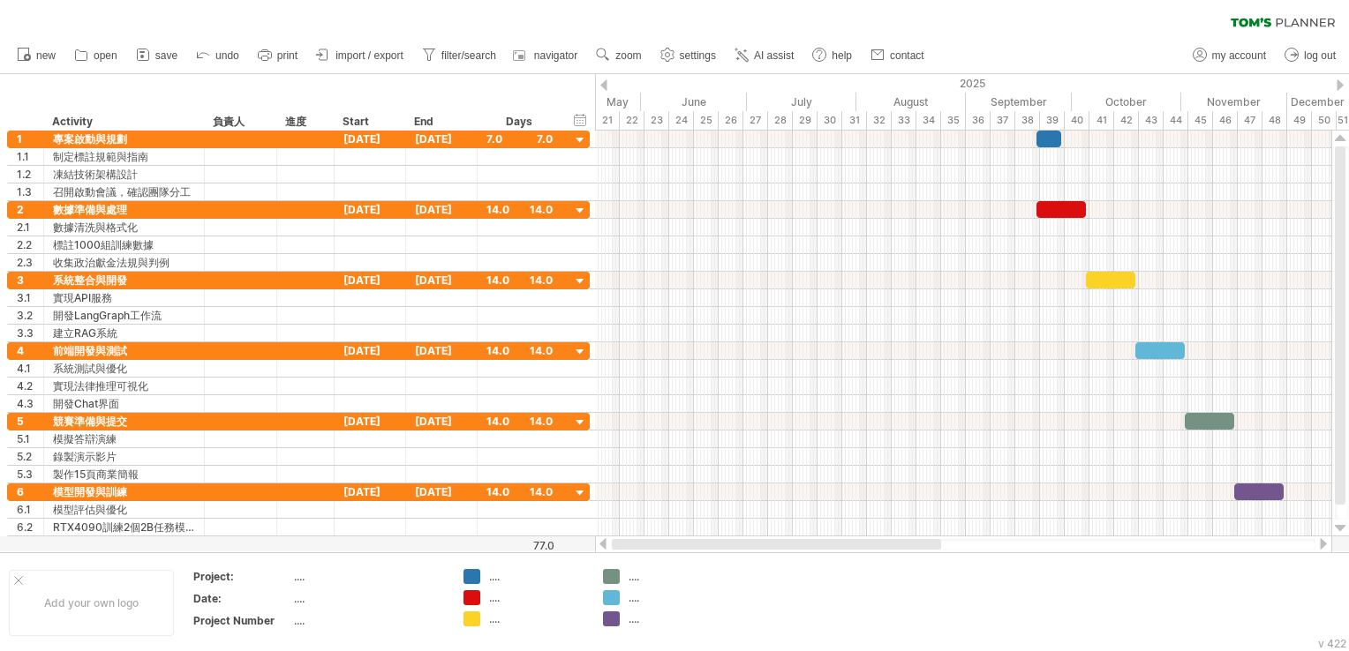
drag, startPoint x: 941, startPoint y: 549, endPoint x: 568, endPoint y: 554, distance: 373.4
click at [568, 554] on div "Trying to reach [DOMAIN_NAME] Connected again... 0% clear filter new 1" at bounding box center [674, 325] width 1349 height 651
click at [475, 570] on div "Trying to reach [DOMAIN_NAME] Connected again... 0% clear filter new 1" at bounding box center [674, 325] width 1349 height 651
click at [623, 58] on span "zoom" at bounding box center [628, 55] width 26 height 12
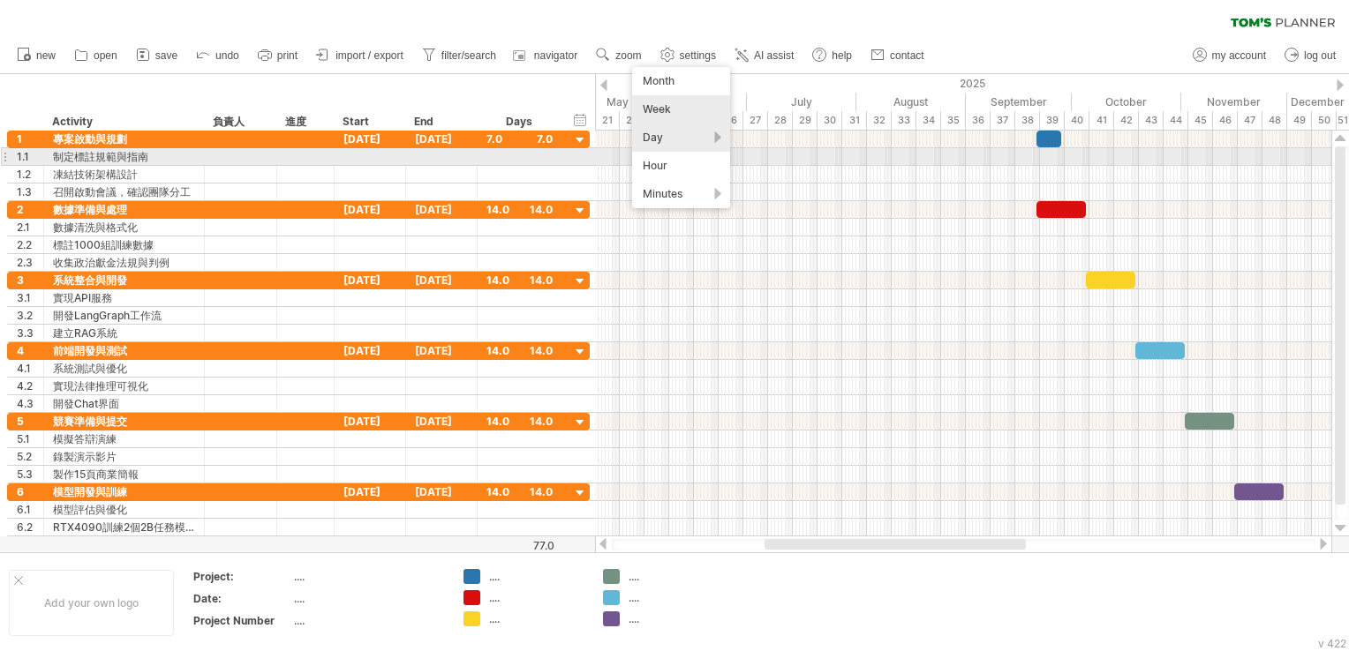
click at [694, 150] on div "Day" at bounding box center [681, 138] width 98 height 28
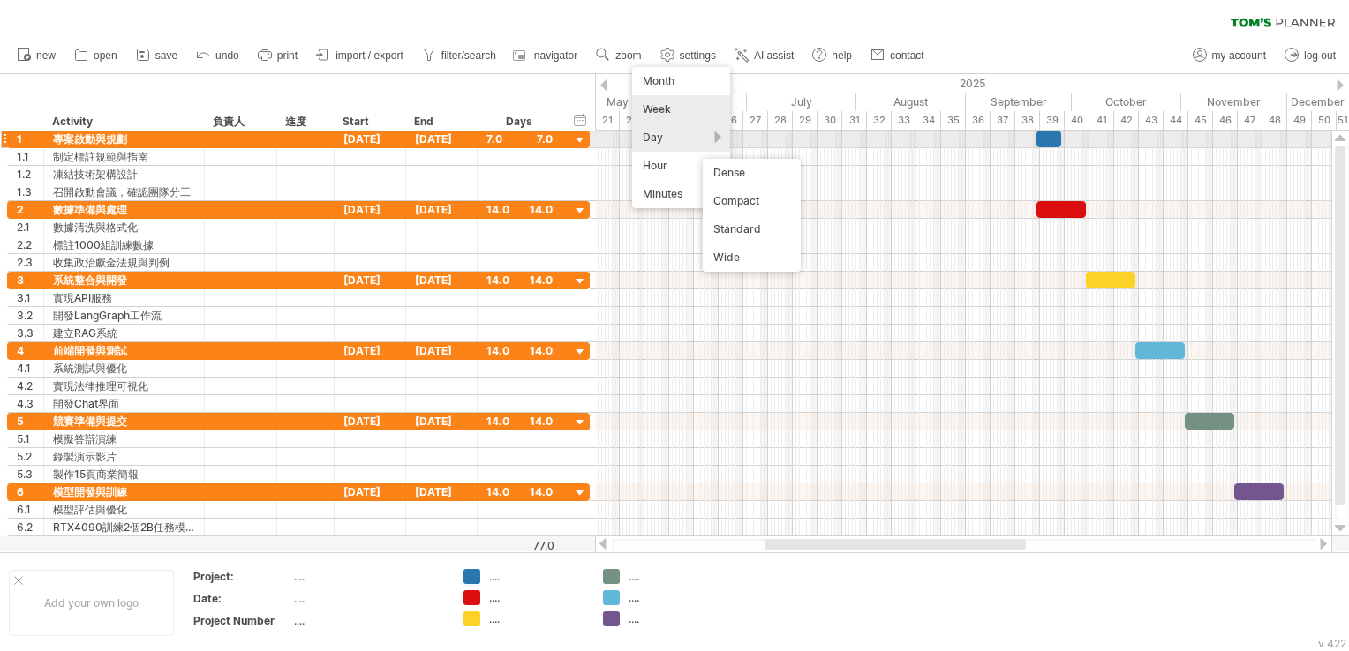
click at [679, 135] on div "Day" at bounding box center [681, 138] width 98 height 28
click at [731, 139] on div "Month Week Day Hour Minutes" at bounding box center [683, 137] width 103 height 141
click at [728, 139] on div "Day" at bounding box center [681, 138] width 98 height 28
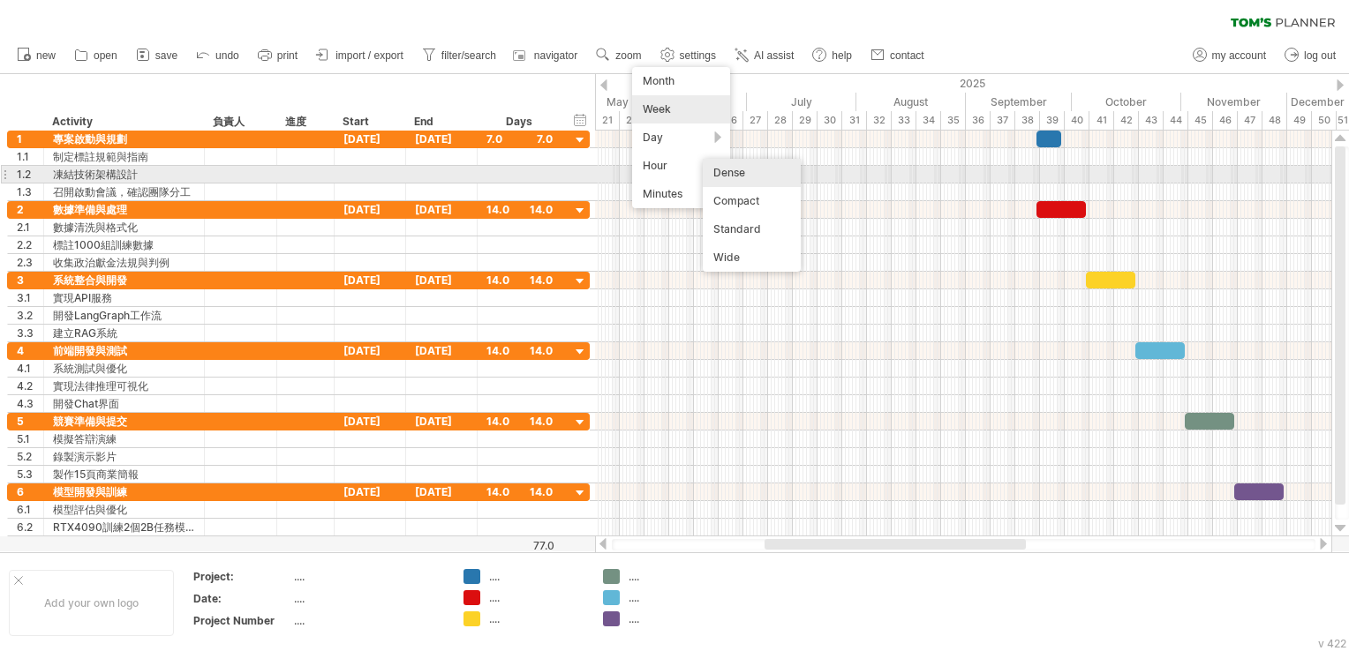
click at [725, 169] on div "Dense" at bounding box center [752, 173] width 98 height 28
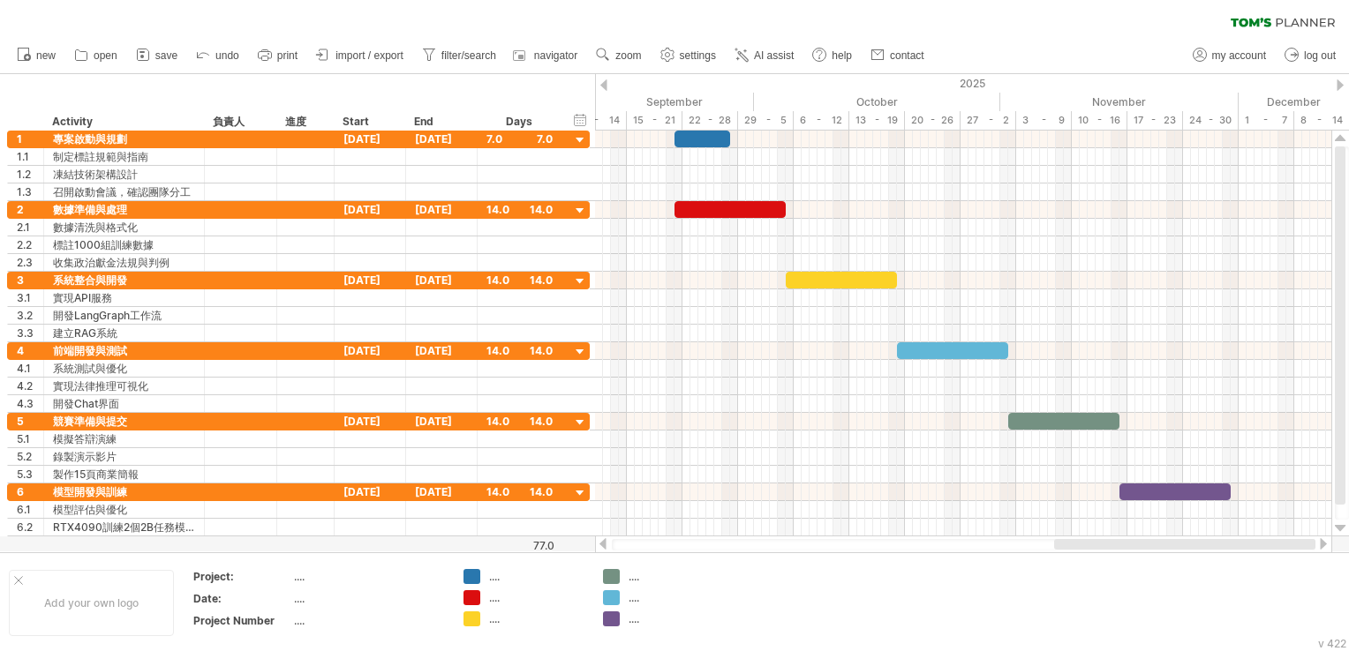
drag, startPoint x: 941, startPoint y: 549, endPoint x: 1348, endPoint y: 583, distance: 408.4
click at [1348, 586] on html "progress(100%) Trying to reach [DOMAIN_NAME] Connected again... 0% clear filter…" at bounding box center [674, 327] width 1349 height 655
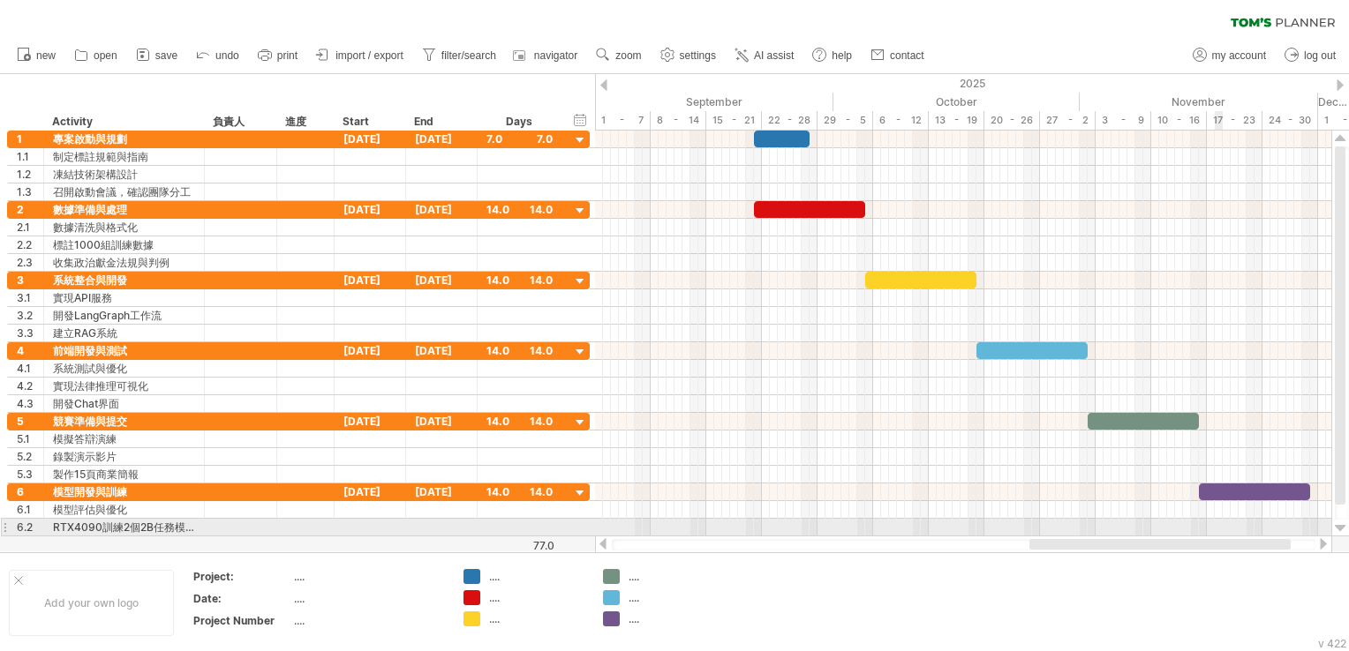
click at [1215, 536] on div at bounding box center [963, 545] width 737 height 18
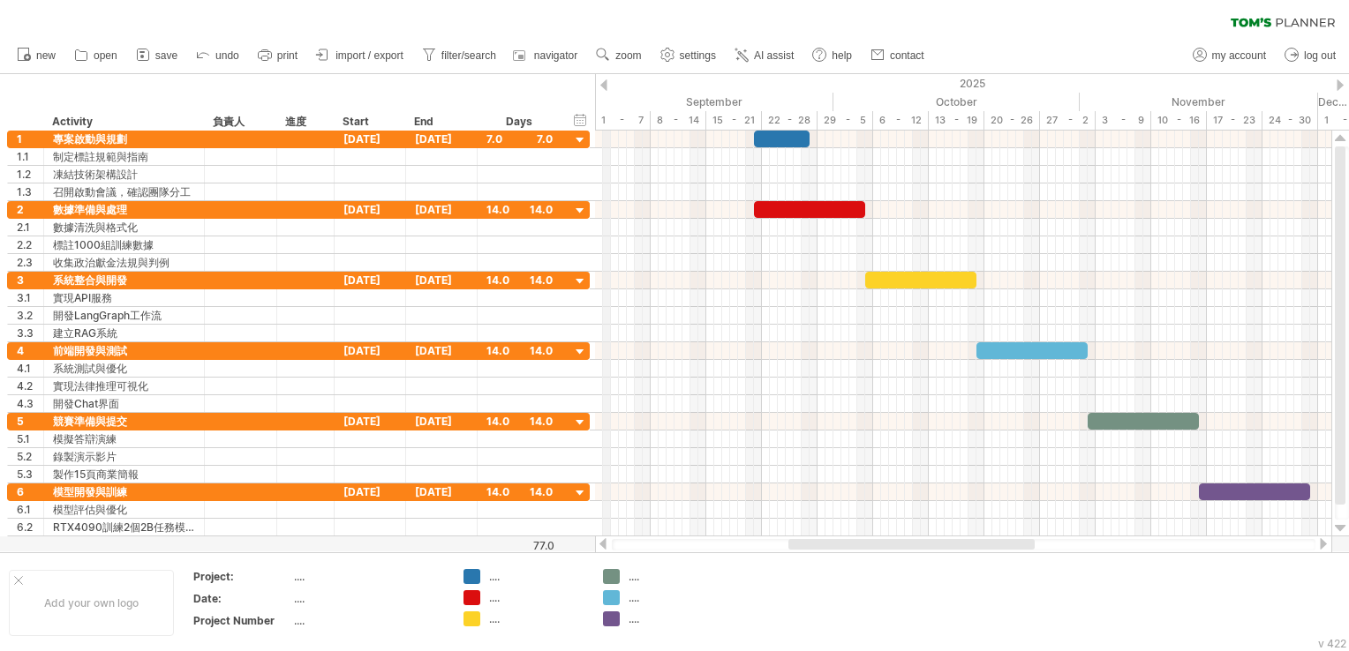
click at [607, 86] on div "2025" at bounding box center [114, 83] width 2900 height 19
click at [162, 55] on span "save" at bounding box center [166, 55] width 22 height 12
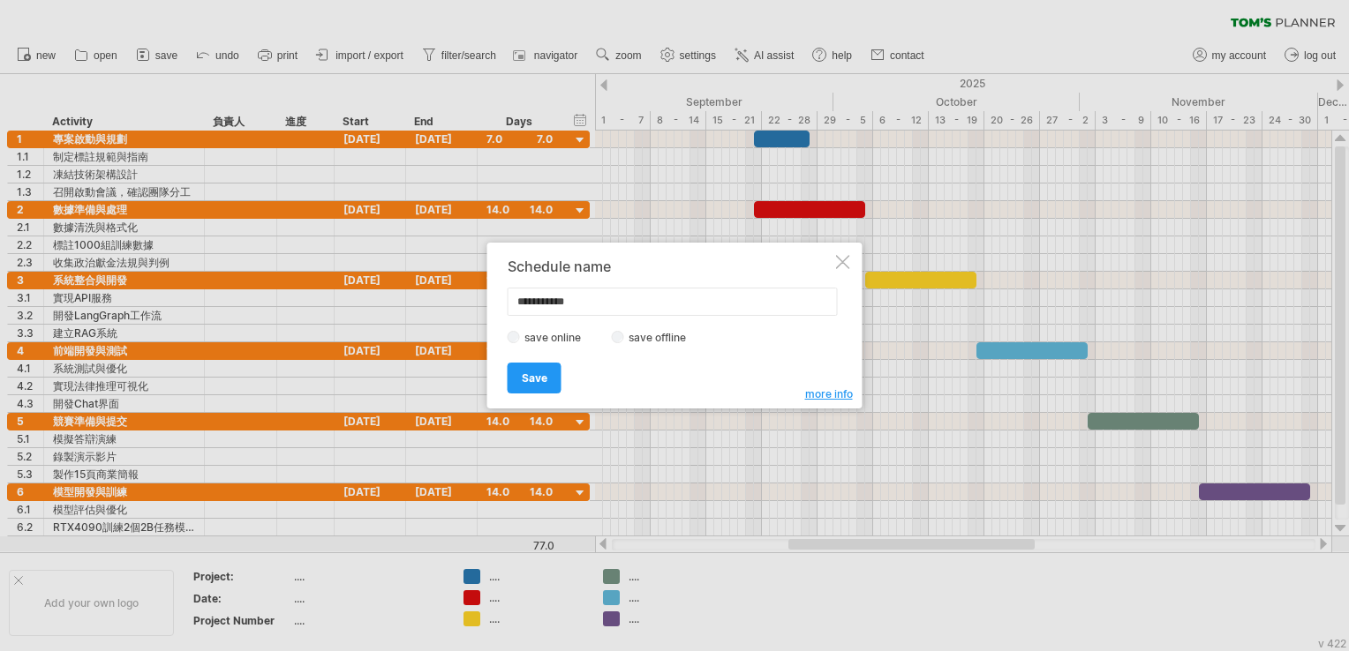
drag, startPoint x: 644, startPoint y: 298, endPoint x: 394, endPoint y: 298, distance: 250.7
click at [394, 298] on div "Trying to reach [DOMAIN_NAME] Connected again... 0% clear filter new 1" at bounding box center [674, 325] width 1349 height 651
type input "******"
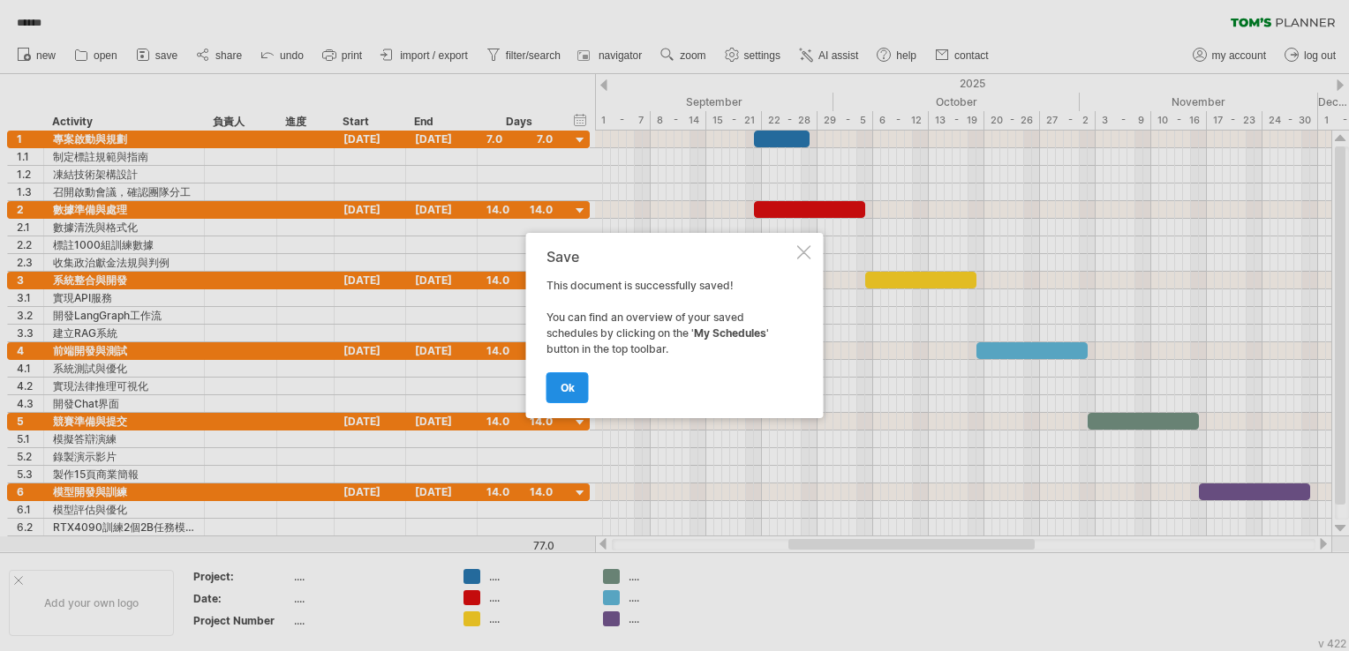
click at [570, 382] on span "ok" at bounding box center [568, 387] width 14 height 13
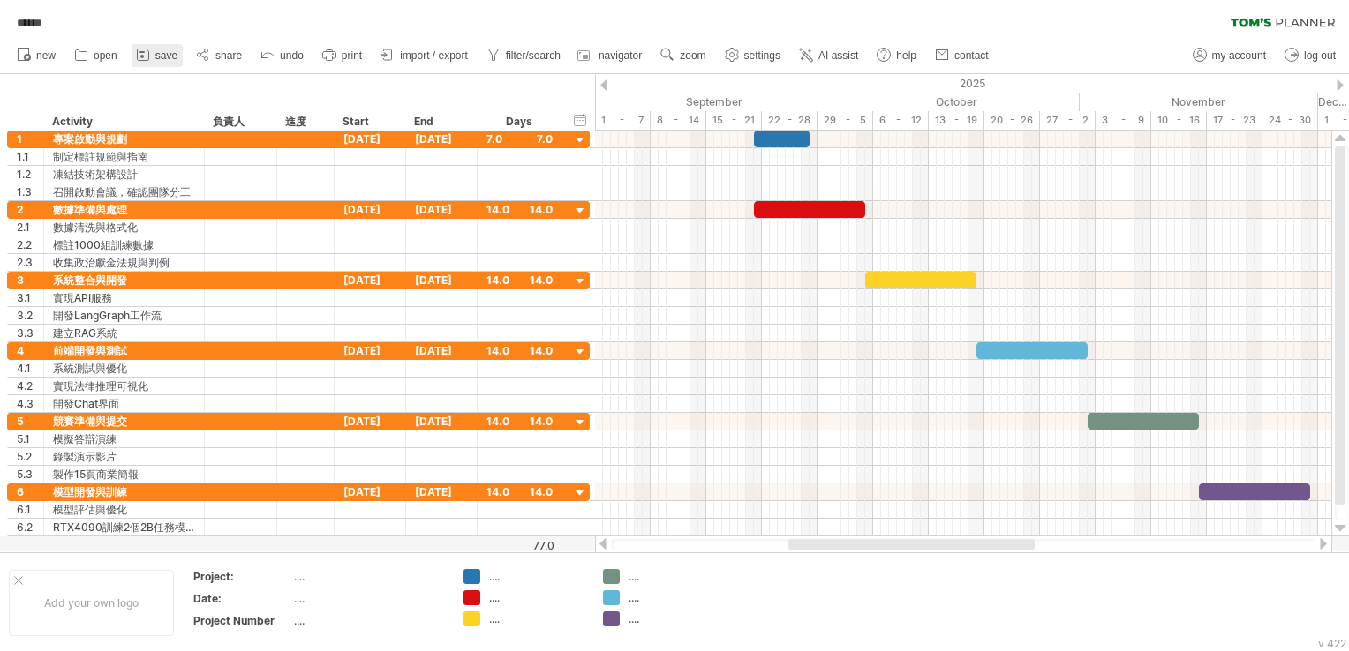
click at [162, 51] on span "save" at bounding box center [166, 55] width 22 height 12
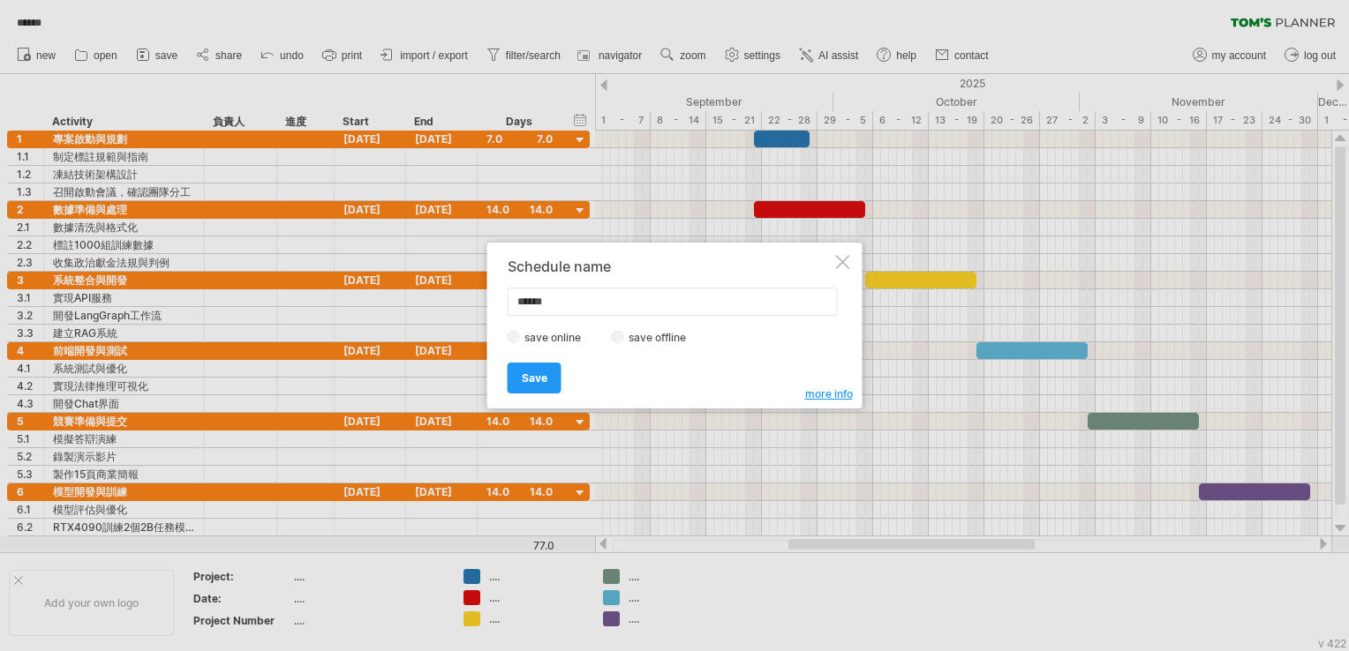
click at [629, 336] on label "save offline" at bounding box center [662, 337] width 77 height 13
click at [540, 381] on span "Save" at bounding box center [535, 378] width 26 height 13
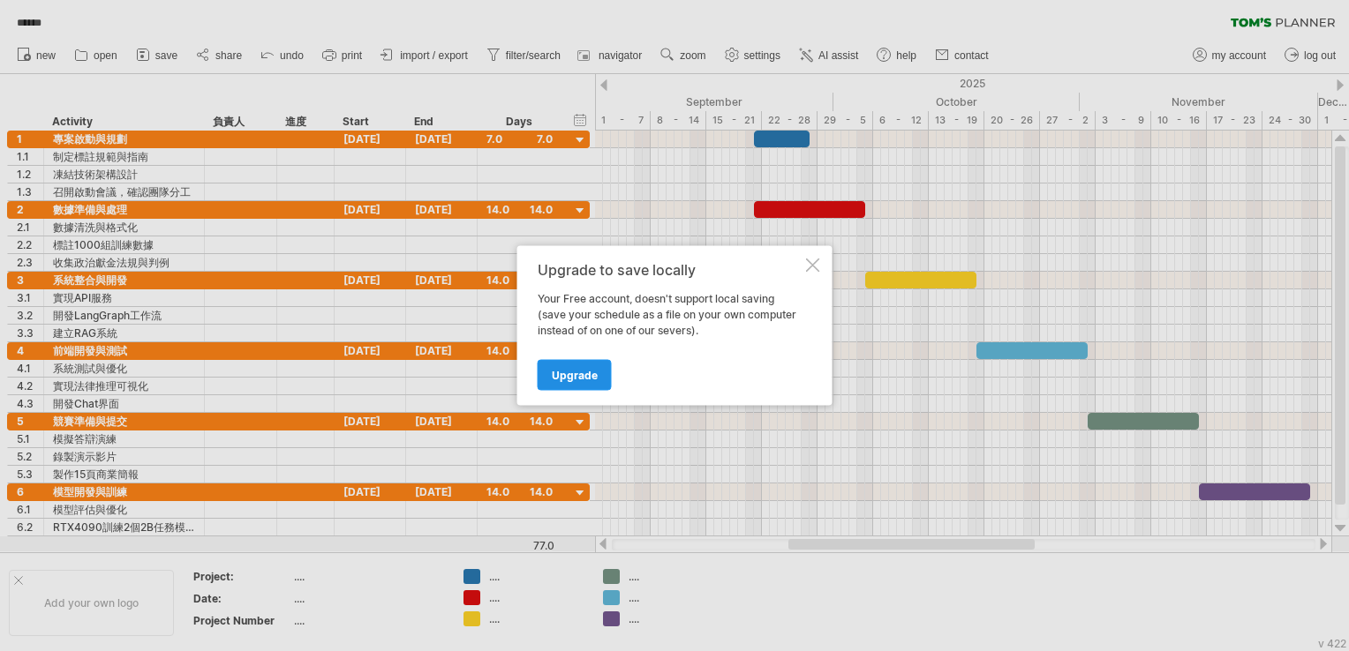
click at [583, 373] on span "Upgrade" at bounding box center [575, 375] width 46 height 13
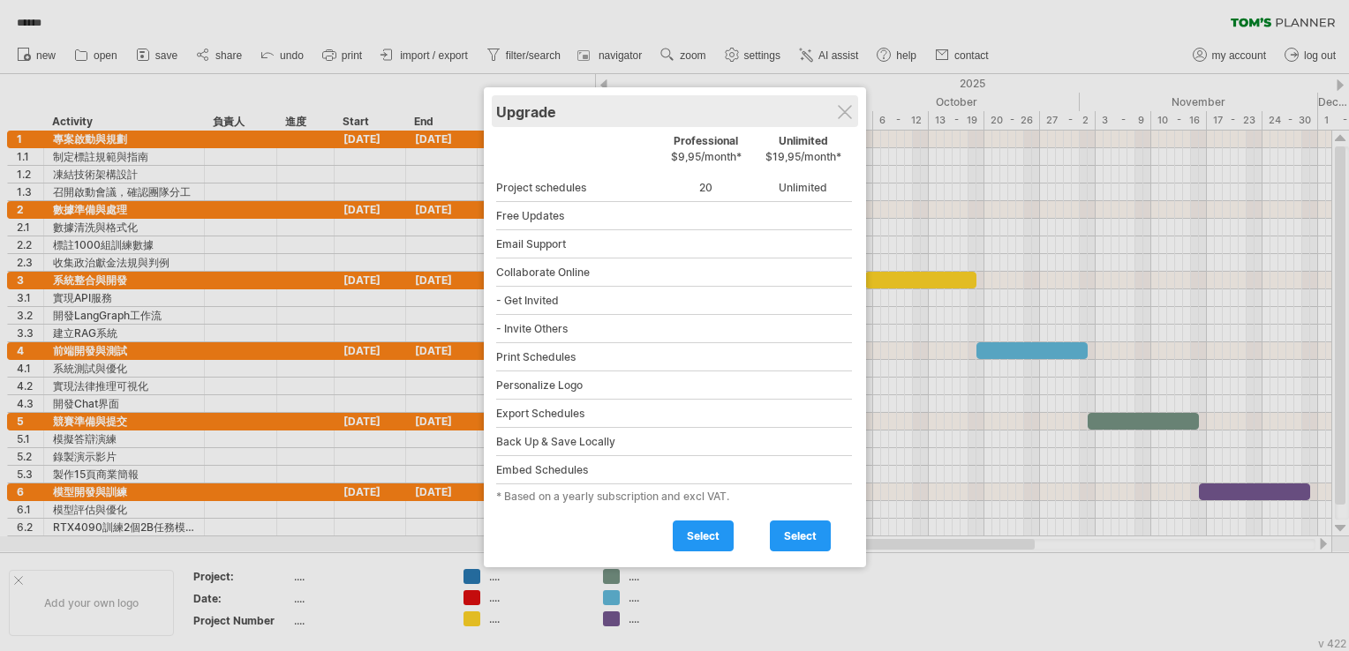
click at [854, 107] on div "Upgrade" at bounding box center [675, 111] width 358 height 32
click at [854, 110] on div "Upgrade" at bounding box center [675, 111] width 358 height 32
click at [824, 116] on div "Upgrade" at bounding box center [675, 111] width 358 height 32
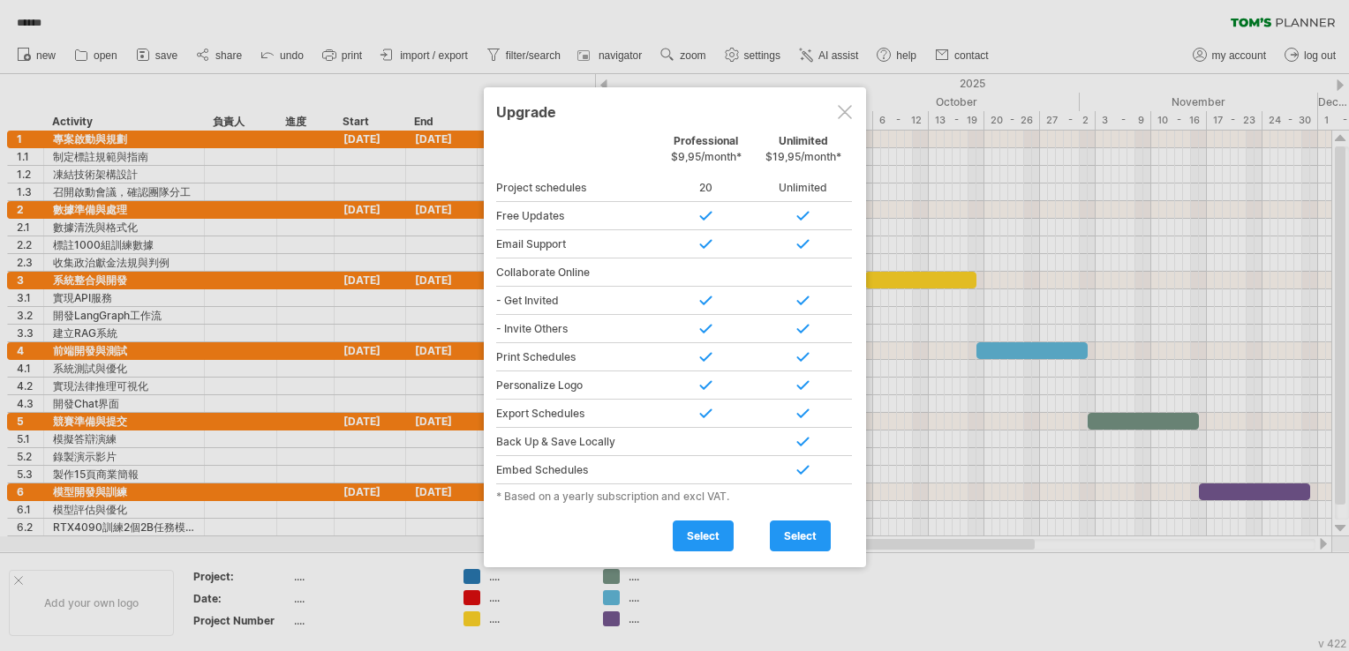
click at [839, 105] on div at bounding box center [845, 112] width 14 height 14
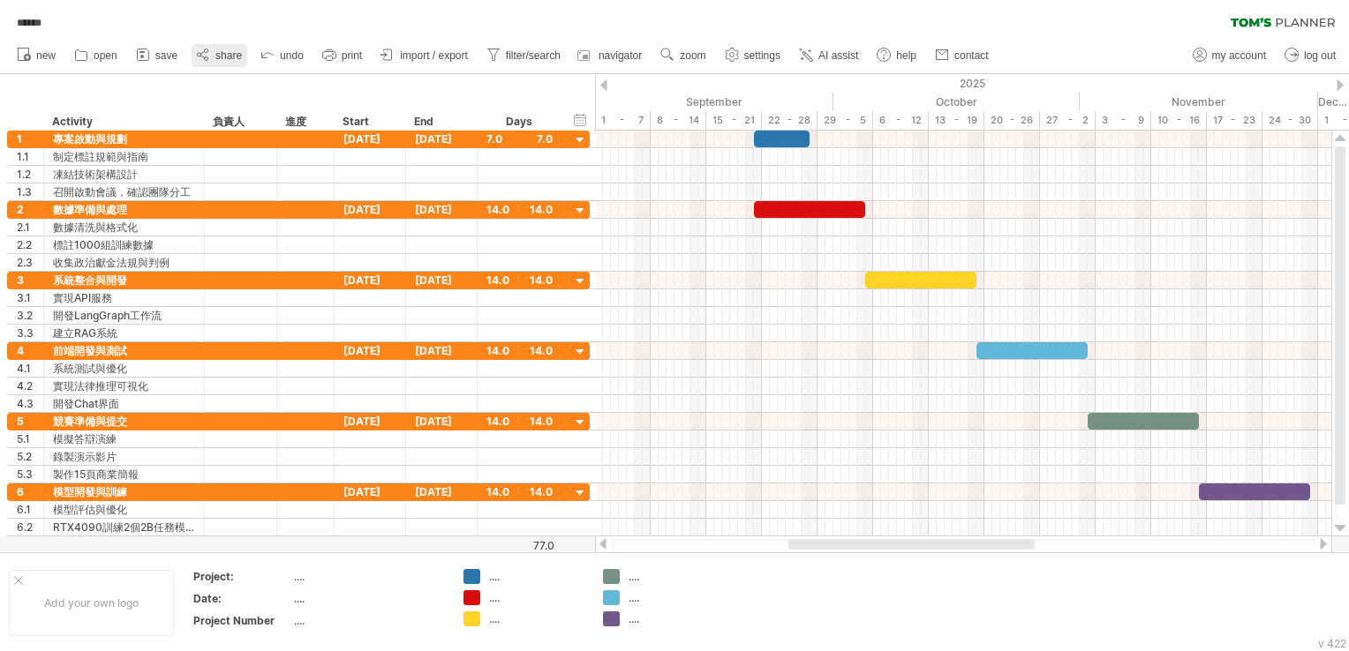
click at [233, 55] on span "share" at bounding box center [228, 55] width 26 height 12
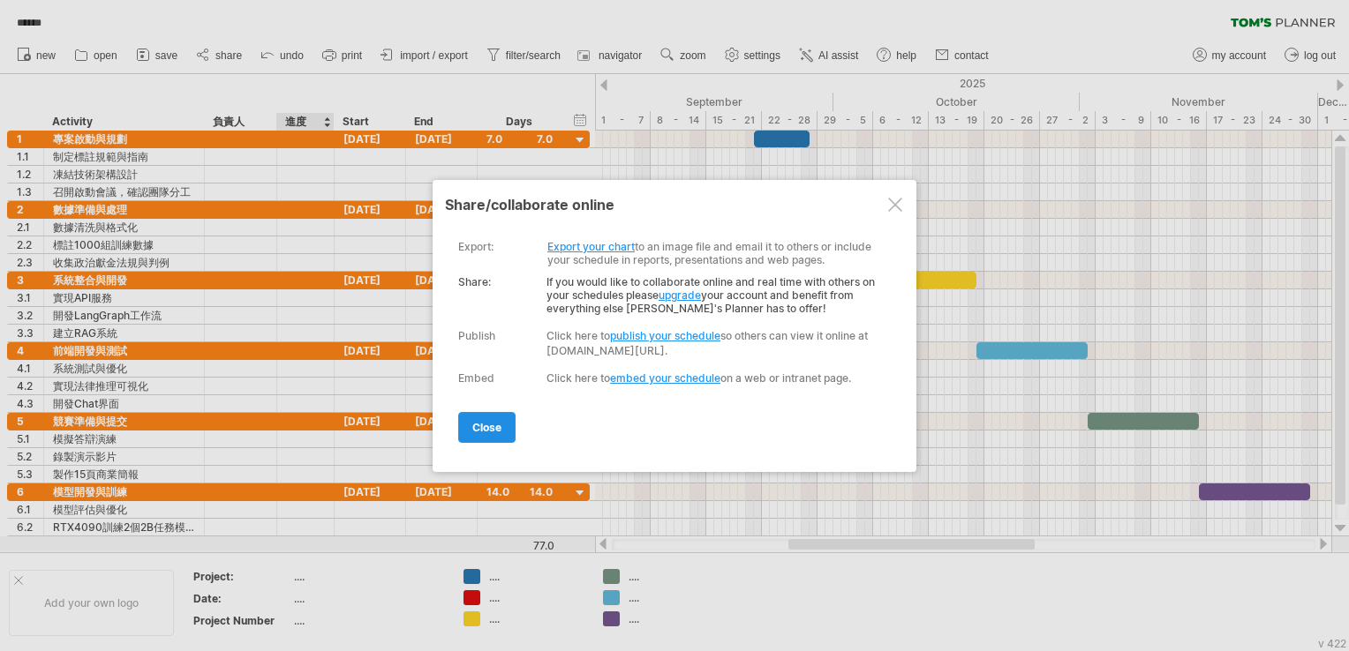
click at [493, 434] on link "close" at bounding box center [486, 427] width 57 height 31
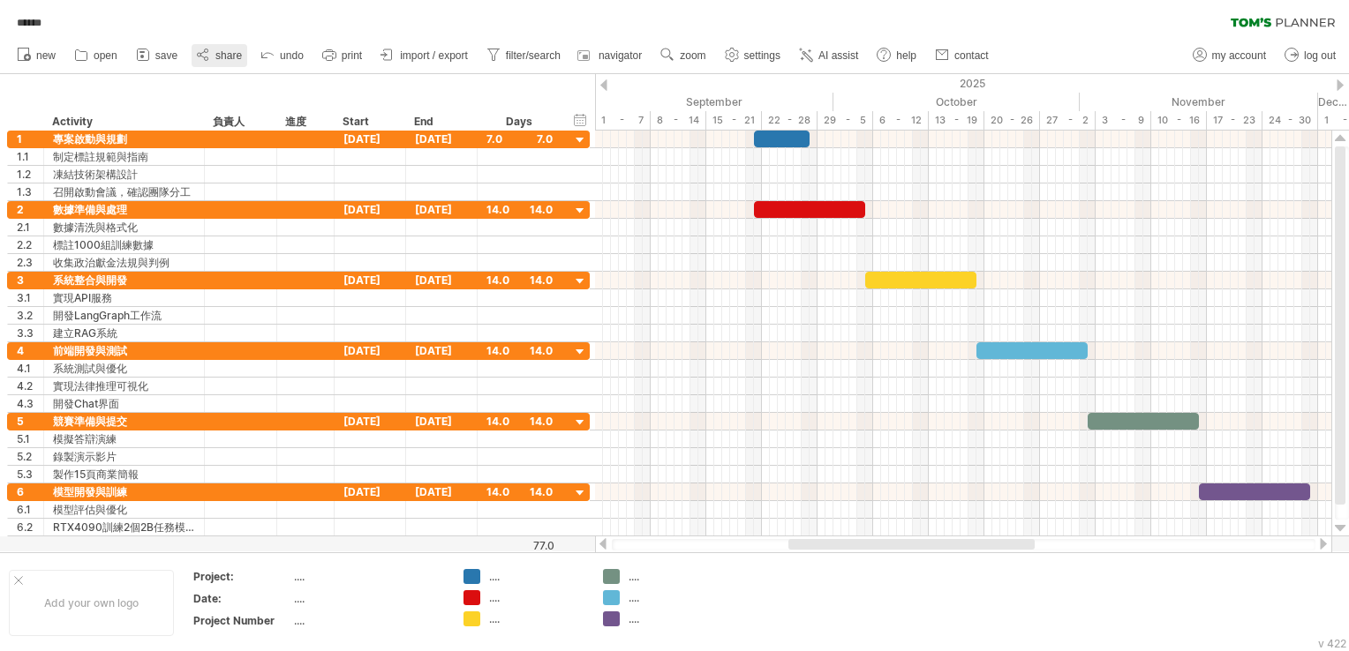
click at [233, 55] on span "share" at bounding box center [228, 55] width 26 height 12
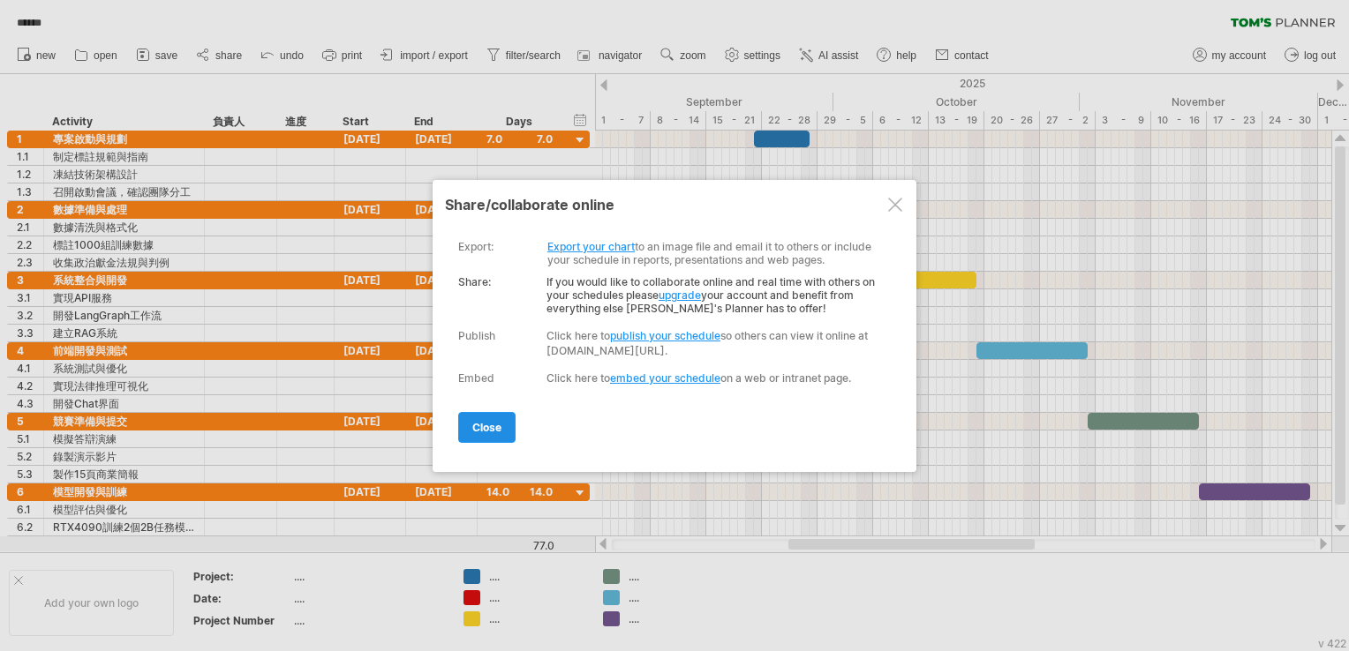
click at [477, 431] on span "close" at bounding box center [486, 427] width 29 height 13
